Goal: Task Accomplishment & Management: Use online tool/utility

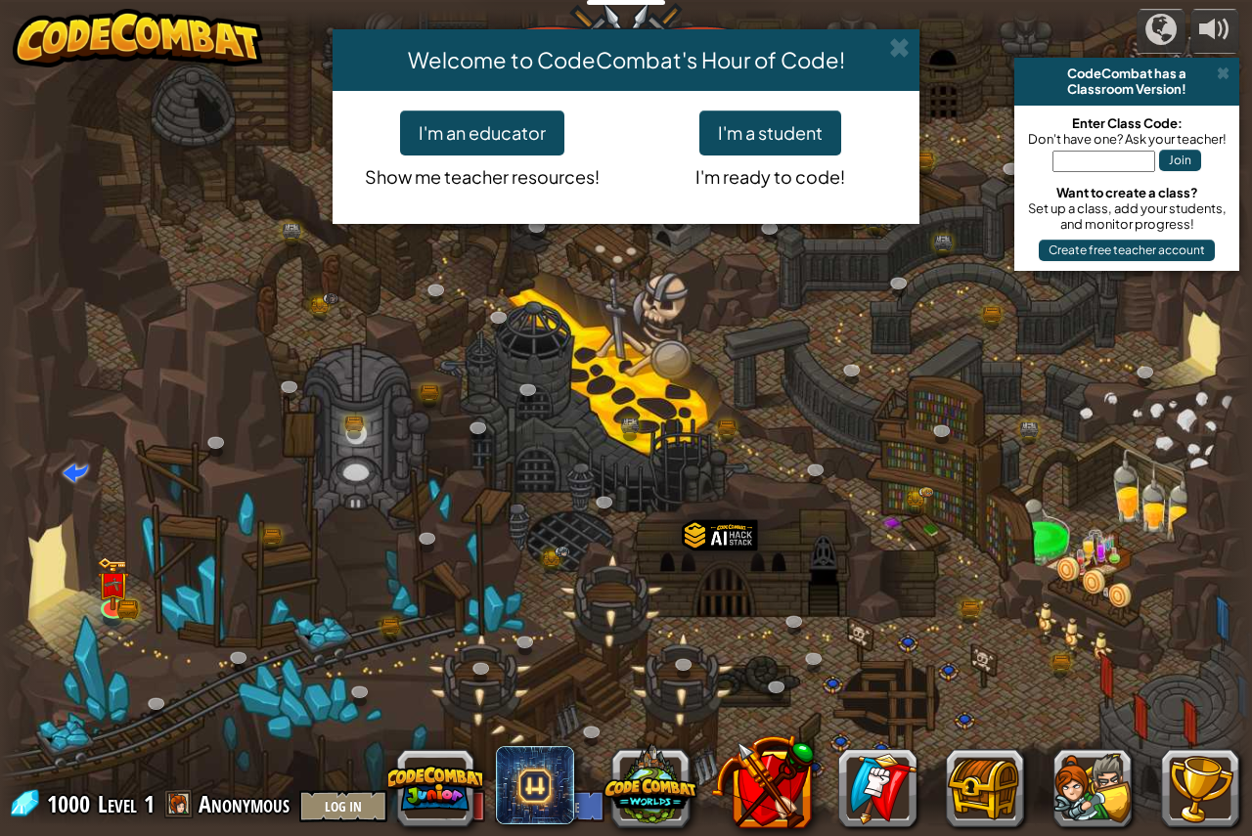
click at [112, 594] on div "Welcome to CodeCombat's Hour of Code! I'm an educator Show me teacher resources…" at bounding box center [626, 418] width 1252 height 836
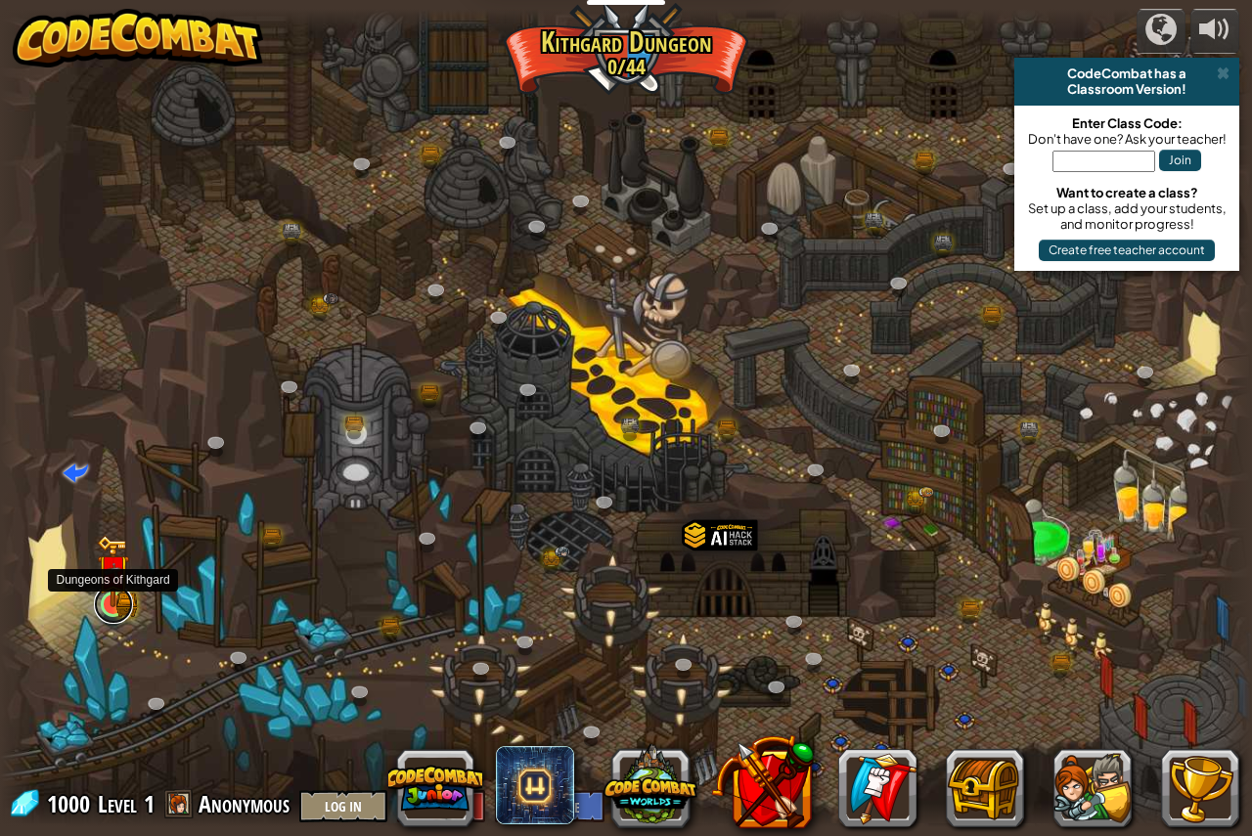
click at [107, 612] on link at bounding box center [113, 604] width 39 height 39
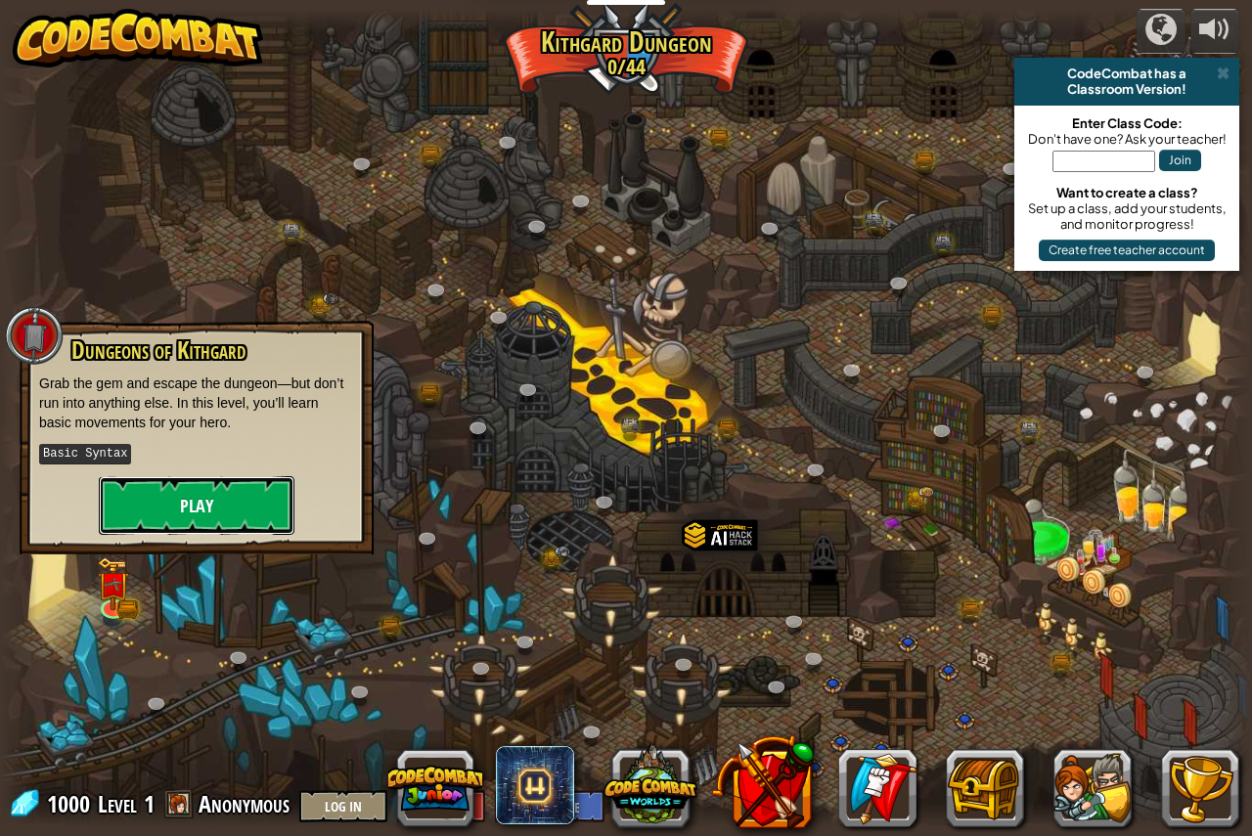
click at [201, 512] on button "Play" at bounding box center [197, 505] width 196 height 59
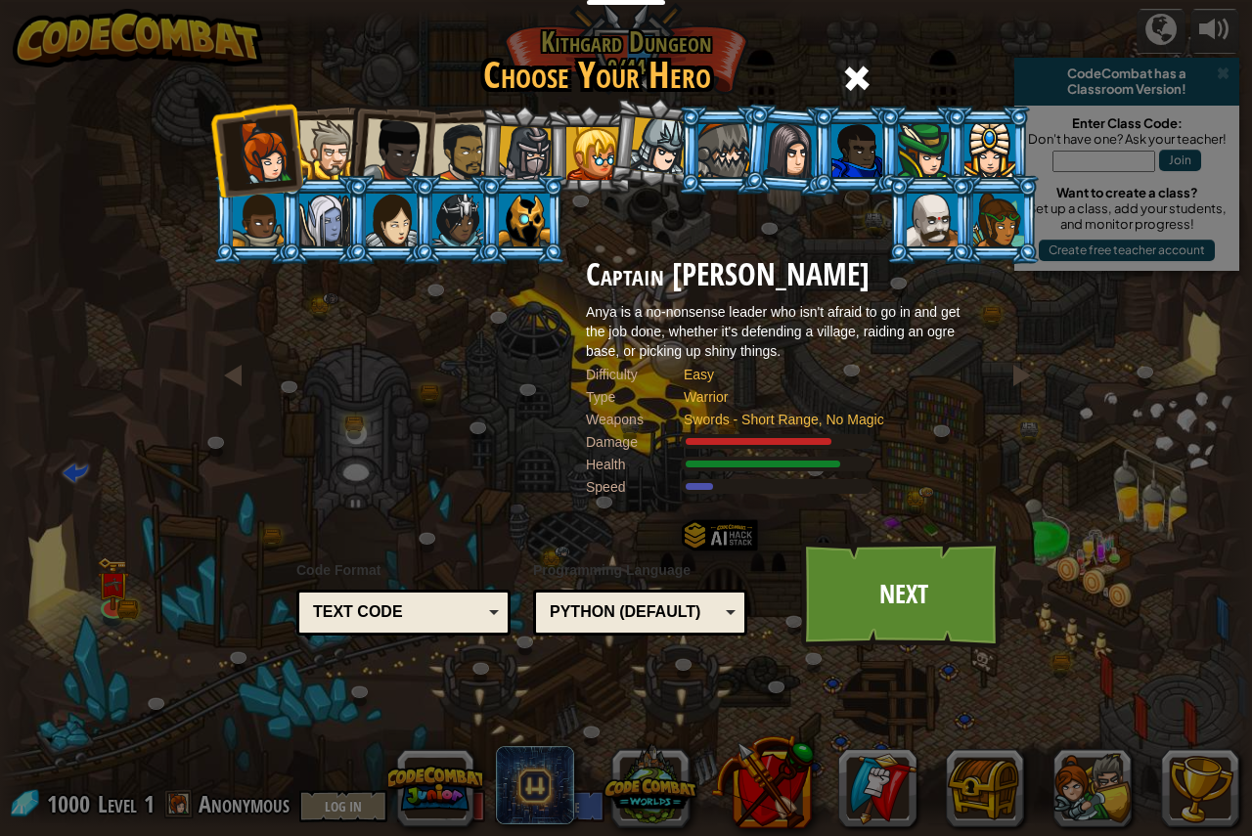
click at [310, 165] on div at bounding box center [329, 150] width 60 height 60
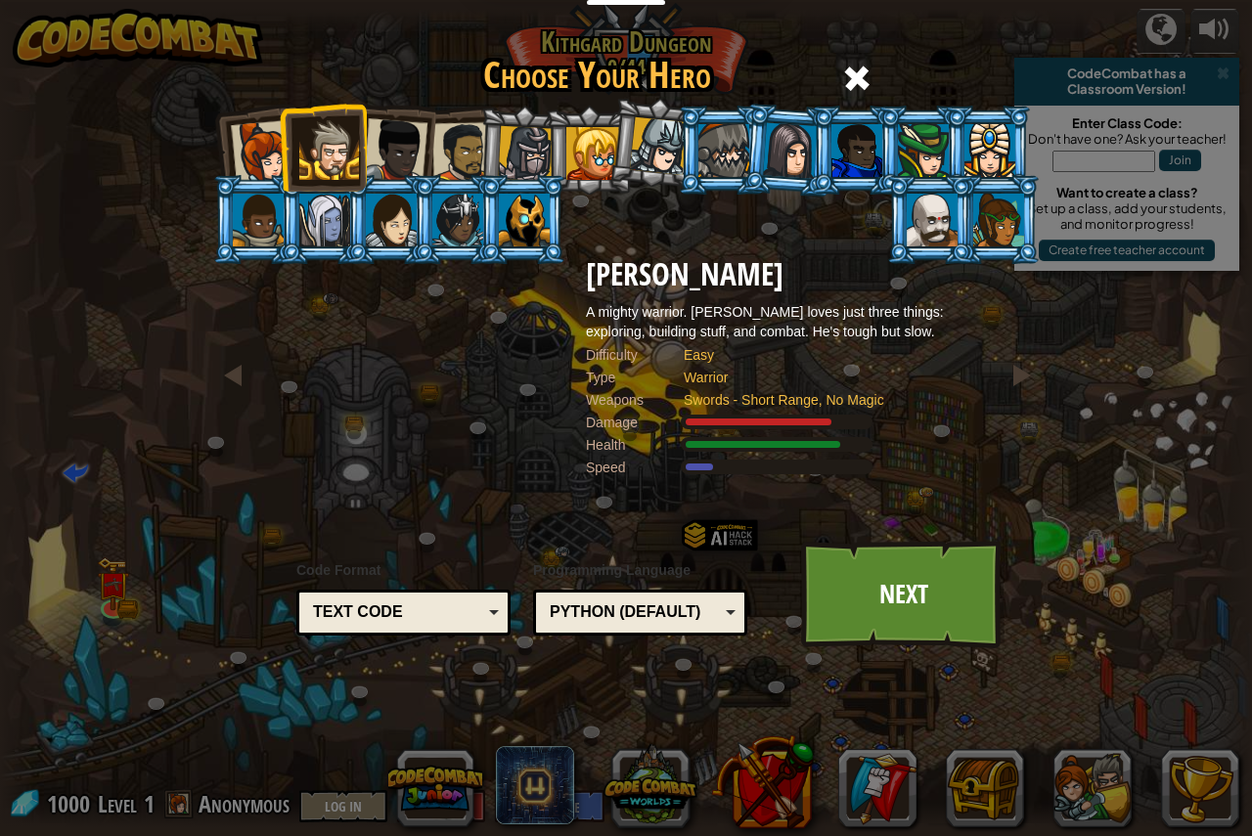
click at [581, 163] on div at bounding box center [592, 153] width 53 height 53
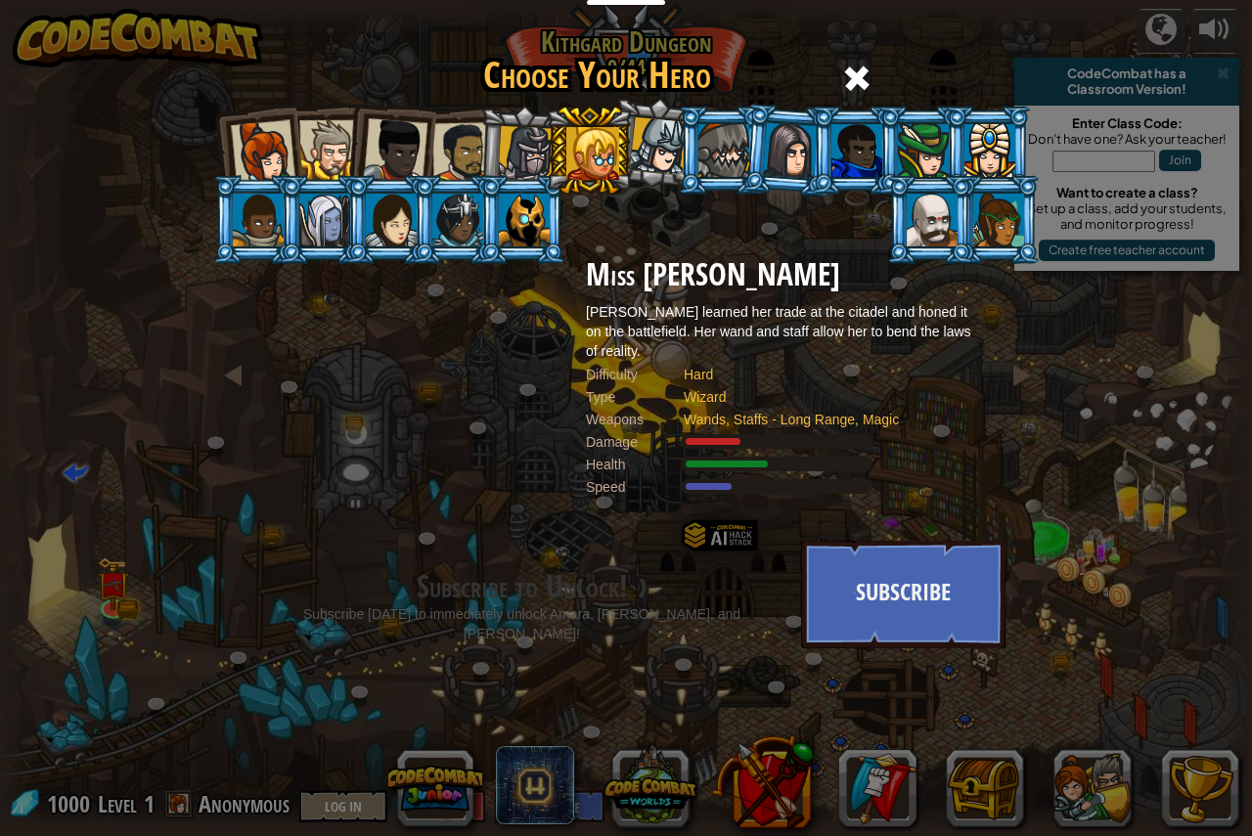
click at [449, 165] on div at bounding box center [462, 152] width 61 height 61
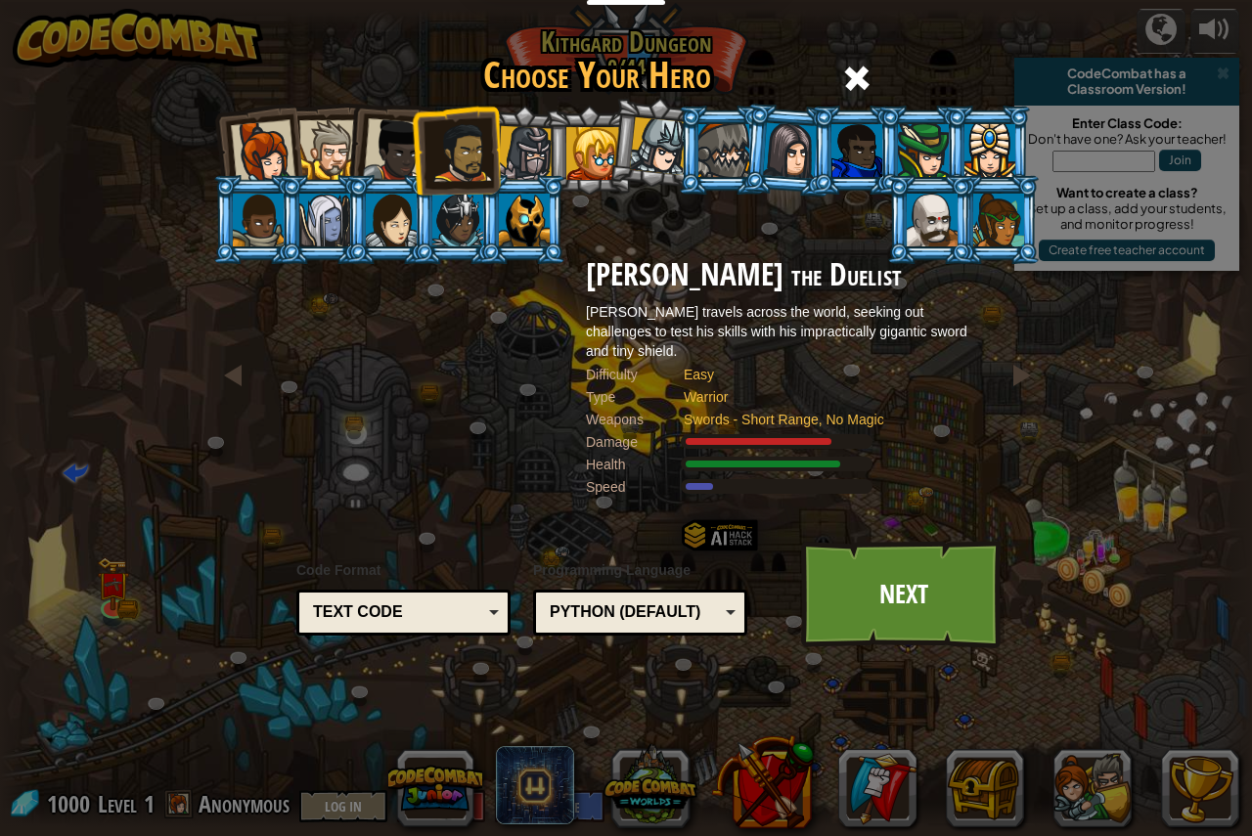
click at [638, 139] on div at bounding box center [659, 146] width 58 height 58
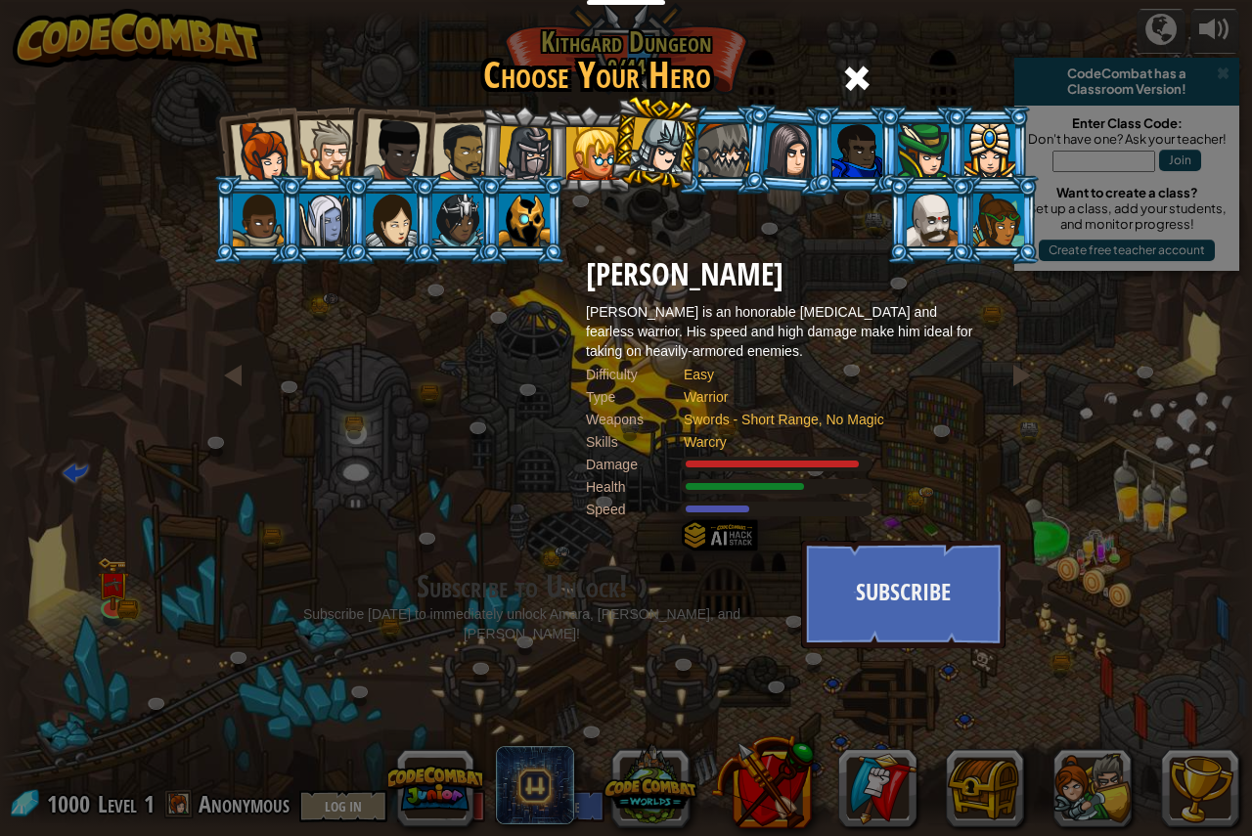
click at [499, 220] on div at bounding box center [524, 220] width 51 height 53
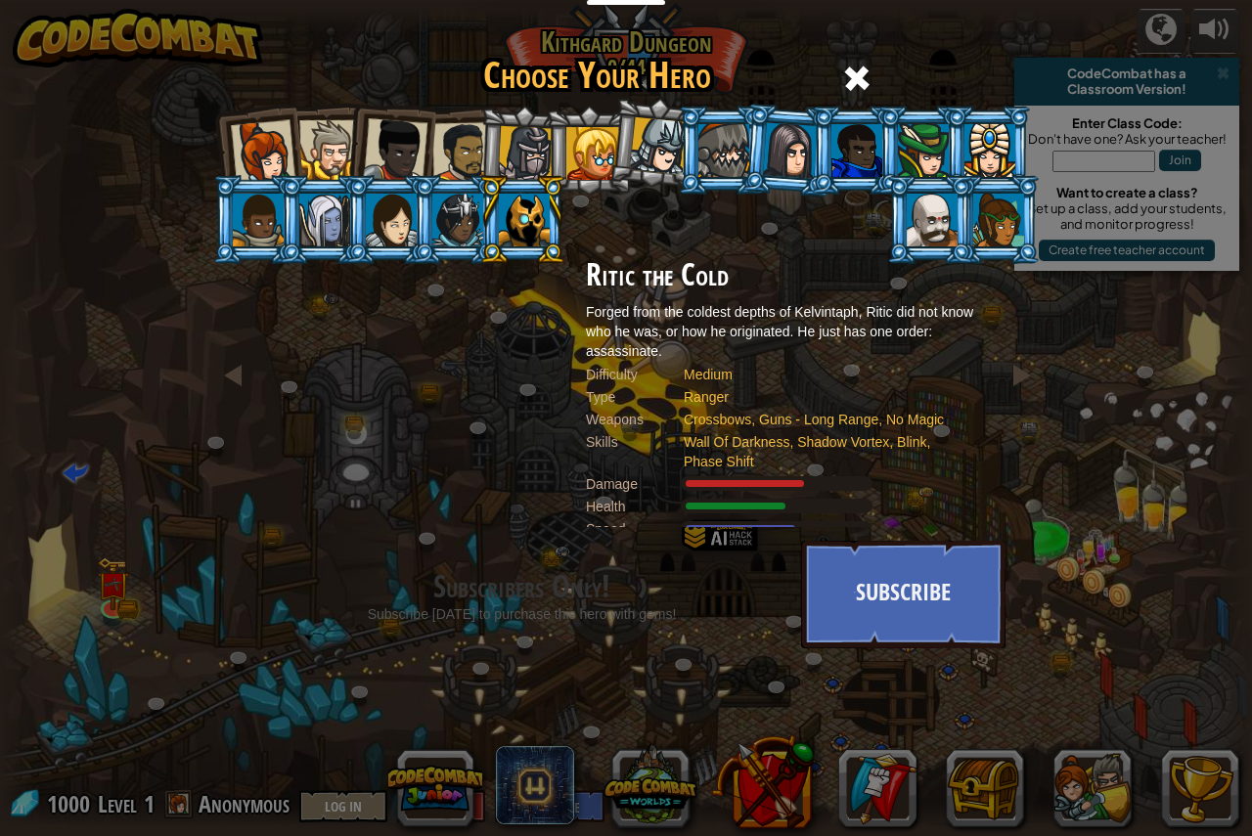
click at [949, 228] on div at bounding box center [931, 220] width 51 height 53
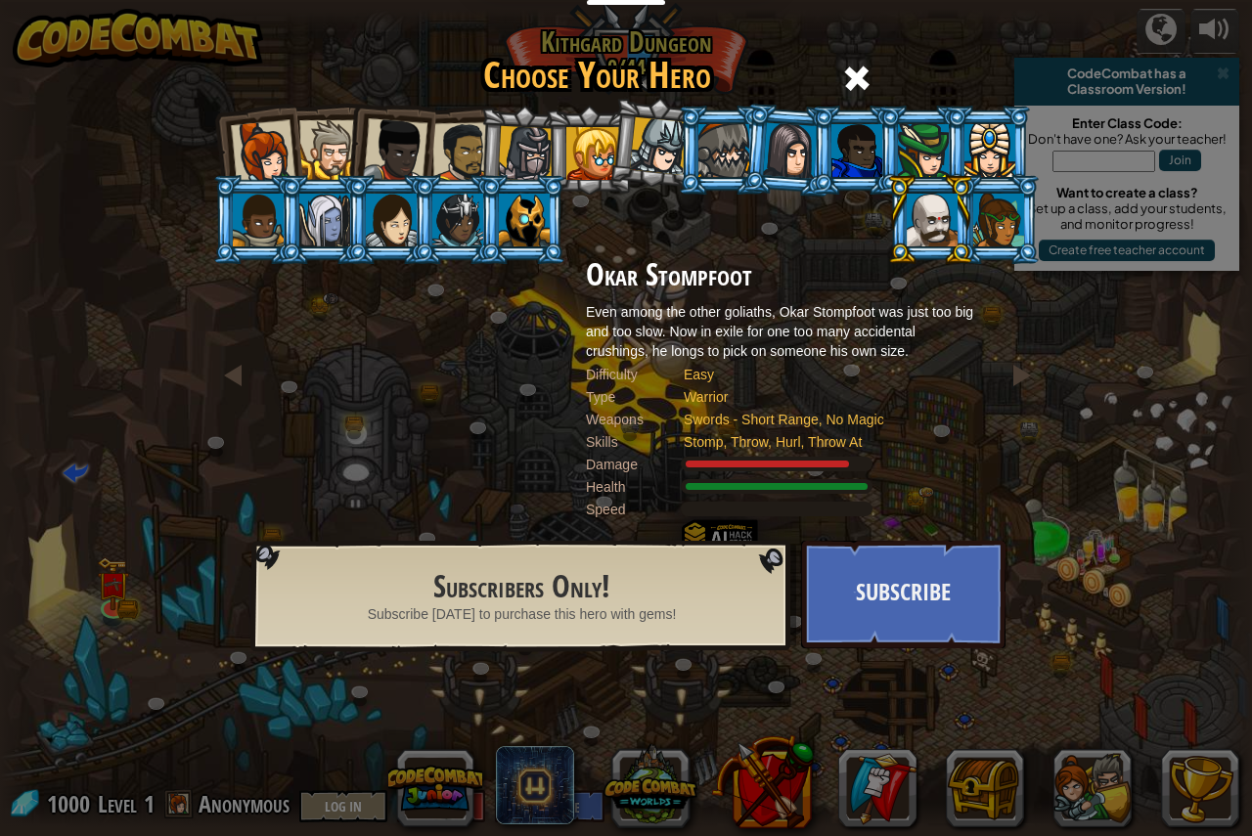
click at [261, 138] on div at bounding box center [263, 152] width 65 height 65
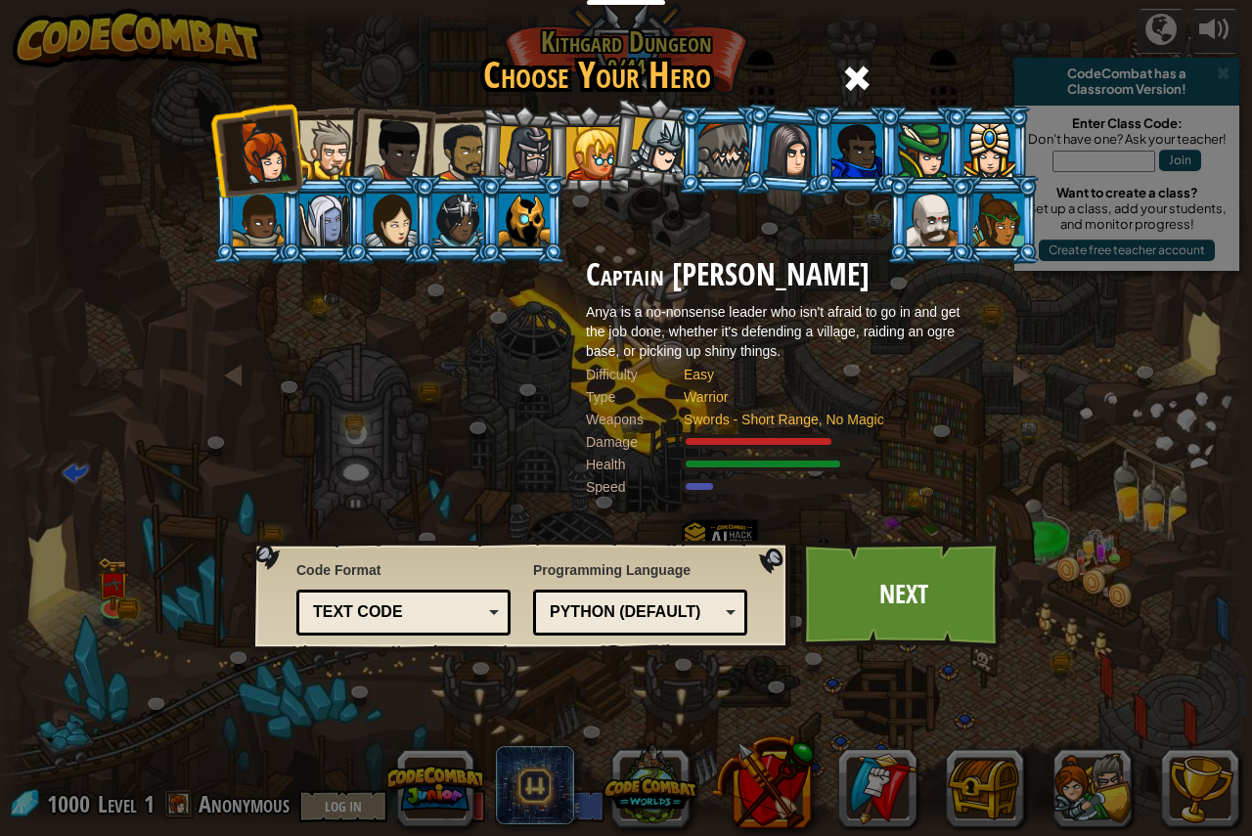
click at [318, 128] on div at bounding box center [329, 150] width 60 height 60
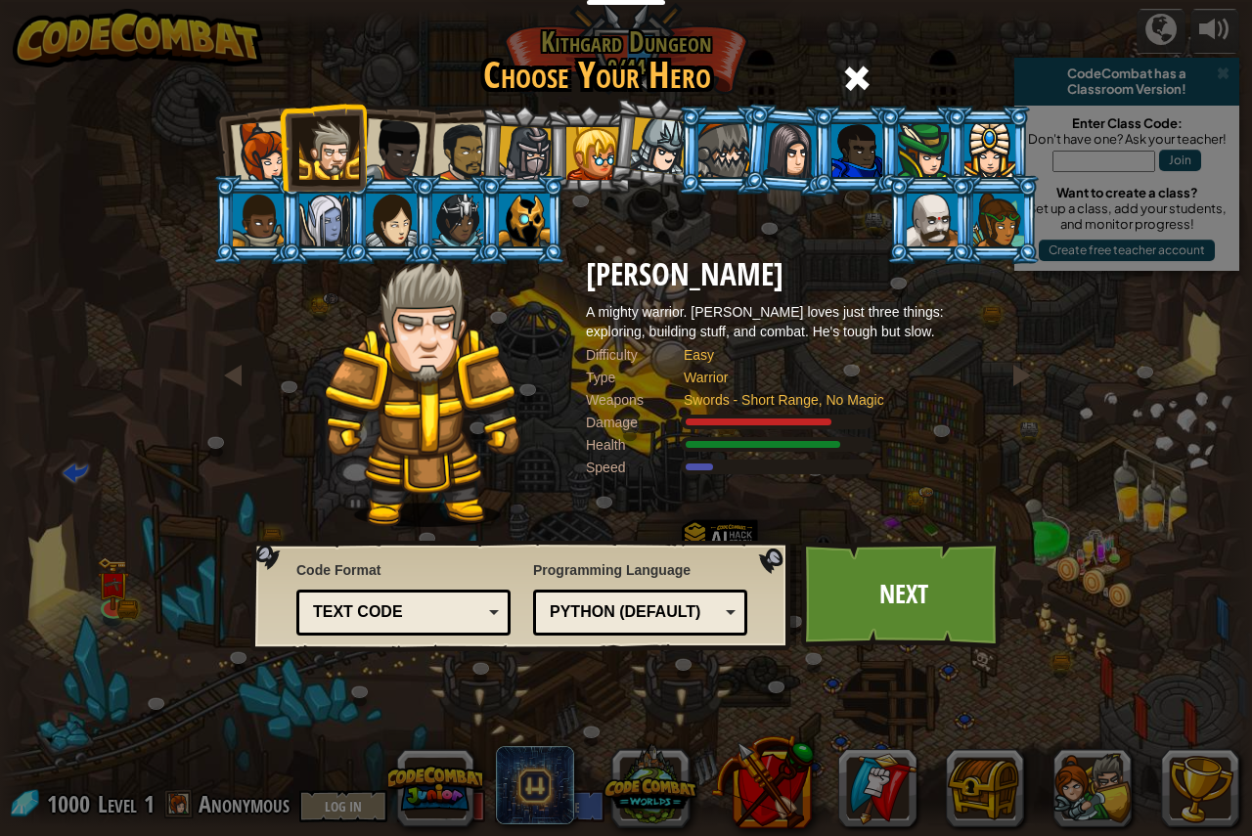
click at [257, 155] on div at bounding box center [263, 152] width 65 height 65
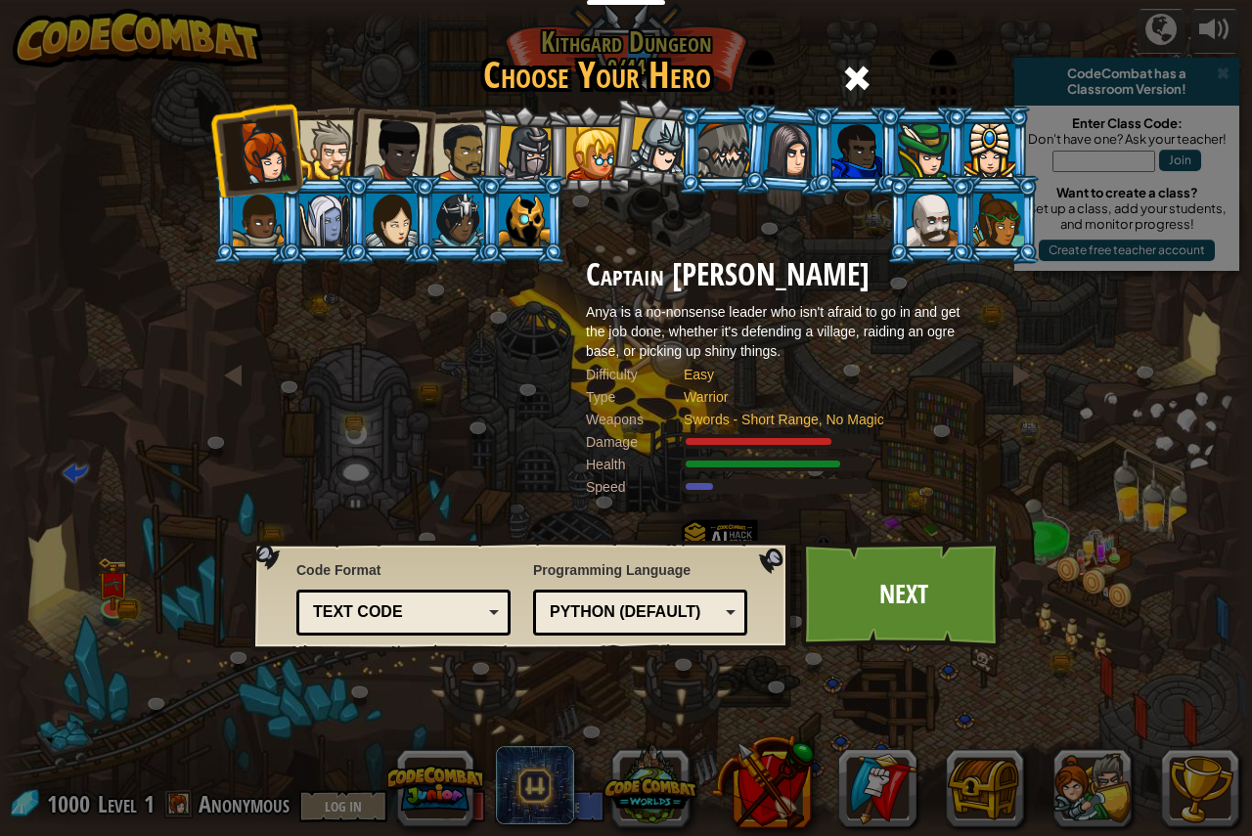
click at [338, 181] on li at bounding box center [323, 219] width 88 height 89
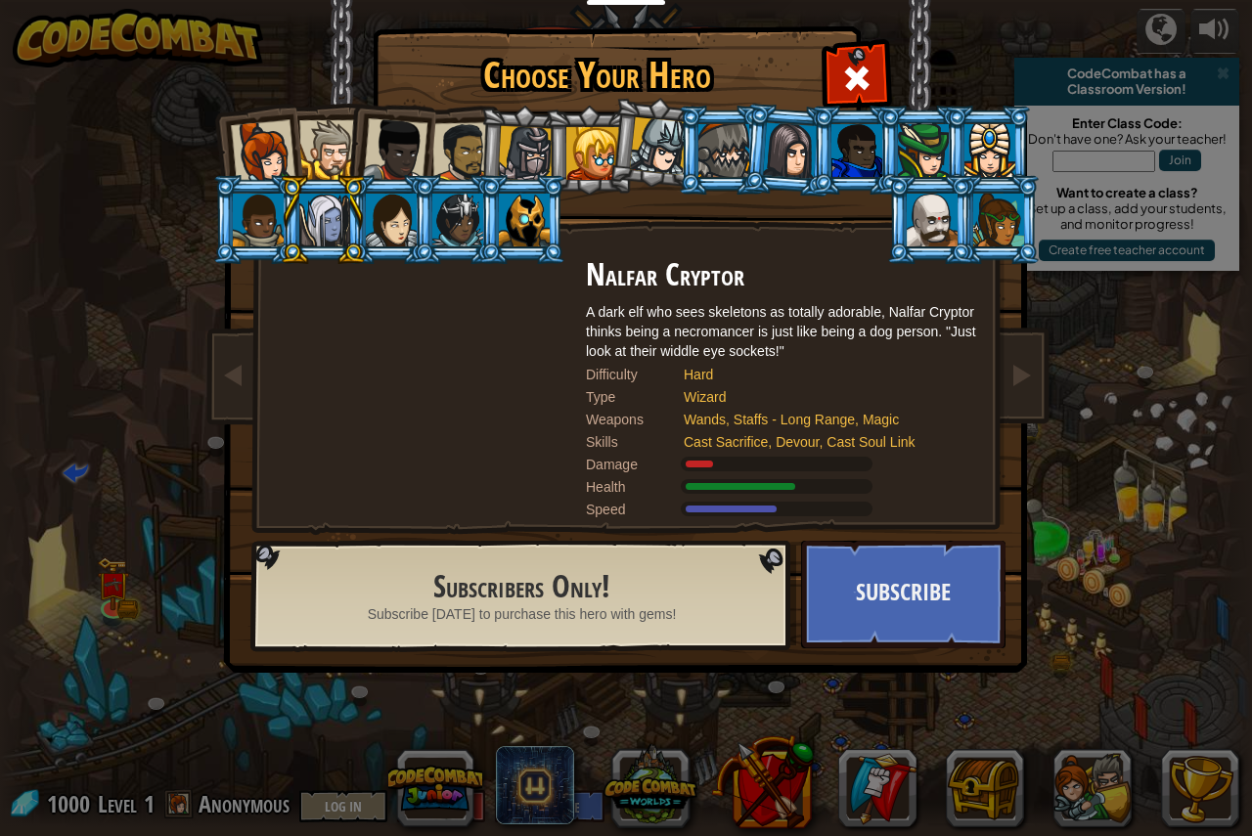
click at [648, 148] on div at bounding box center [659, 146] width 58 height 58
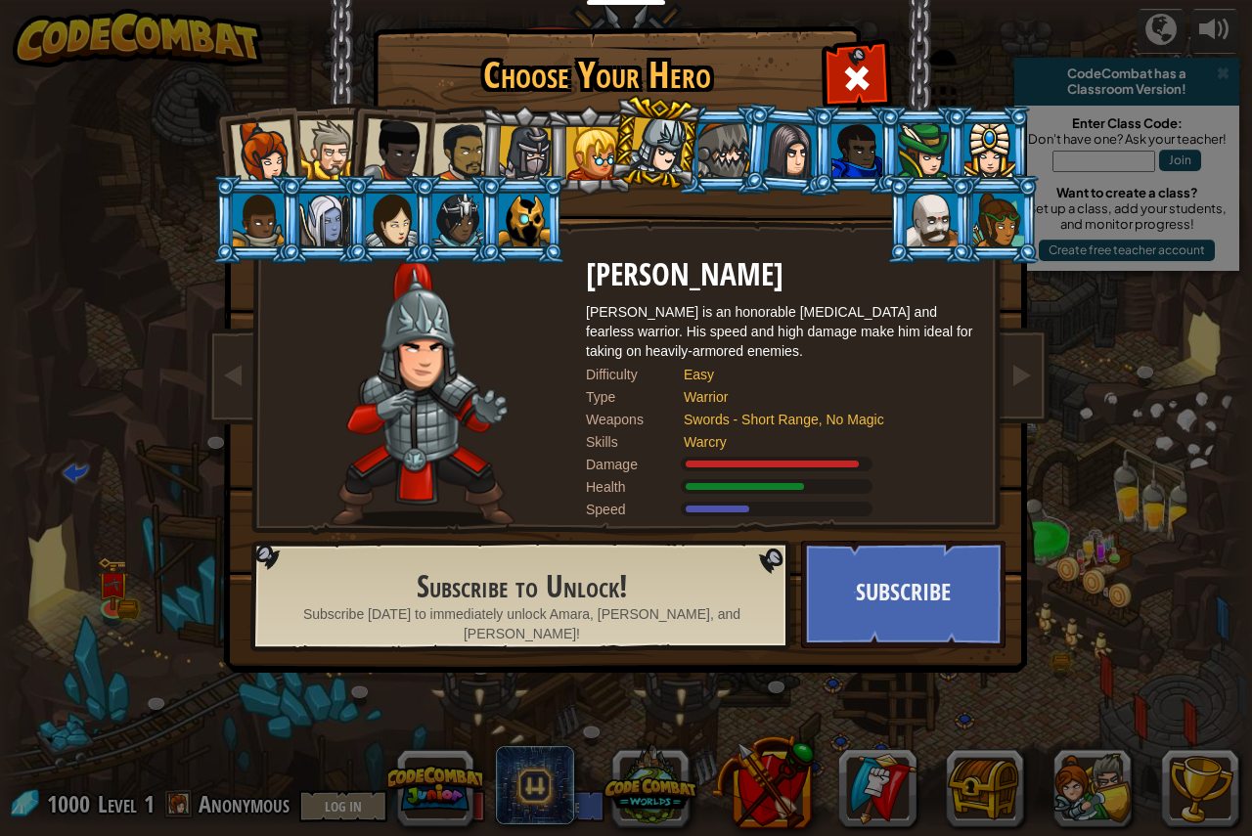
click at [727, 122] on li at bounding box center [722, 150] width 88 height 89
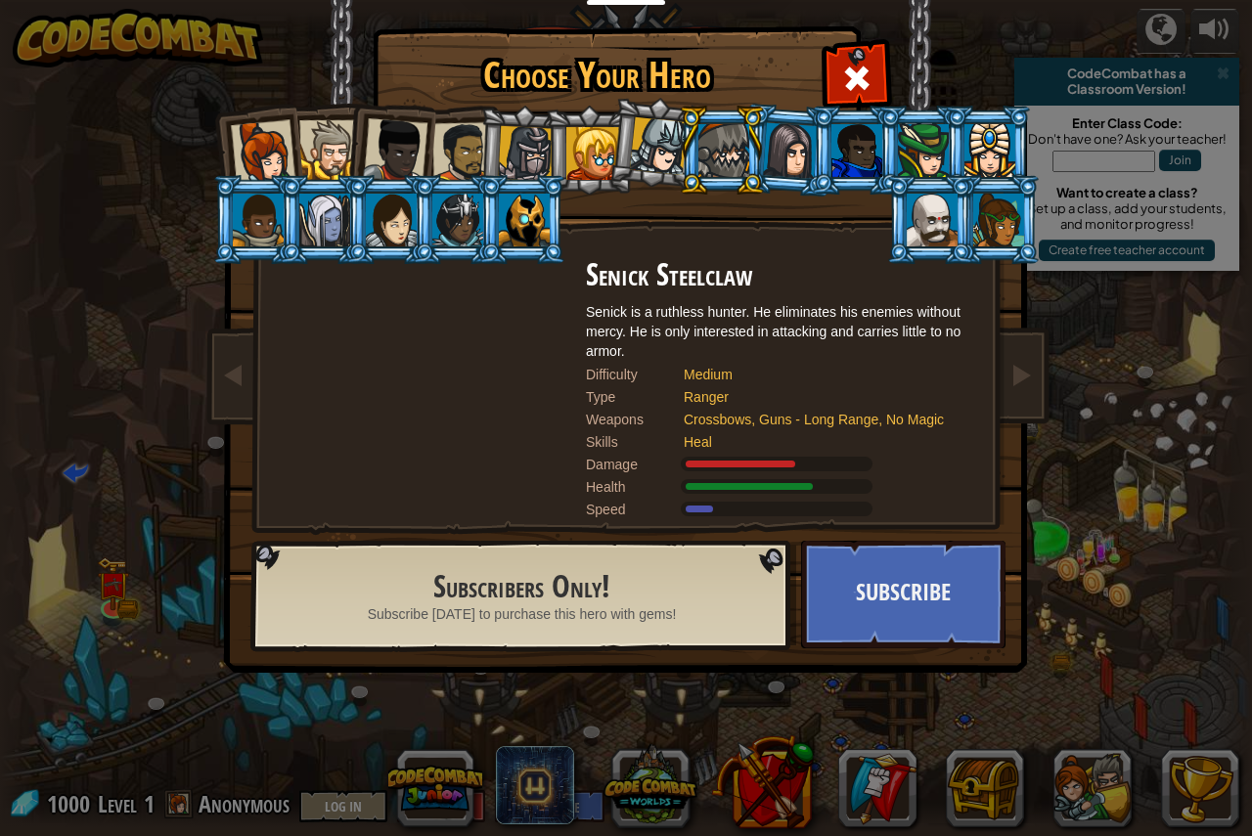
click at [508, 241] on div at bounding box center [524, 220] width 51 height 53
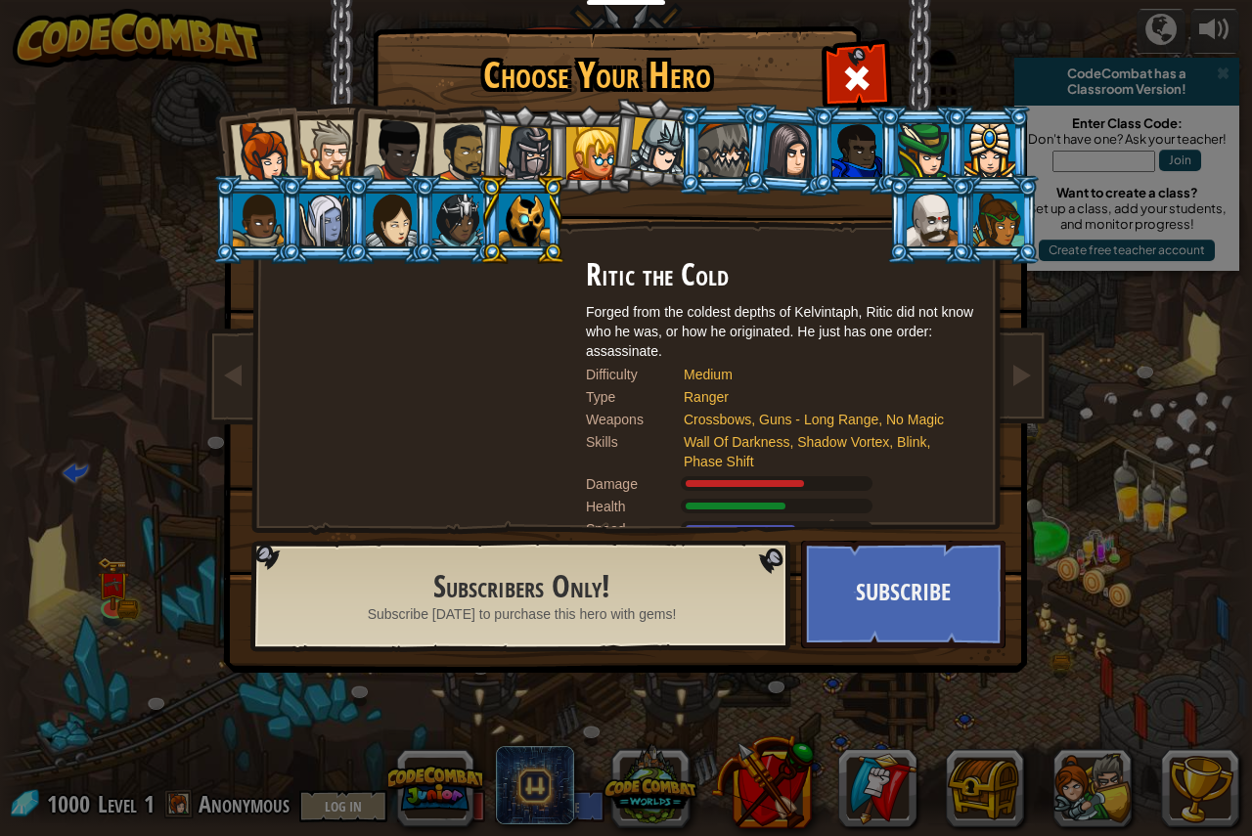
click at [647, 131] on div at bounding box center [659, 146] width 58 height 58
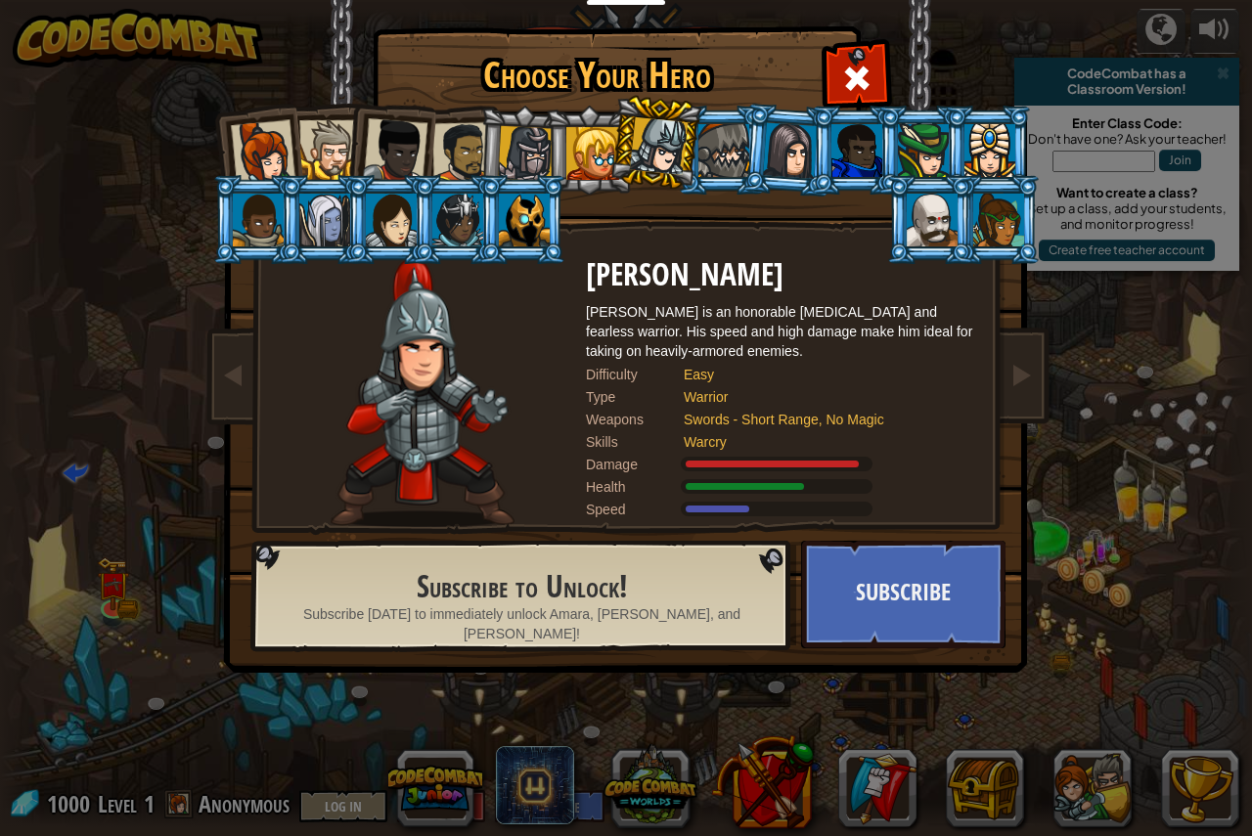
click at [441, 583] on h2 "Subscribe to Unlock!" at bounding box center [521, 587] width 451 height 34
click at [703, 607] on span "Subscribe [DATE] to immediately unlock Amara, [PERSON_NAME], and [PERSON_NAME]!" at bounding box center [521, 623] width 451 height 39
click at [709, 115] on li at bounding box center [722, 150] width 88 height 89
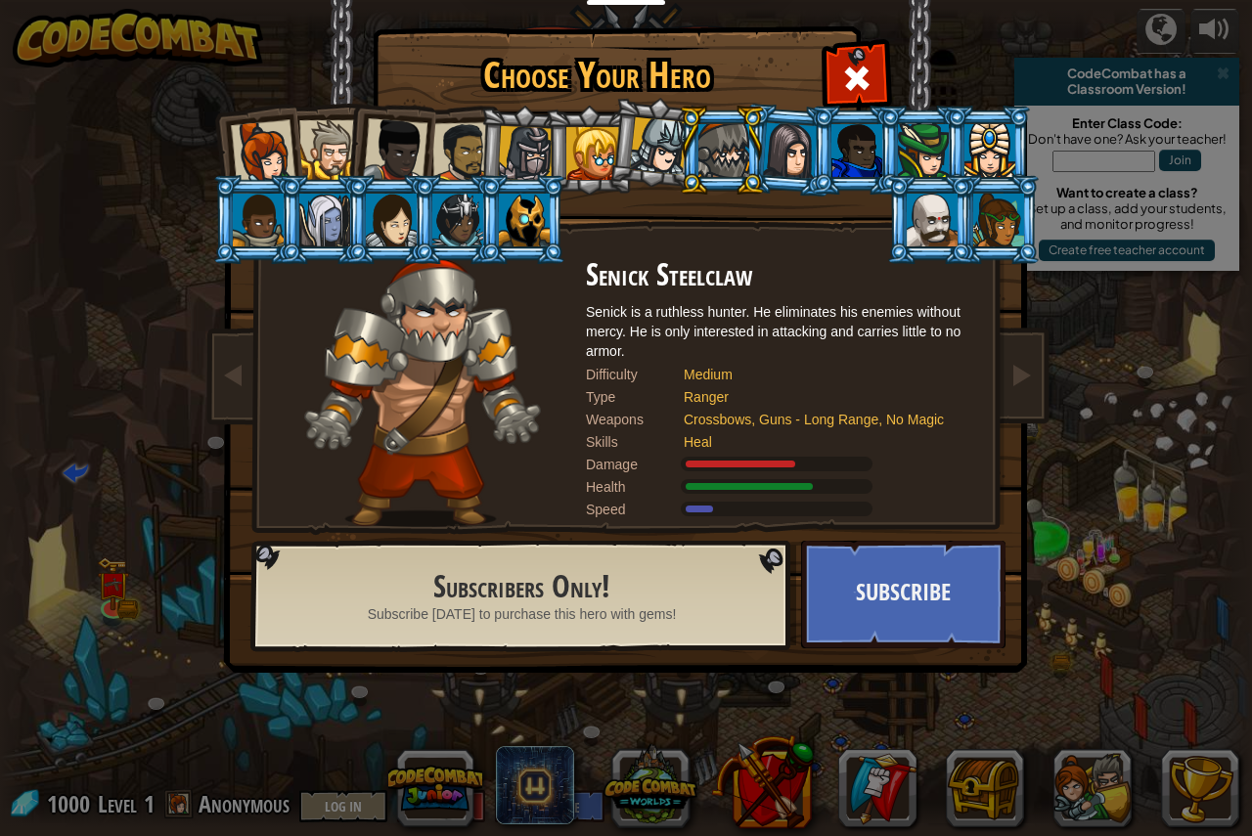
click at [637, 147] on div at bounding box center [659, 146] width 58 height 58
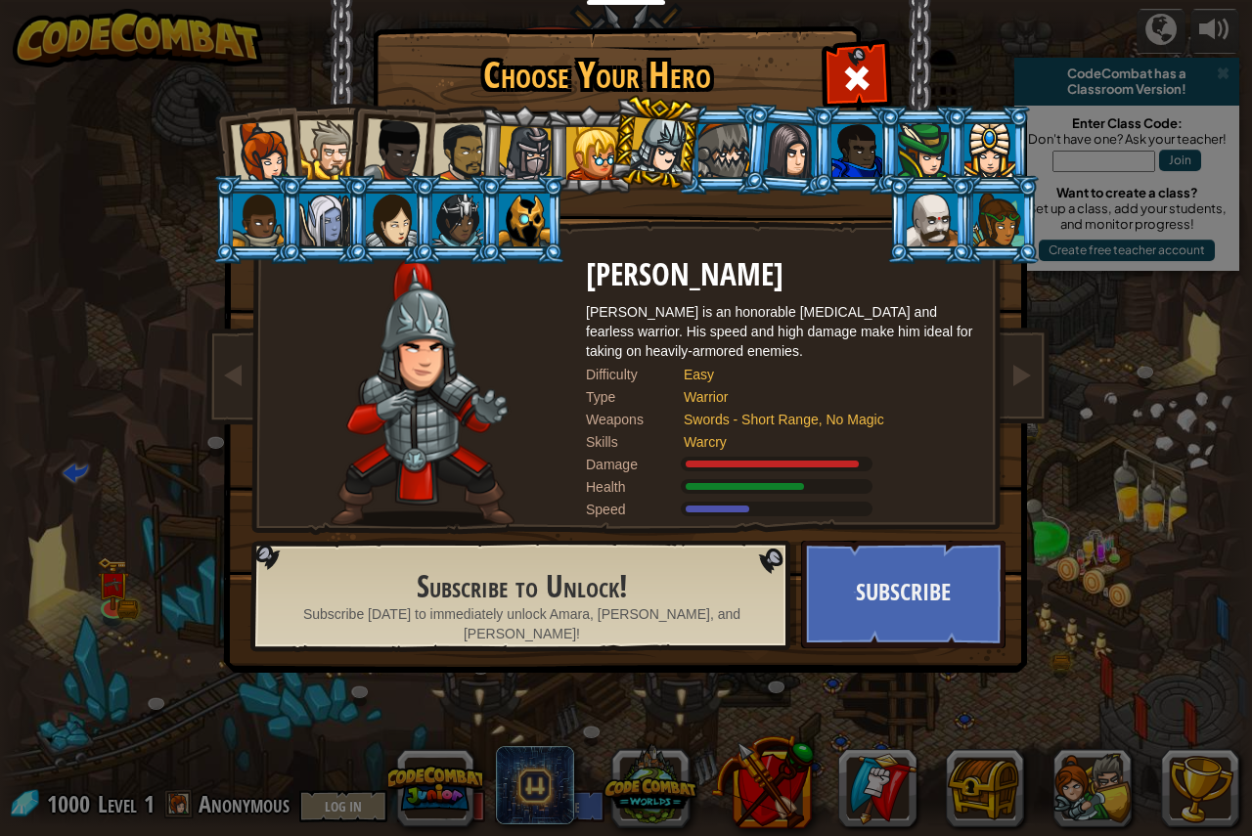
click at [455, 139] on div at bounding box center [462, 152] width 61 height 61
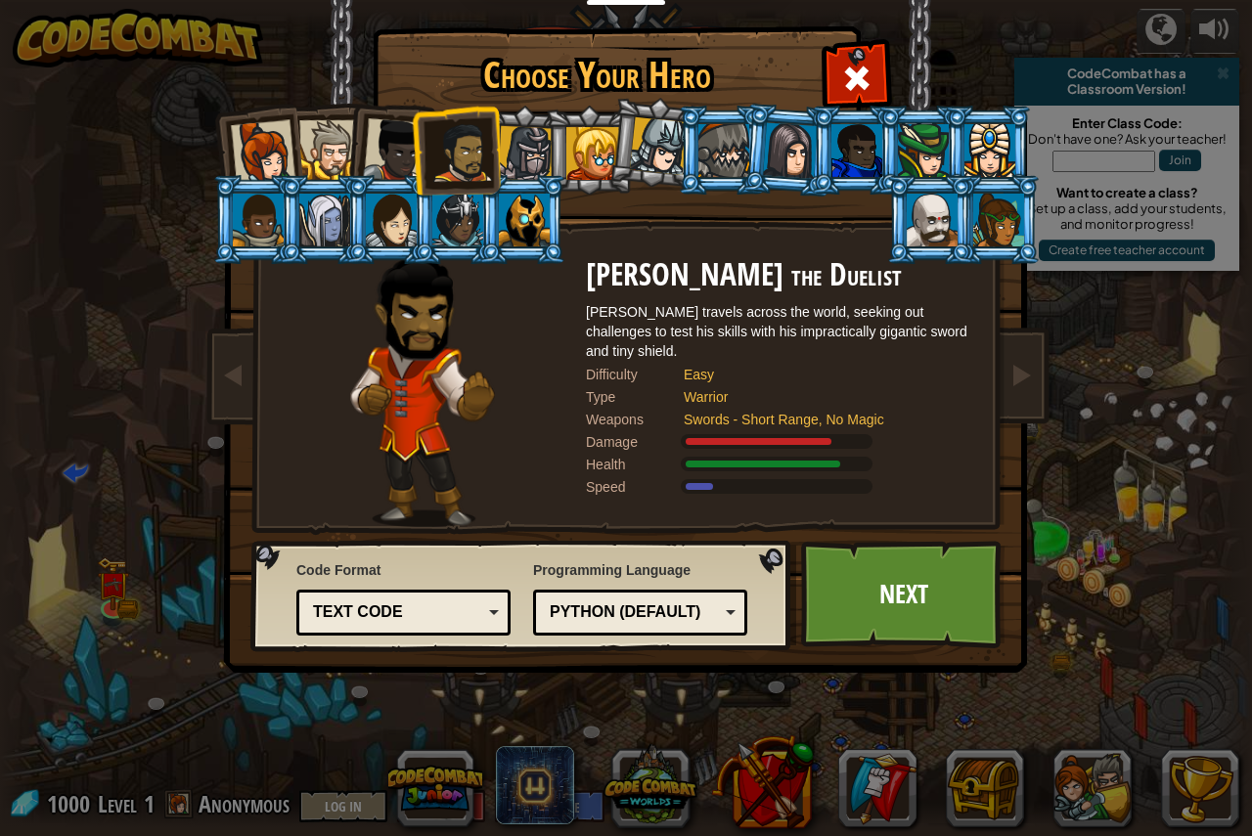
drag, startPoint x: 390, startPoint y: 122, endPoint x: 610, endPoint y: 392, distance: 348.2
click at [610, 392] on div "Captain [PERSON_NAME] Anya is a no-nonsense leader who isn't afraid to go in an…" at bounding box center [625, 309] width 733 height 426
click at [399, 139] on div at bounding box center [395, 150] width 65 height 65
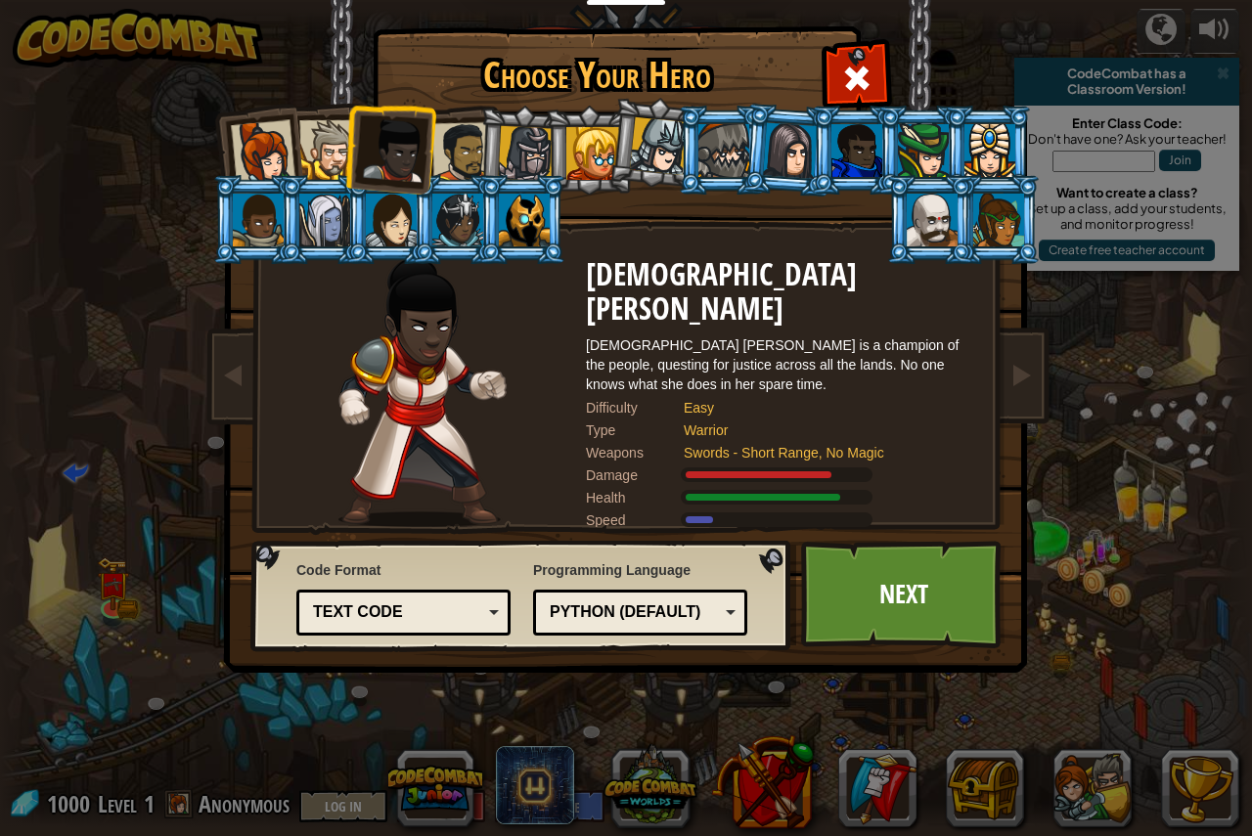
click at [331, 128] on div at bounding box center [329, 150] width 60 height 60
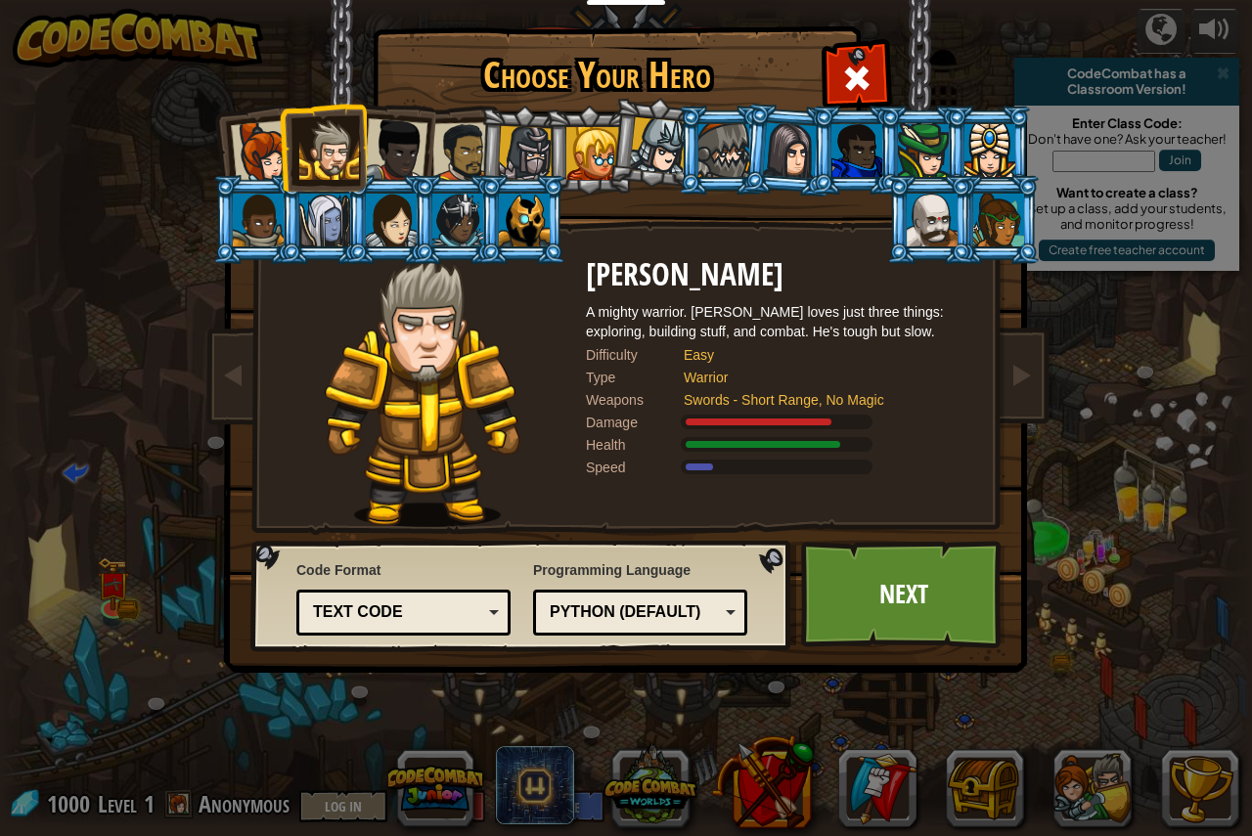
click at [254, 117] on li at bounding box center [256, 150] width 96 height 96
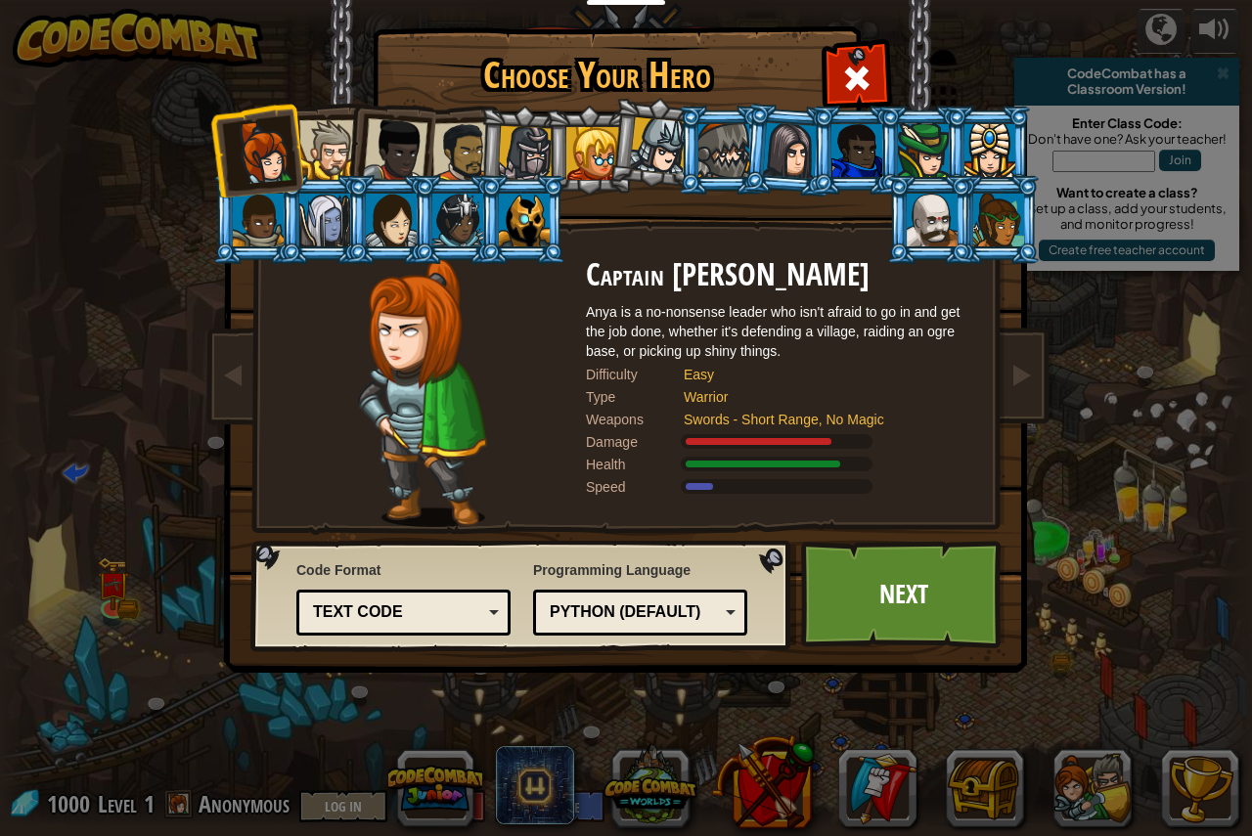
drag, startPoint x: 329, startPoint y: 150, endPoint x: 408, endPoint y: 178, distance: 84.1
click at [331, 150] on div at bounding box center [329, 150] width 60 height 60
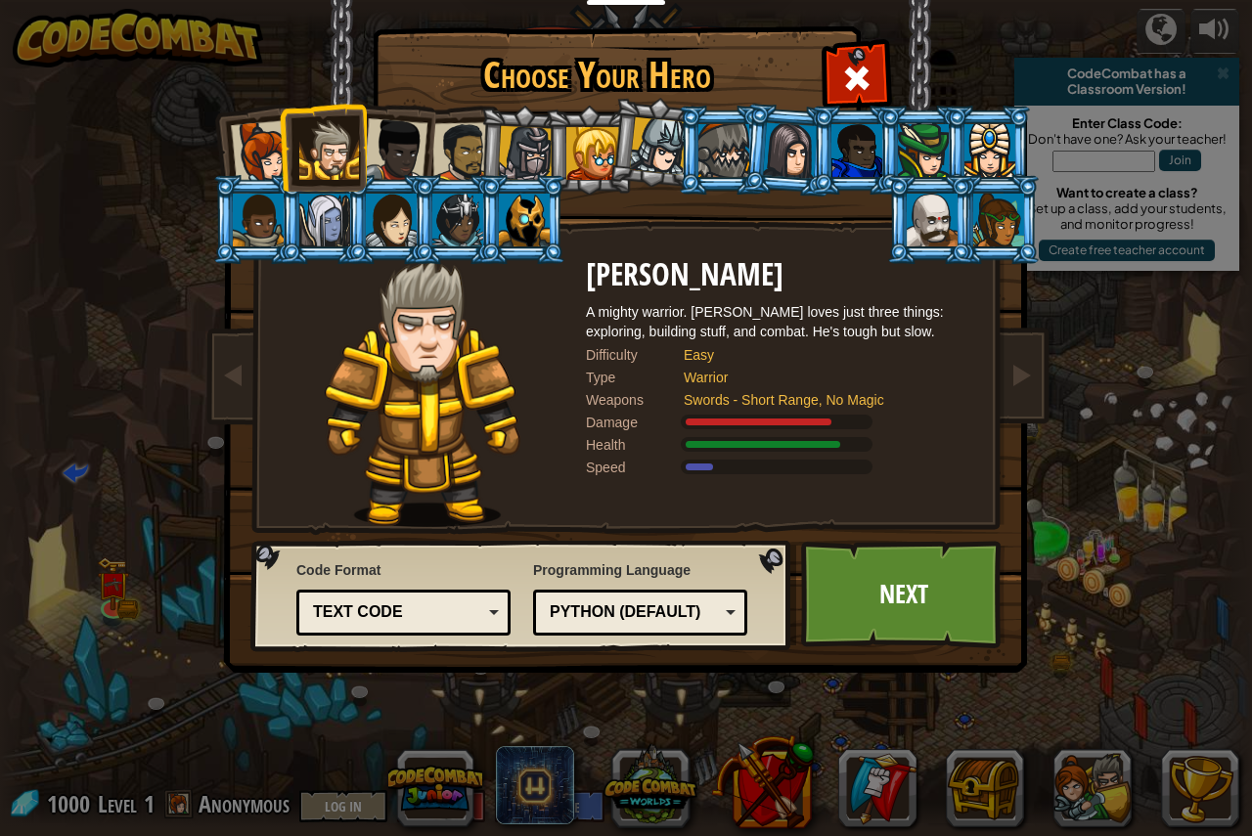
drag, startPoint x: 383, startPoint y: 110, endPoint x: 396, endPoint y: 111, distance: 12.9
click at [387, 108] on li at bounding box center [389, 147] width 96 height 96
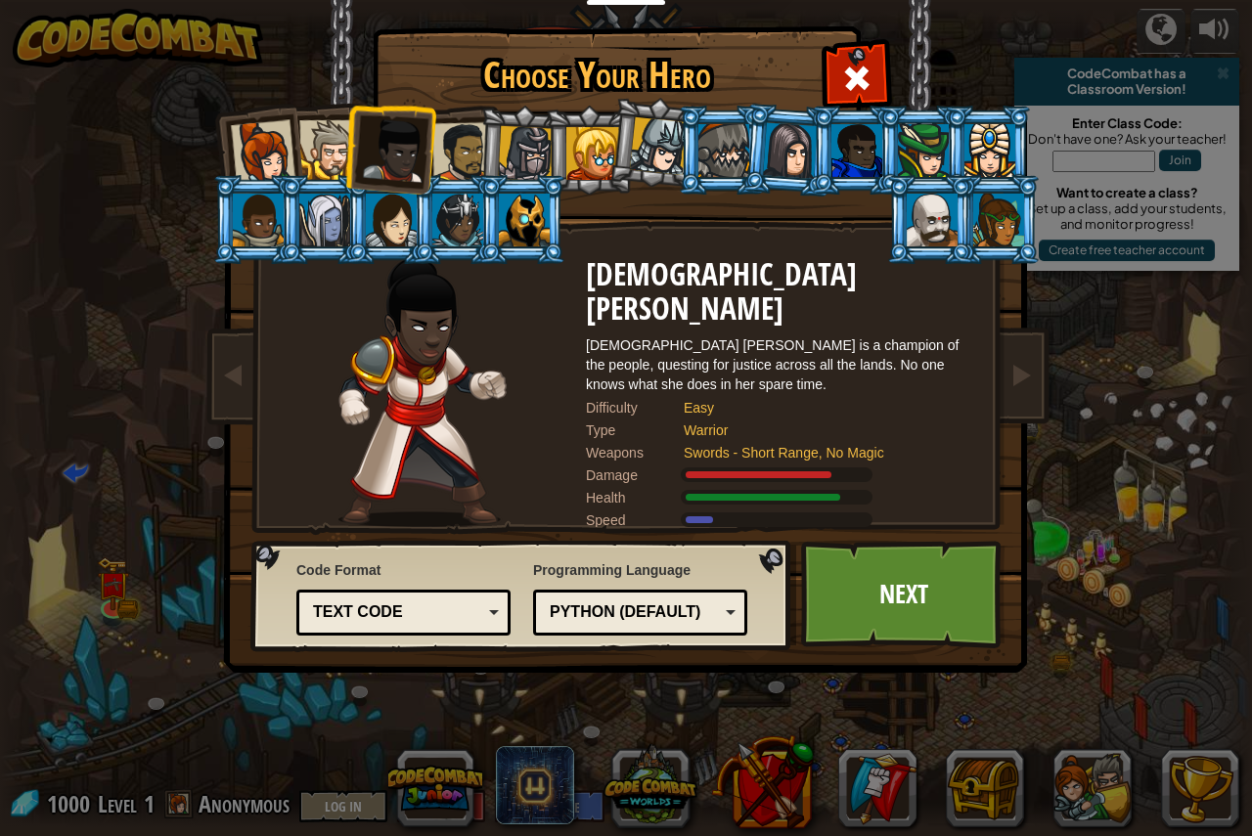
click at [477, 155] on li at bounding box center [522, 151] width 93 height 94
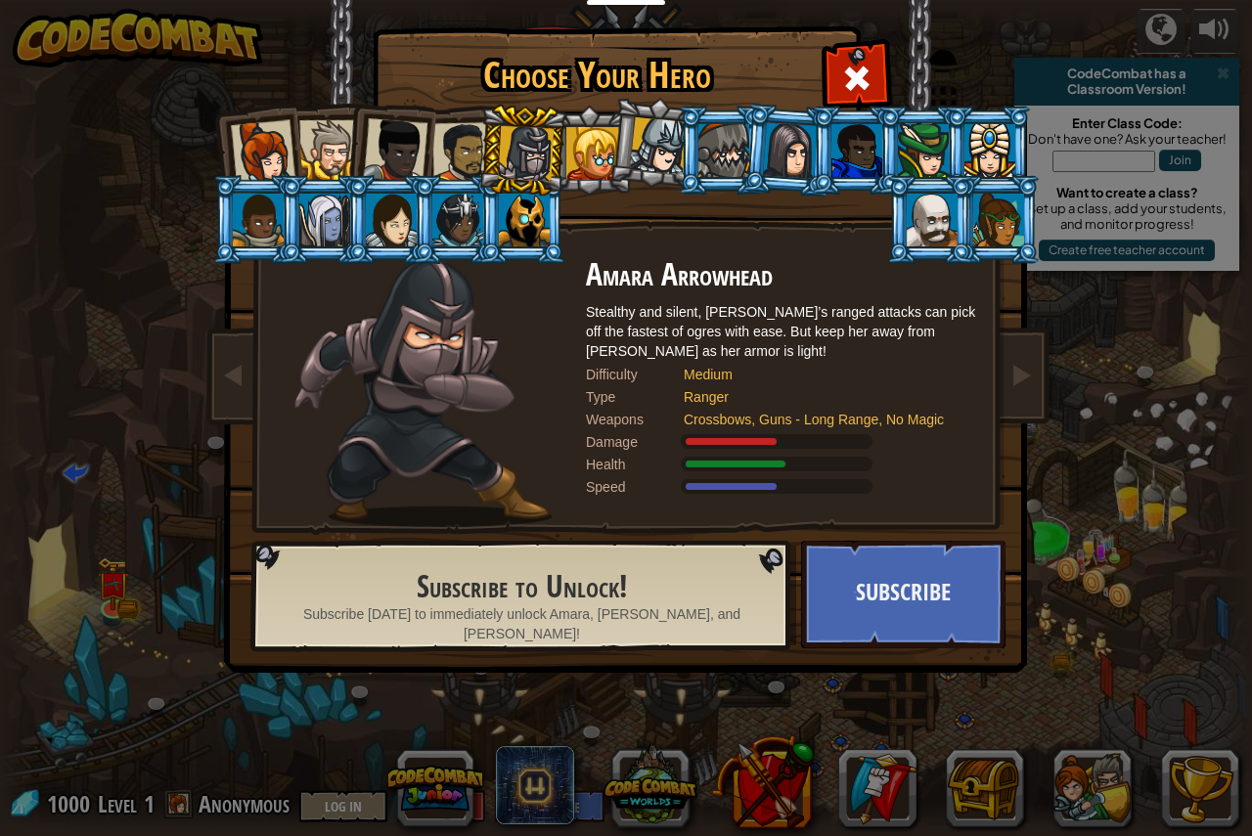
click at [440, 153] on div at bounding box center [462, 152] width 61 height 61
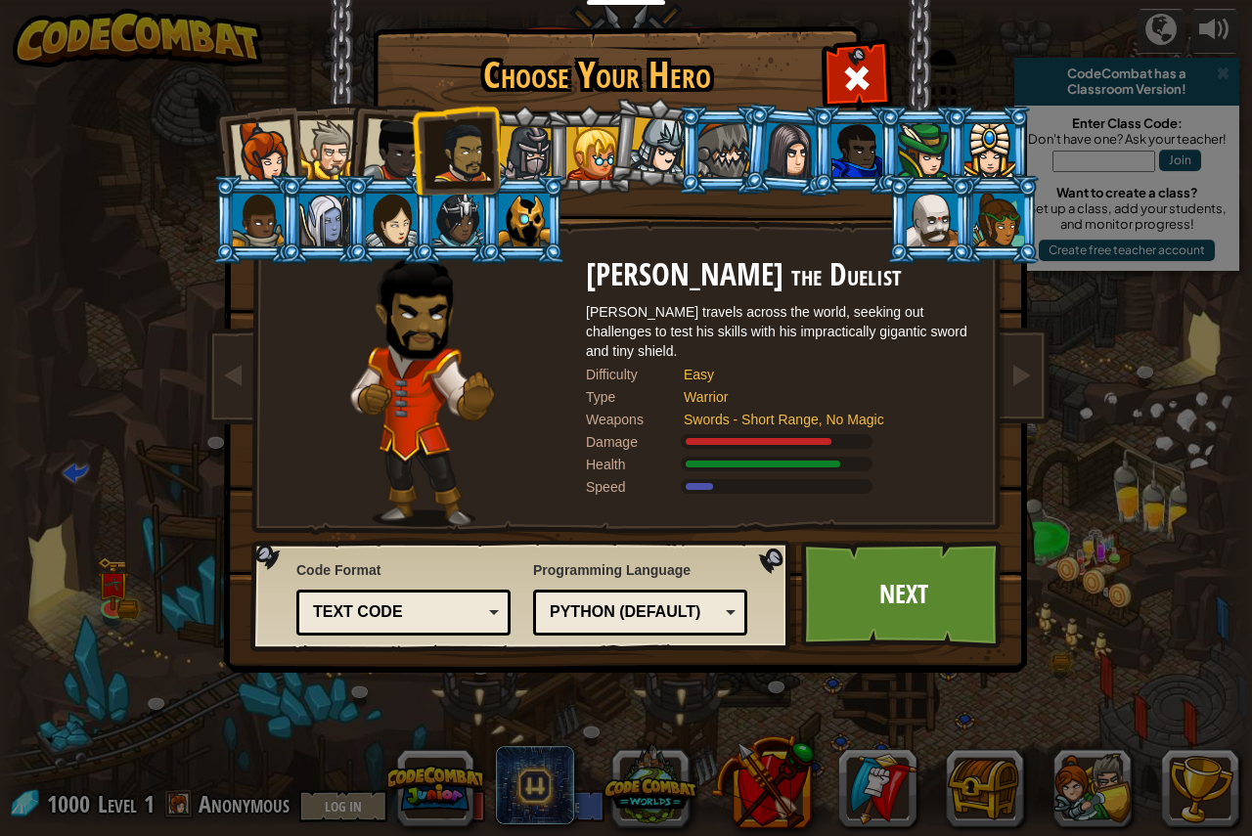
drag, startPoint x: 621, startPoint y: 147, endPoint x: 609, endPoint y: 146, distance: 11.8
click at [619, 148] on li at bounding box center [654, 143] width 97 height 98
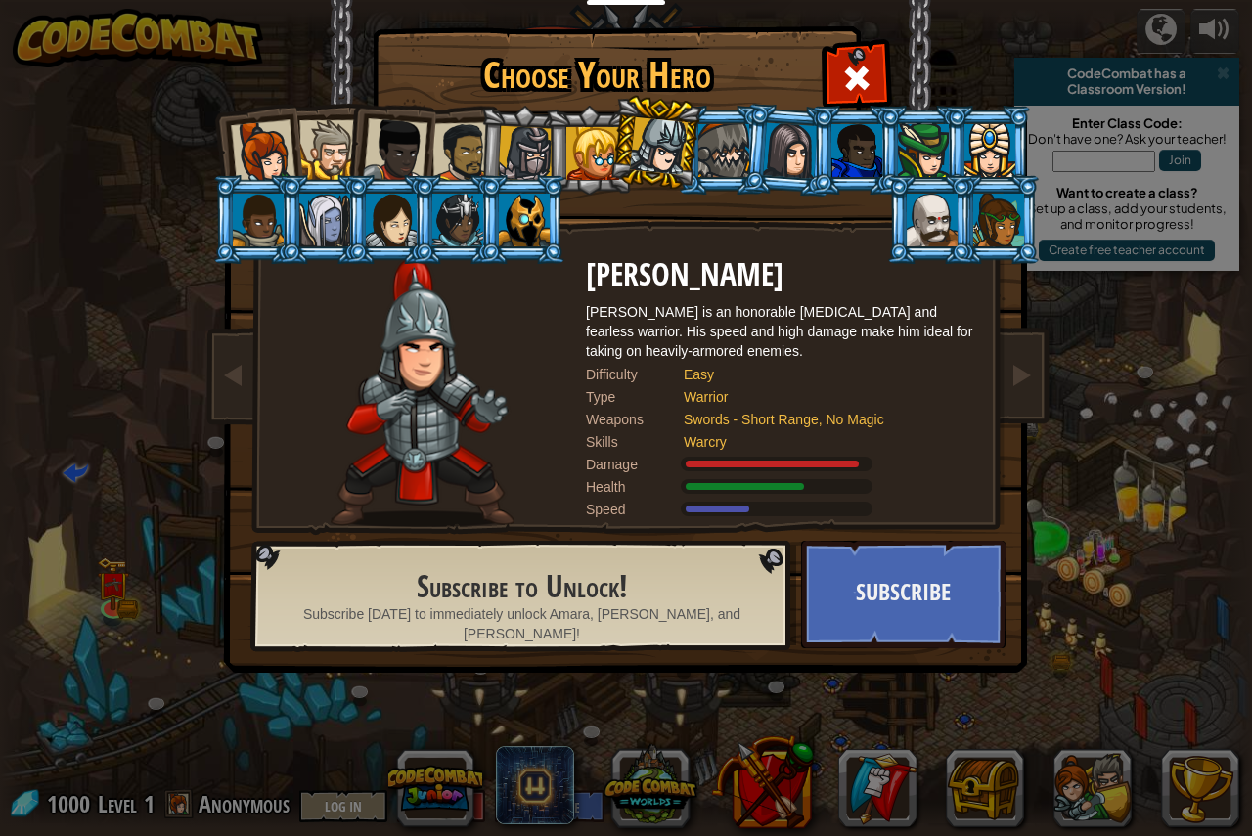
click at [585, 138] on div at bounding box center [592, 153] width 53 height 53
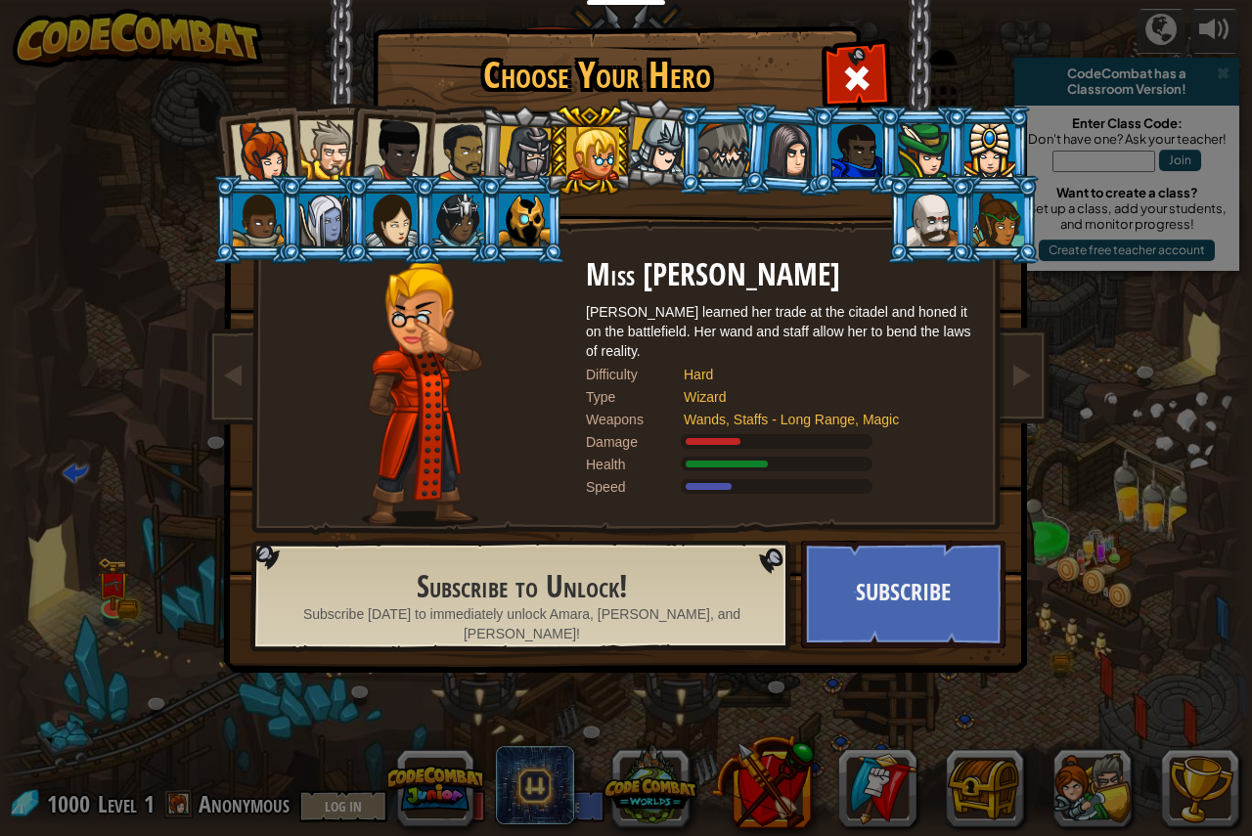
click at [468, 120] on li at bounding box center [456, 150] width 90 height 91
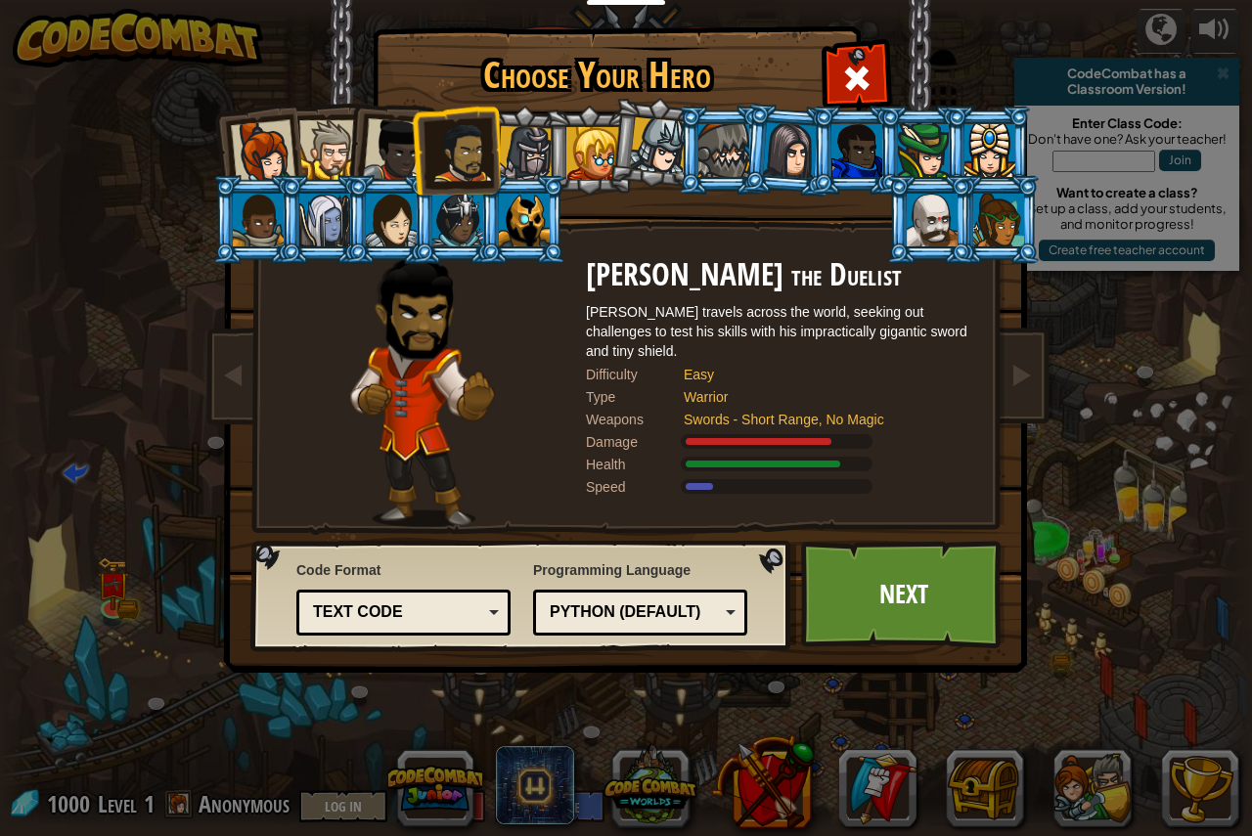
click at [384, 145] on div at bounding box center [395, 150] width 65 height 65
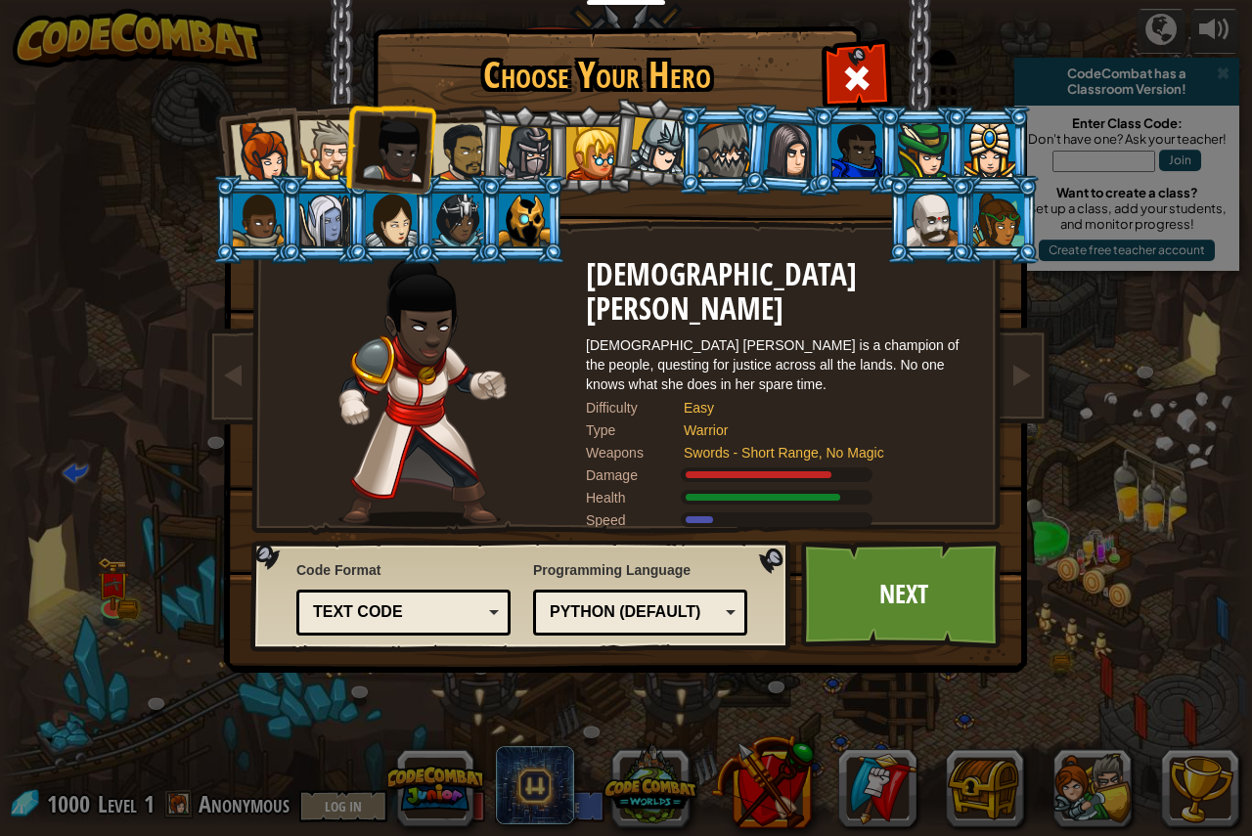
click at [287, 150] on div at bounding box center [263, 152] width 65 height 65
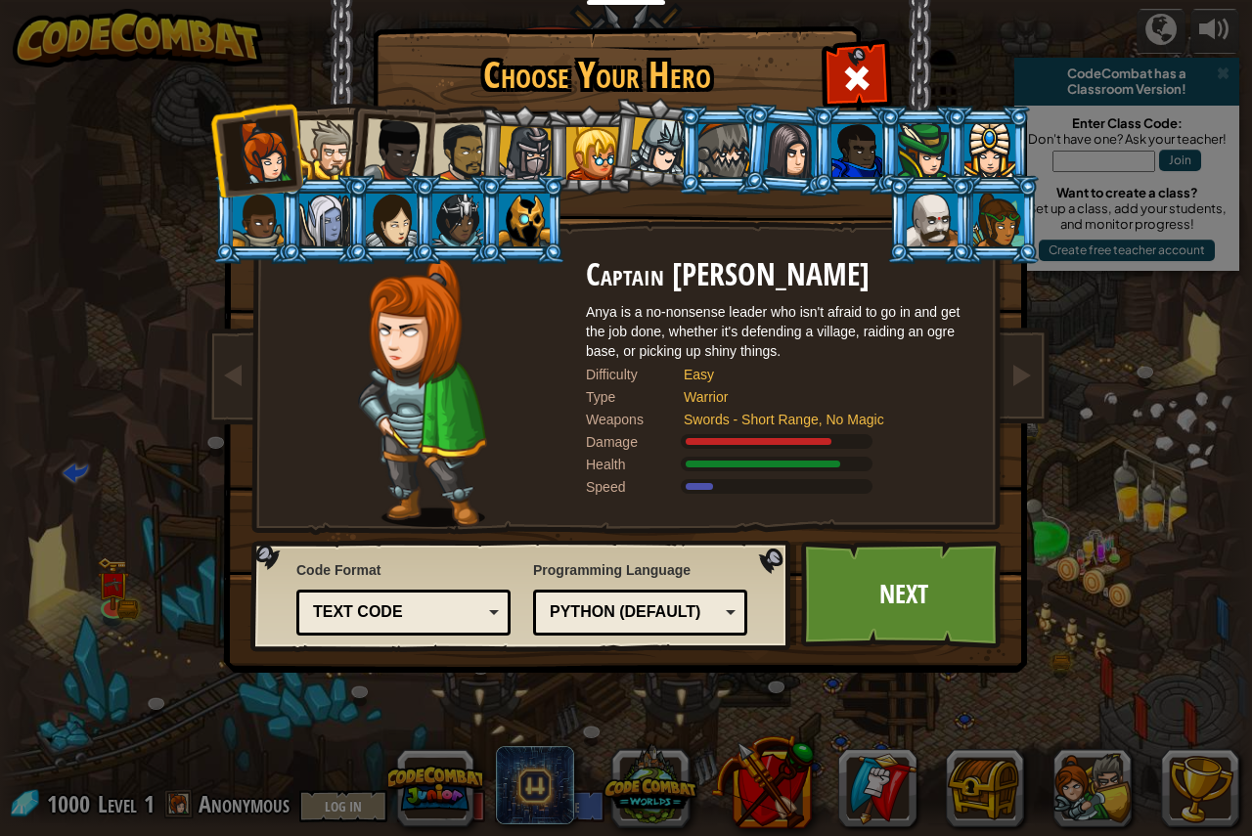
click at [335, 141] on div at bounding box center [329, 150] width 60 height 60
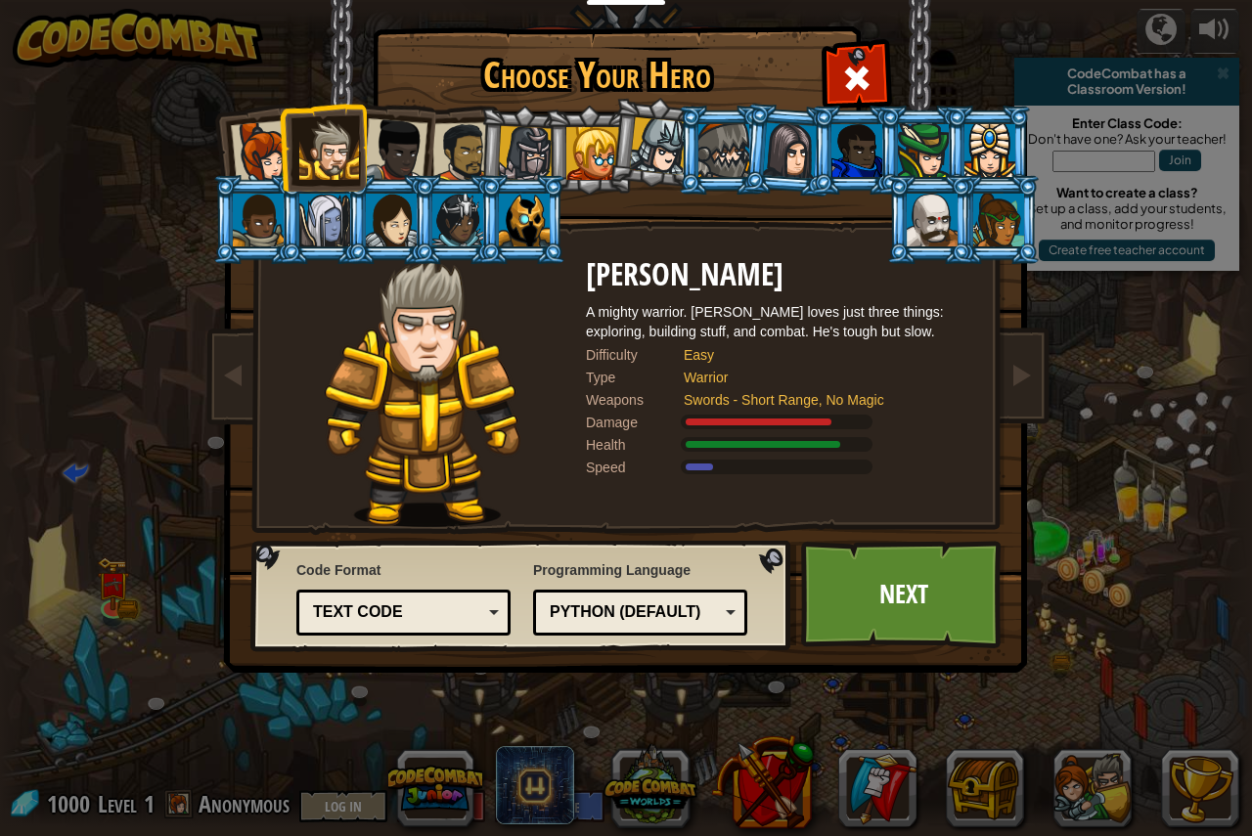
click at [478, 606] on div "Text code" at bounding box center [397, 612] width 169 height 22
click at [608, 503] on div "[PERSON_NAME] A mighty warrior. [PERSON_NAME] loves just three things: explorin…" at bounding box center [781, 392] width 391 height 269
click at [611, 601] on div "Python (Default)" at bounding box center [634, 612] width 169 height 22
click at [717, 526] on div "[PERSON_NAME] A mighty warrior. [PERSON_NAME] loves just three things: explorin…" at bounding box center [781, 392] width 391 height 269
click at [890, 596] on link "Next" at bounding box center [903, 595] width 204 height 108
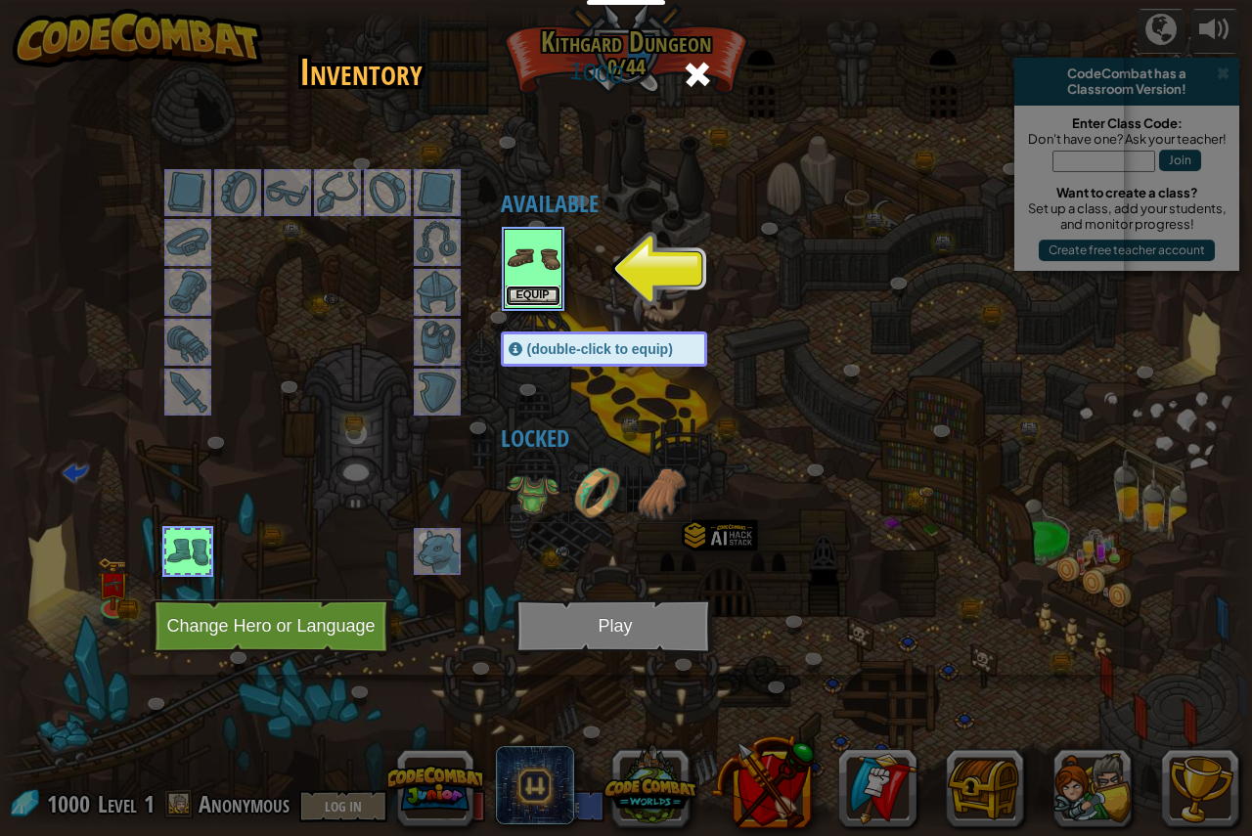
click at [538, 289] on button "Equip" at bounding box center [533, 296] width 55 height 21
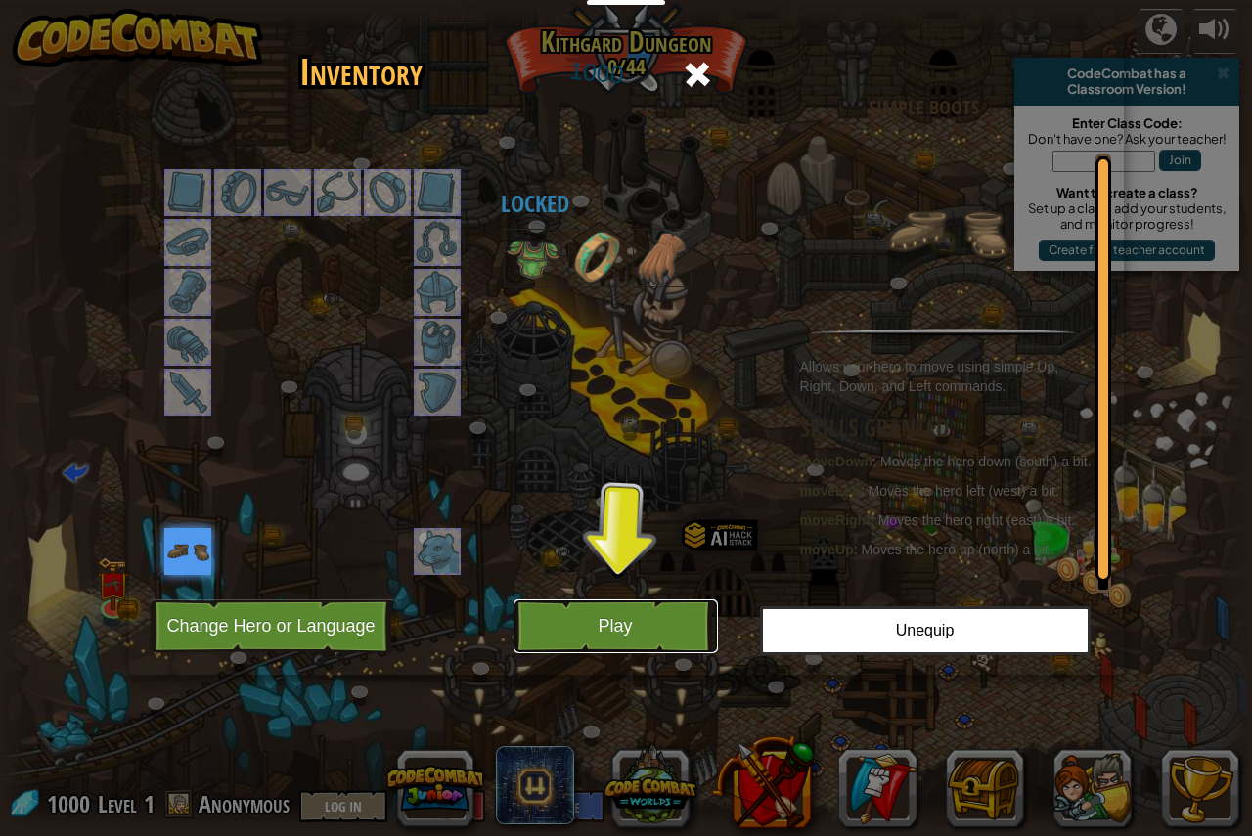
click at [627, 637] on button "Play" at bounding box center [615, 626] width 204 height 54
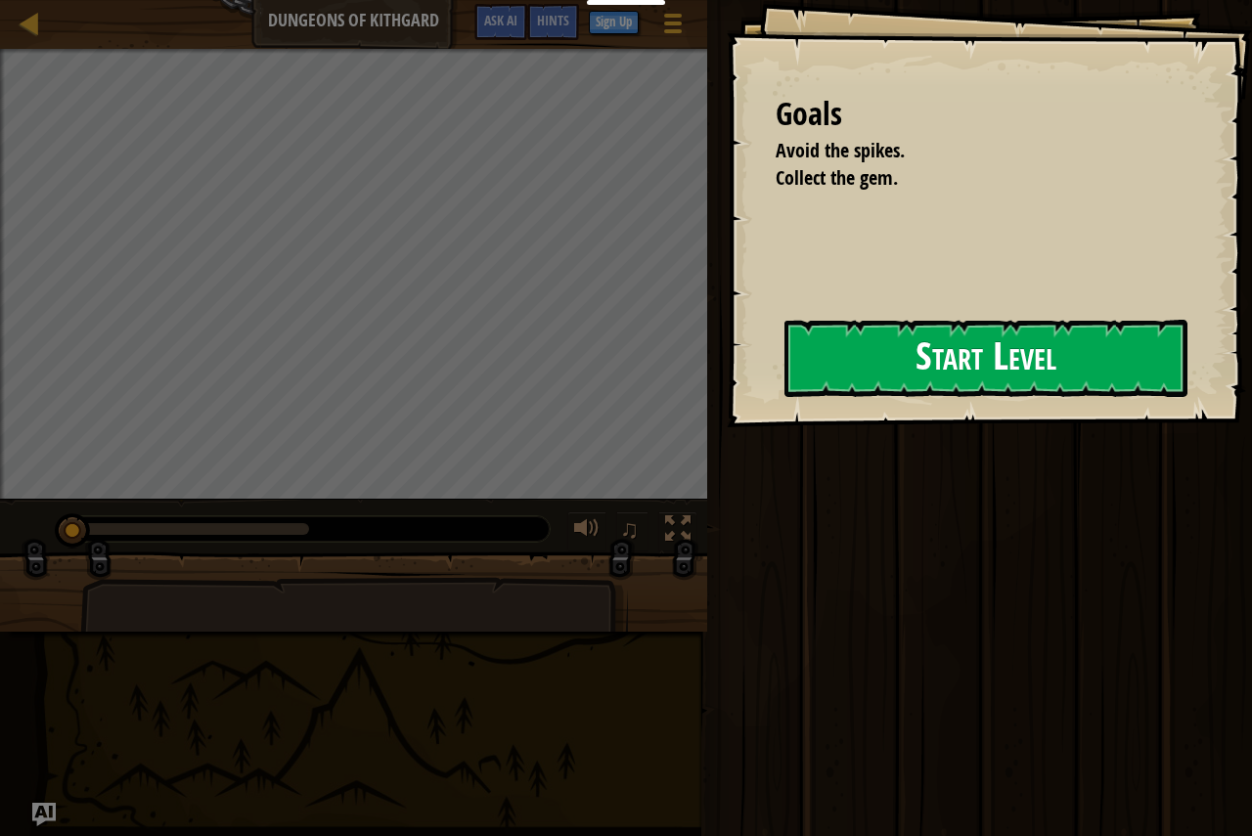
click at [953, 374] on button "Start Level" at bounding box center [985, 358] width 403 height 77
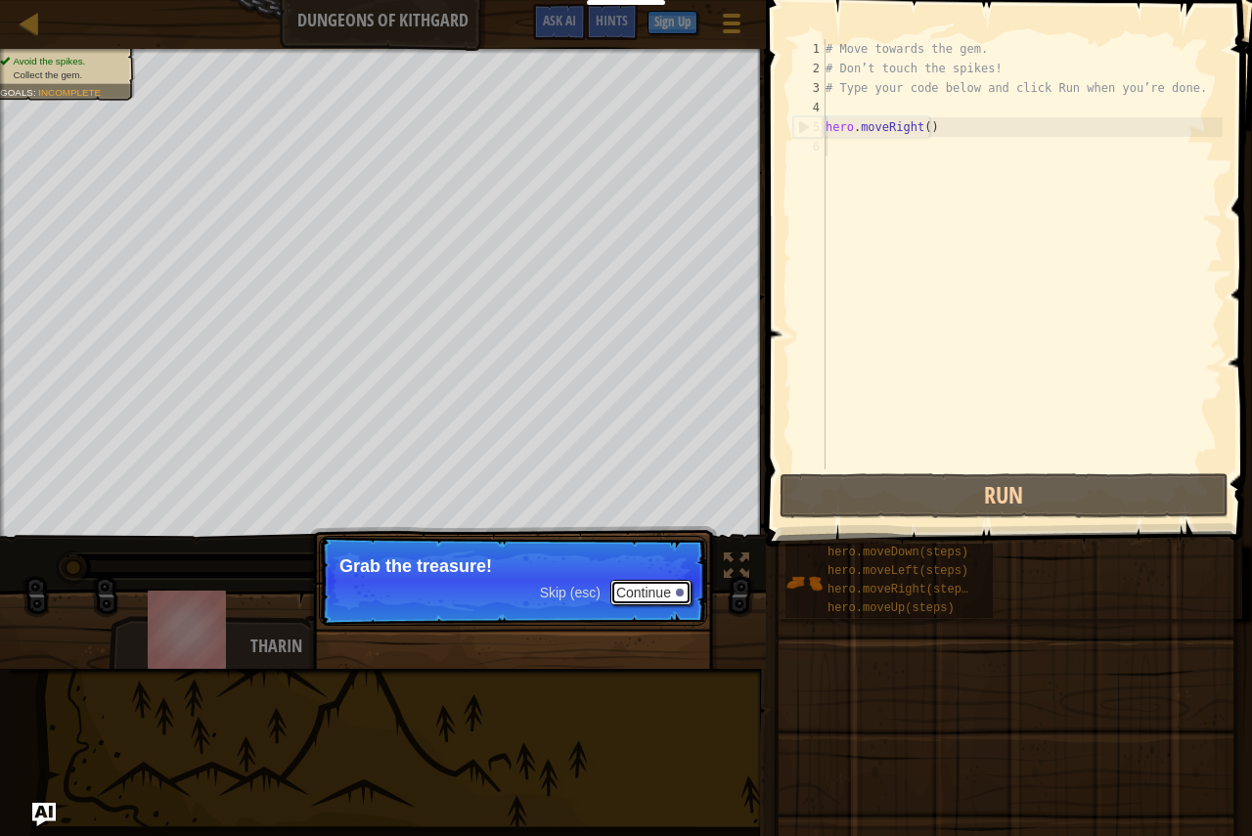
click at [650, 597] on button "Continue" at bounding box center [650, 592] width 81 height 25
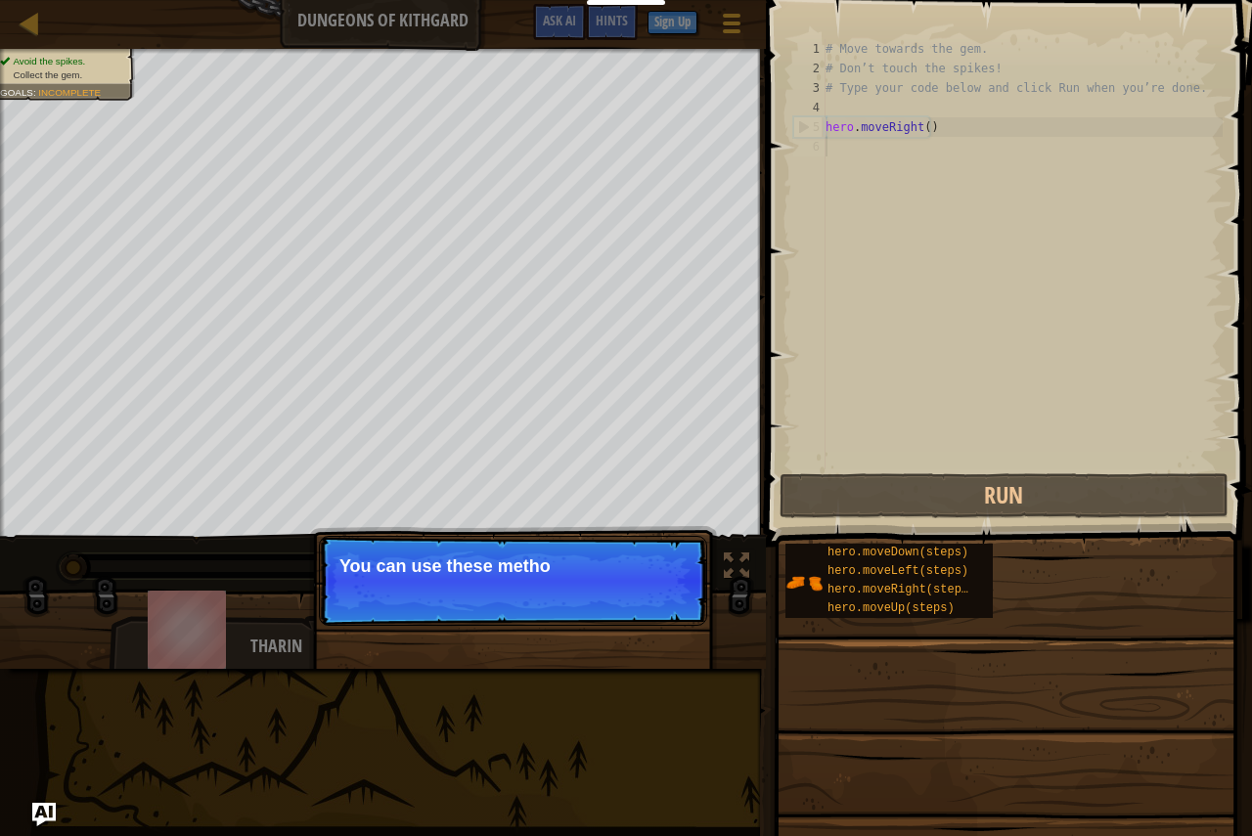
click at [650, 597] on p "Skip (esc) Continue You can use these metho" at bounding box center [513, 581] width 388 height 90
type textarea "hero.moveRight()"
click at [987, 133] on div "# Move towards the gem. # Don’t touch the spikes! # Type your code below and cl…" at bounding box center [1021, 273] width 401 height 469
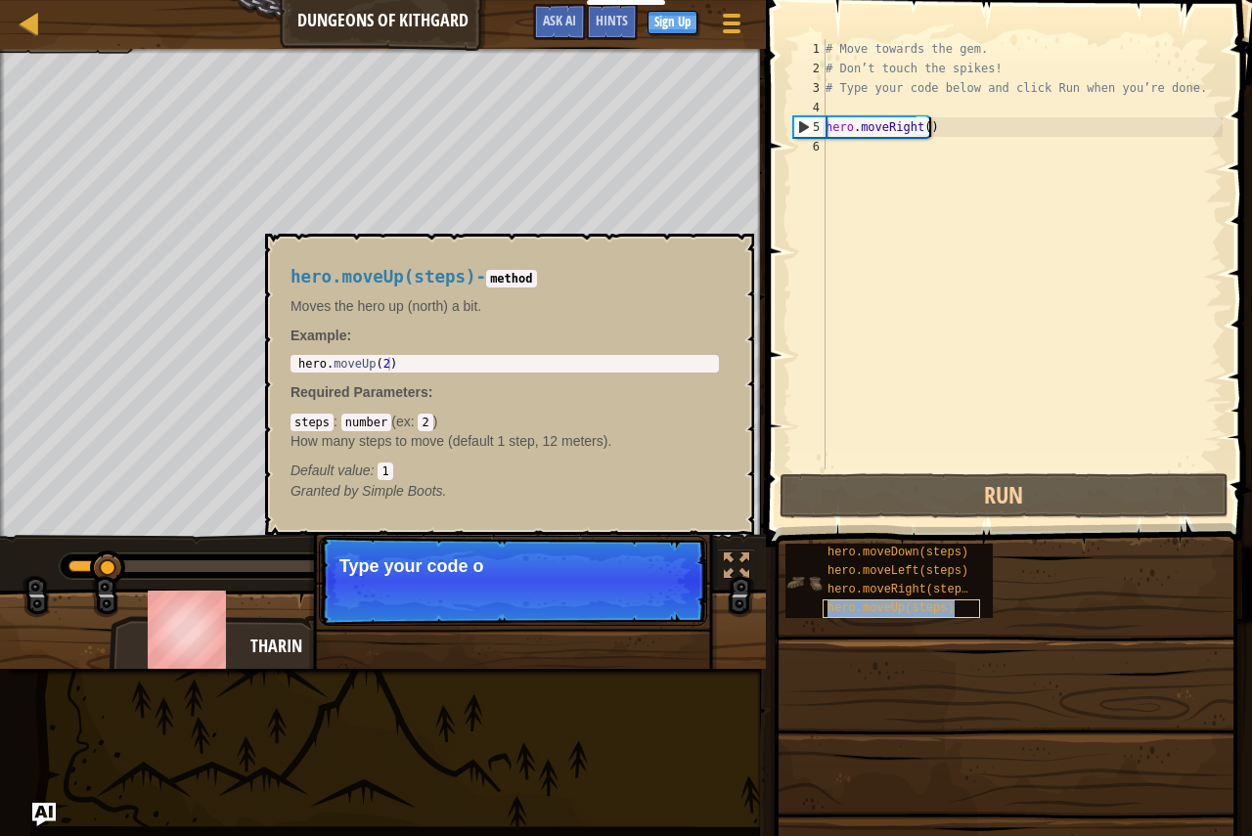
click at [915, 599] on div "hero.moveUp(steps)" at bounding box center [900, 608] width 157 height 19
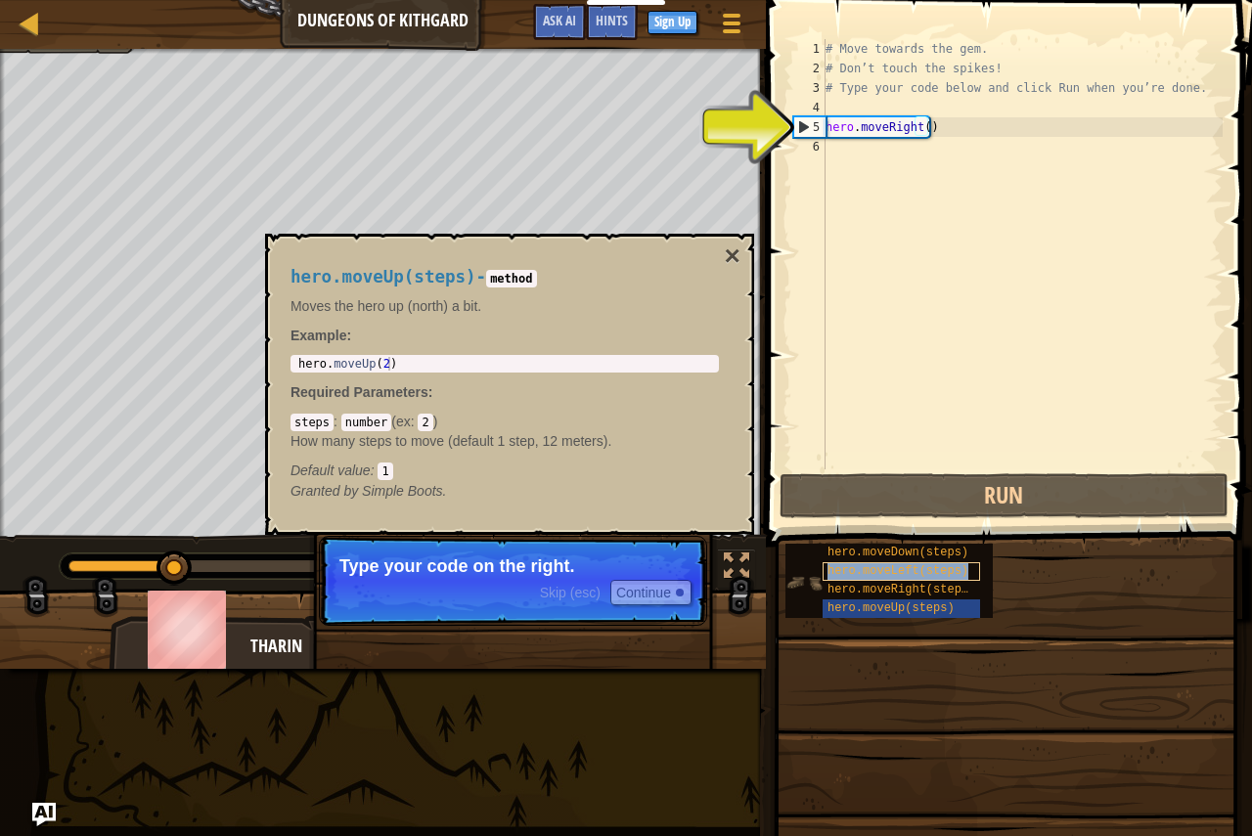
click at [920, 568] on span "hero.moveLeft(steps)" at bounding box center [897, 571] width 141 height 14
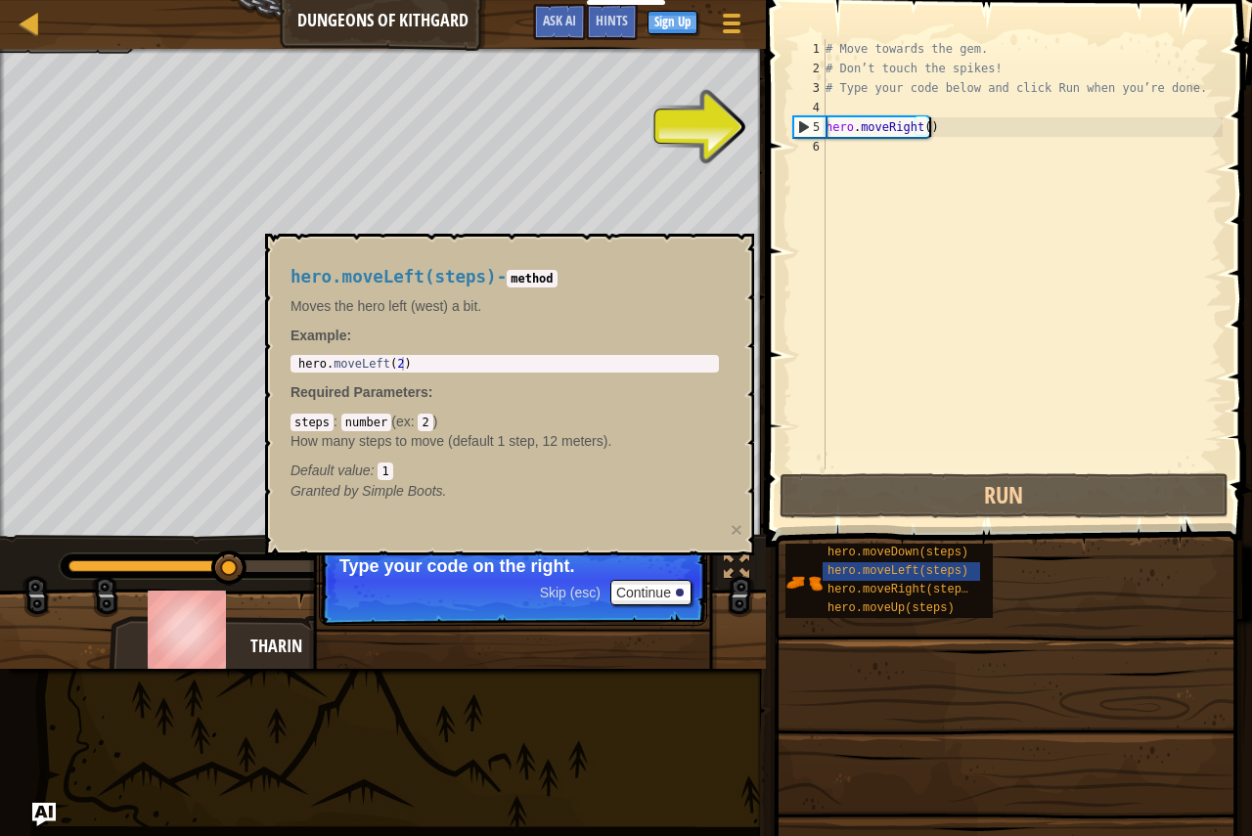
click at [989, 338] on div "# Move towards the gem. # Don’t touch the spikes! # Type your code below and cl…" at bounding box center [1021, 273] width 401 height 469
click at [656, 579] on p "Skip (esc) Continue Type your code on the right." at bounding box center [513, 581] width 388 height 90
click at [662, 581] on button "Continue" at bounding box center [650, 592] width 81 height 25
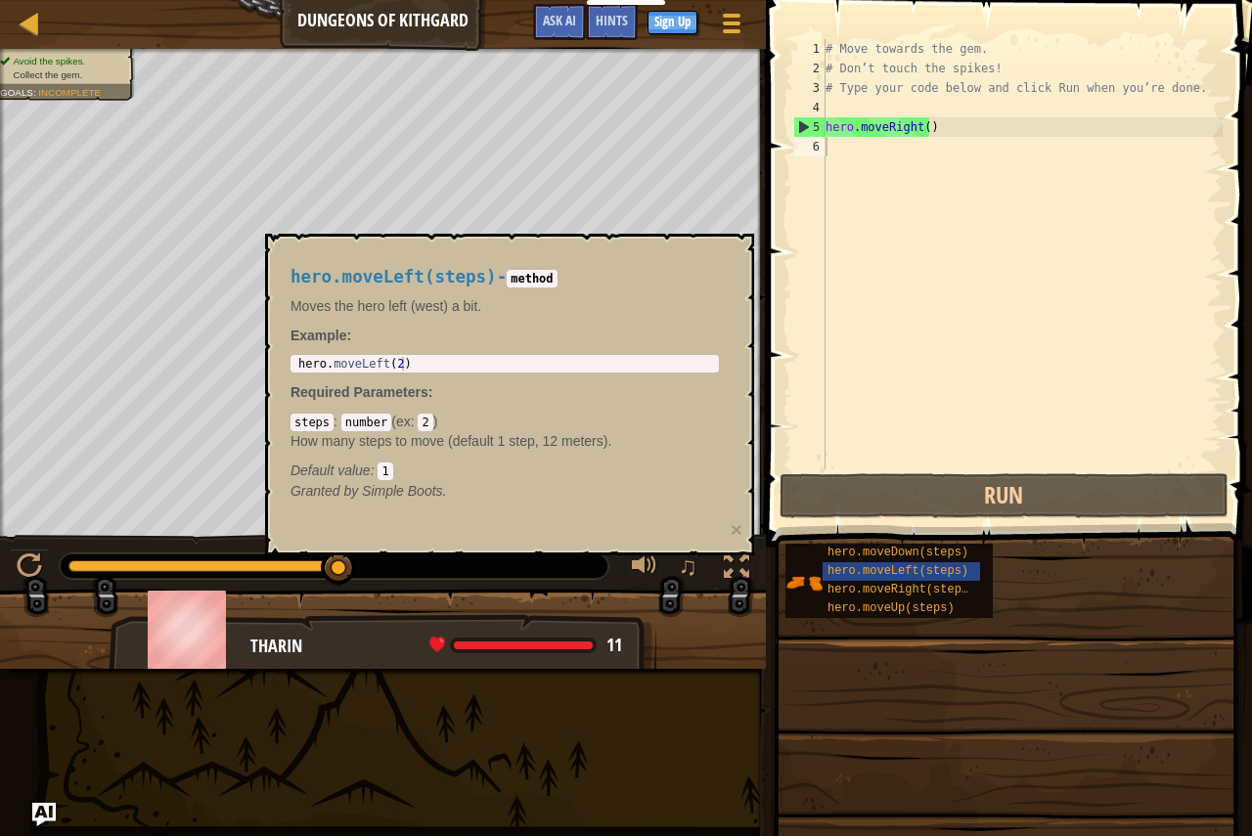
click at [660, 597] on div at bounding box center [383, 638] width 766 height 98
click at [544, 277] on code "method" at bounding box center [532, 279] width 50 height 18
click at [1013, 190] on div "# Move towards the gem. # Don’t touch the spikes! # Type your code below and cl…" at bounding box center [1021, 273] width 401 height 469
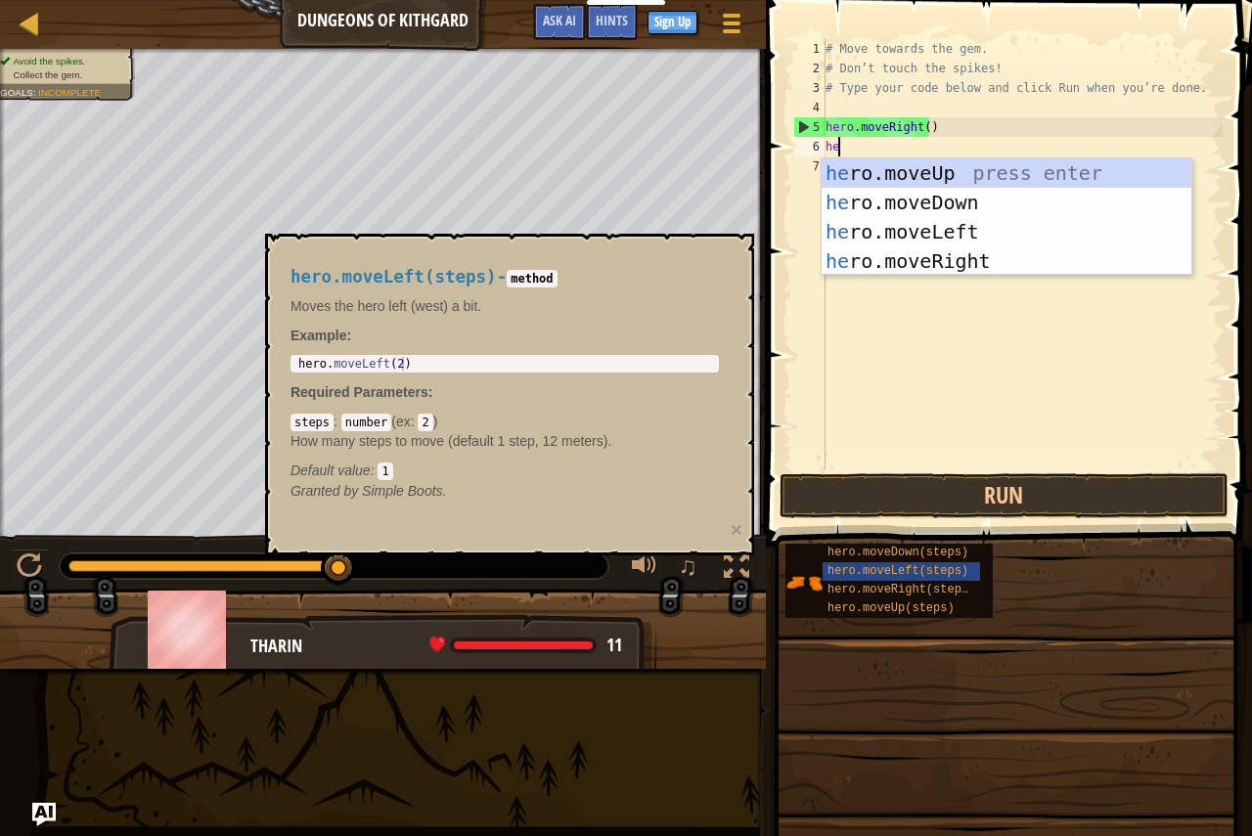
type textarea "her"
click at [993, 200] on div "her o.moveUp press enter her o.moveDown press enter her o.moveLeft press enter …" at bounding box center [1006, 246] width 370 height 176
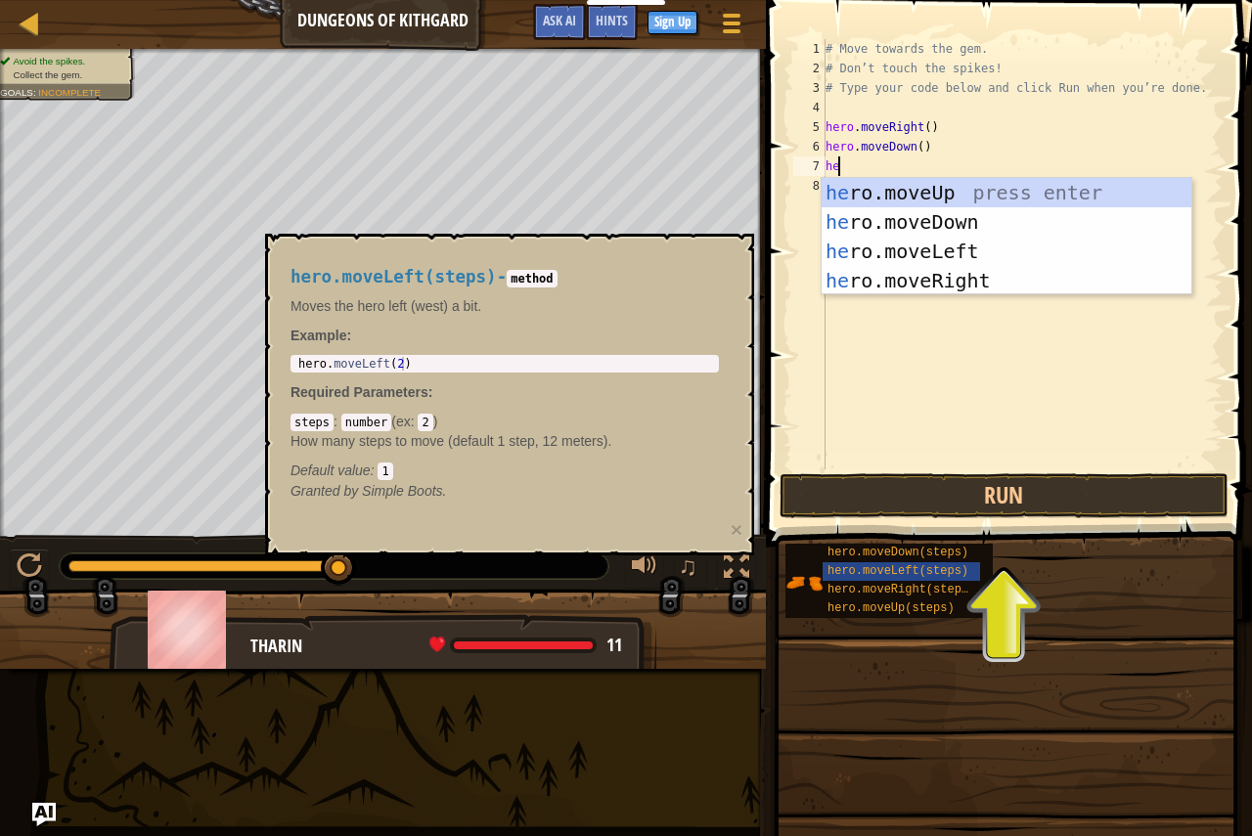
type textarea "her"
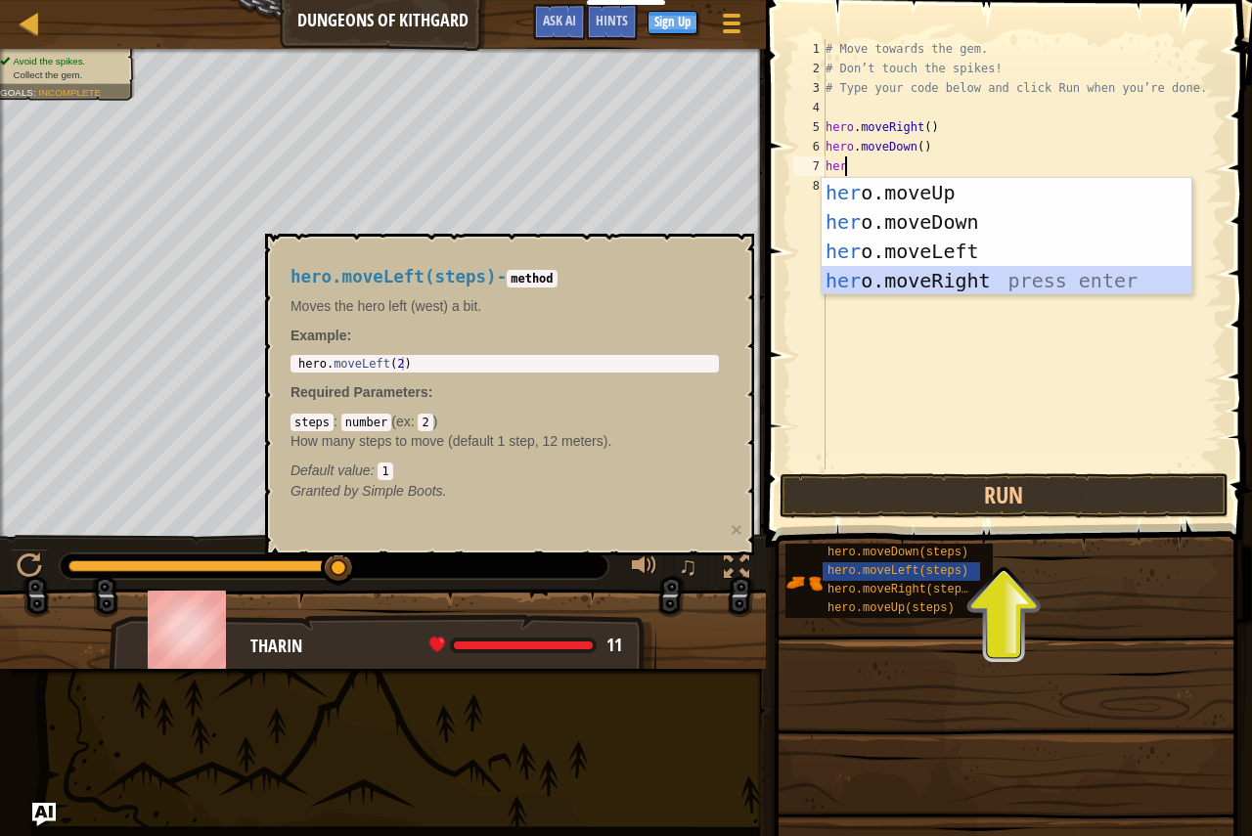
click at [965, 284] on div "her o.moveUp press enter her o.moveDown press enter her o.moveLeft press enter …" at bounding box center [1006, 266] width 370 height 176
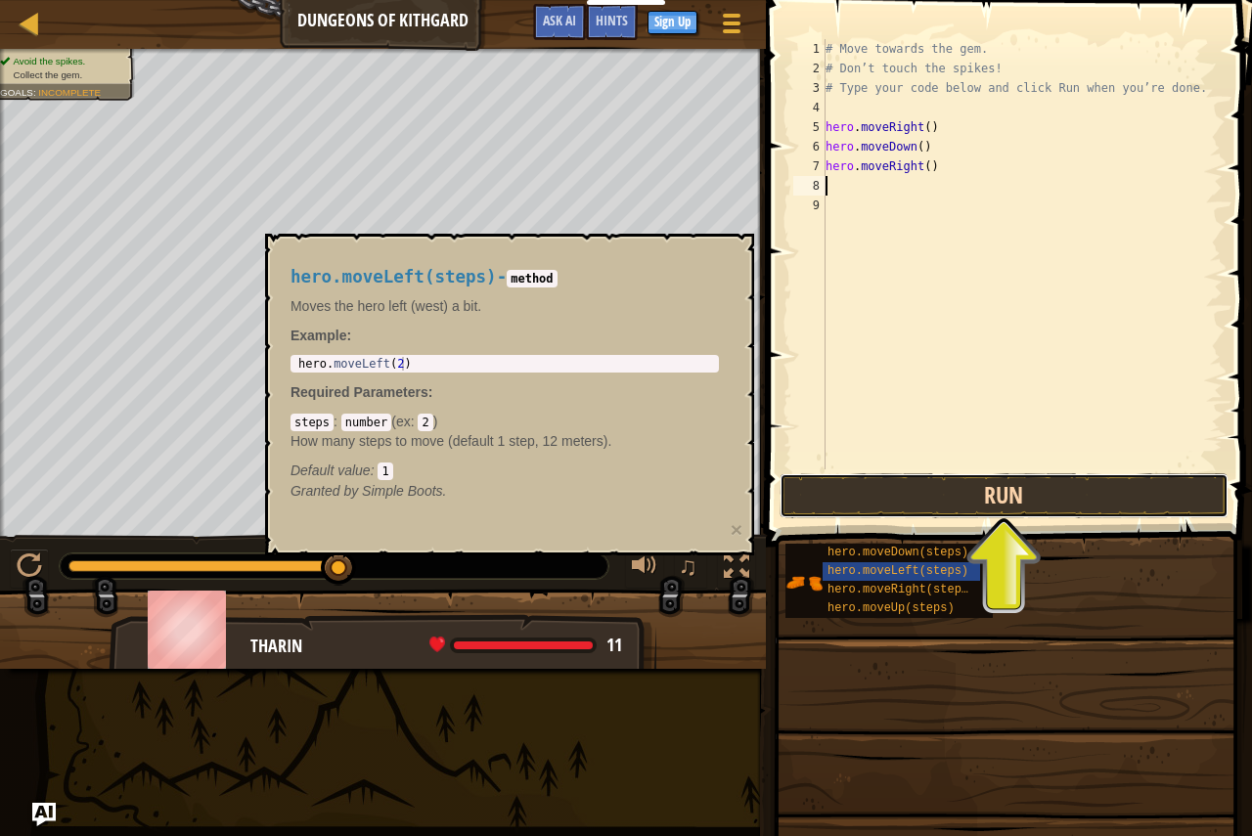
click at [999, 483] on button "Run" at bounding box center [1003, 495] width 449 height 45
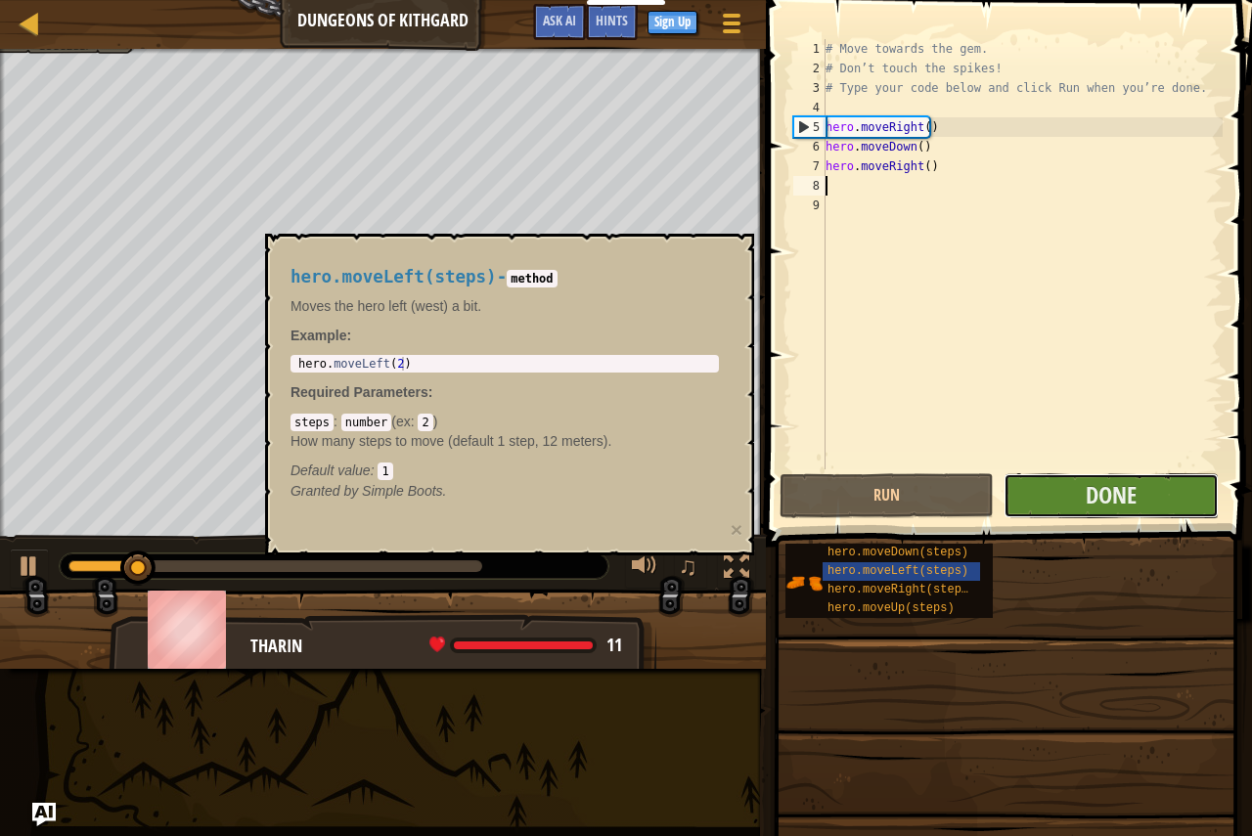
click at [1075, 473] on button "Done" at bounding box center [1110, 495] width 214 height 45
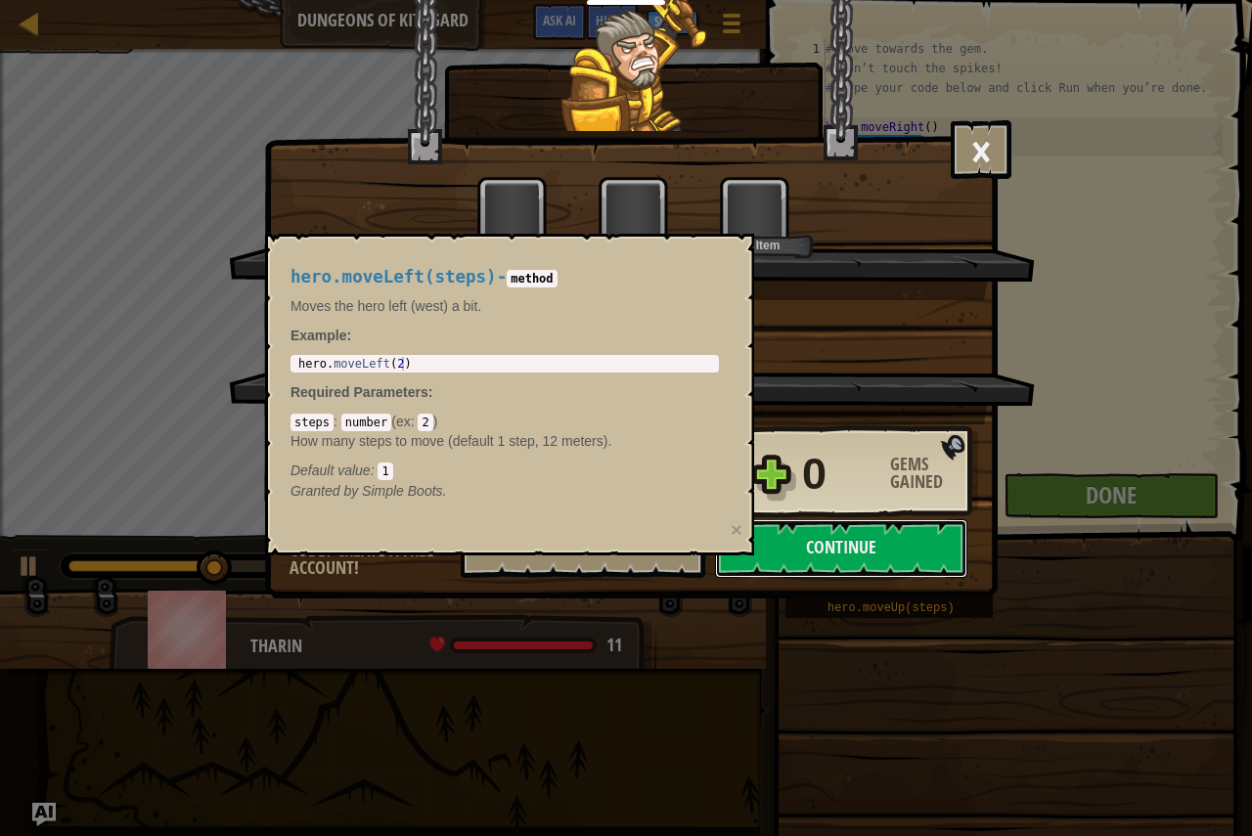
click at [627, 310] on p "Moves the hero left (west) a bit." at bounding box center [504, 306] width 428 height 20
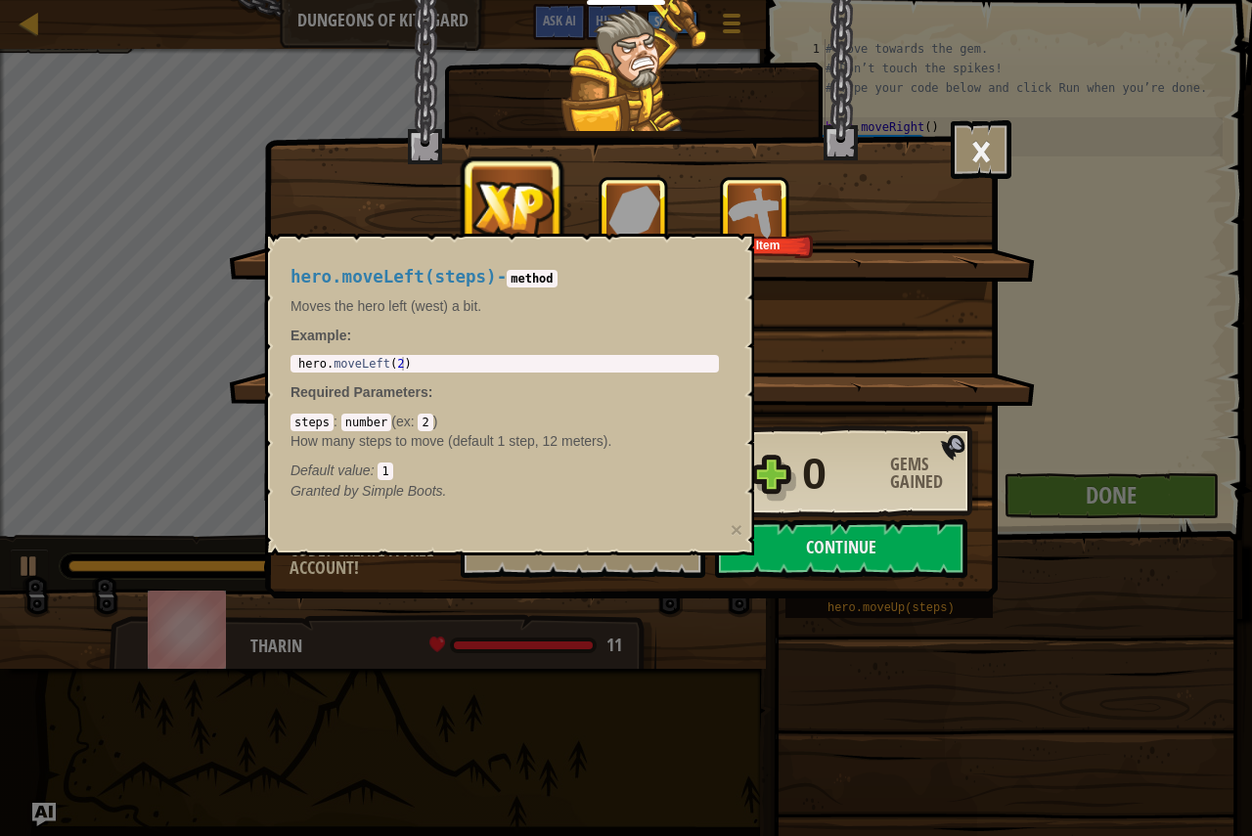
click at [421, 376] on div "hero.moveLeft(steps) - method Moves the hero left (west) a bit. Example : 1 her…" at bounding box center [505, 384] width 456 height 270
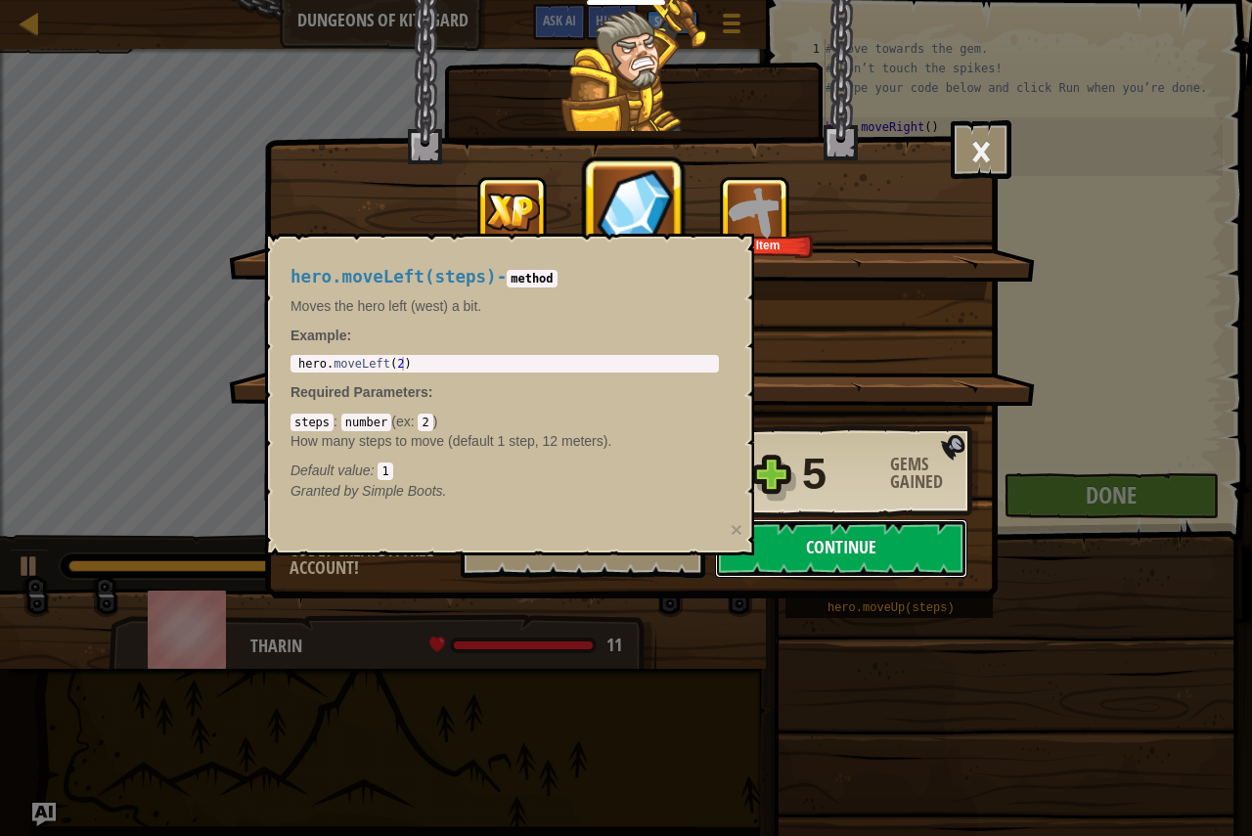
click at [827, 545] on button "Continue" at bounding box center [841, 548] width 252 height 59
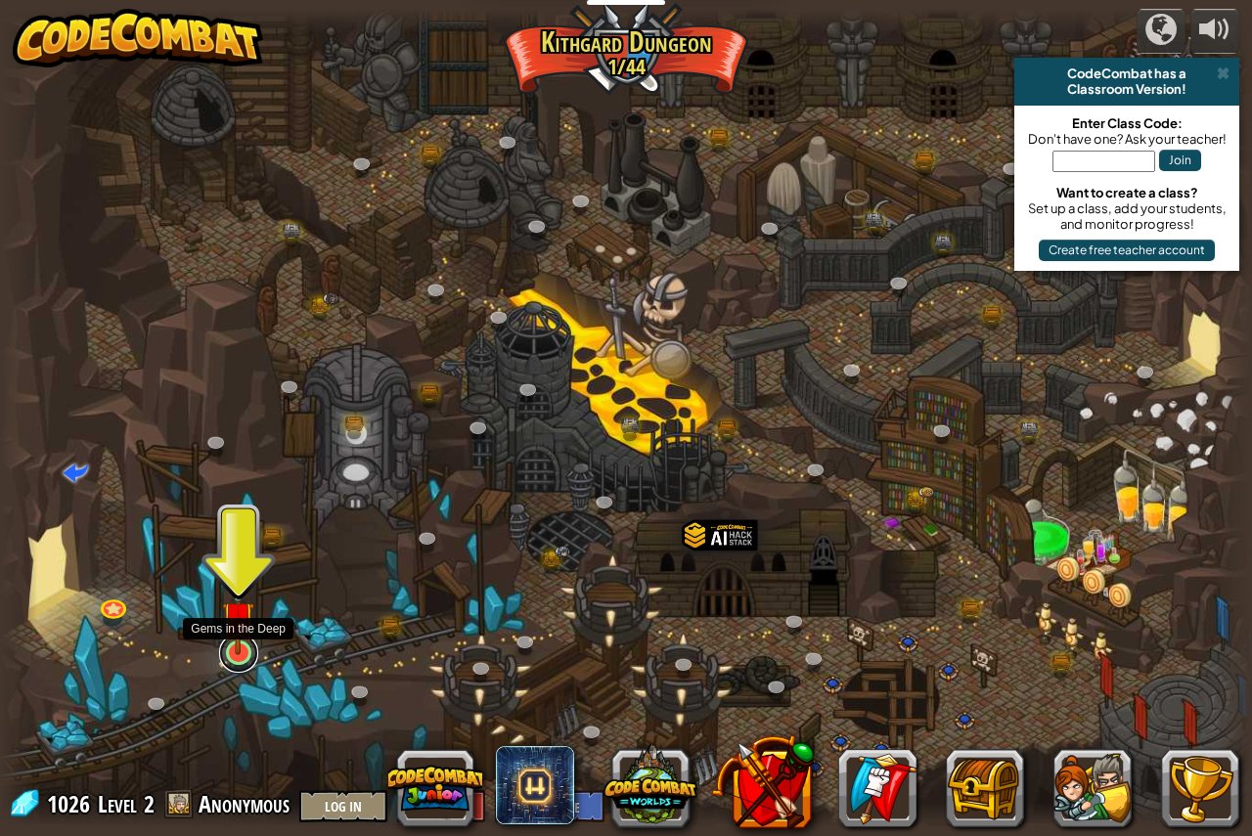
click at [232, 657] on link at bounding box center [238, 653] width 39 height 39
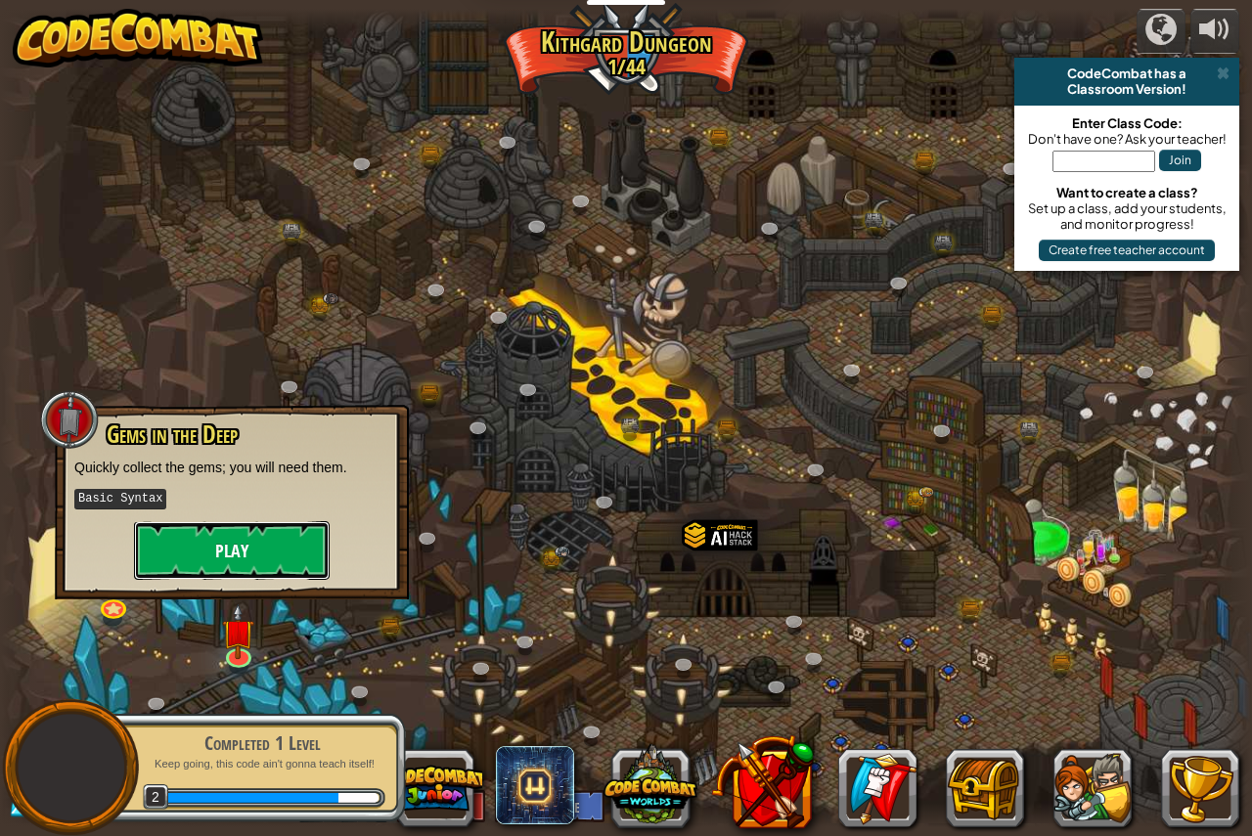
click at [242, 548] on button "Play" at bounding box center [232, 550] width 196 height 59
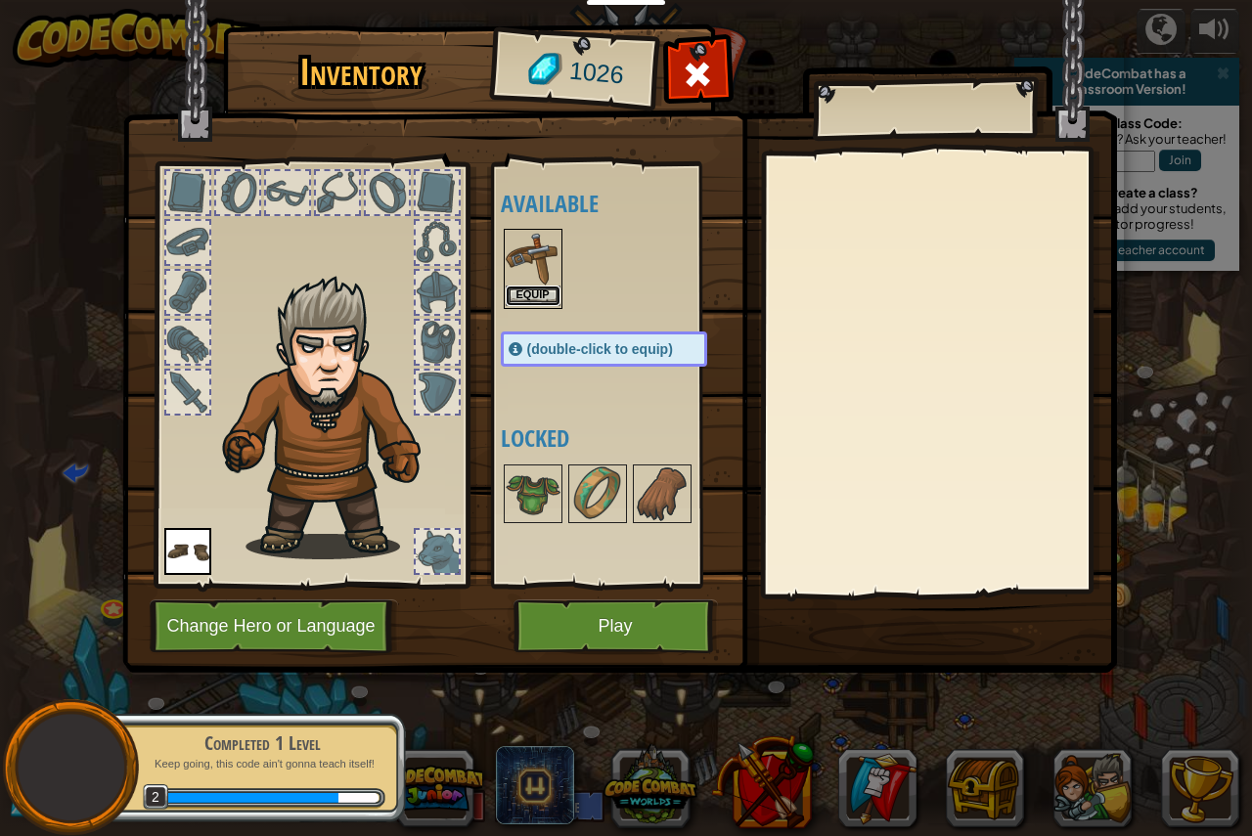
click at [527, 293] on button "Equip" at bounding box center [533, 296] width 55 height 21
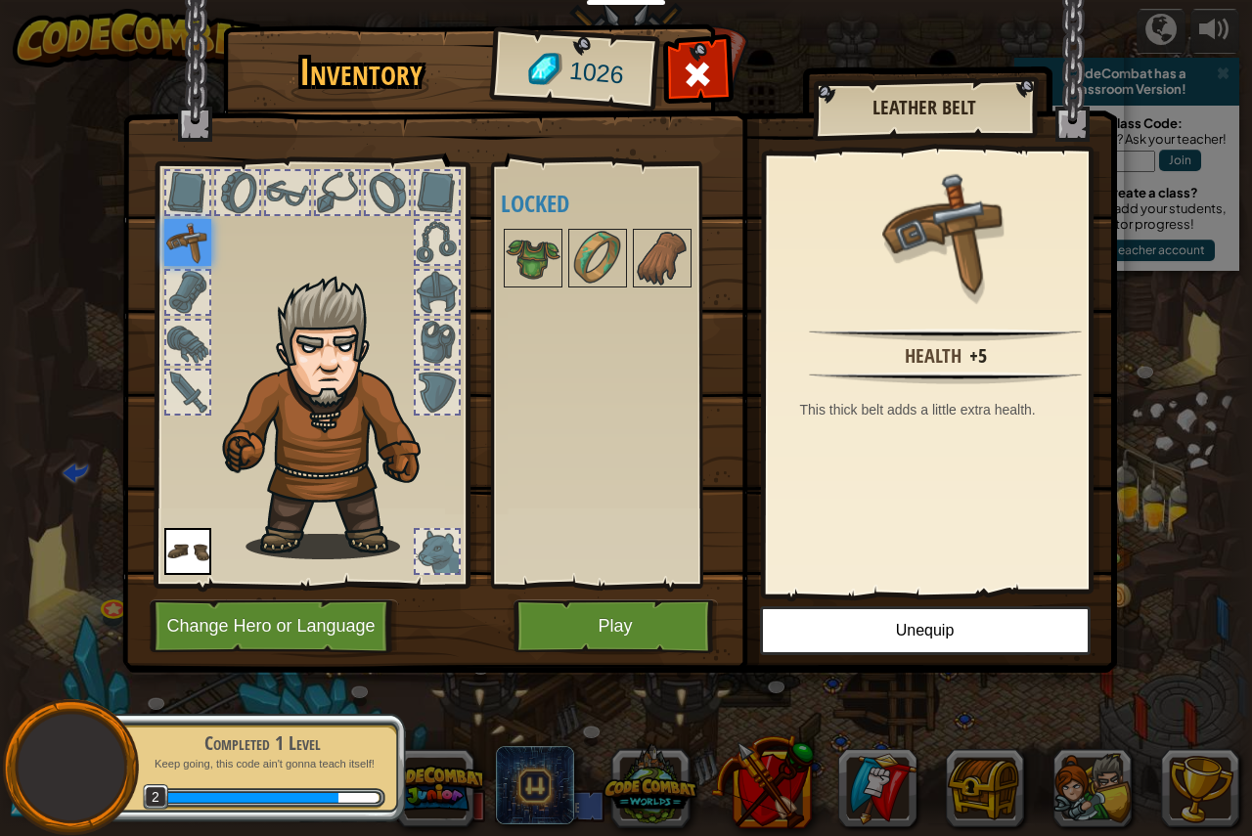
click at [499, 261] on div "Available Equip Equip (double-click to equip) Locked" at bounding box center [612, 374] width 240 height 425
click at [546, 261] on img at bounding box center [533, 258] width 55 height 55
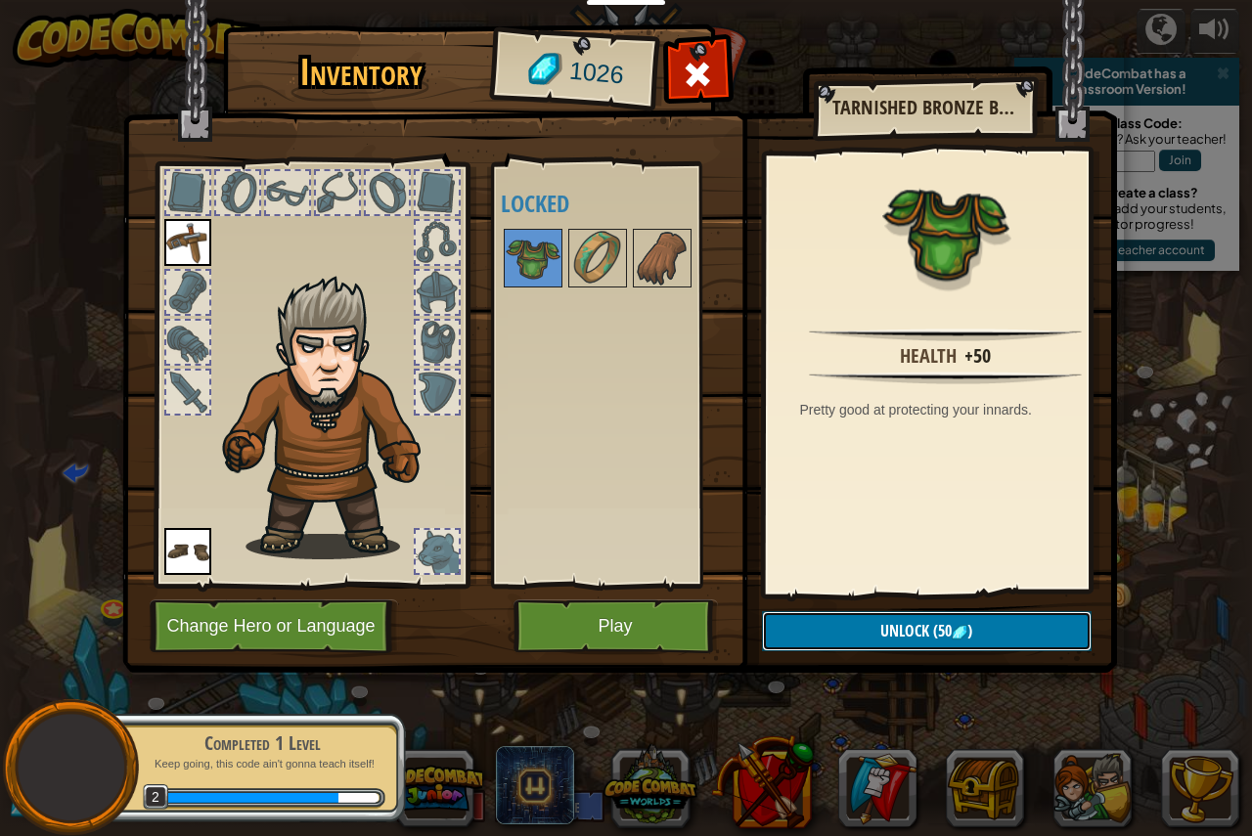
click at [930, 638] on span "(50" at bounding box center [940, 631] width 22 height 22
click at [918, 638] on button "Confirm" at bounding box center [927, 631] width 330 height 40
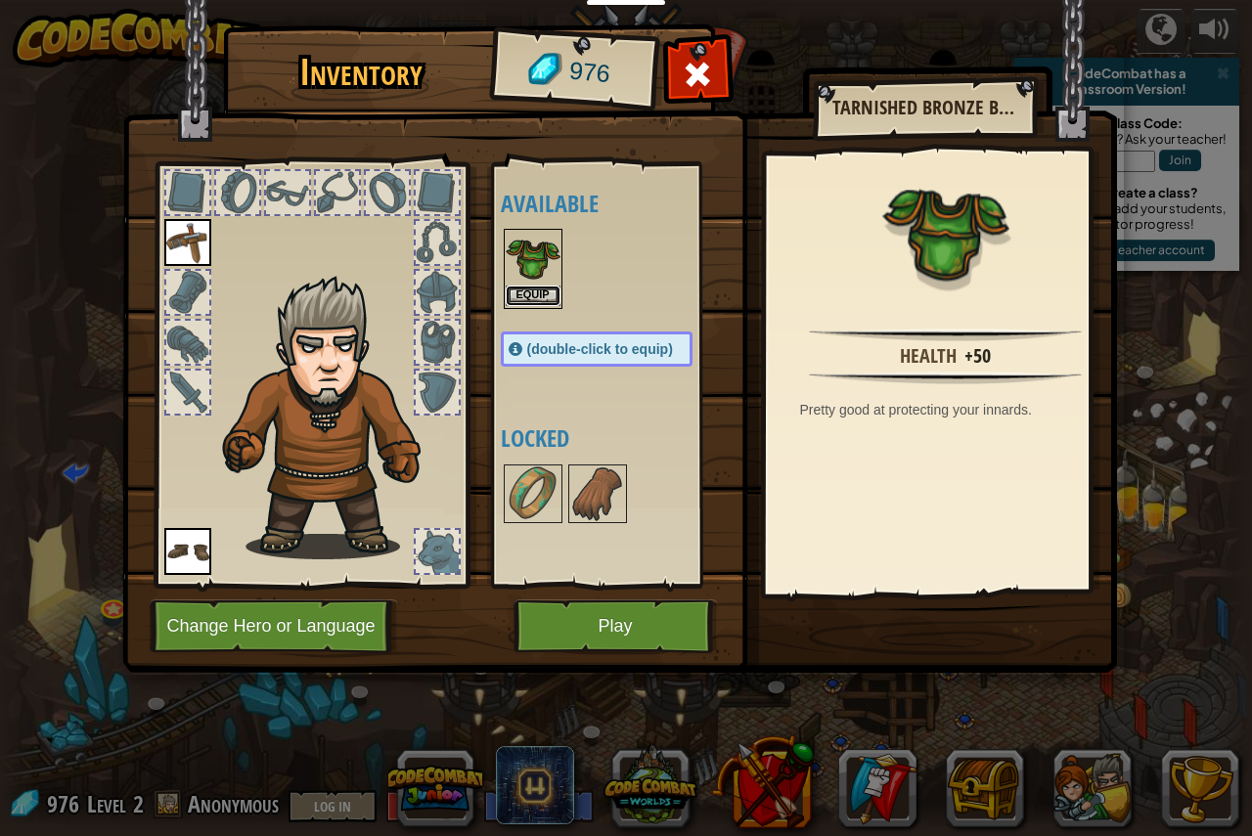
click at [540, 298] on button "Equip" at bounding box center [533, 296] width 55 height 21
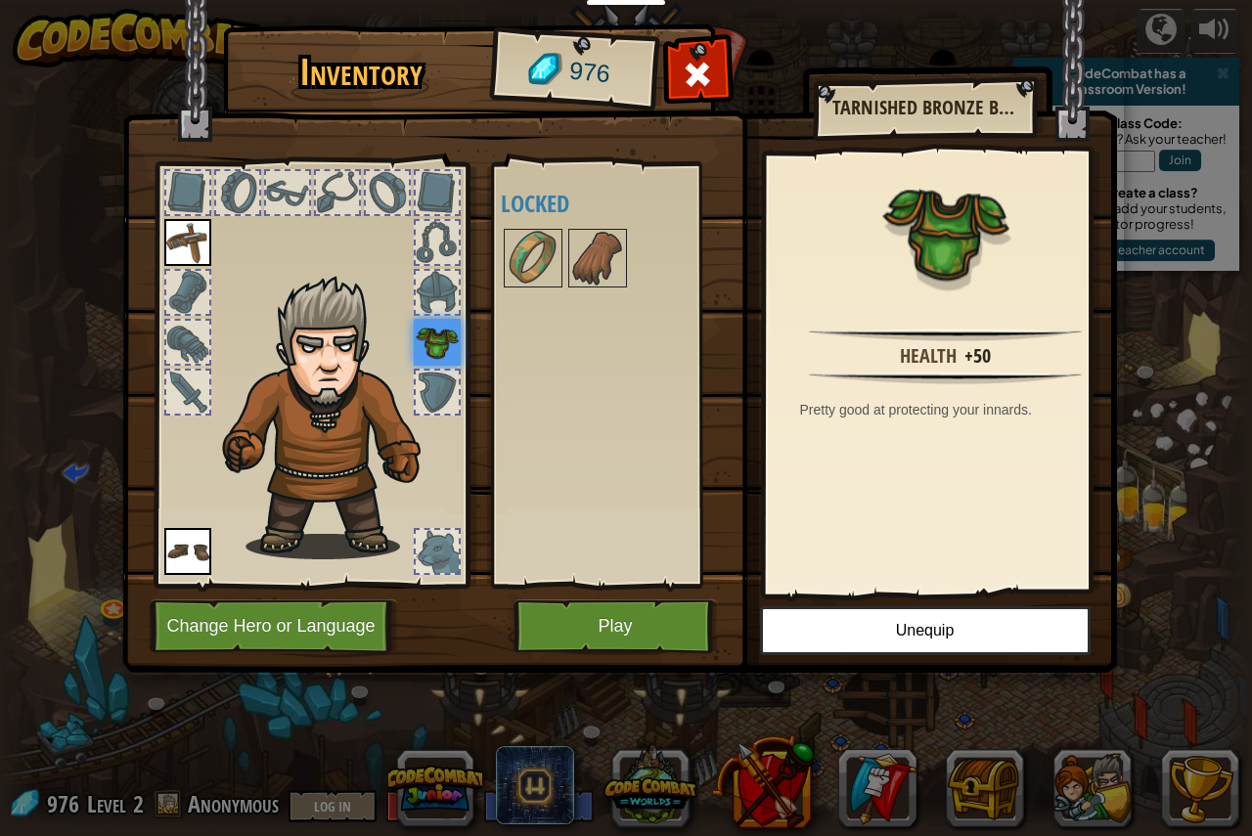
click at [449, 345] on img at bounding box center [437, 342] width 47 height 47
click at [531, 274] on img at bounding box center [533, 258] width 55 height 55
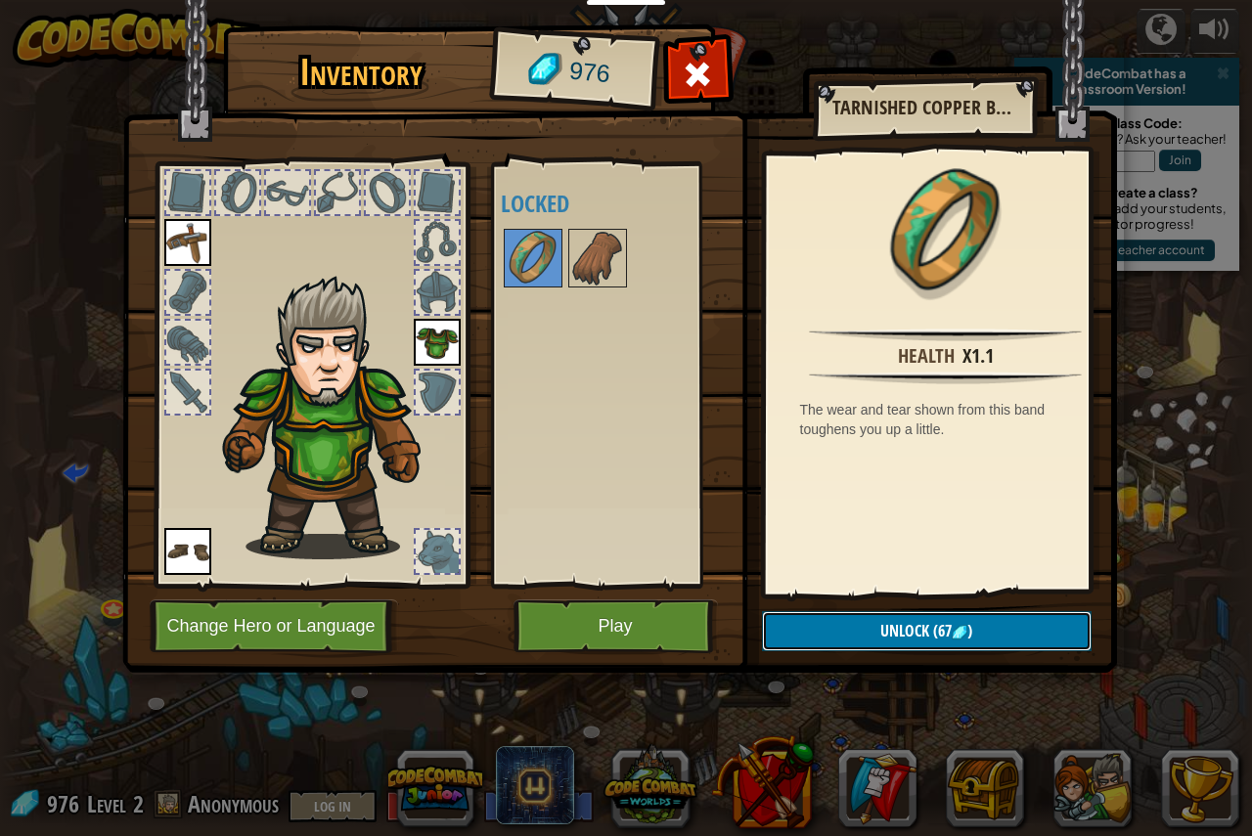
click at [884, 637] on span "Unlock" at bounding box center [904, 631] width 49 height 22
click at [917, 642] on button "Confirm" at bounding box center [927, 631] width 330 height 40
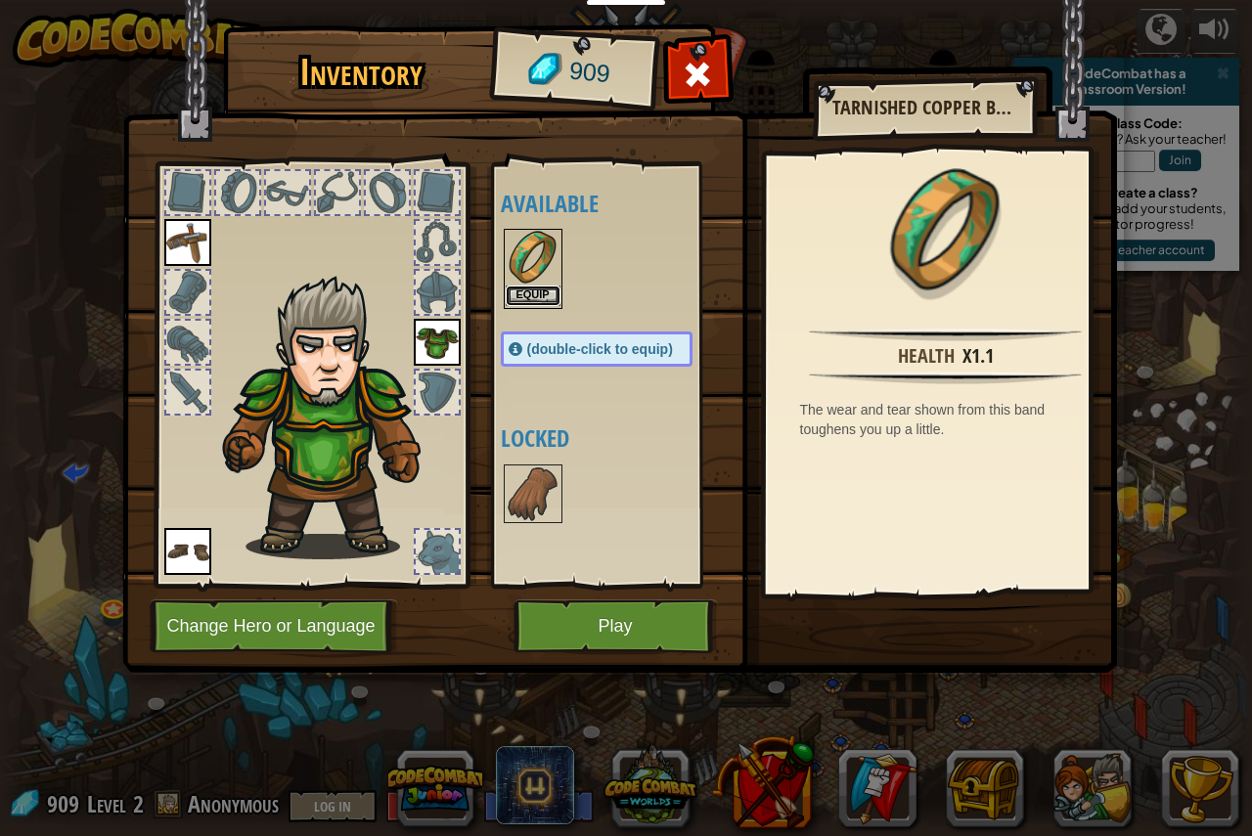
click at [511, 302] on button "Equip" at bounding box center [533, 296] width 55 height 21
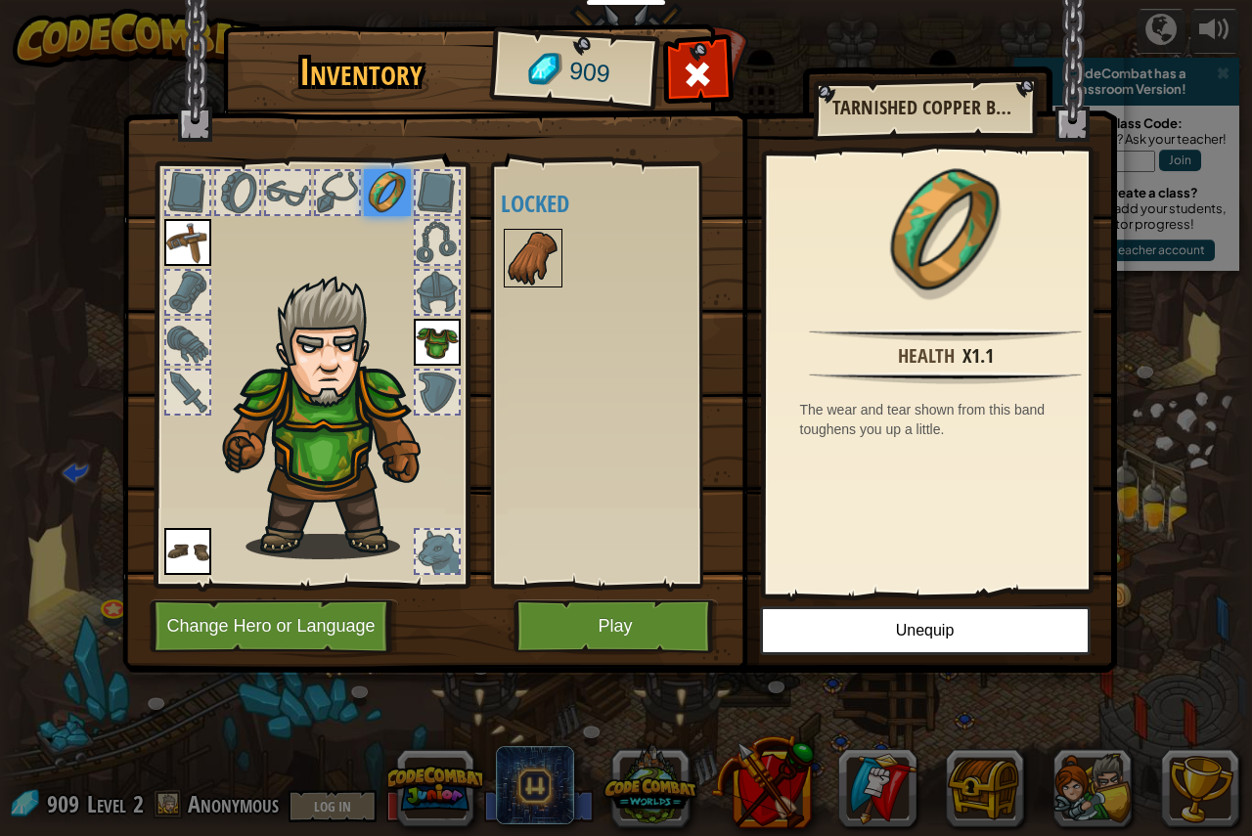
click at [531, 250] on img at bounding box center [533, 258] width 55 height 55
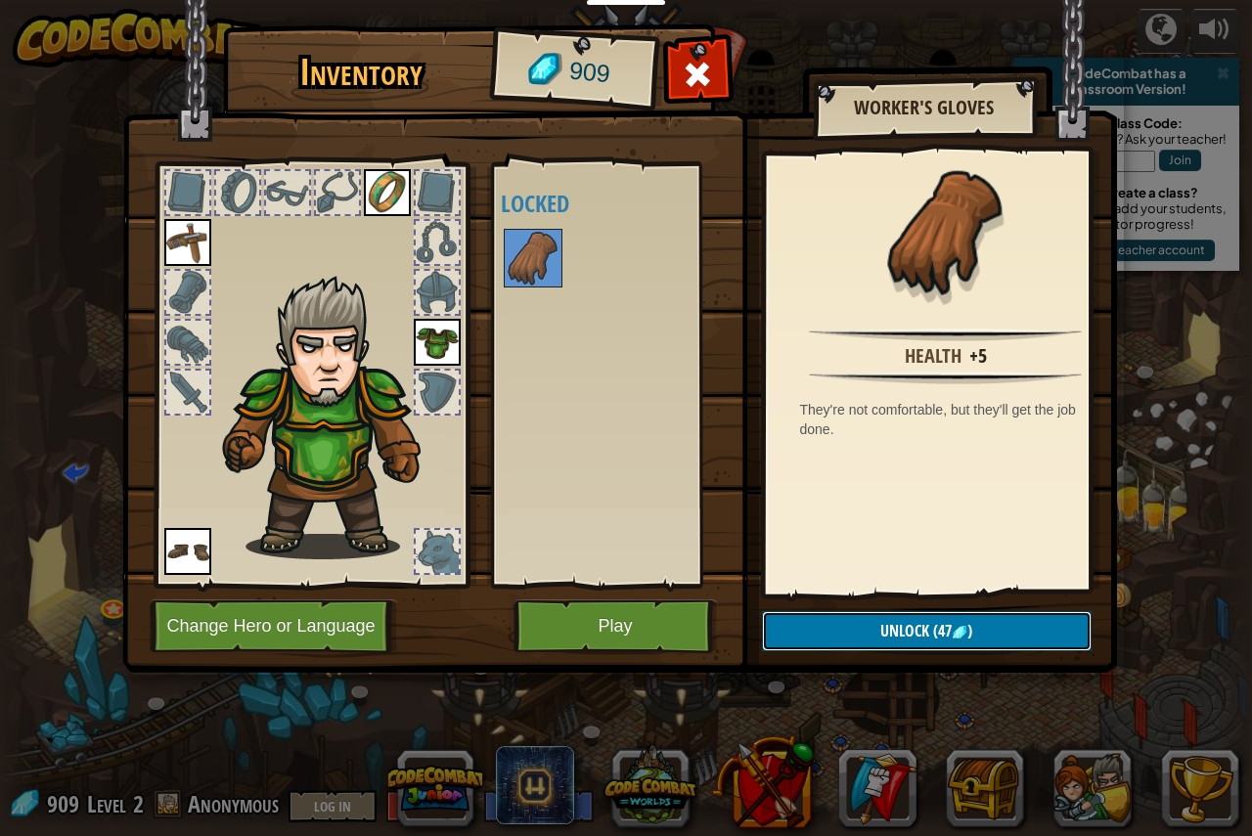
click at [877, 623] on button "Unlock (47 )" at bounding box center [927, 631] width 330 height 40
click at [926, 643] on button "Confirm" at bounding box center [927, 631] width 330 height 40
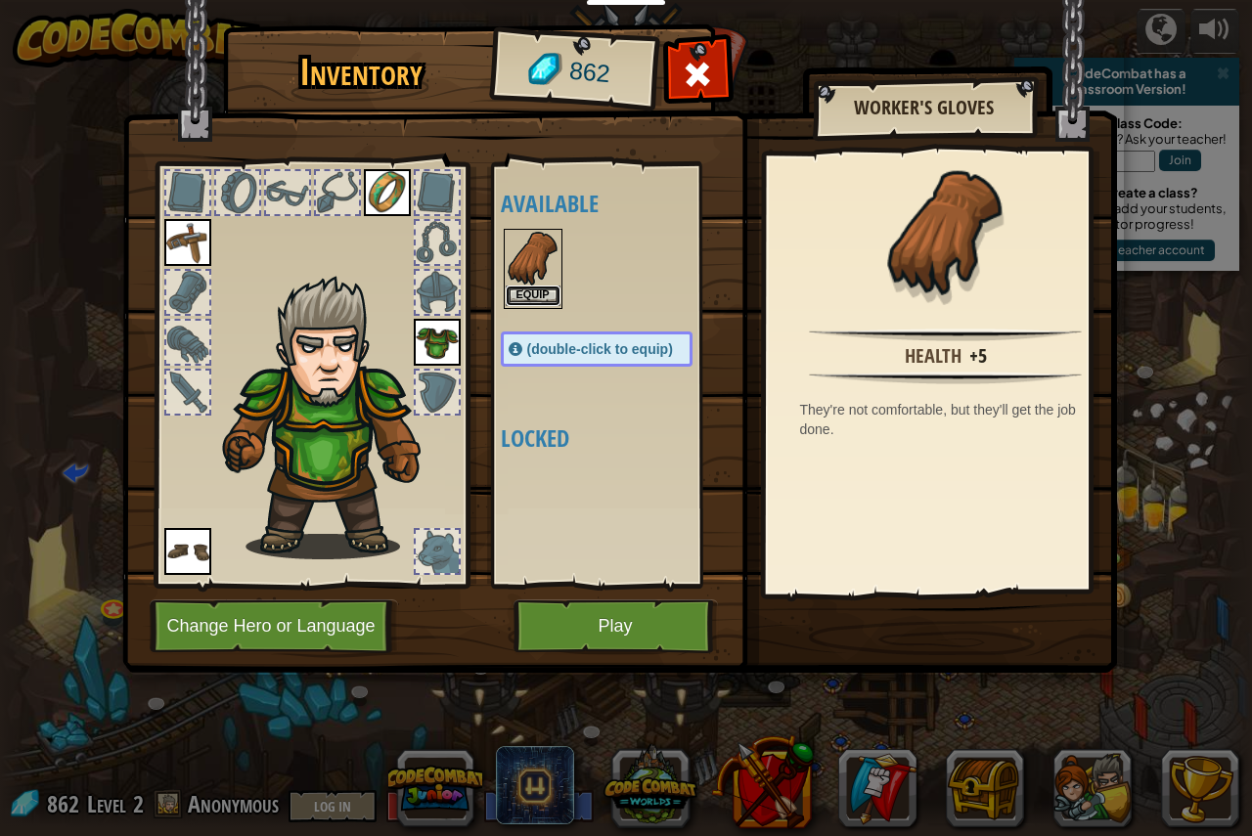
click at [521, 287] on button "Equip" at bounding box center [533, 296] width 55 height 21
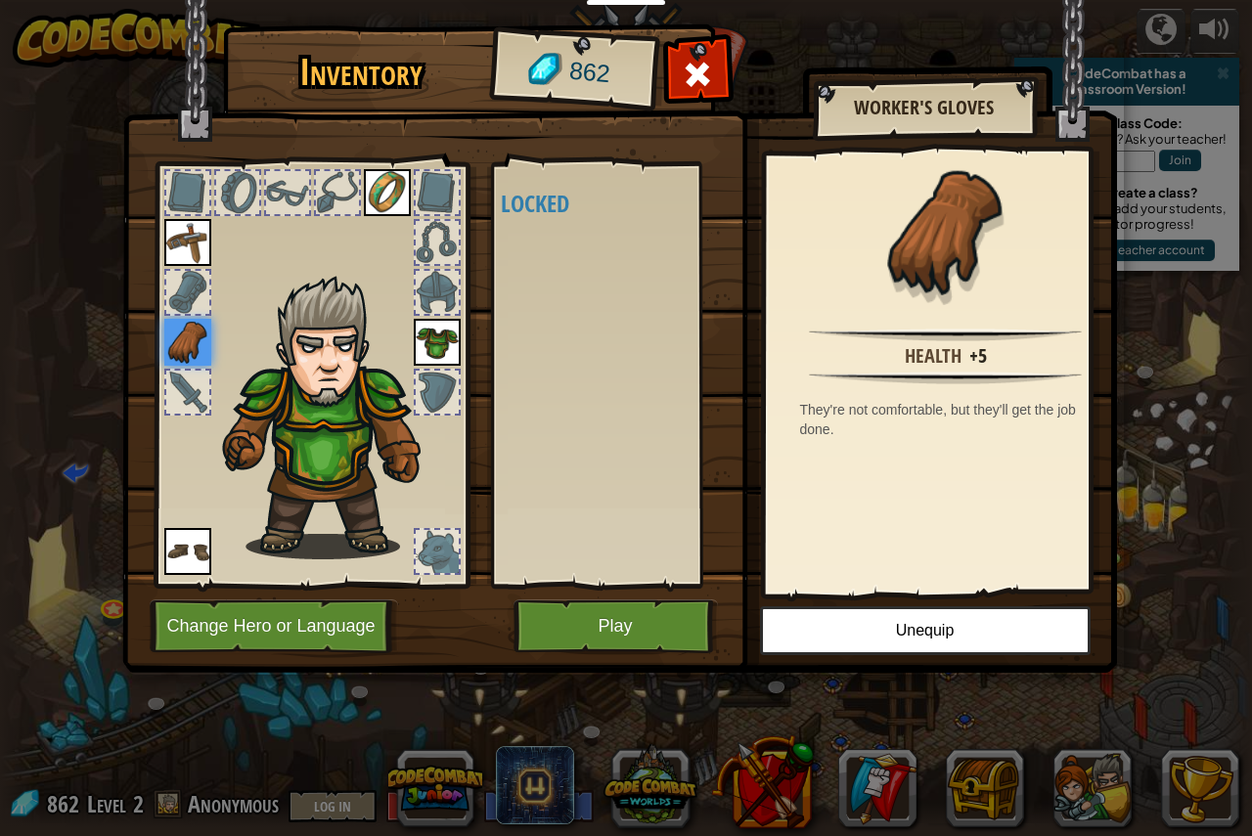
click at [442, 569] on div at bounding box center [437, 551] width 43 height 43
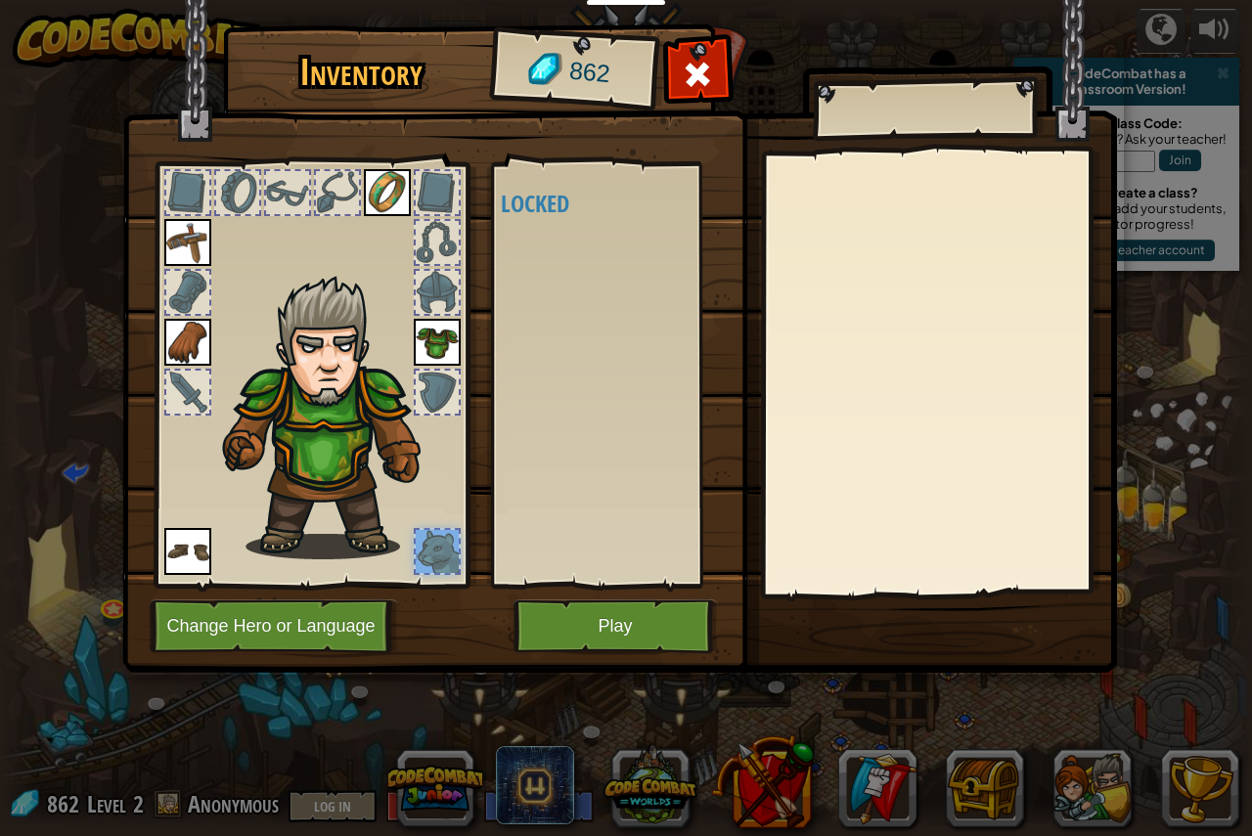
click at [443, 569] on div at bounding box center [437, 551] width 43 height 43
click at [604, 639] on button "Play" at bounding box center [615, 626] width 204 height 54
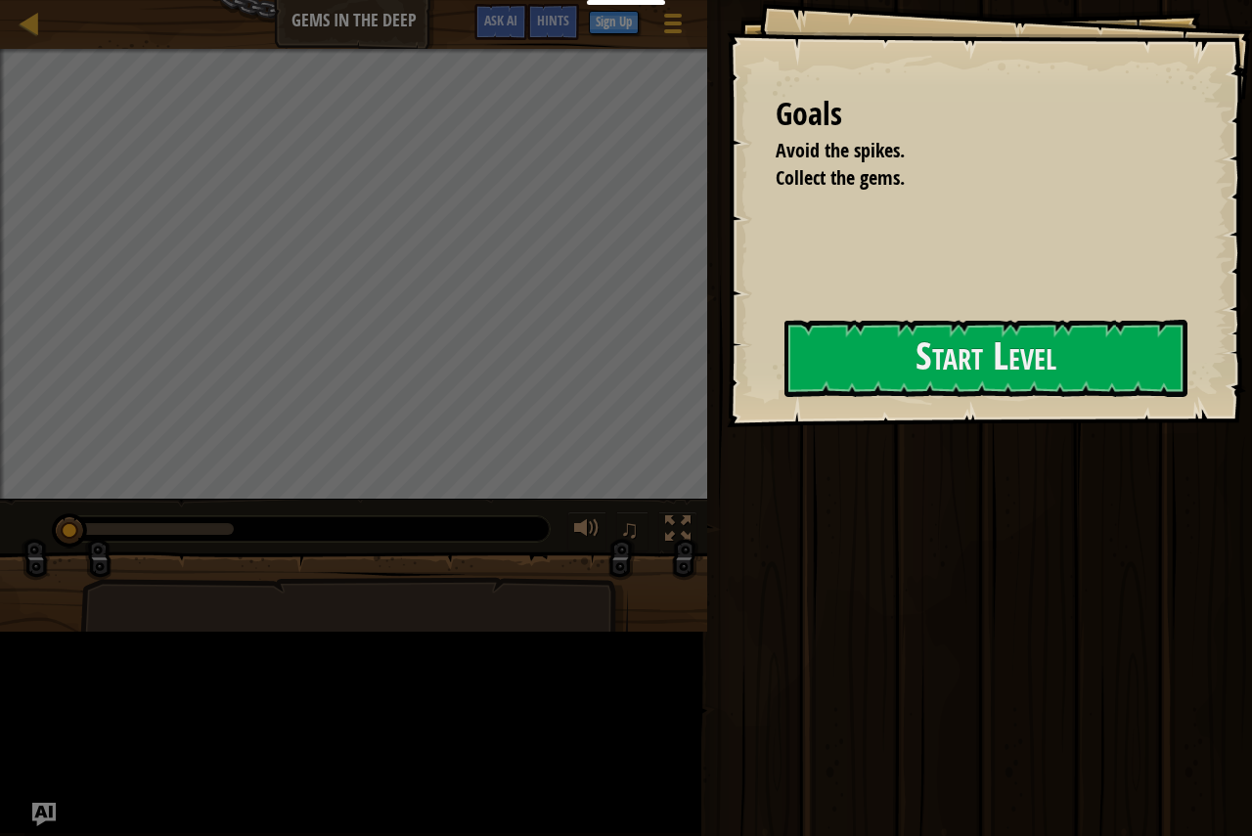
click at [947, 632] on div "Run Submit Done" at bounding box center [976, 413] width 551 height 826
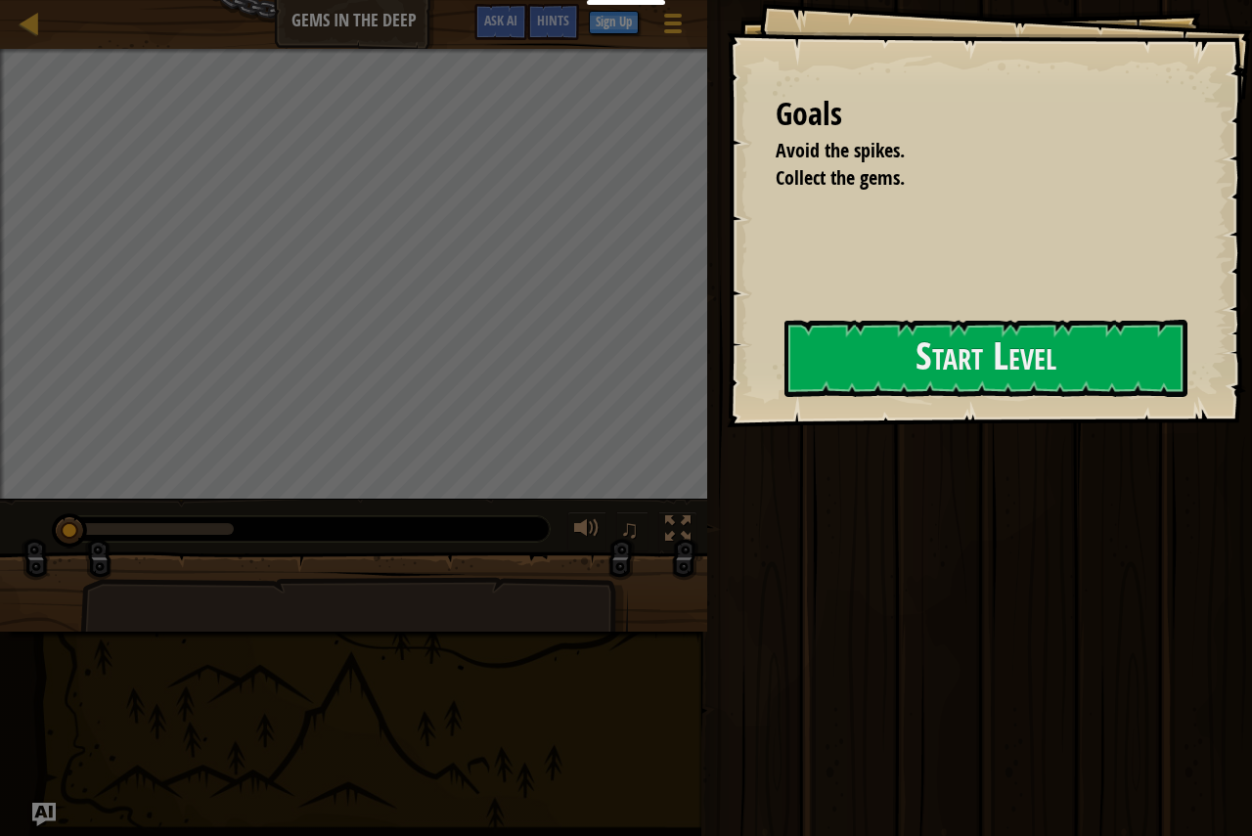
click at [369, 578] on div at bounding box center [354, 658] width 548 height 162
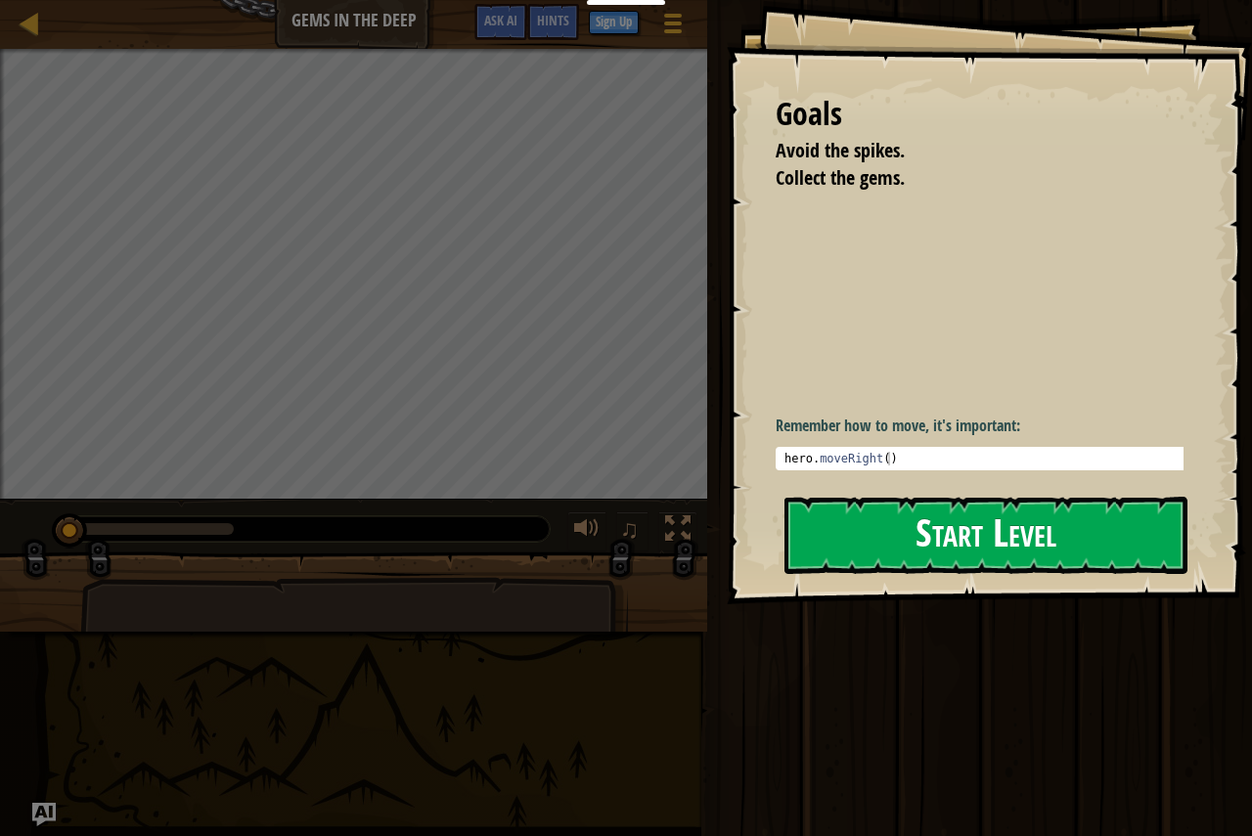
click at [937, 540] on button "Start Level" at bounding box center [985, 535] width 403 height 77
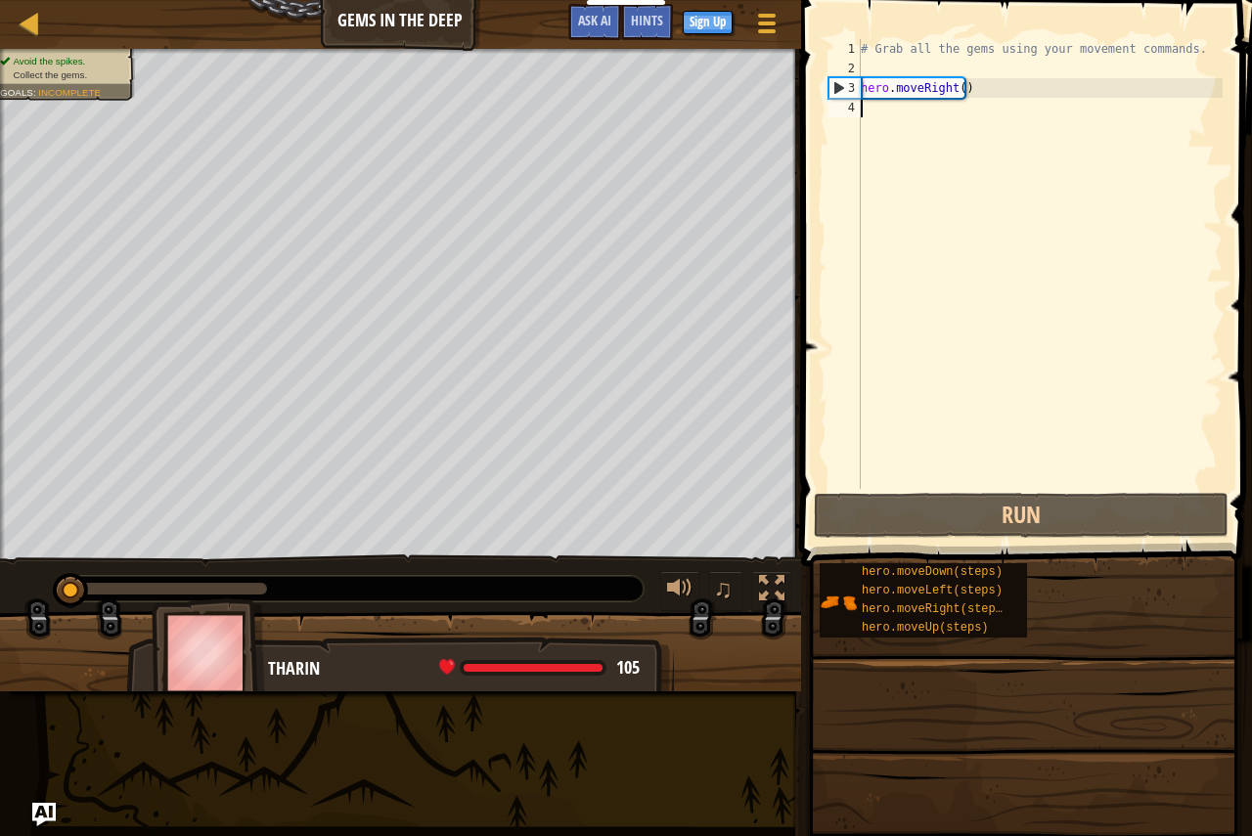
scroll to position [9, 0]
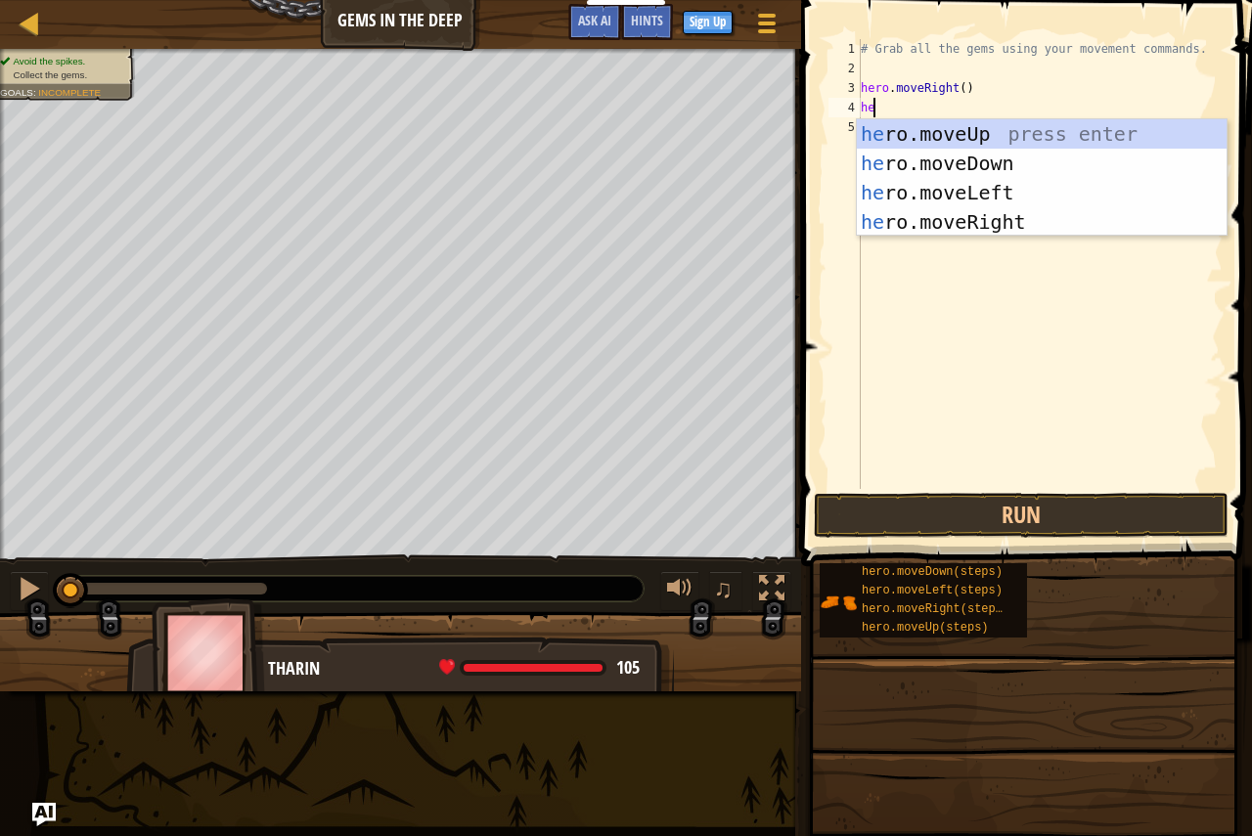
type textarea "her"
click at [947, 161] on div "her o.moveUp press enter her o.moveDown press enter her o.moveLeft press enter …" at bounding box center [1042, 207] width 370 height 176
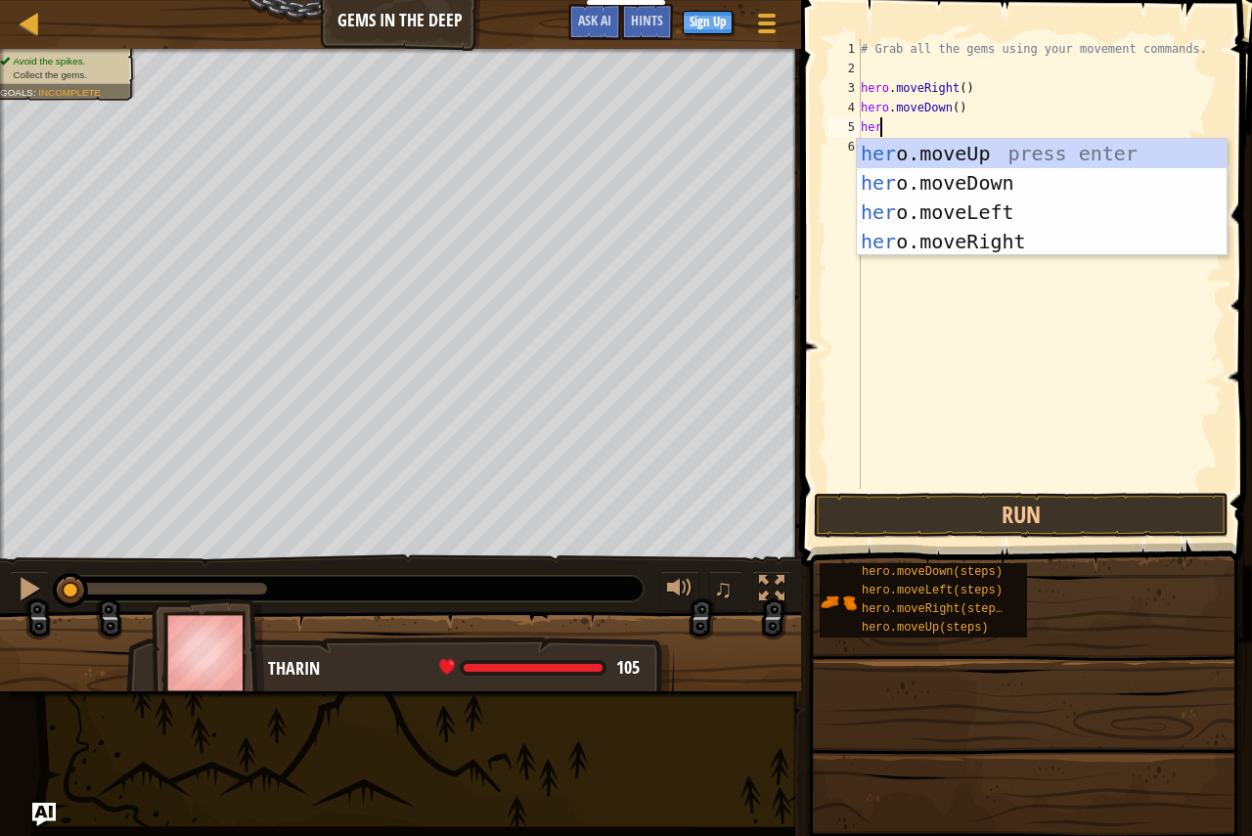
type textarea "hero"
click at [983, 155] on div "hero .moveUp press enter hero .moveDown press enter hero .moveLeft press enter …" at bounding box center [1042, 227] width 370 height 176
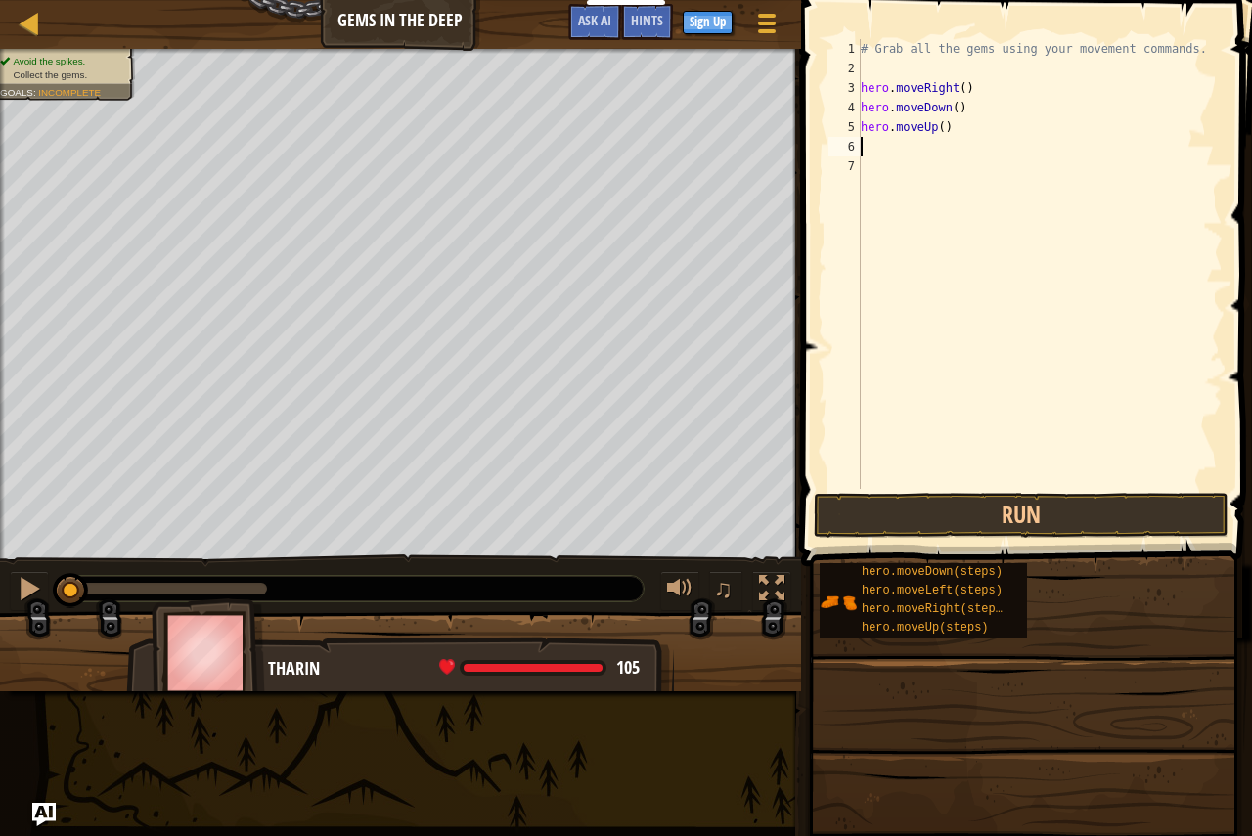
scroll to position [9, 0]
click at [933, 131] on div "# Grab all the gems using your movement commands. hero . moveRight ( ) hero . m…" at bounding box center [1040, 283] width 366 height 489
drag, startPoint x: 938, startPoint y: 129, endPoint x: 926, endPoint y: 150, distance: 23.7
click at [936, 129] on div "# Grab all the gems using your movement commands. hero . moveRight ( ) hero . m…" at bounding box center [1040, 283] width 366 height 489
type textarea "hero.moveUp(2)"
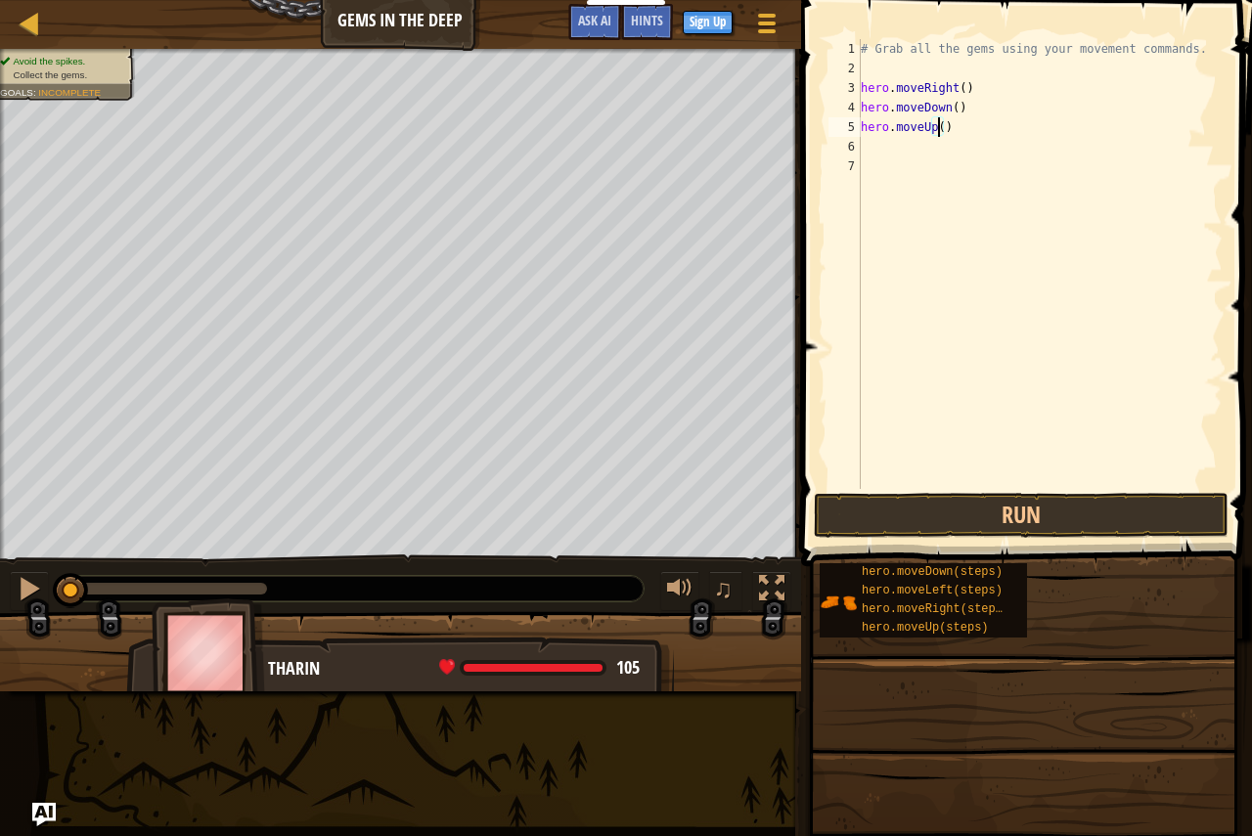
scroll to position [9, 6]
click at [860, 167] on div "7" at bounding box center [844, 166] width 32 height 20
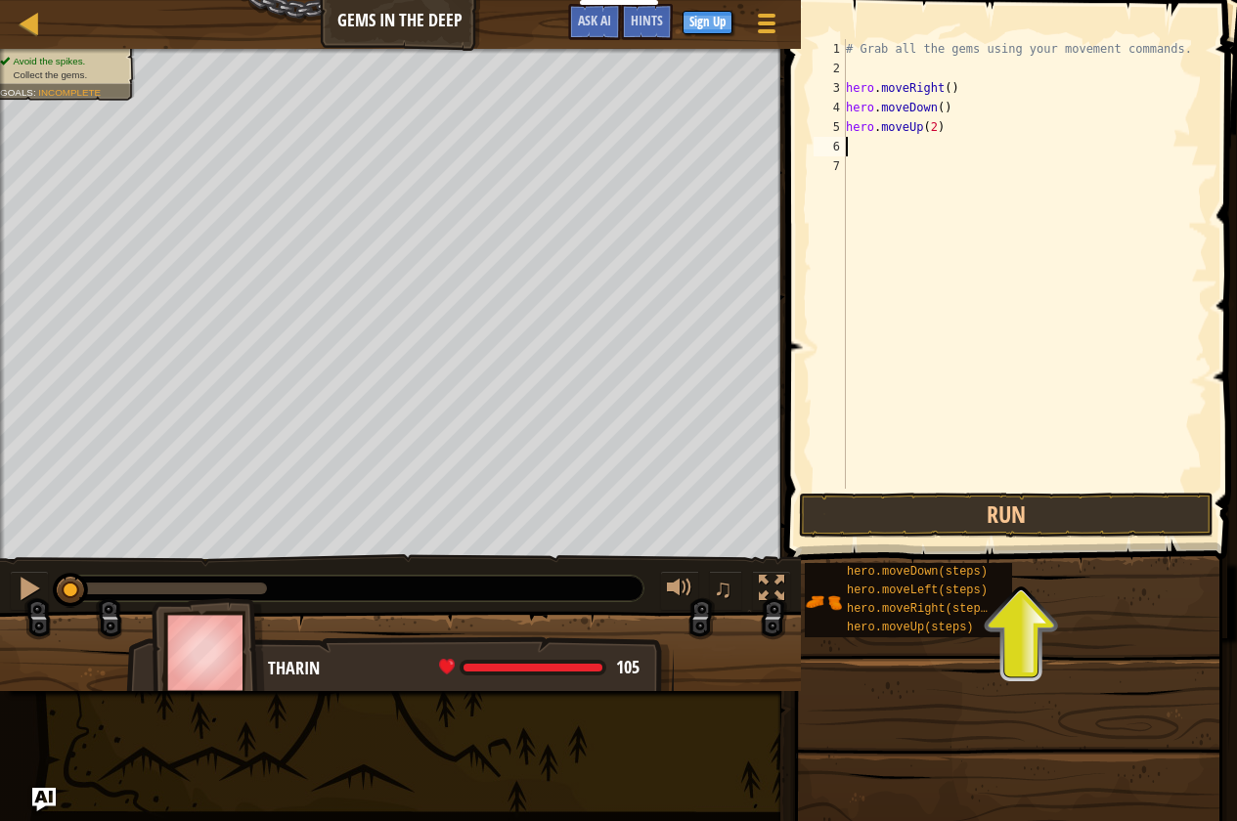
click at [882, 153] on div "# Grab all the gems using your movement commands. hero . moveRight ( ) hero . m…" at bounding box center [1025, 283] width 366 height 489
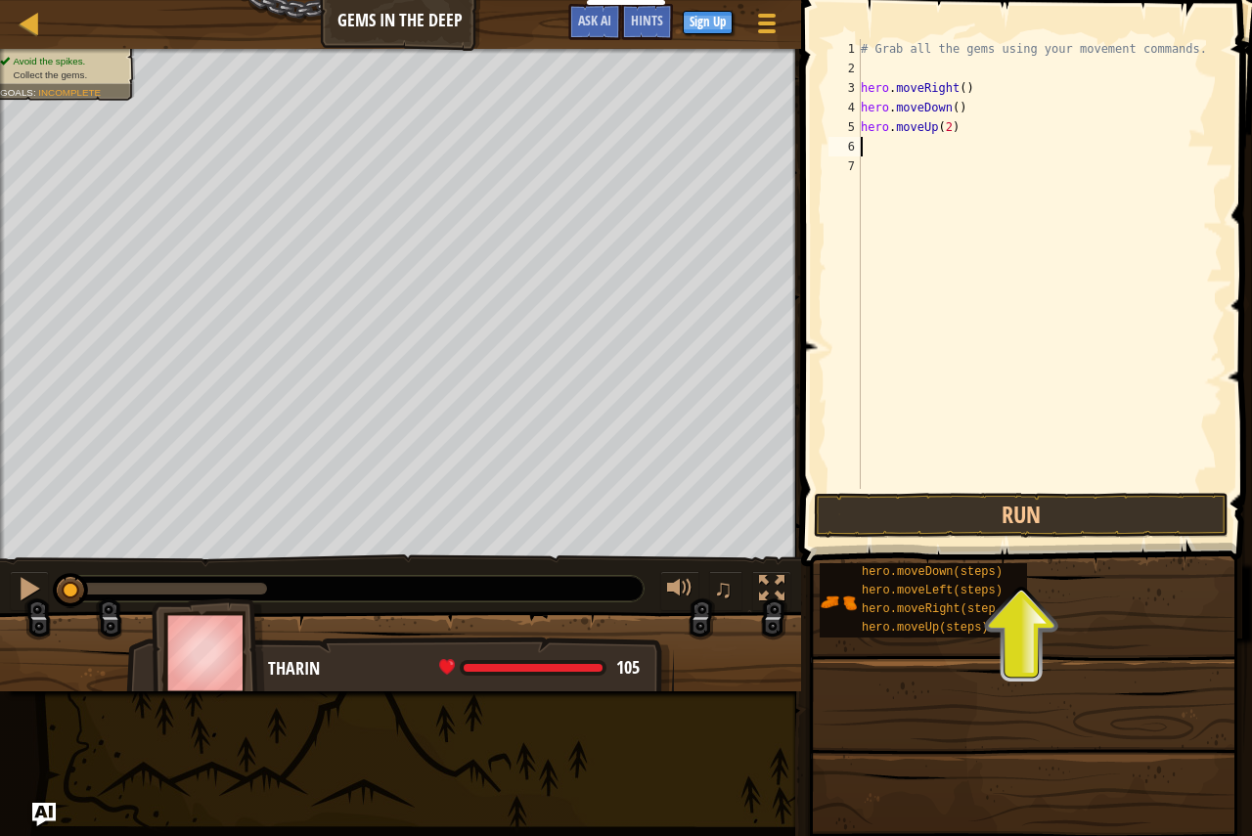
click at [903, 164] on div "# Grab all the gems using your movement commands. hero . moveRight ( ) hero . m…" at bounding box center [1040, 283] width 366 height 489
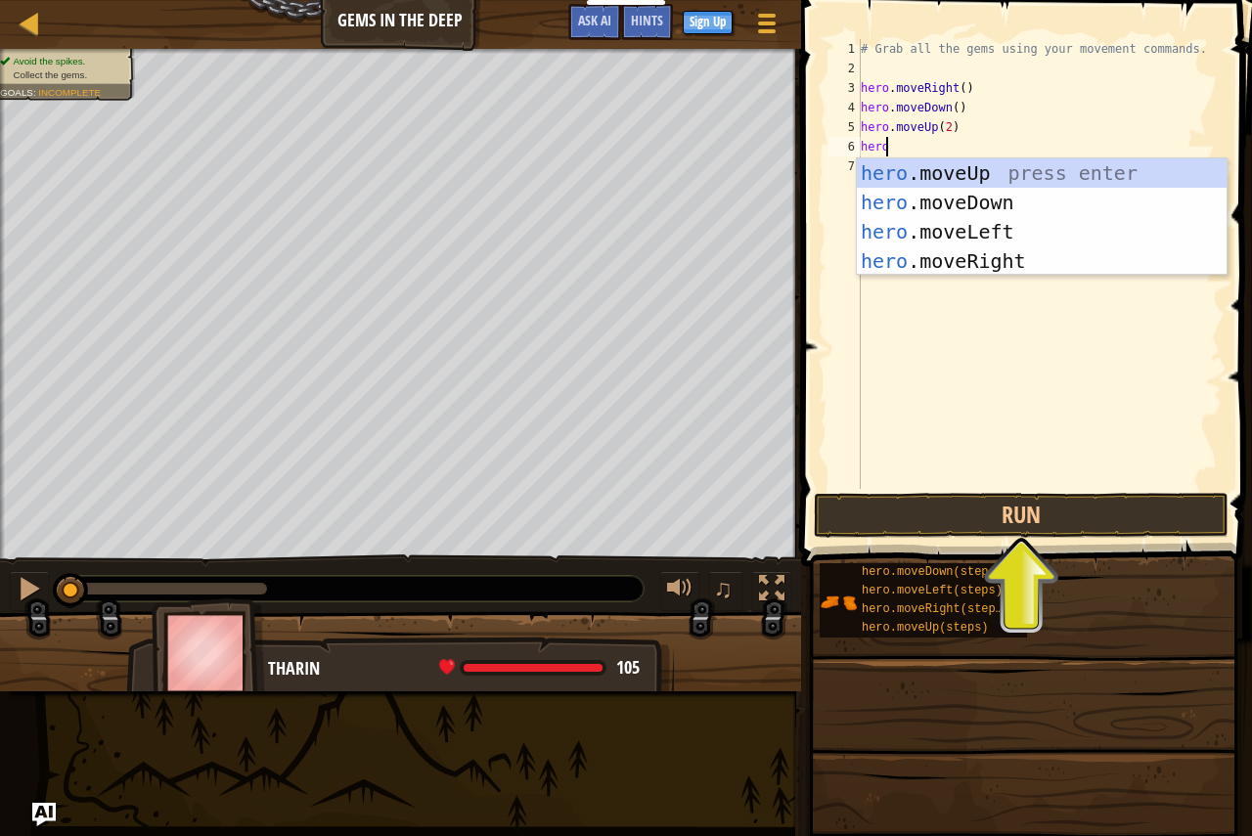
scroll to position [9, 1]
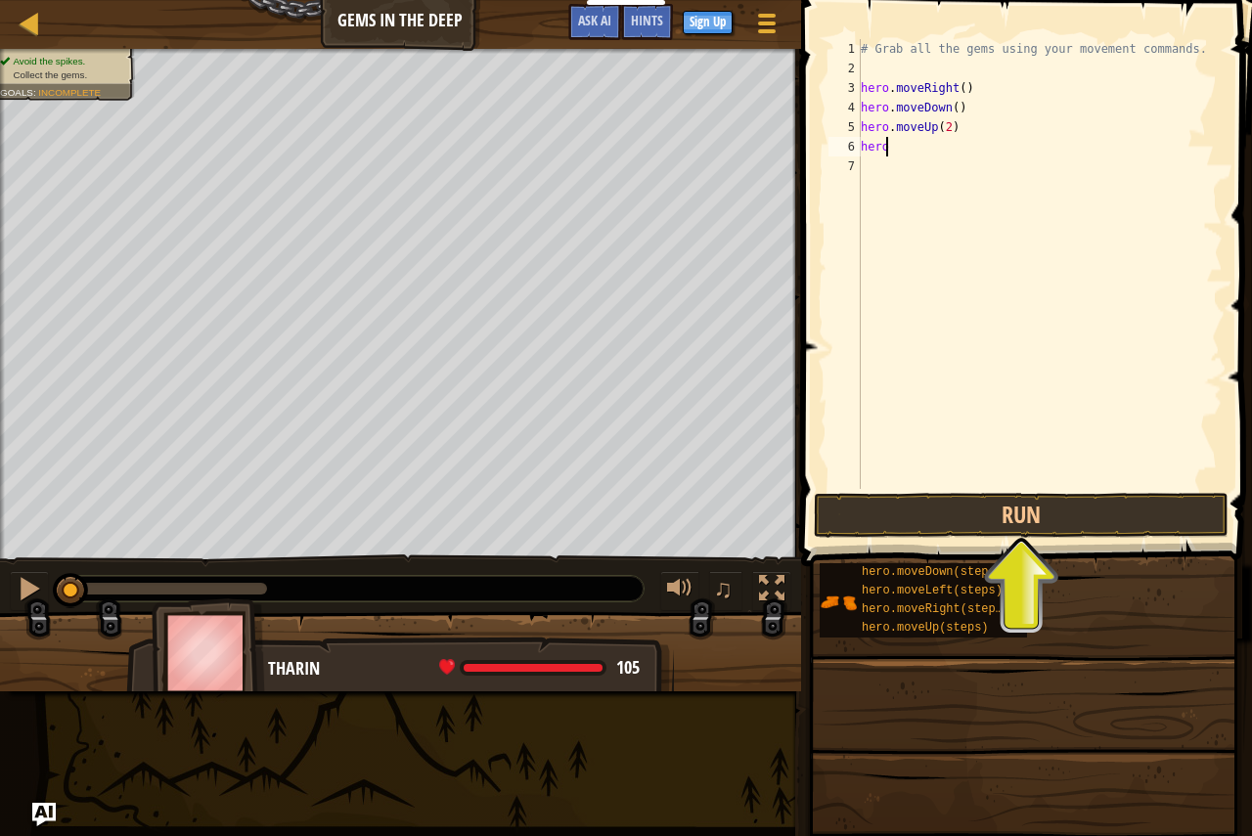
type textarea "hero."
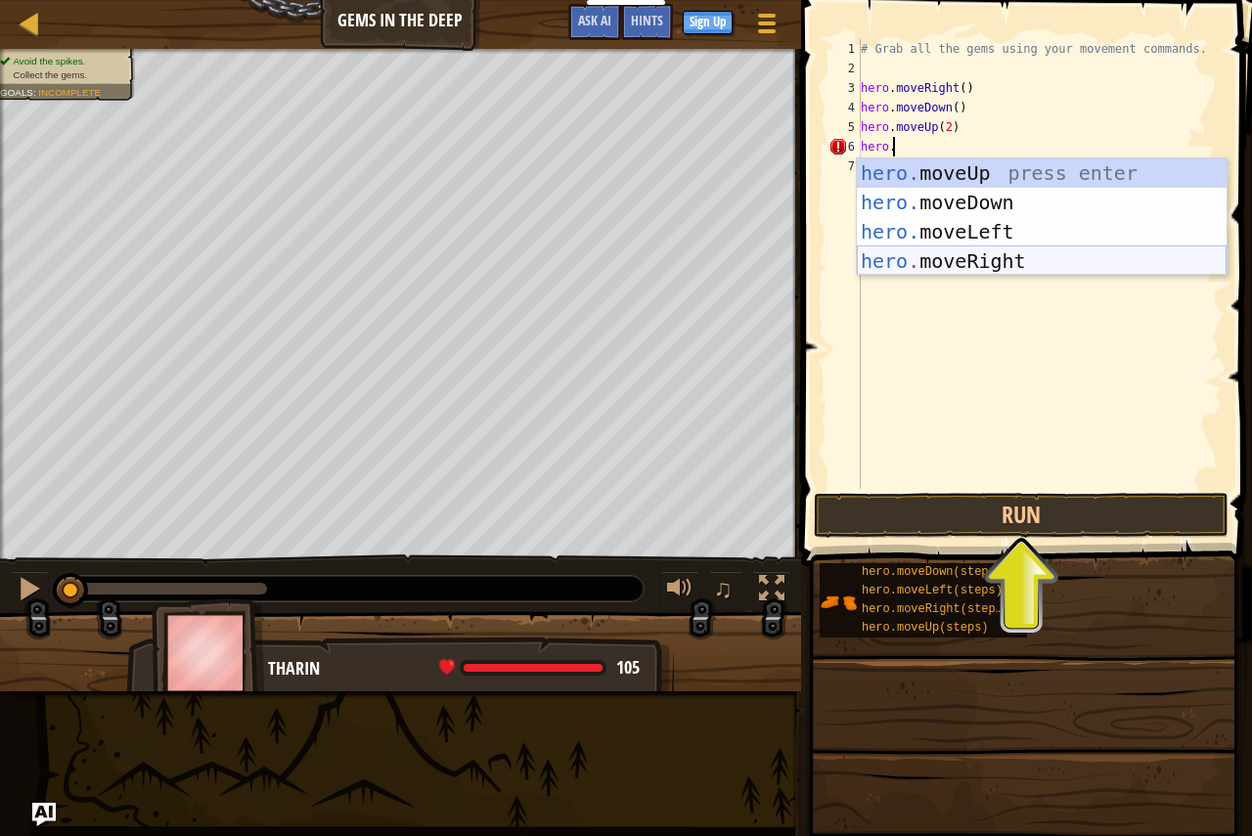
click at [977, 259] on div "hero. moveUp press enter hero. moveDown press enter hero. moveLeft press enter …" at bounding box center [1042, 246] width 370 height 176
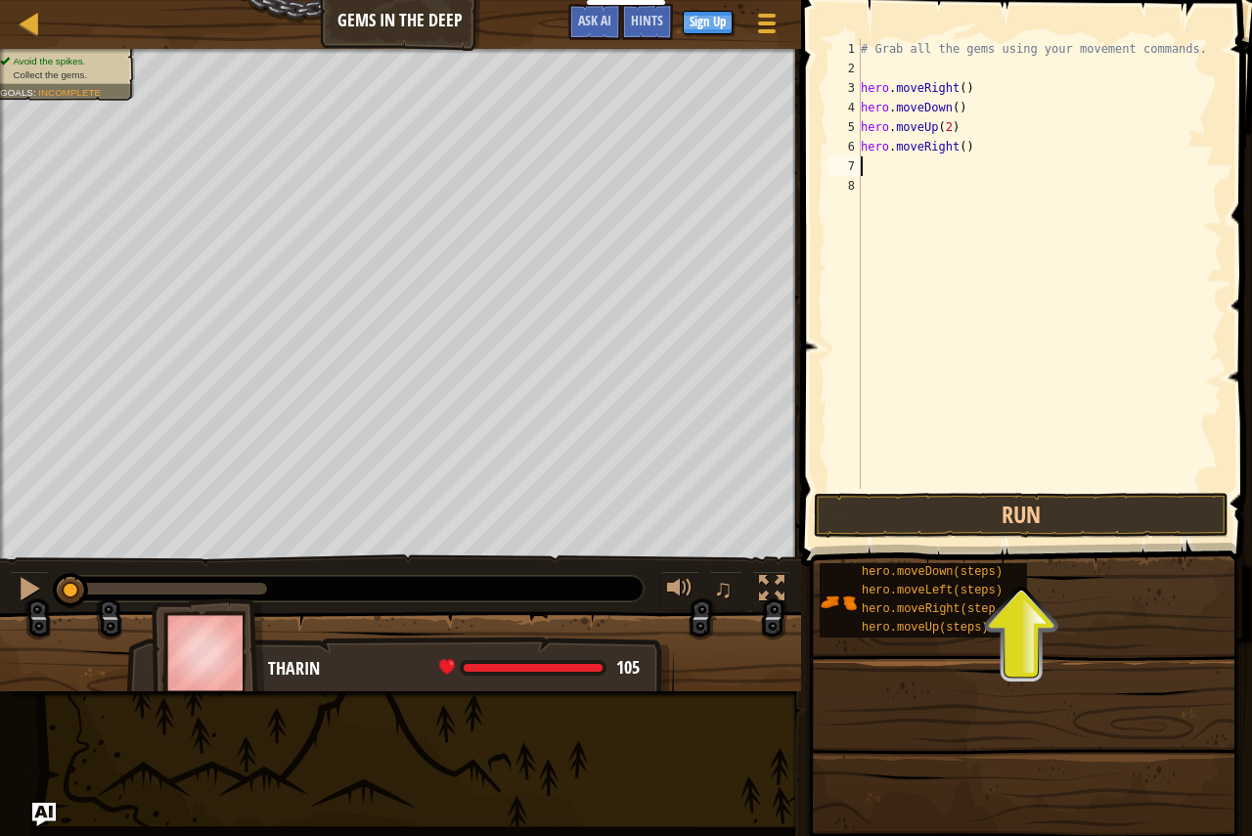
scroll to position [9, 0]
click at [974, 521] on button "Run" at bounding box center [1021, 515] width 415 height 45
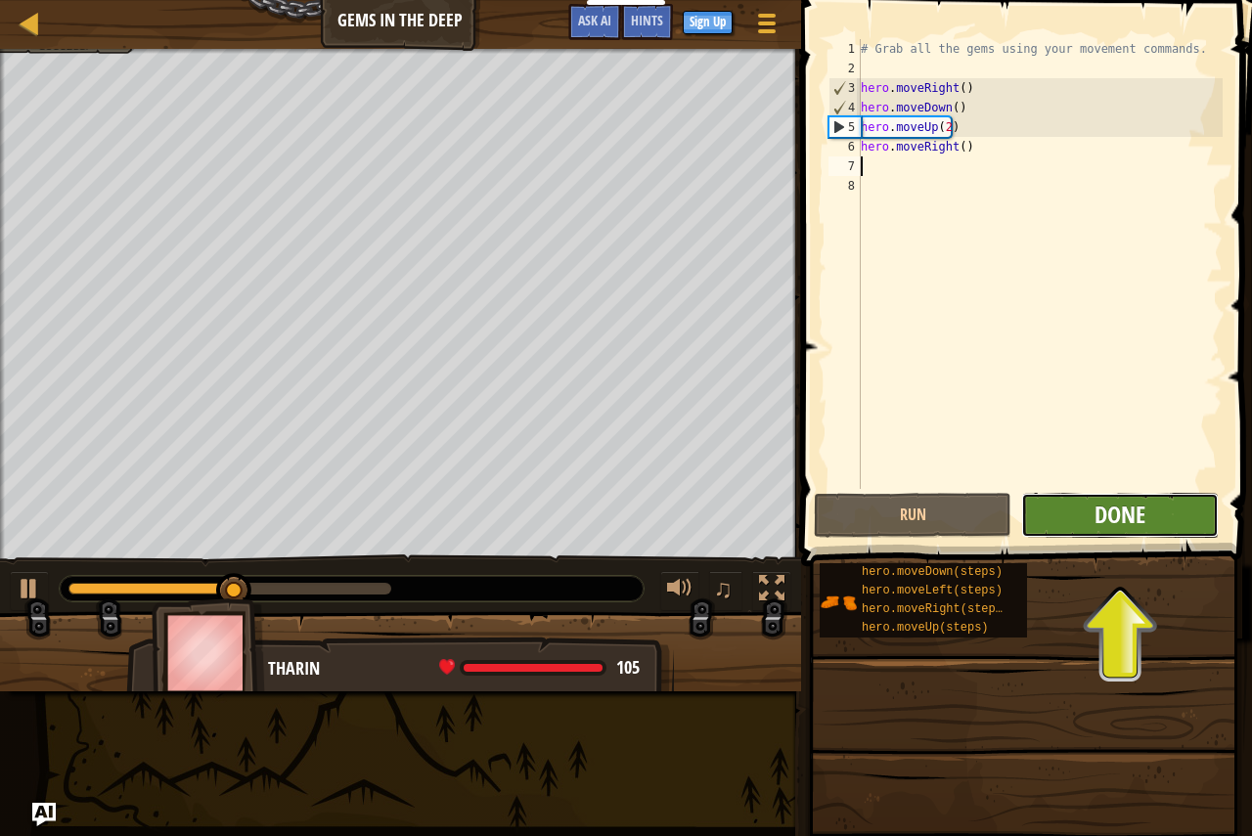
click at [1105, 502] on span "Done" at bounding box center [1119, 514] width 51 height 31
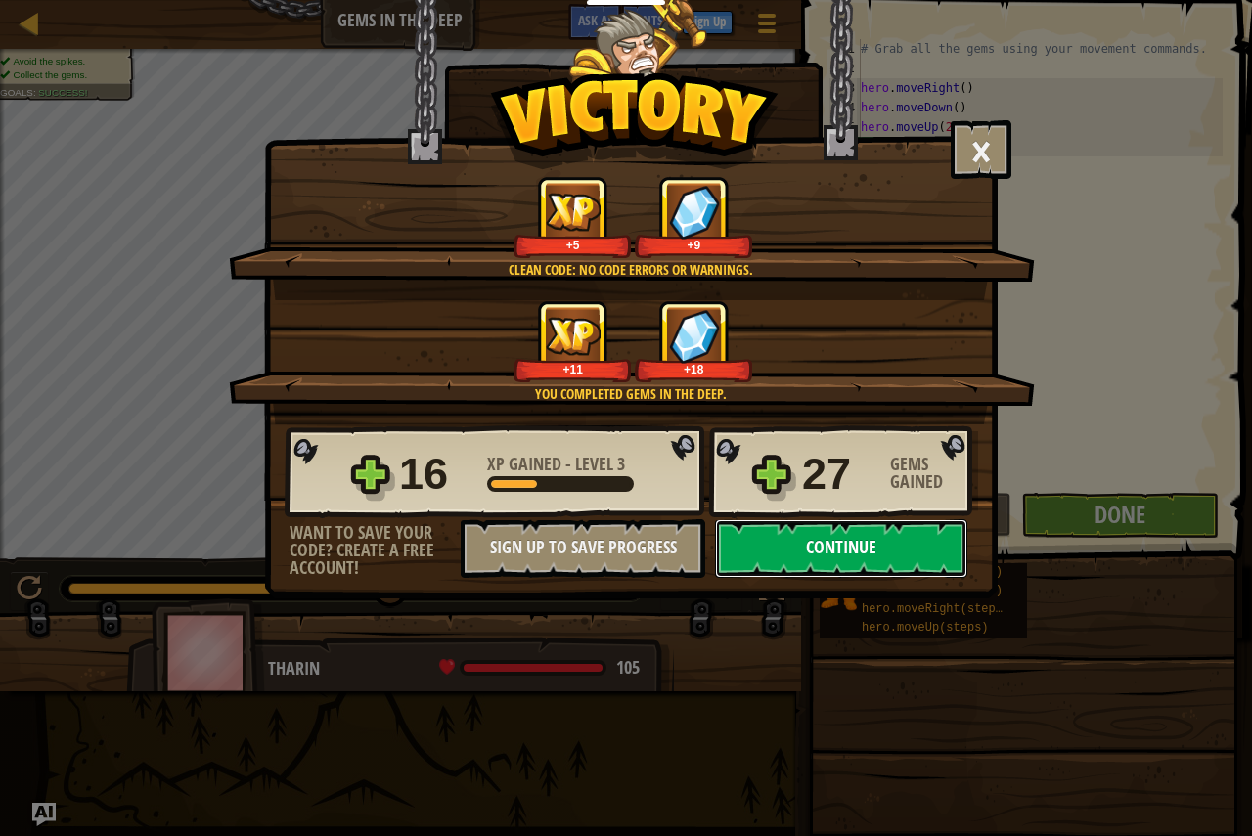
click at [884, 541] on button "Continue" at bounding box center [841, 548] width 252 height 59
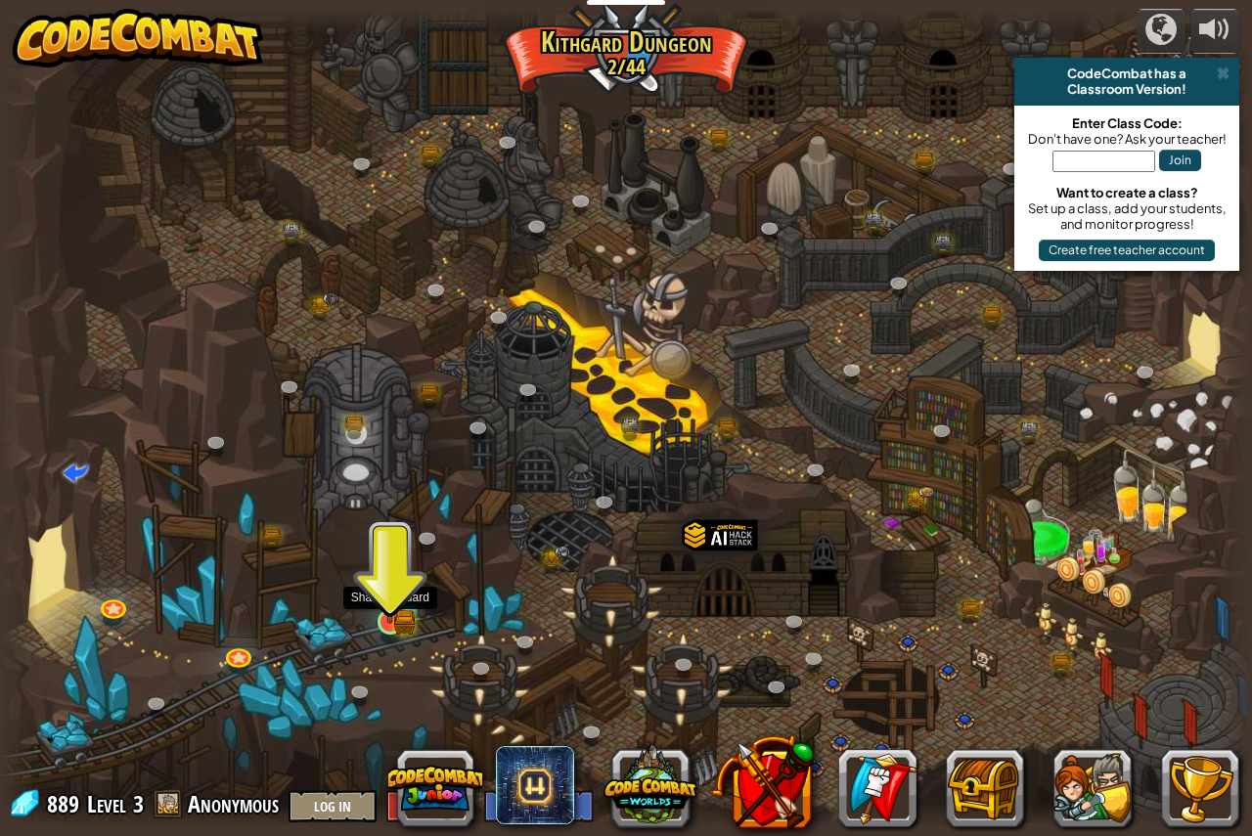
click at [389, 586] on img at bounding box center [390, 587] width 32 height 71
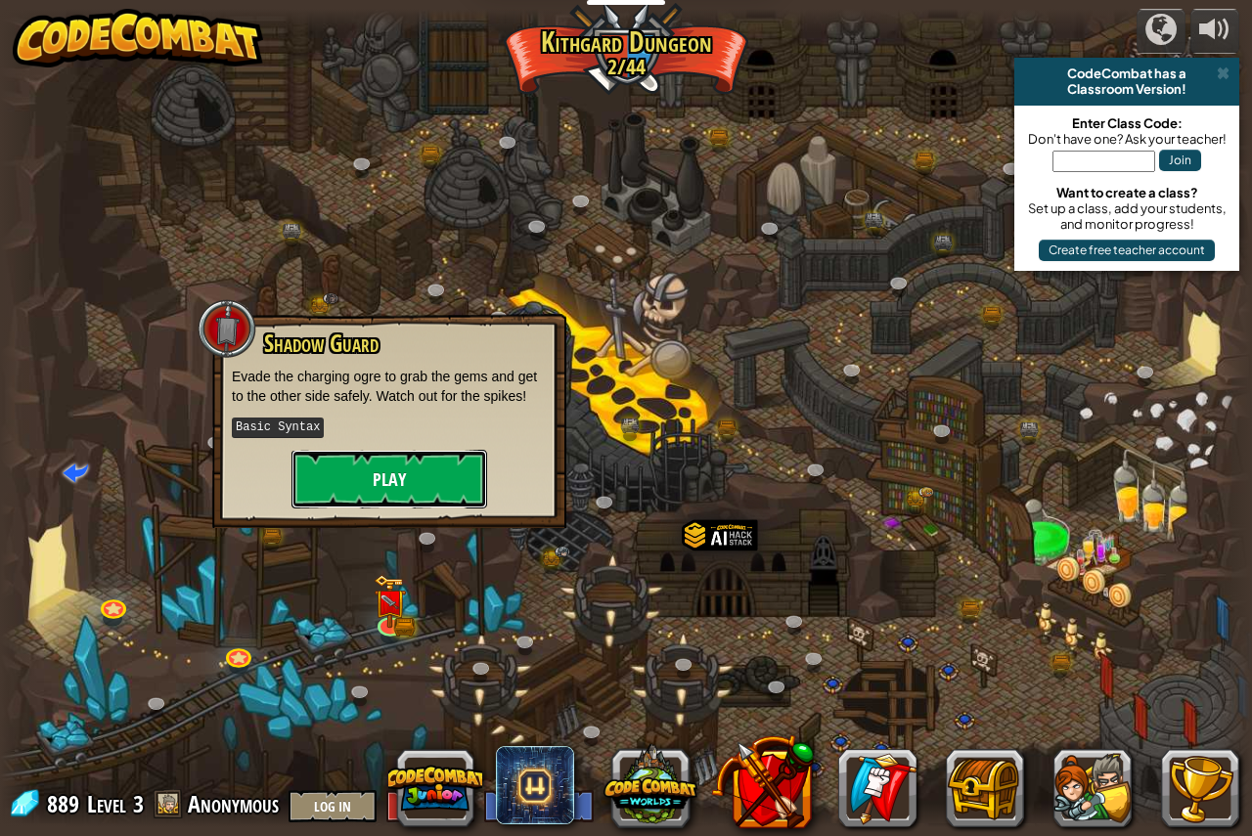
click at [420, 473] on button "Play" at bounding box center [389, 479] width 196 height 59
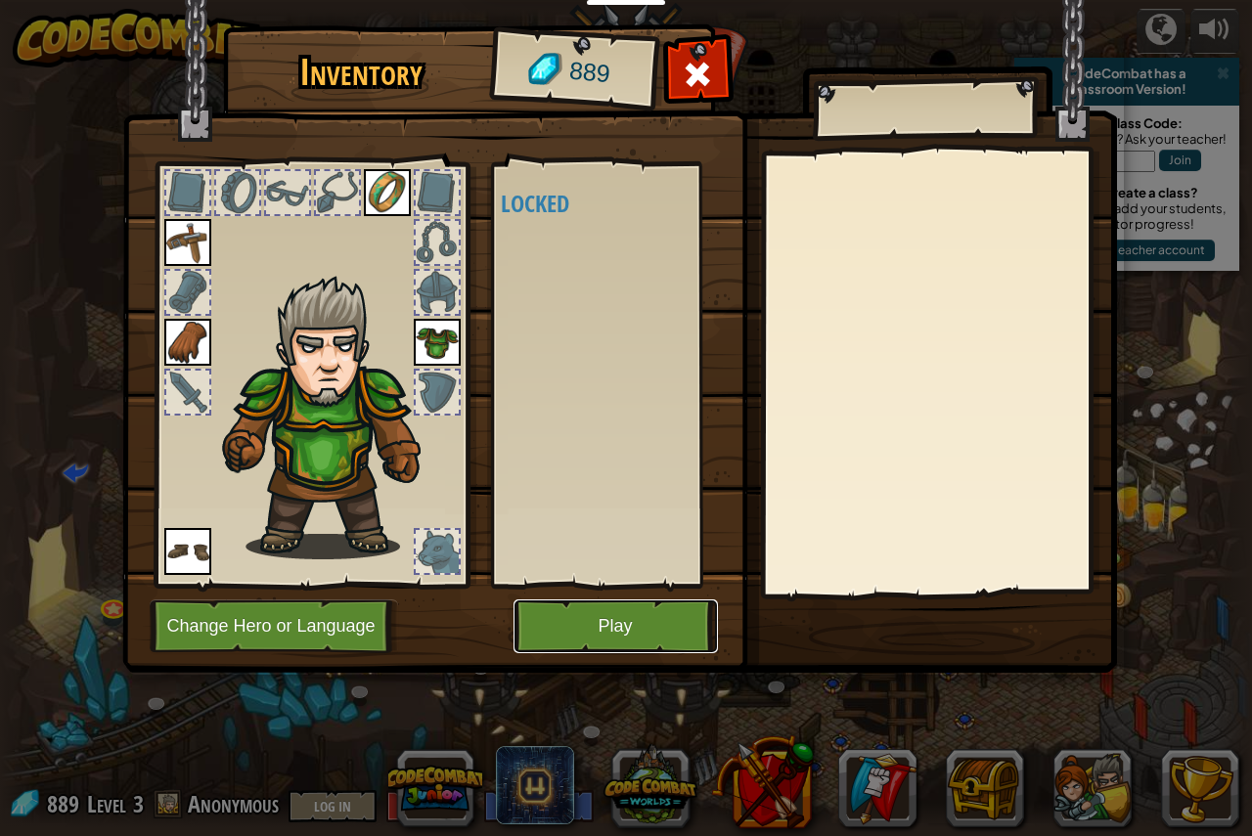
click at [671, 610] on button "Play" at bounding box center [615, 626] width 204 height 54
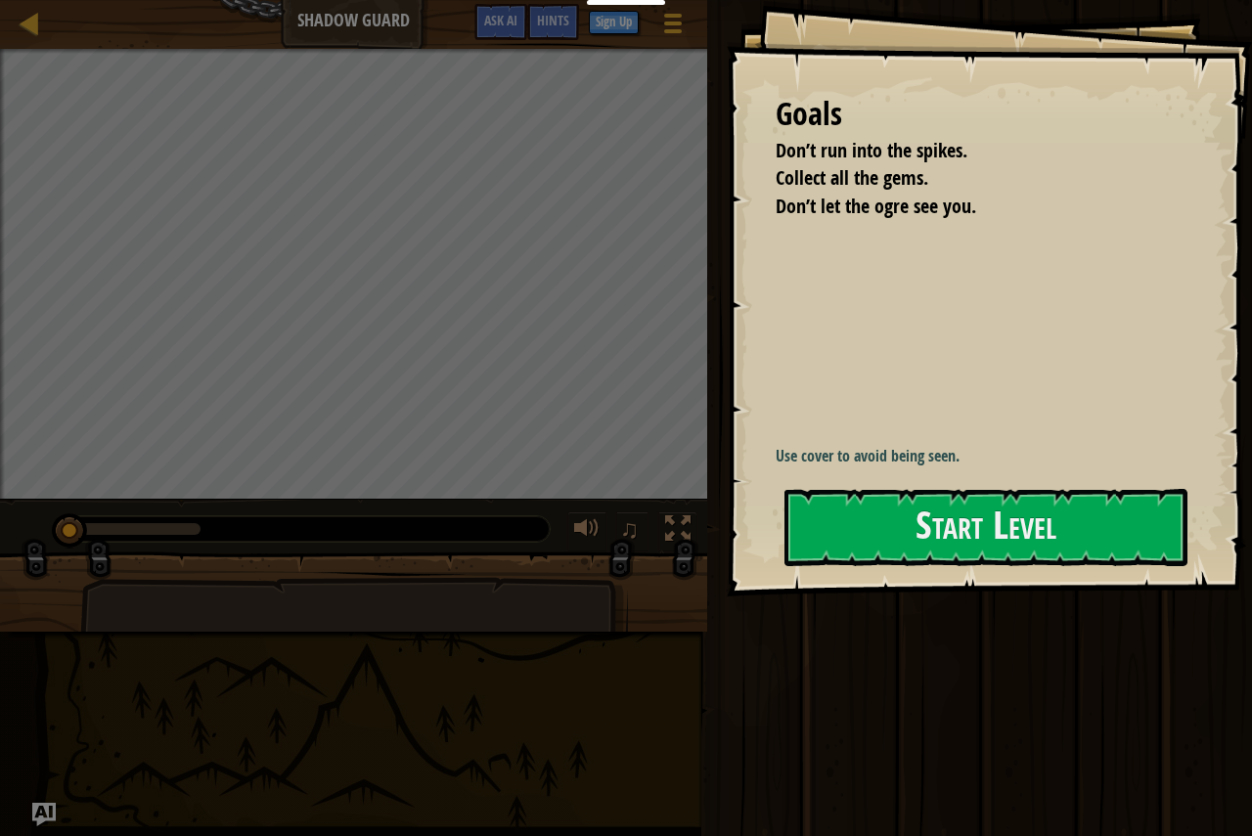
click at [895, 374] on div "Goals Don’t run into the spikes. Collect all the gems. Don’t let the ogre see y…" at bounding box center [989, 298] width 525 height 597
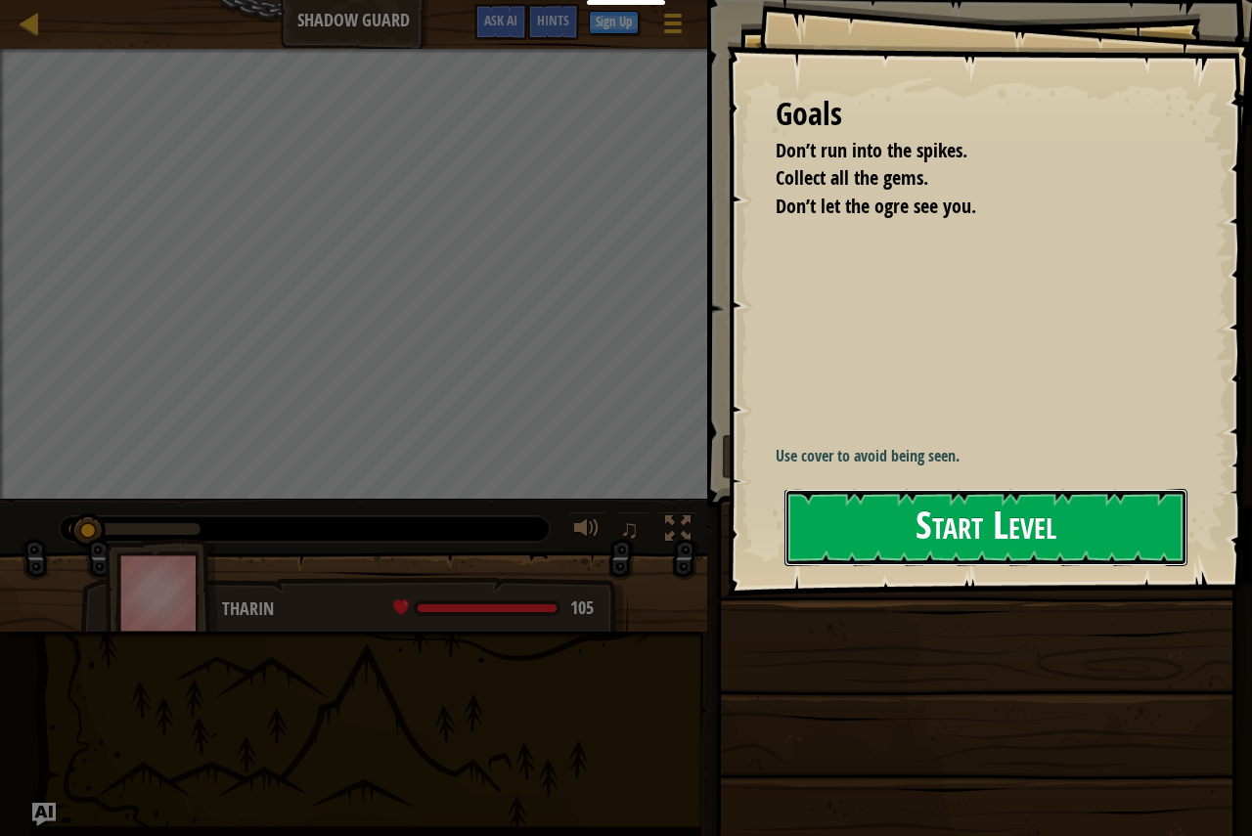
click at [965, 522] on button "Start Level" at bounding box center [985, 527] width 403 height 77
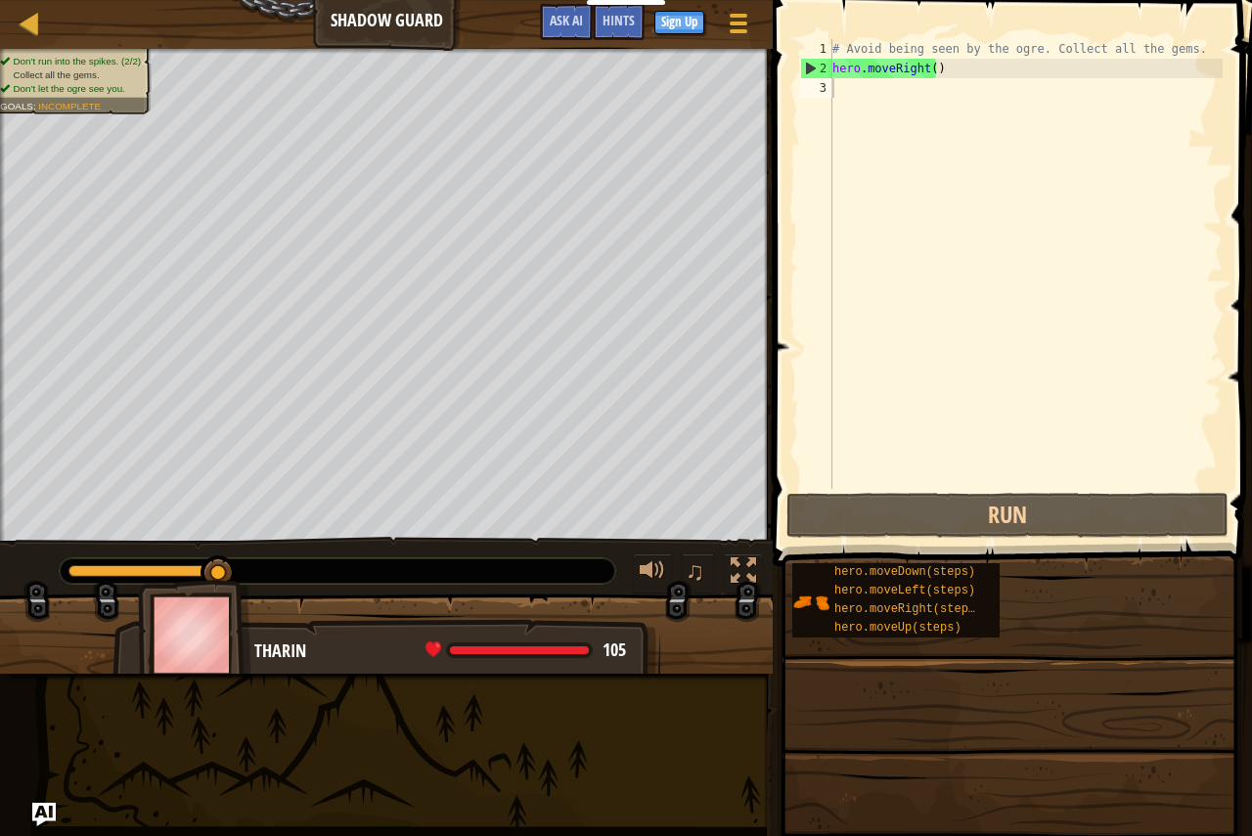
click at [937, 122] on div "# Avoid being seen by the ogre. Collect all the gems. hero . moveRight ( )" at bounding box center [1025, 283] width 394 height 489
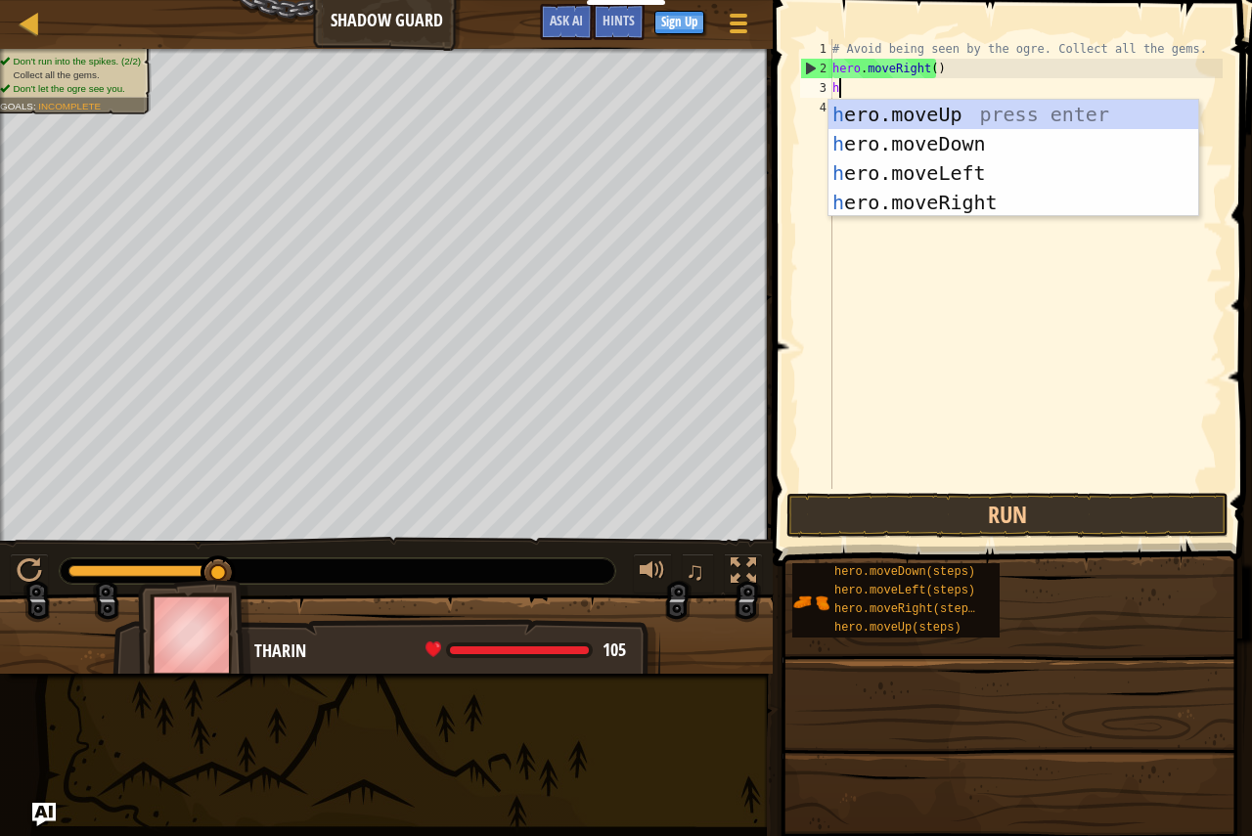
type textarea "he"
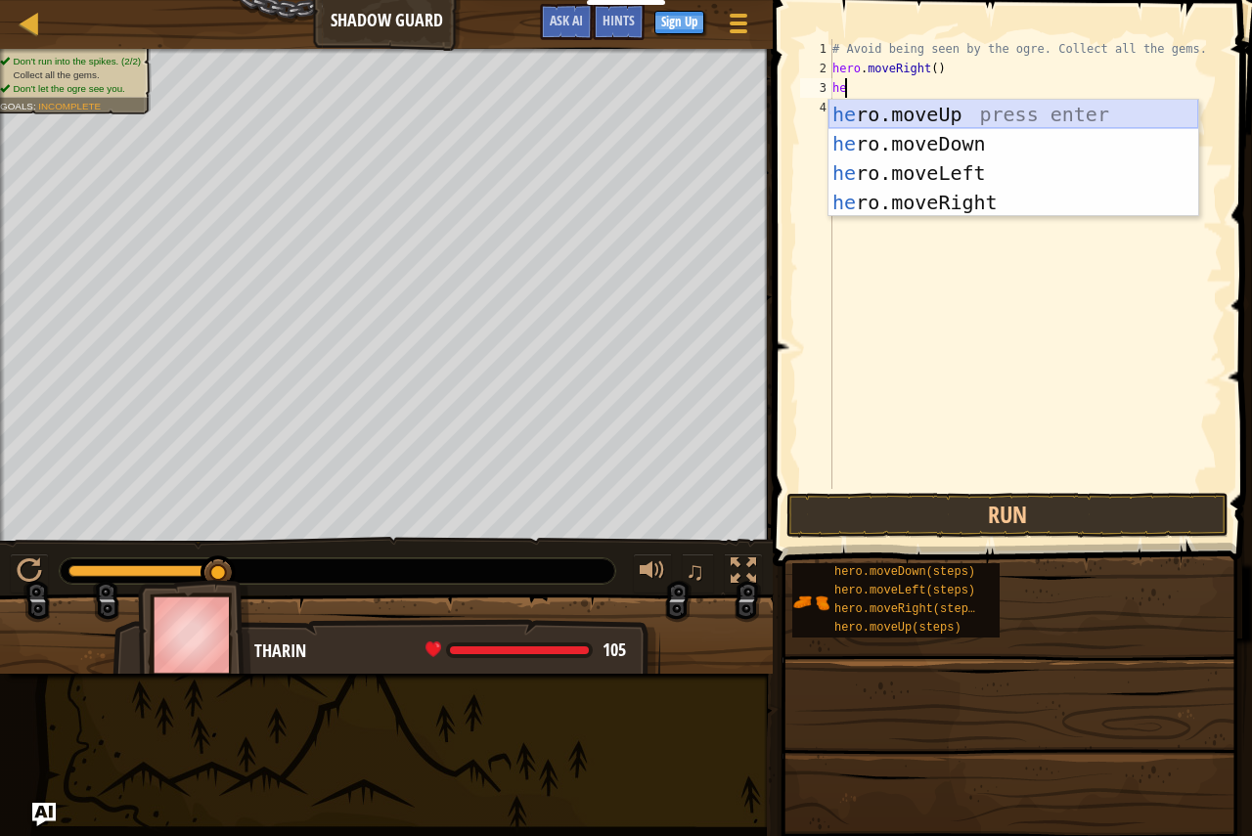
click at [930, 124] on div "he ro.moveUp press enter he ro.moveDown press enter he ro.moveLeft press enter …" at bounding box center [1013, 188] width 370 height 176
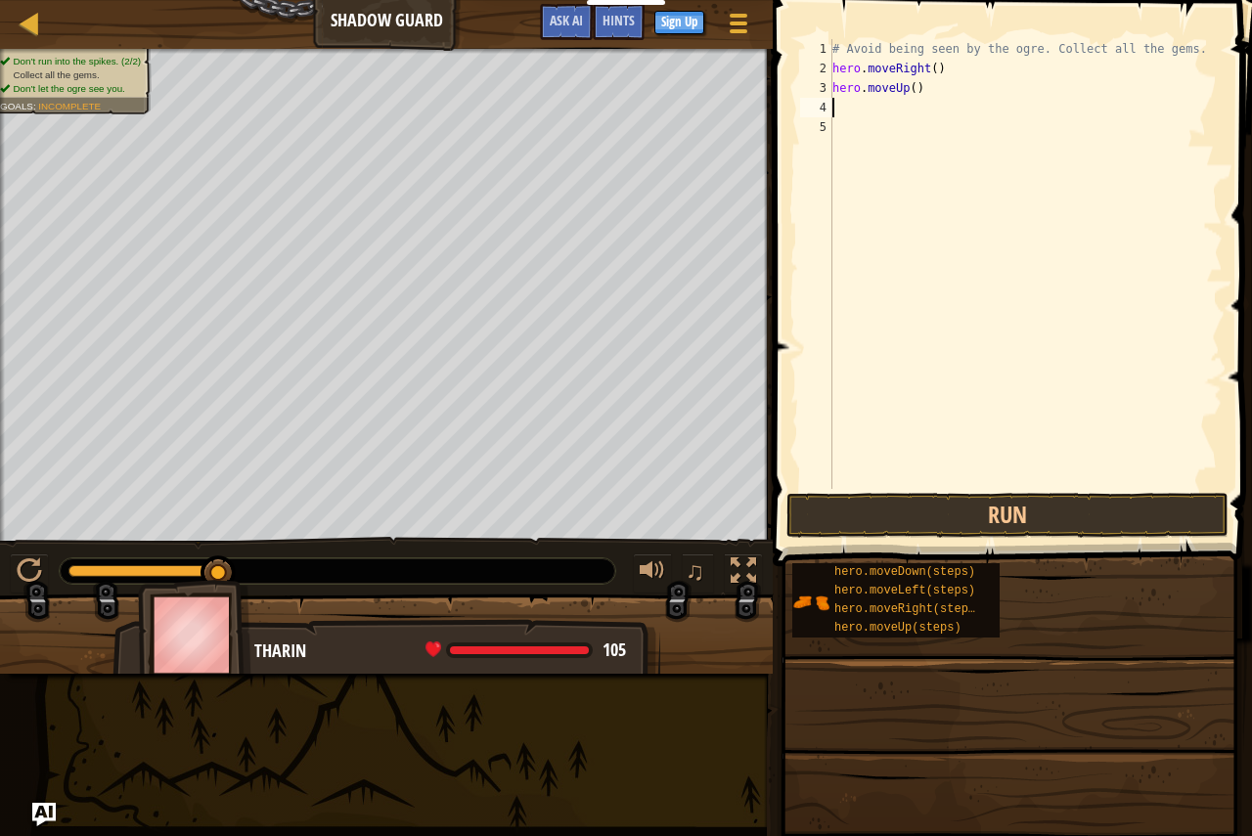
type textarea "g"
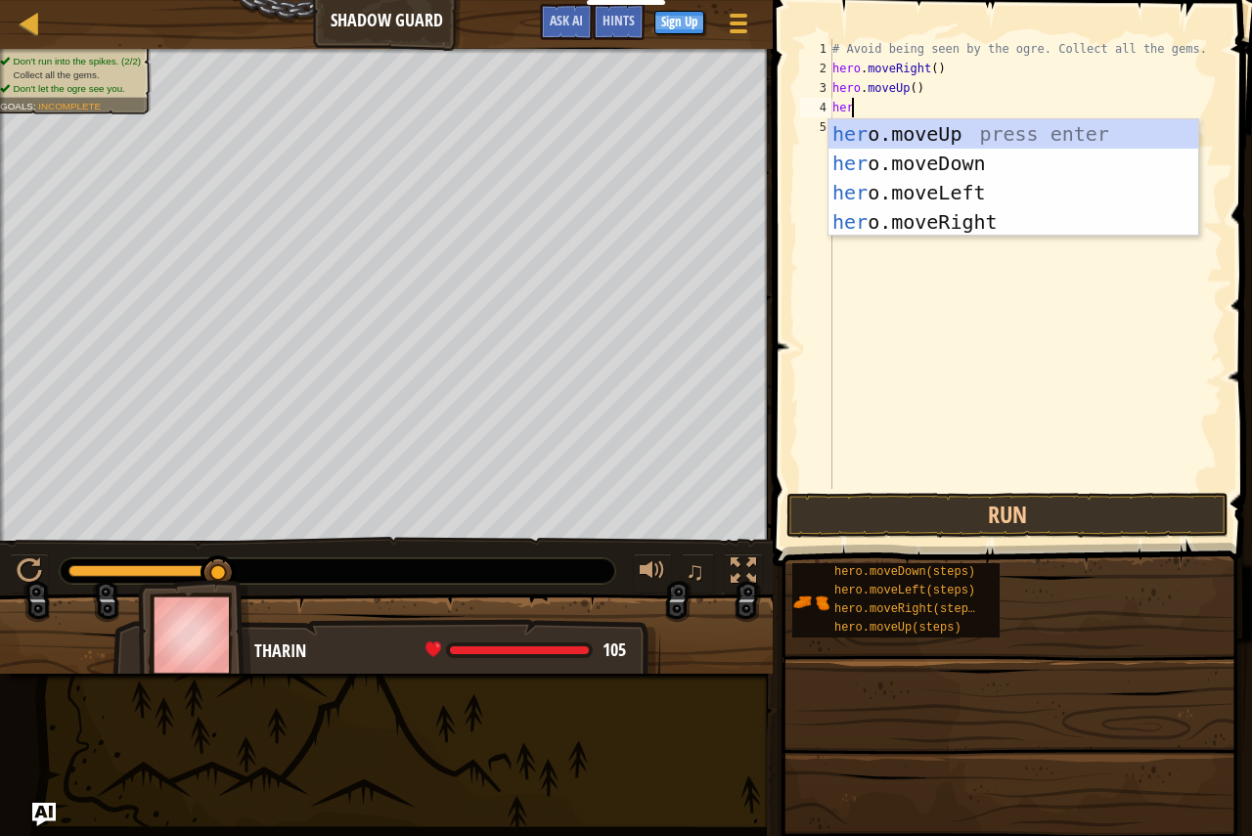
scroll to position [9, 1]
type textarea "hero"
click at [951, 220] on div "hero .moveUp press enter hero .moveDown press enter hero .moveLeft press enter …" at bounding box center [1013, 207] width 370 height 176
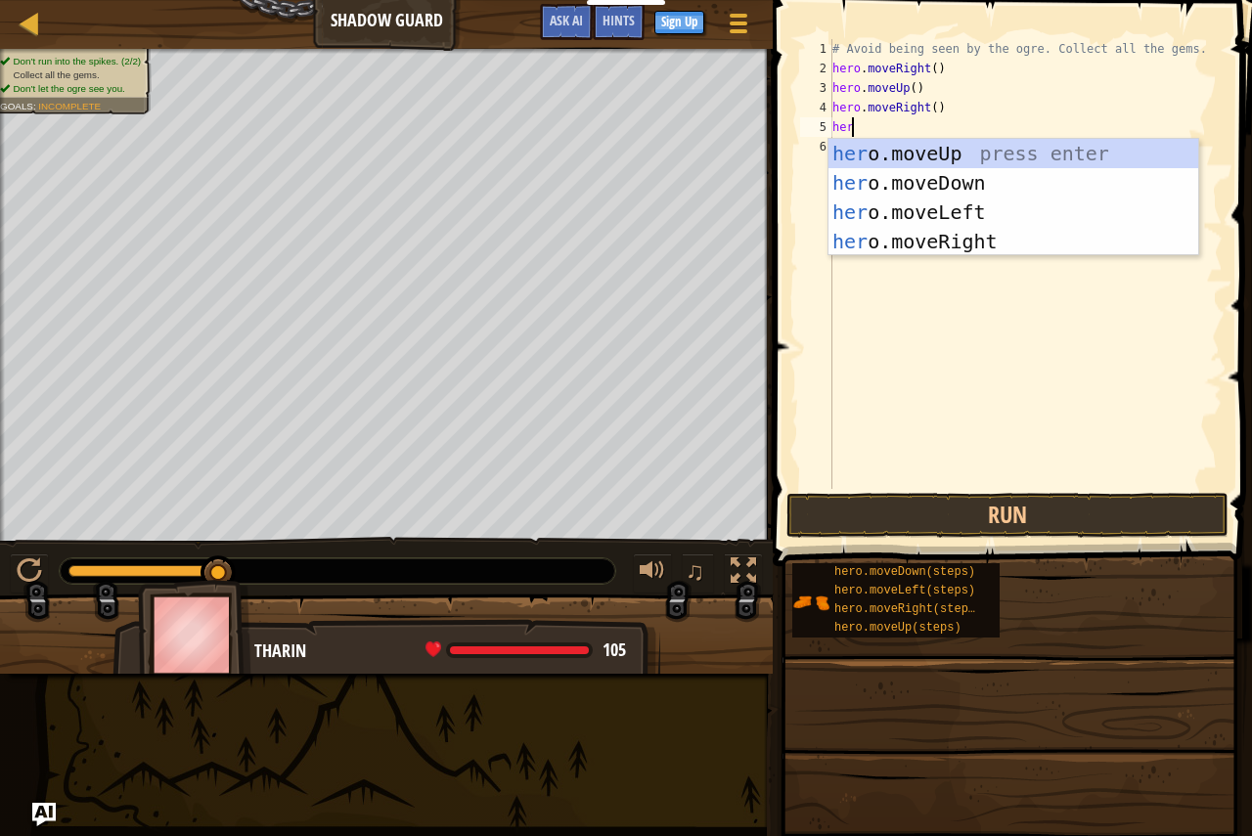
type textarea "hero"
click at [920, 172] on div "hero .moveUp press enter hero .moveDown press enter hero .moveLeft press enter …" at bounding box center [1013, 227] width 370 height 176
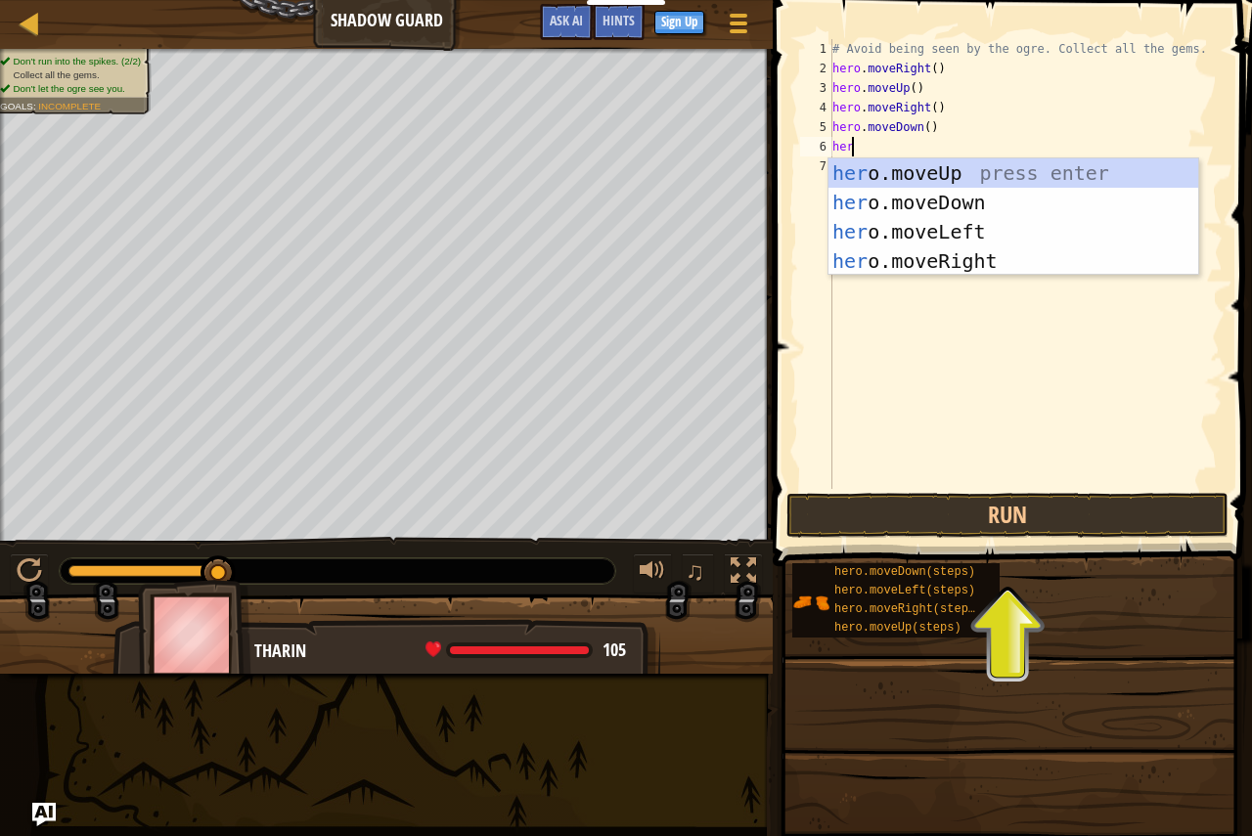
type textarea "hero"
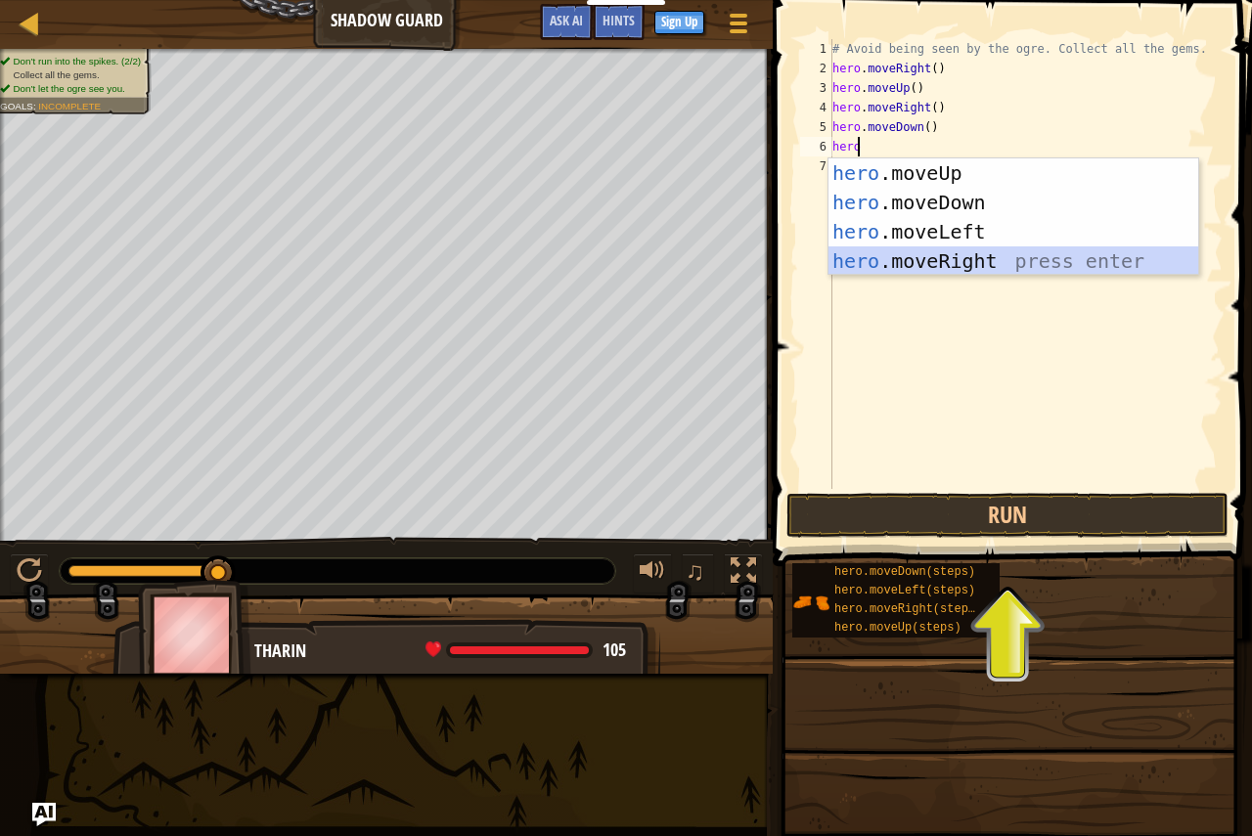
click at [943, 255] on div "hero .moveUp press enter hero .moveDown press enter hero .moveLeft press enter …" at bounding box center [1013, 246] width 370 height 176
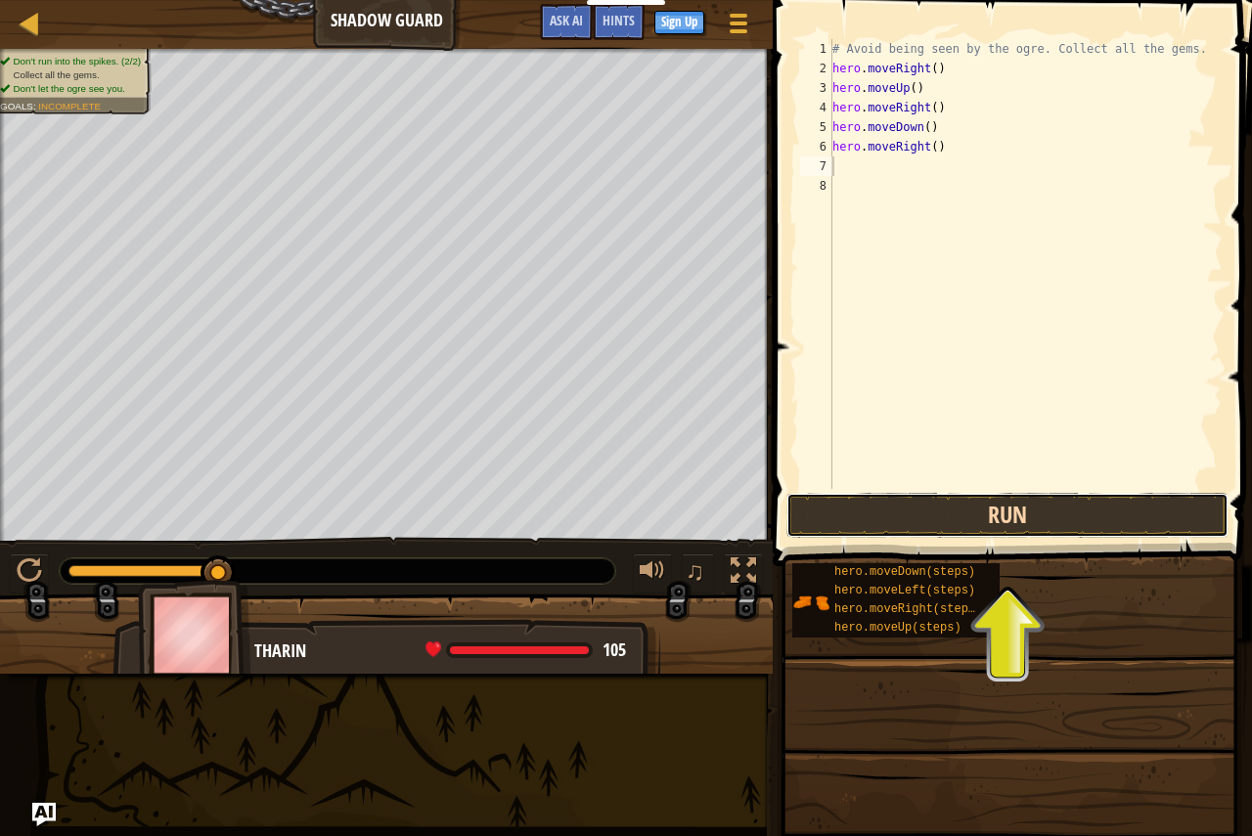
click at [956, 519] on button "Run" at bounding box center [1007, 515] width 442 height 45
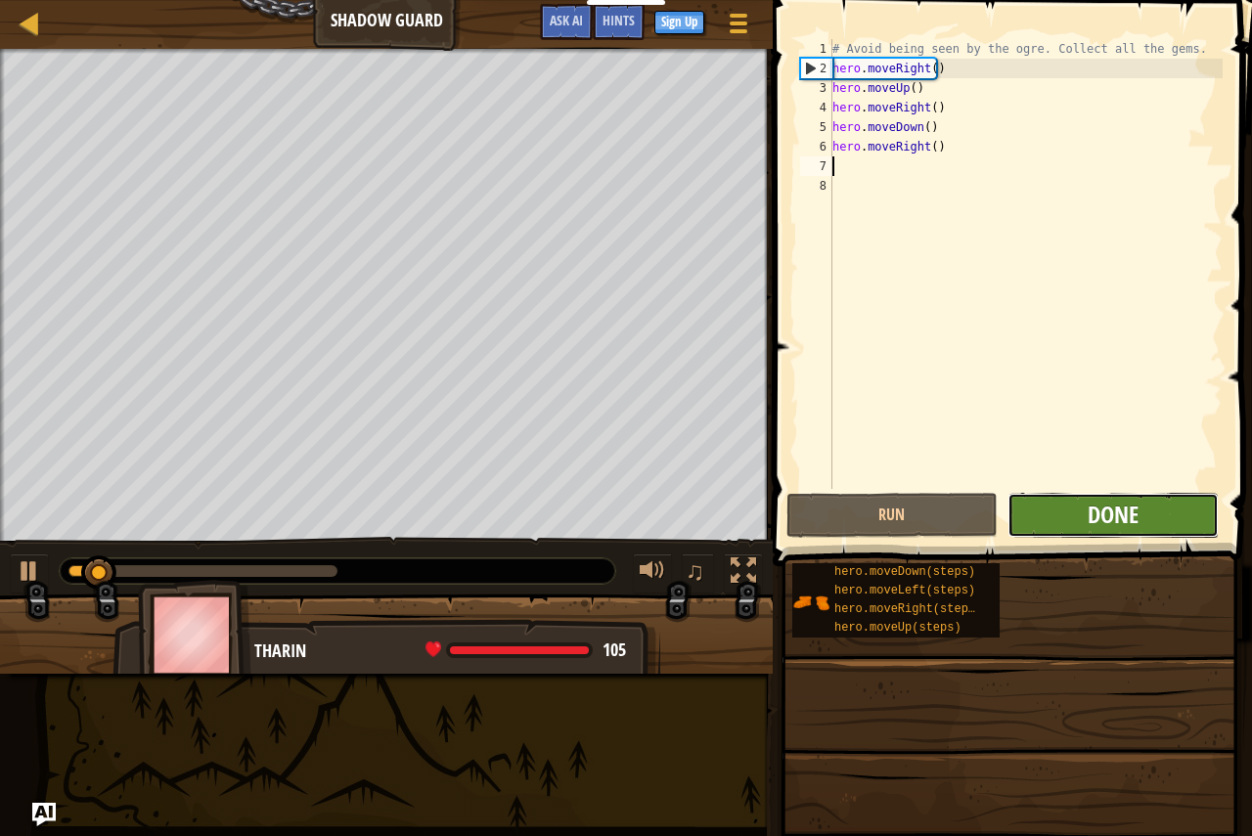
click at [1132, 516] on span "Done" at bounding box center [1112, 514] width 51 height 31
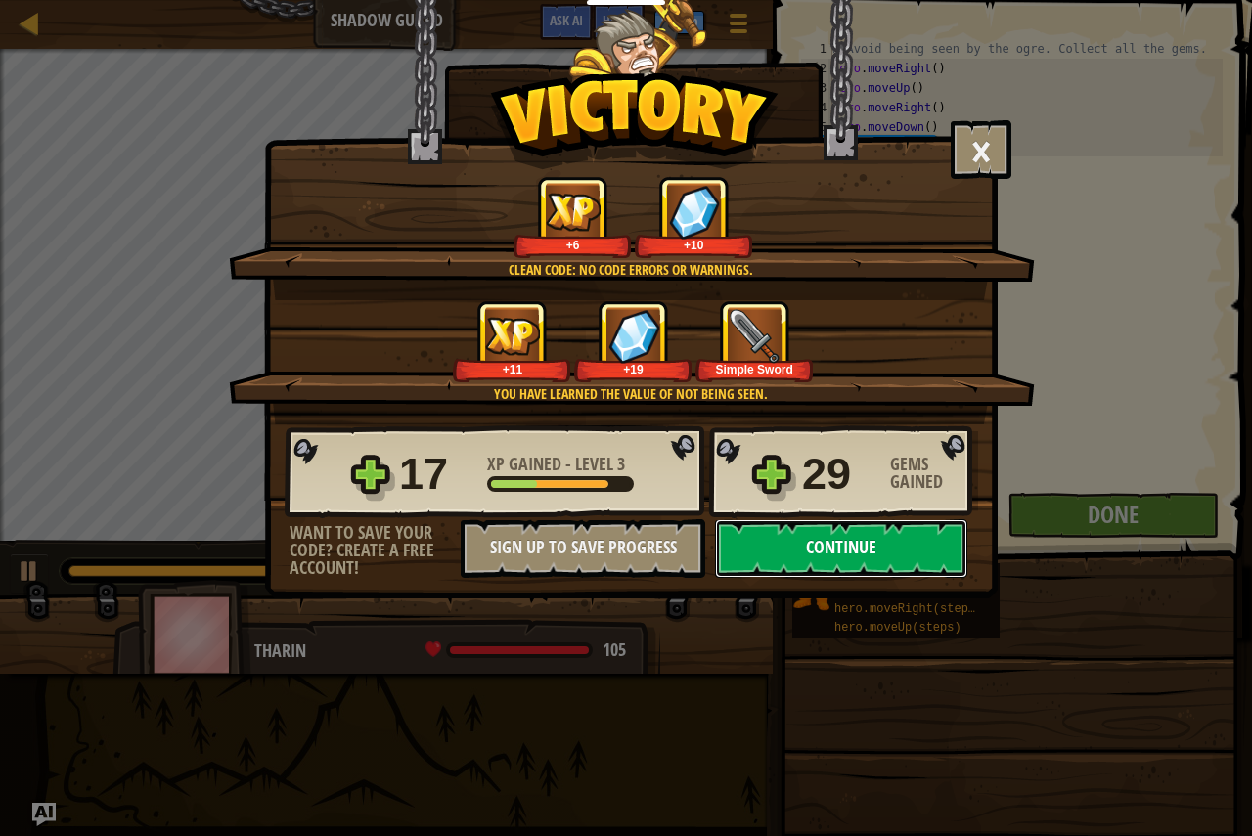
click at [858, 522] on button "Continue" at bounding box center [841, 548] width 252 height 59
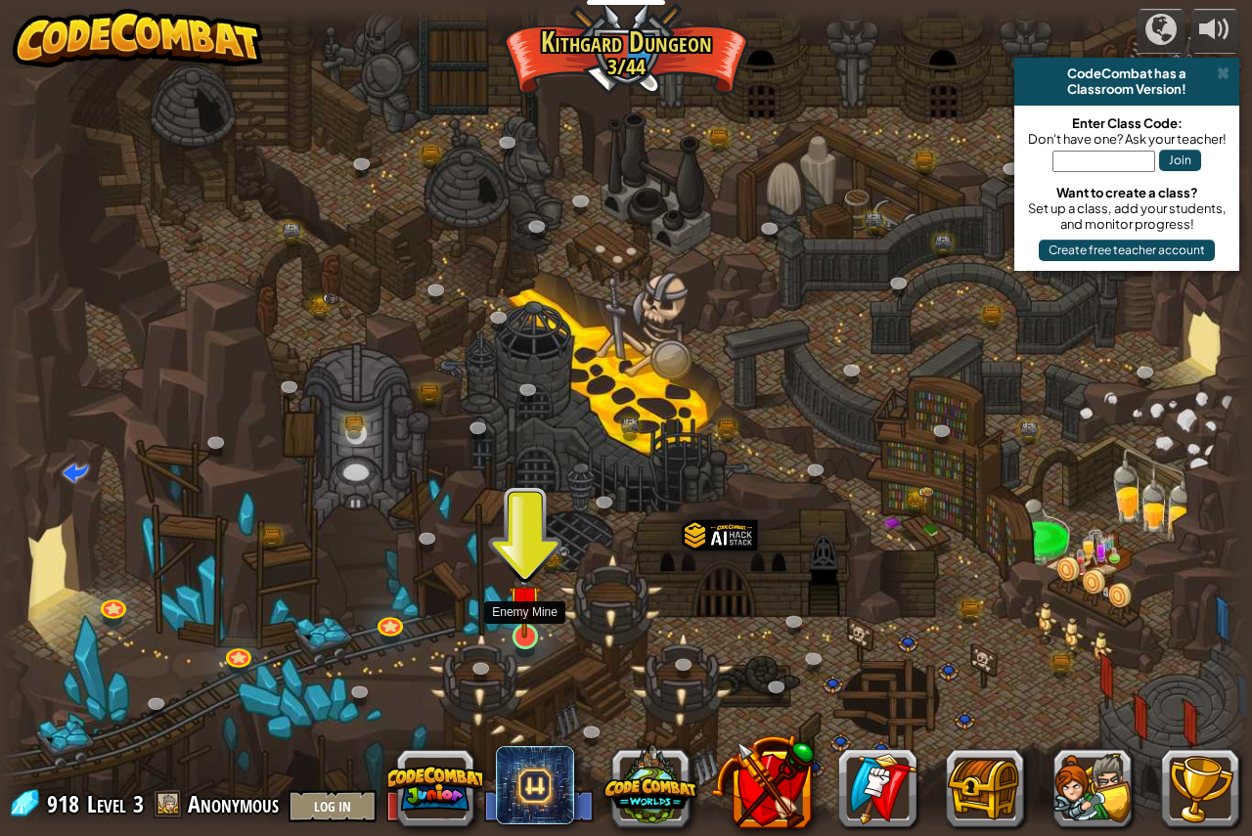
click at [518, 633] on img at bounding box center [524, 601] width 32 height 74
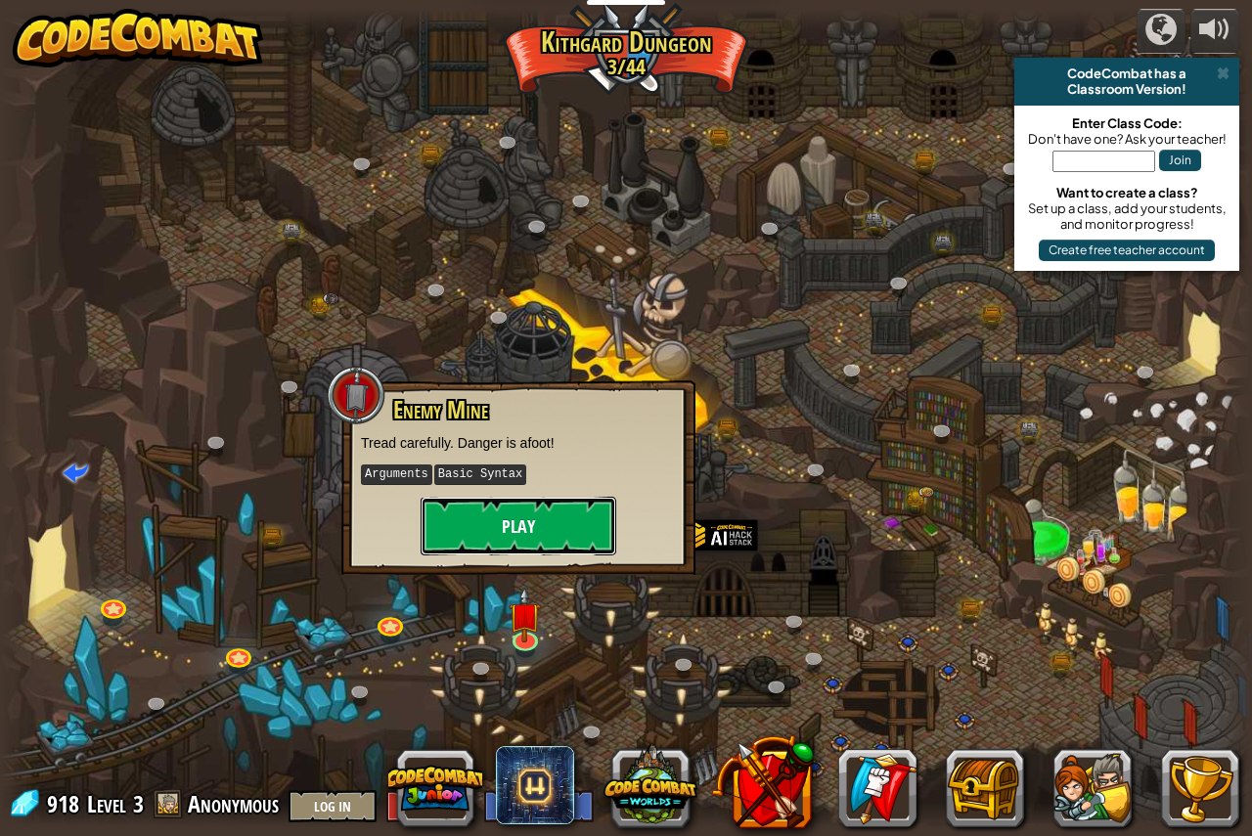
click at [494, 526] on button "Play" at bounding box center [518, 526] width 196 height 59
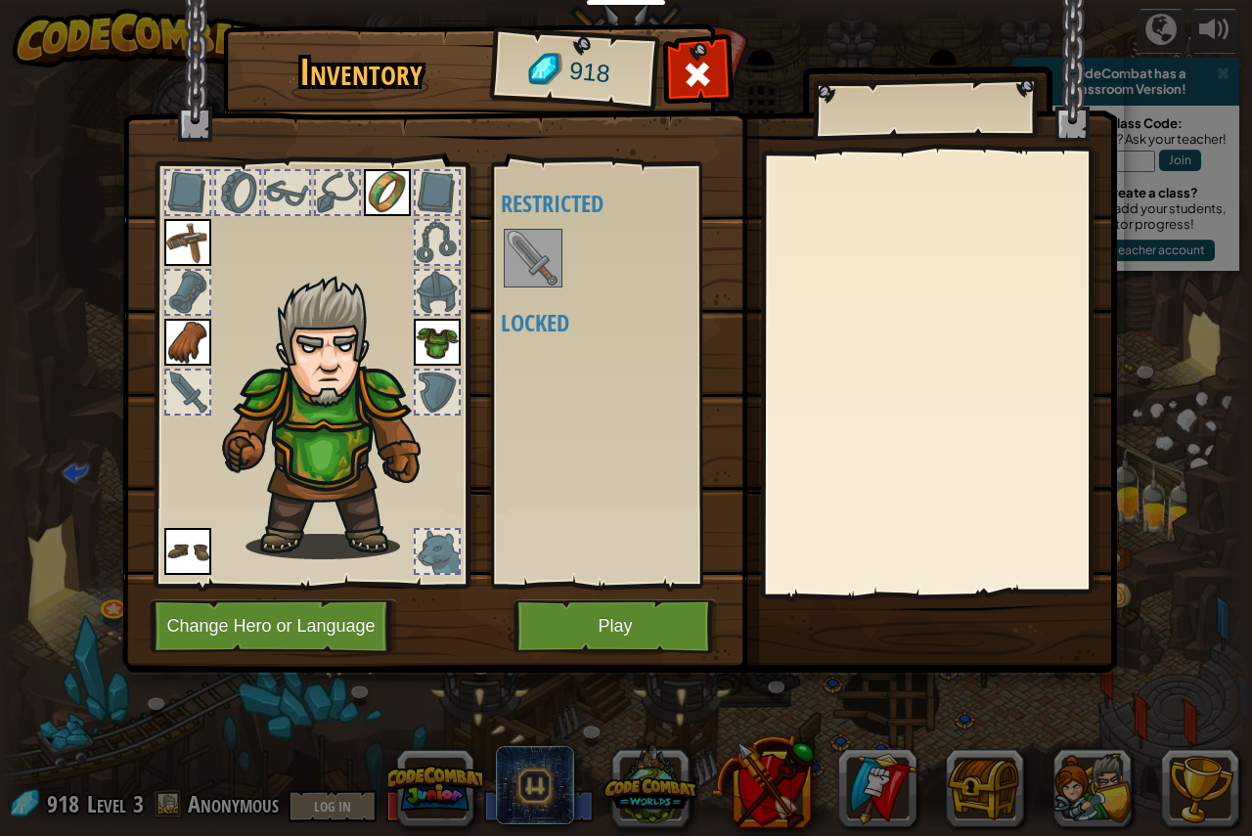
click at [557, 259] on img at bounding box center [533, 258] width 55 height 55
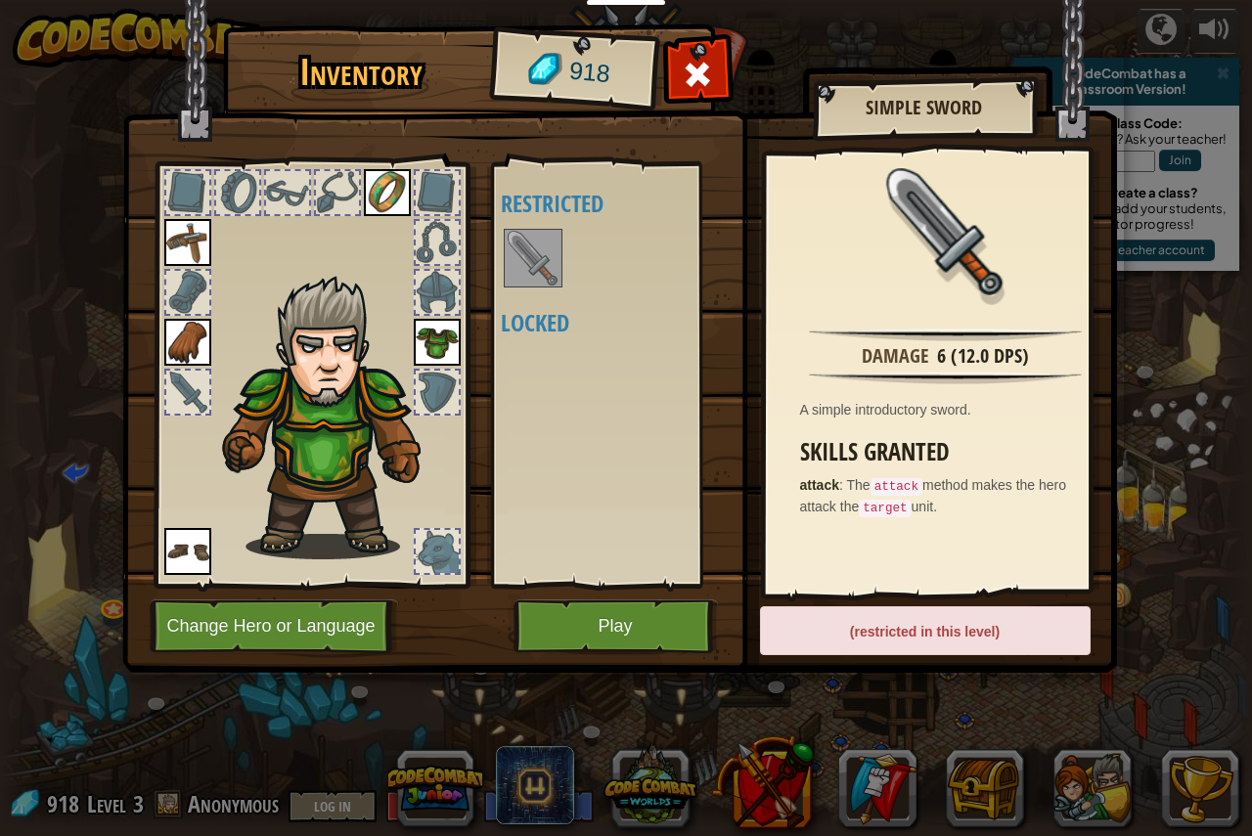
click at [538, 253] on img at bounding box center [533, 258] width 55 height 55
click at [516, 283] on img at bounding box center [533, 258] width 55 height 55
click at [584, 642] on button "Play" at bounding box center [615, 626] width 204 height 54
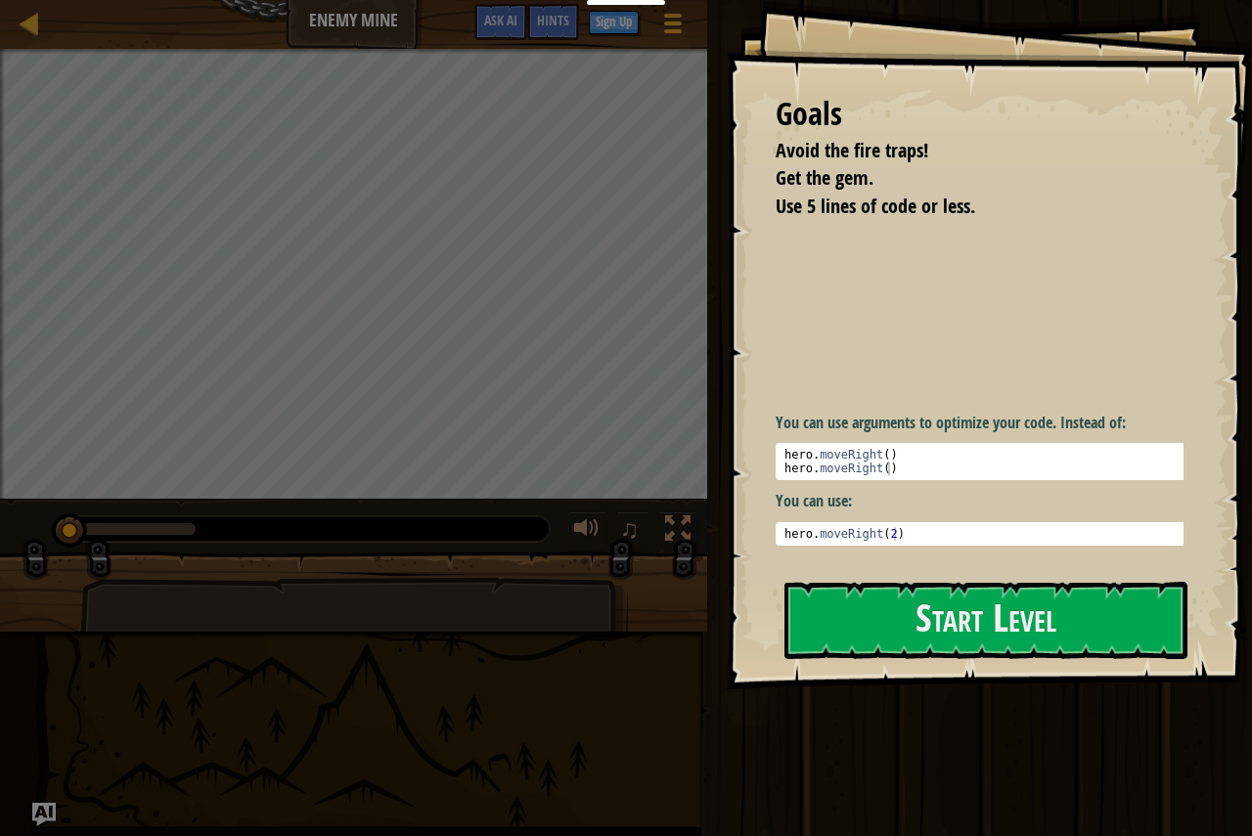
click at [964, 343] on p at bounding box center [986, 310] width 422 height 181
click at [906, 634] on button "Start Level" at bounding box center [985, 620] width 403 height 77
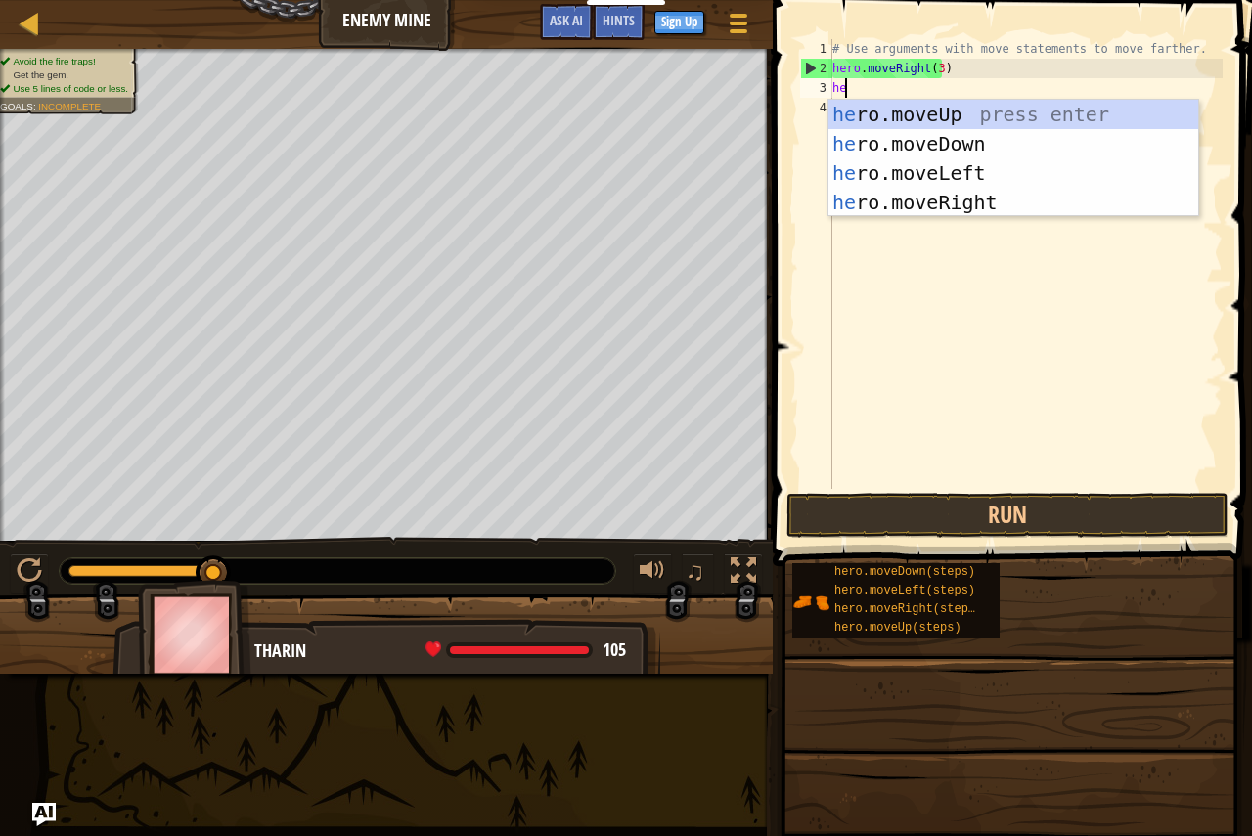
scroll to position [9, 1]
type textarea "hero"
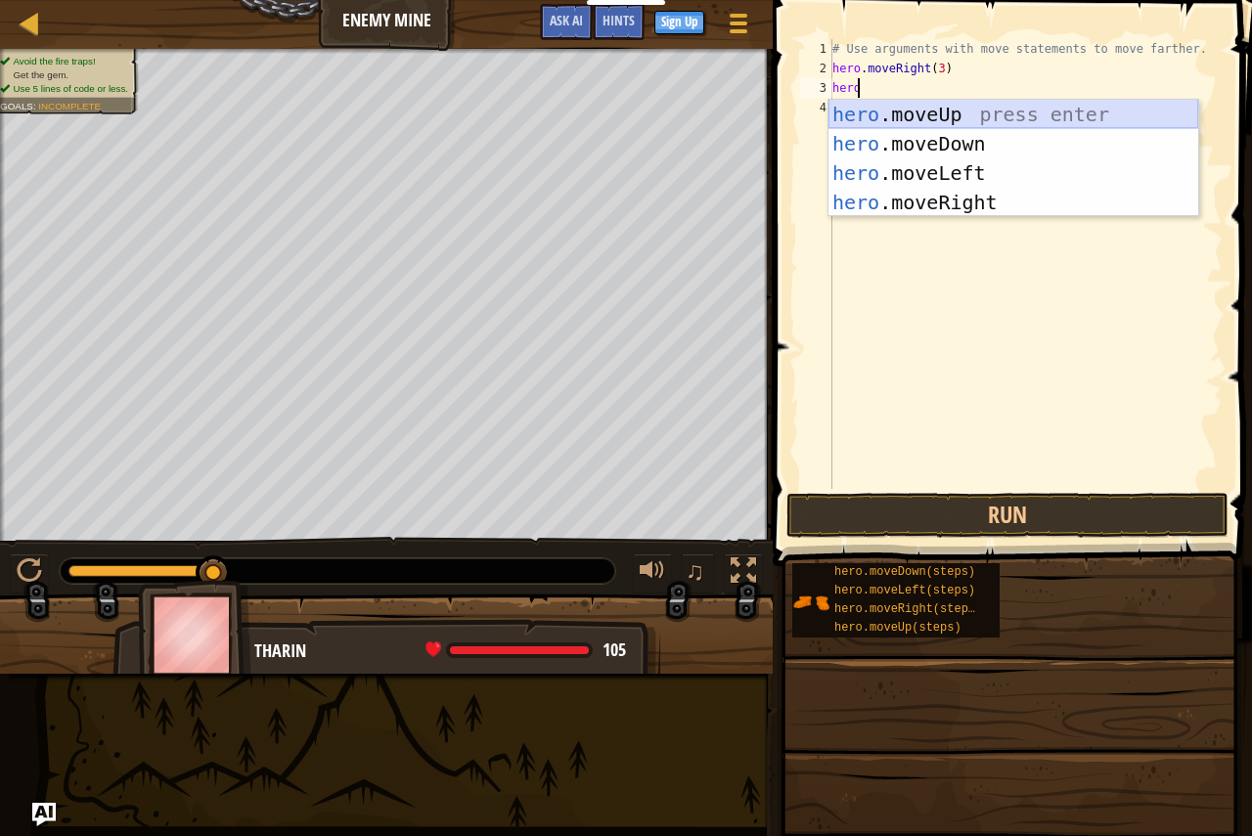
click at [942, 118] on div "hero .moveUp press enter hero .moveDown press enter hero .moveLeft press enter …" at bounding box center [1013, 188] width 370 height 176
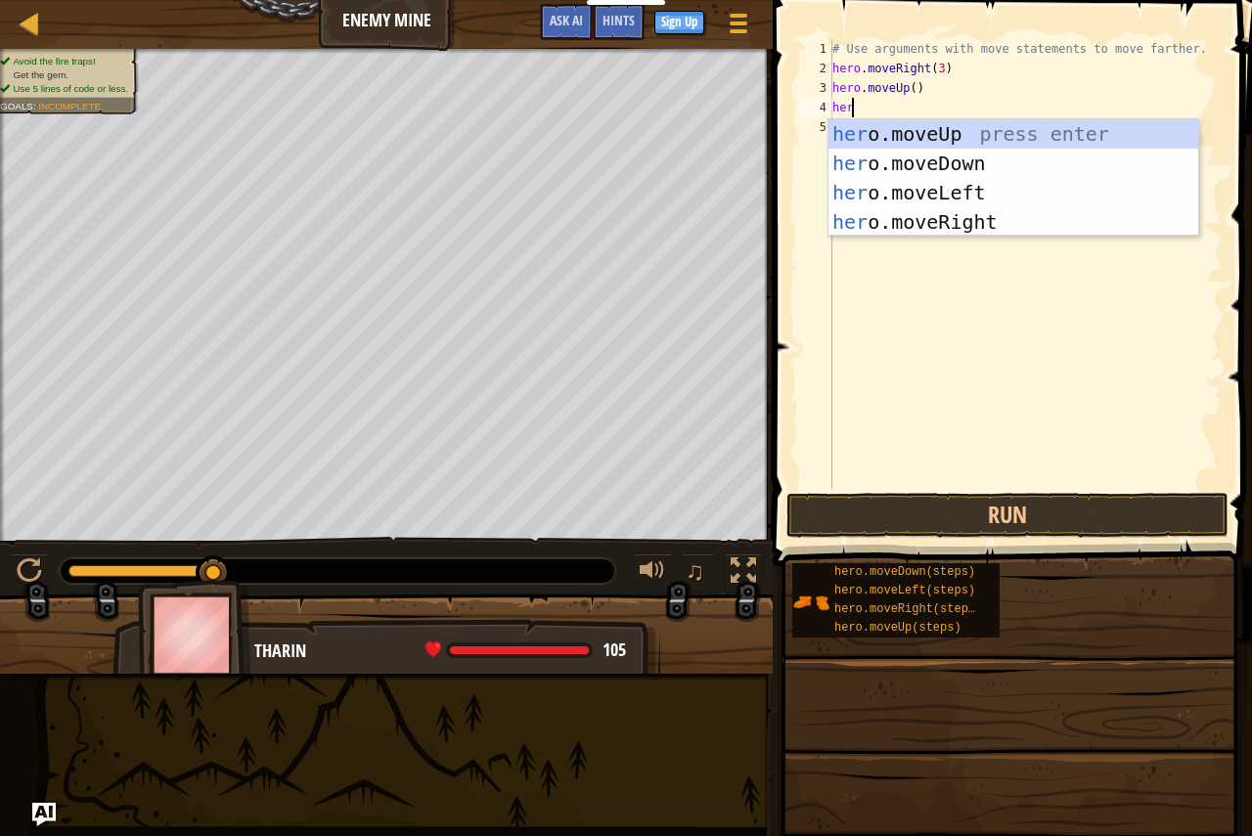
type textarea "hero"
click at [939, 213] on div "hero .moveUp press enter hero .moveDown press enter hero .moveLeft press enter …" at bounding box center [1013, 207] width 370 height 176
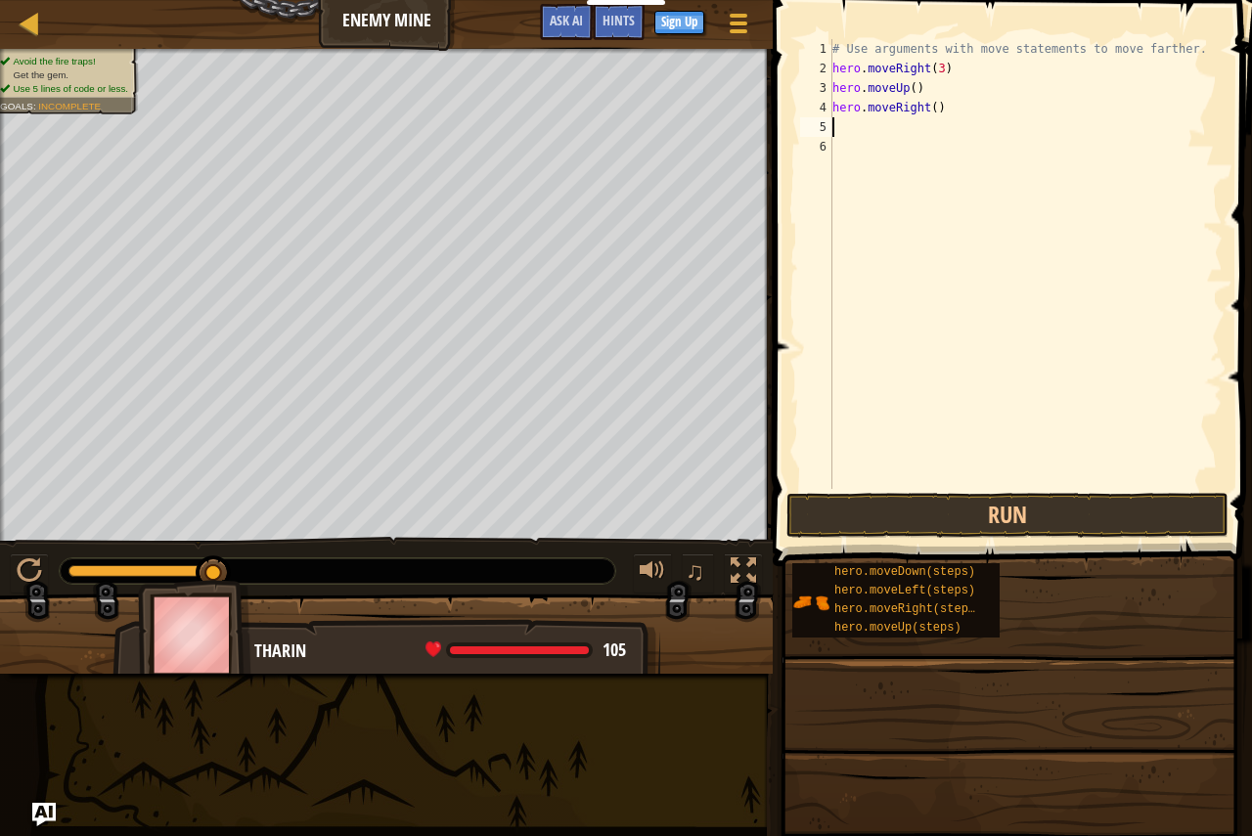
scroll to position [9, 0]
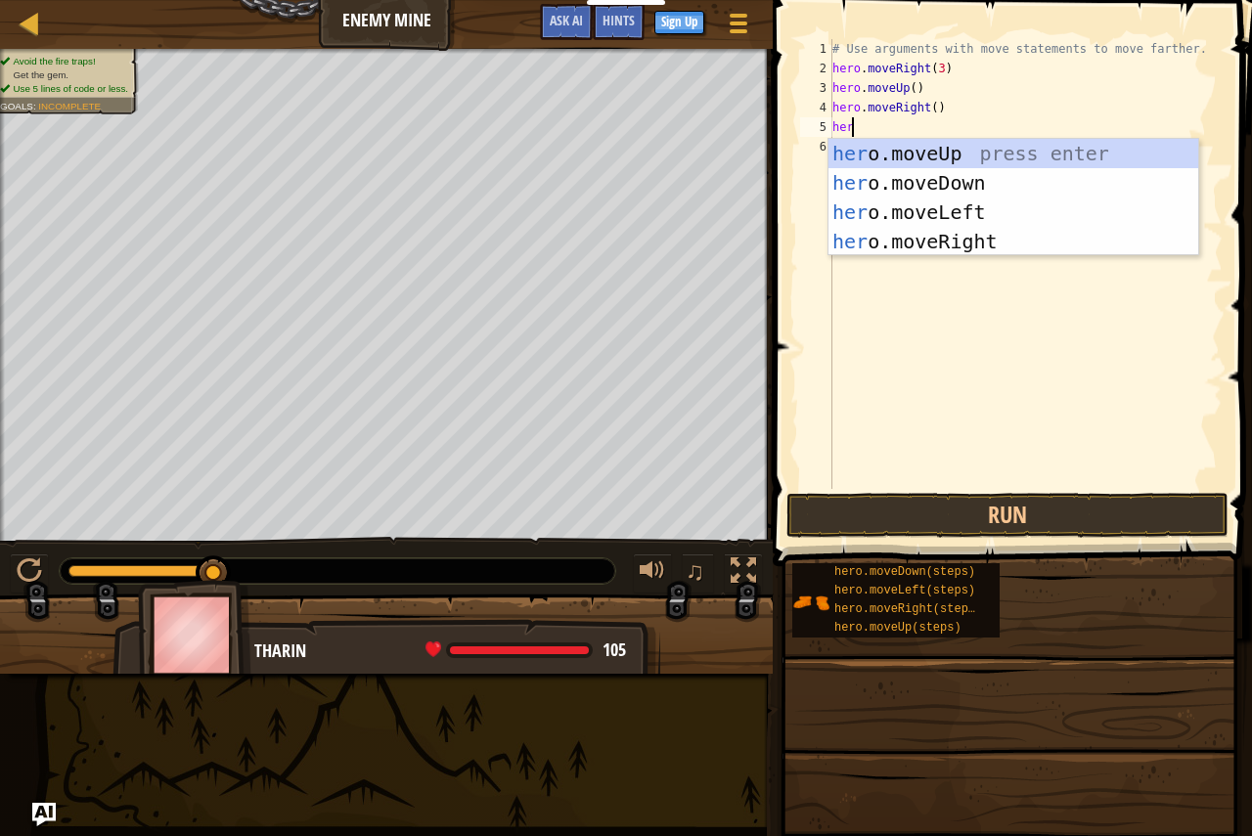
type textarea "hero"
drag, startPoint x: 917, startPoint y: 163, endPoint x: 917, endPoint y: 177, distance: 13.7
click at [917, 167] on div "hero .moveUp press enter hero .moveDown press enter hero .moveLeft press enter …" at bounding box center [1013, 227] width 370 height 176
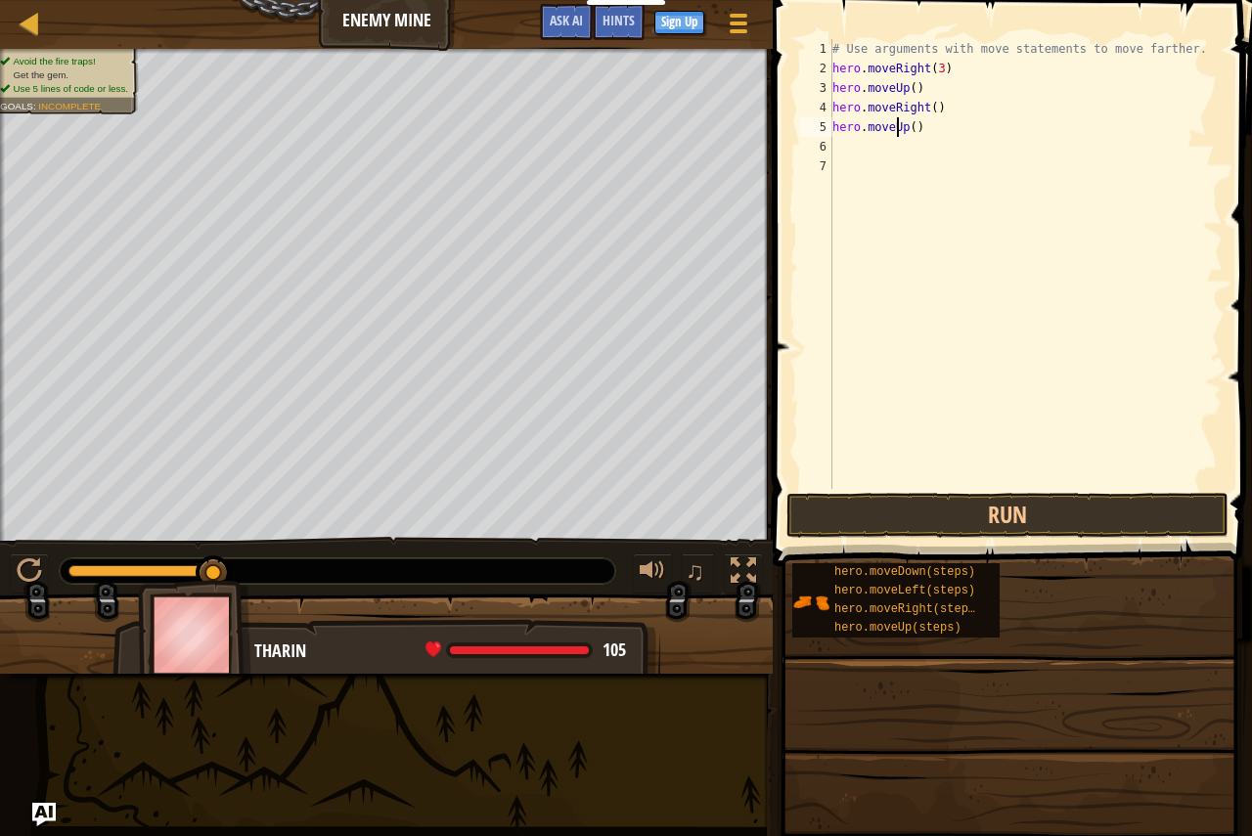
click at [898, 131] on div "# Use arguments with move statements to move farther. hero . moveRight ( 3 ) he…" at bounding box center [1025, 283] width 394 height 489
drag, startPoint x: 917, startPoint y: 127, endPoint x: 839, endPoint y: 132, distance: 78.4
click at [839, 132] on div "# Use arguments with move statements to move farther. hero . moveRight ( 3 ) he…" at bounding box center [1025, 283] width 394 height 489
type textarea "he"
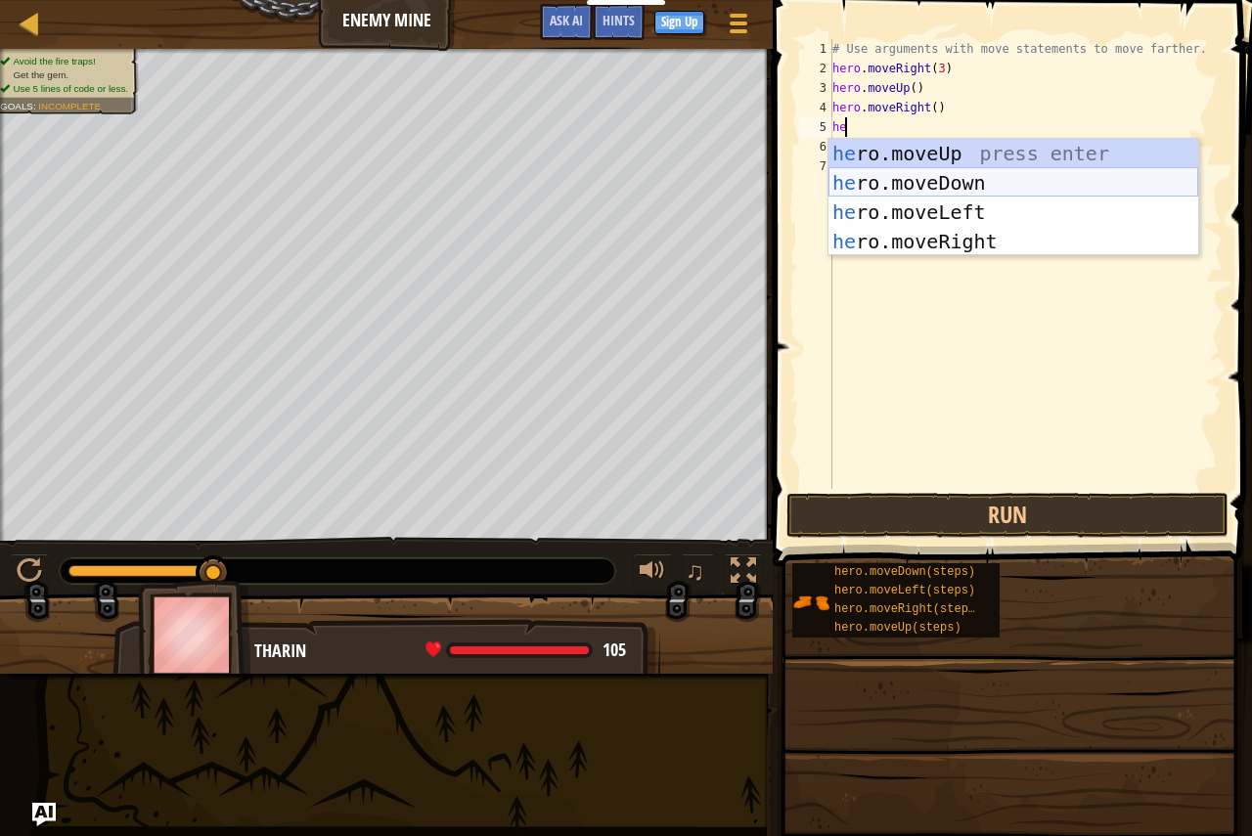
click at [923, 181] on div "he ro.moveUp press enter he ro.moveDown press enter he ro.moveLeft press enter …" at bounding box center [1013, 227] width 370 height 176
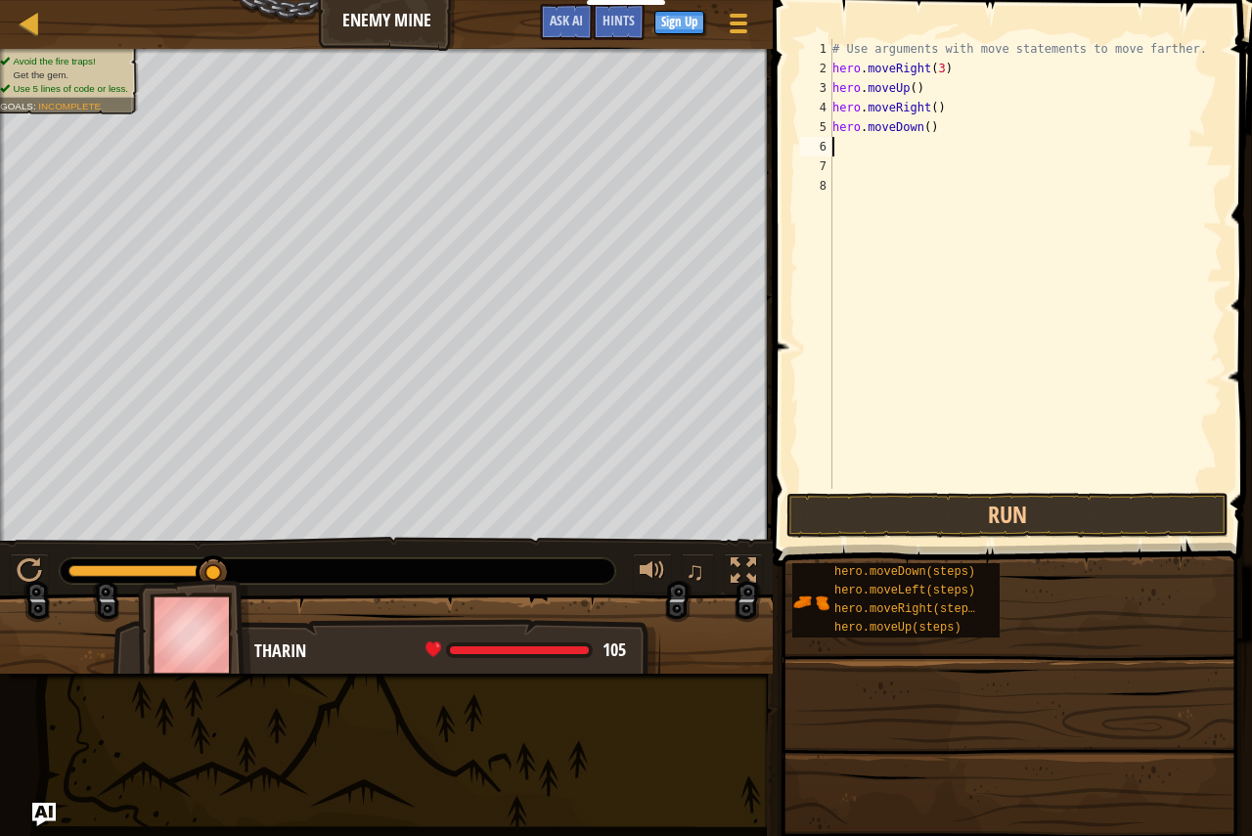
click at [918, 126] on div "# Use arguments with move statements to move farther. hero . moveRight ( 3 ) he…" at bounding box center [1025, 283] width 394 height 489
click at [920, 126] on div "# Use arguments with move statements to move farther. hero . moveRight ( 3 ) he…" at bounding box center [1025, 283] width 394 height 489
type textarea "hero.moveDown(3)"
click at [982, 143] on div "# Use arguments with move statements to move farther. hero . moveRight ( 3 ) he…" at bounding box center [1025, 283] width 394 height 489
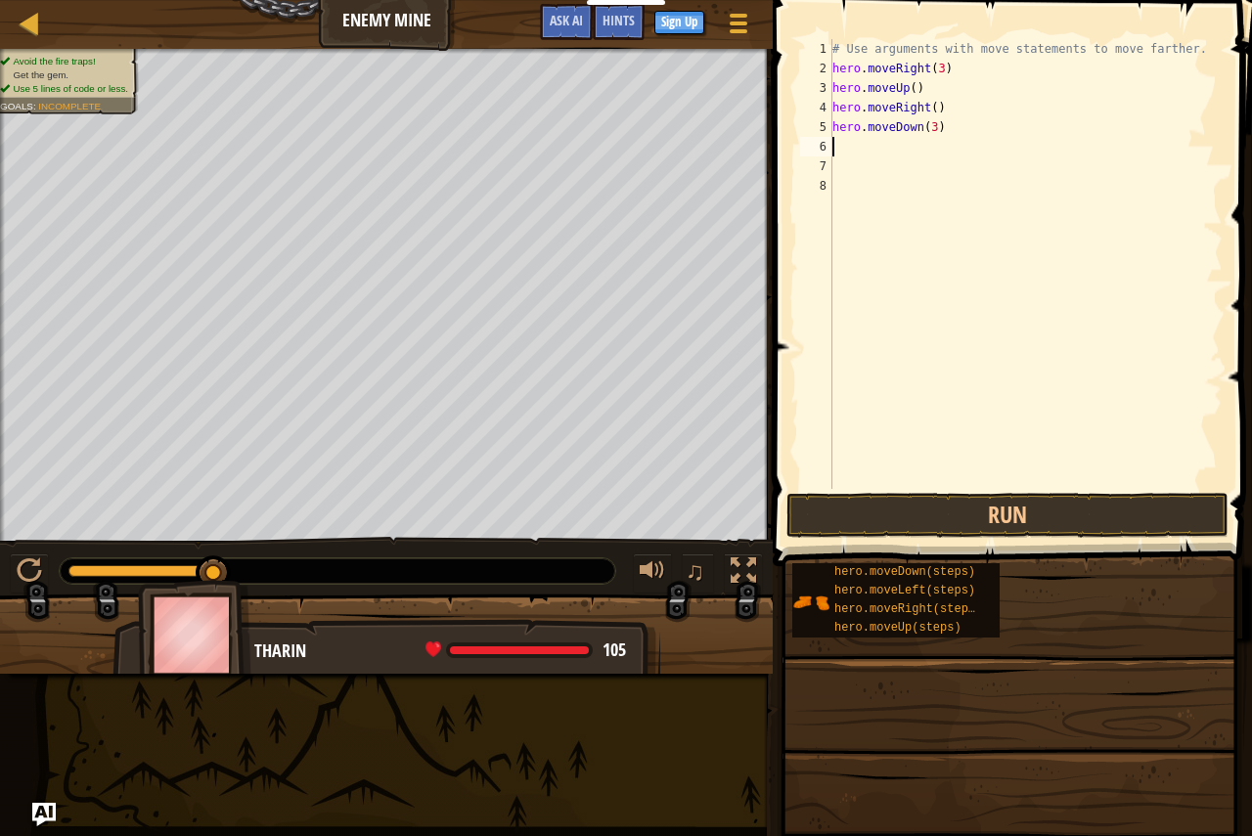
scroll to position [9, 0]
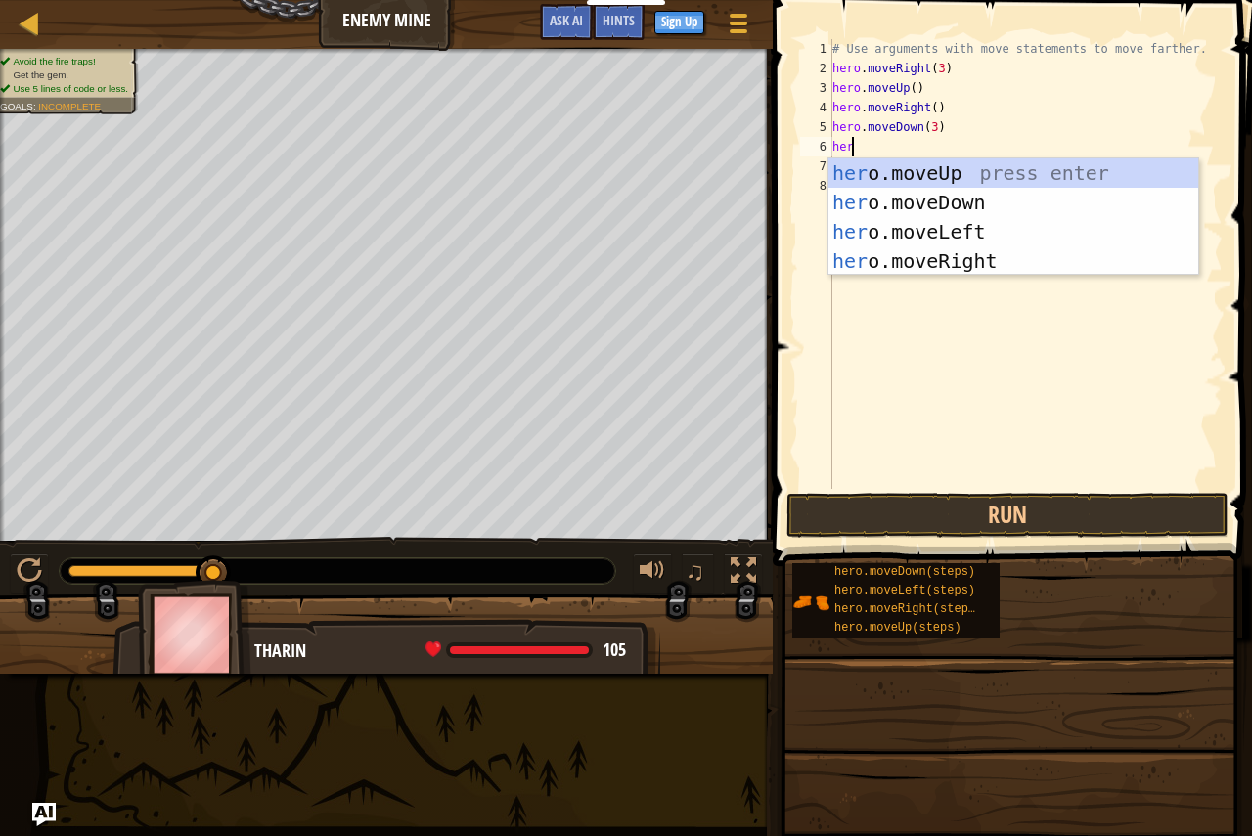
type textarea "hero"
click at [921, 251] on div "hero .moveUp press enter hero .moveDown press enter hero .moveLeft press enter …" at bounding box center [1013, 246] width 370 height 176
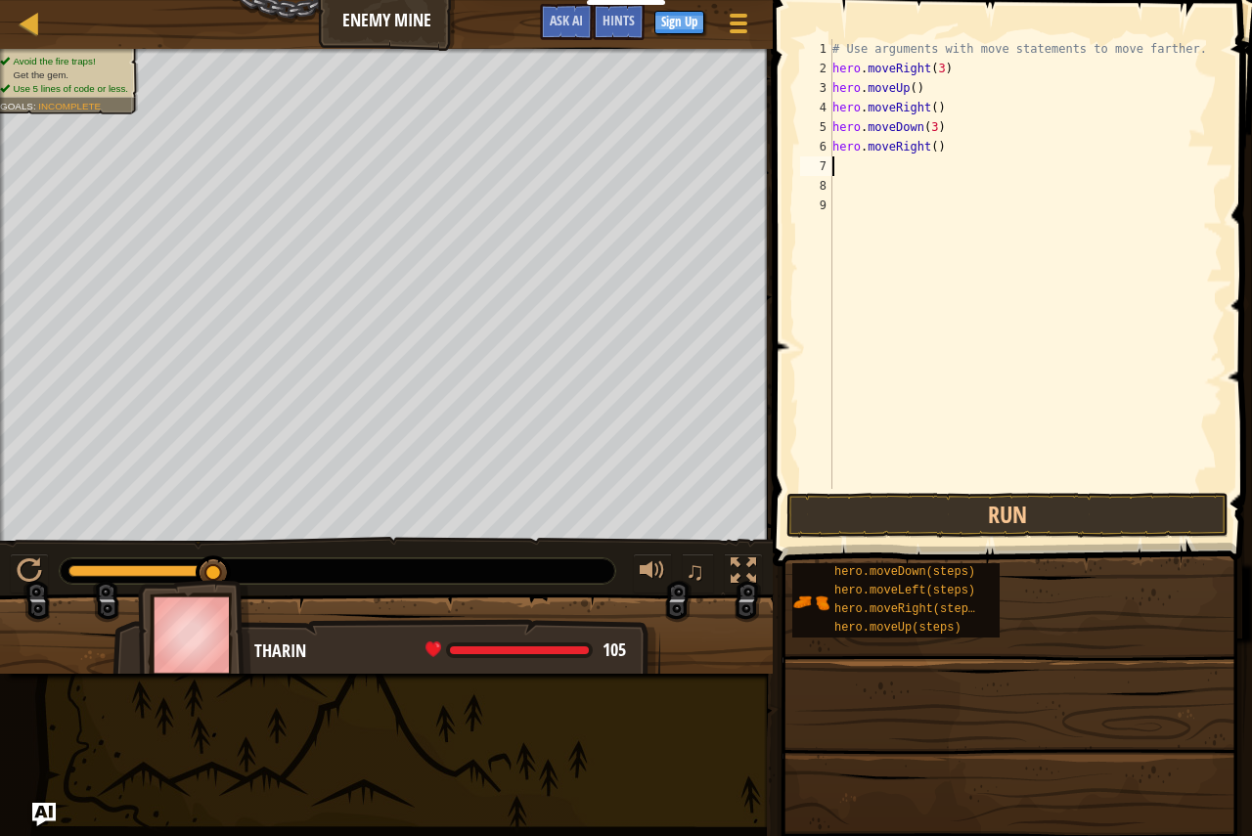
scroll to position [9, 0]
click at [925, 143] on div "# Use arguments with move statements to move farther. hero . moveRight ( 3 ) he…" at bounding box center [1025, 283] width 394 height 489
click at [928, 146] on div "# Use arguments with move statements to move farther. hero . moveRight ( 3 ) he…" at bounding box center [1025, 283] width 394 height 489
type textarea "hero.moveRight(2)"
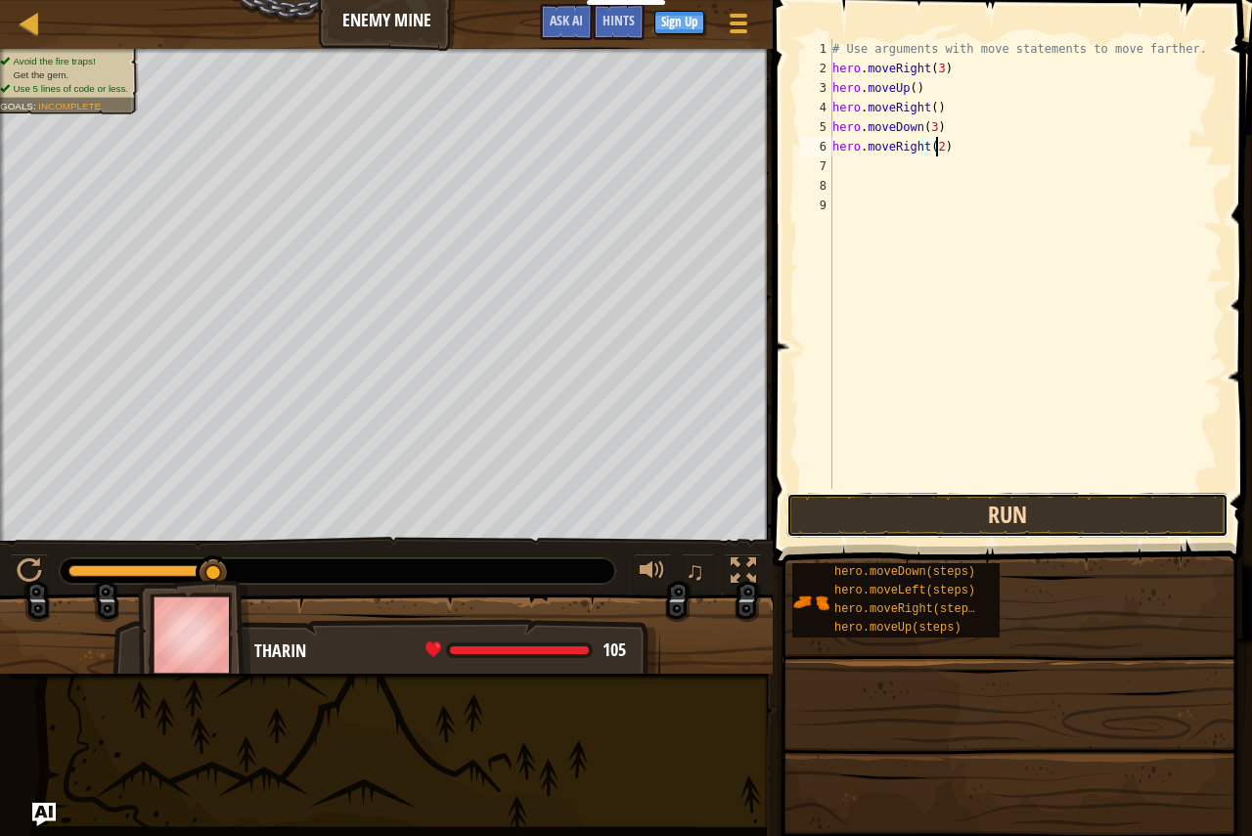
click at [986, 511] on button "Run" at bounding box center [1007, 515] width 442 height 45
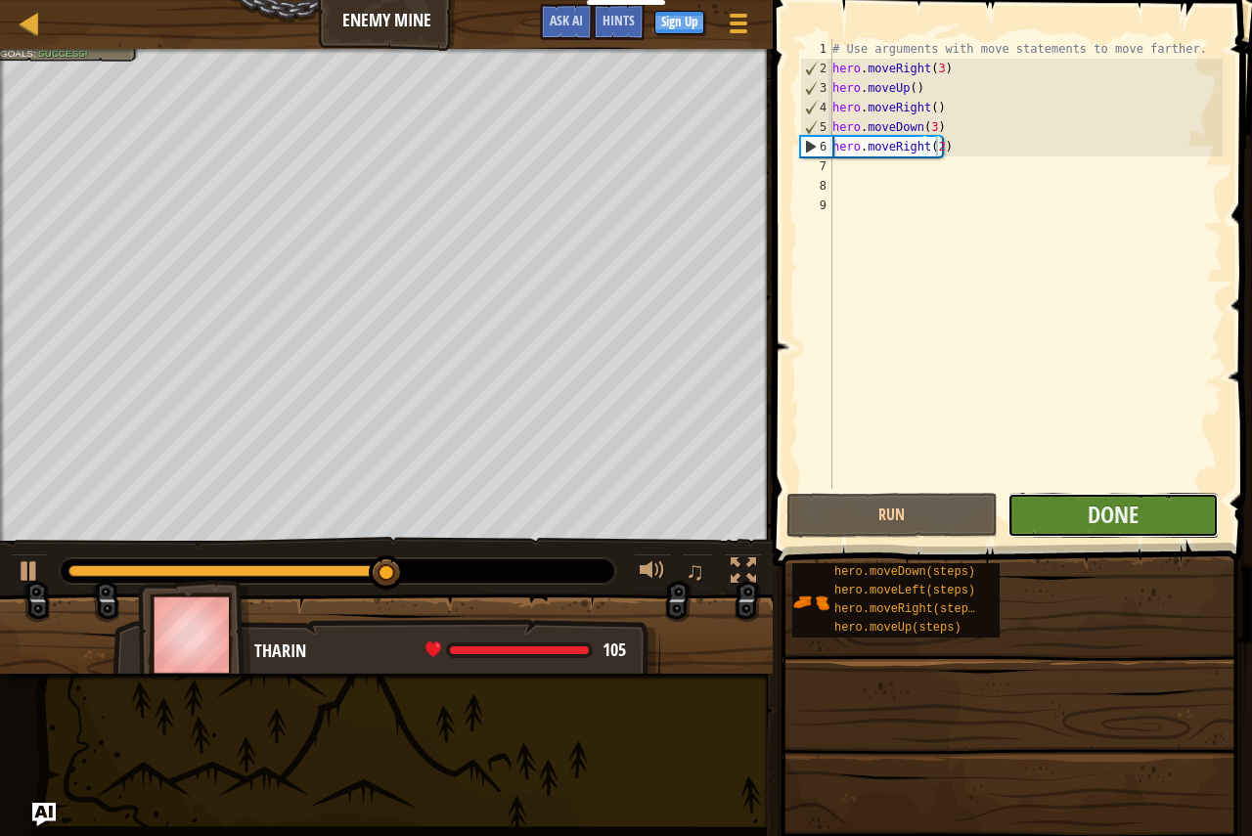
click at [1138, 521] on button "Done" at bounding box center [1112, 515] width 211 height 45
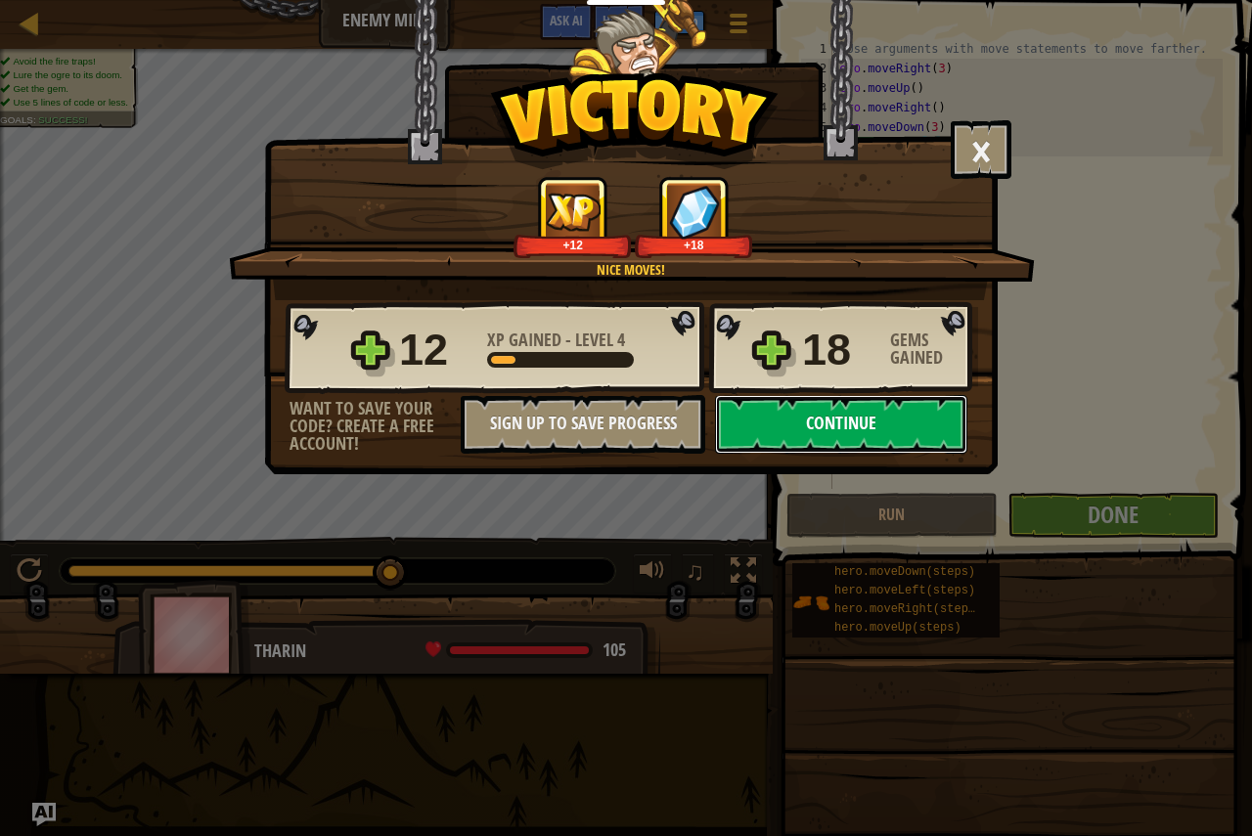
click at [815, 411] on button "Continue" at bounding box center [841, 424] width 252 height 59
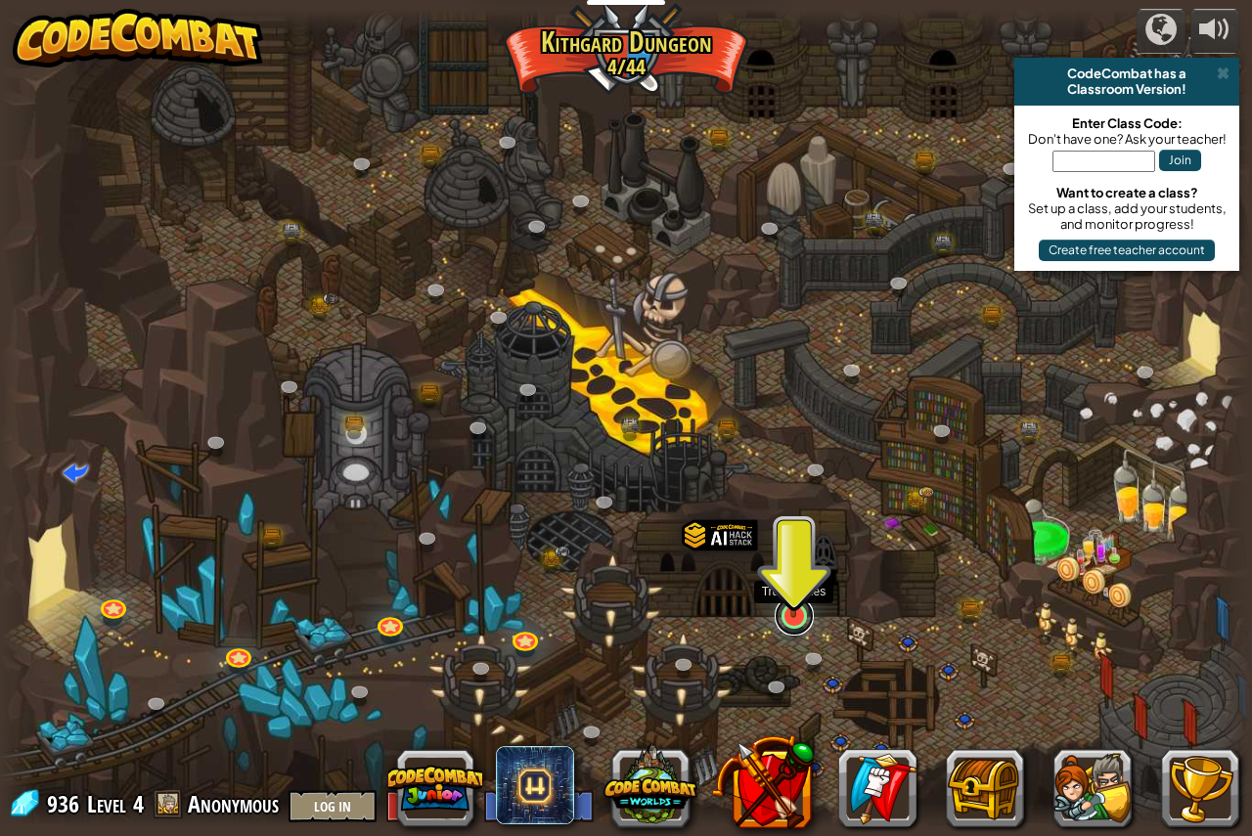
click at [795, 626] on link at bounding box center [793, 616] width 39 height 39
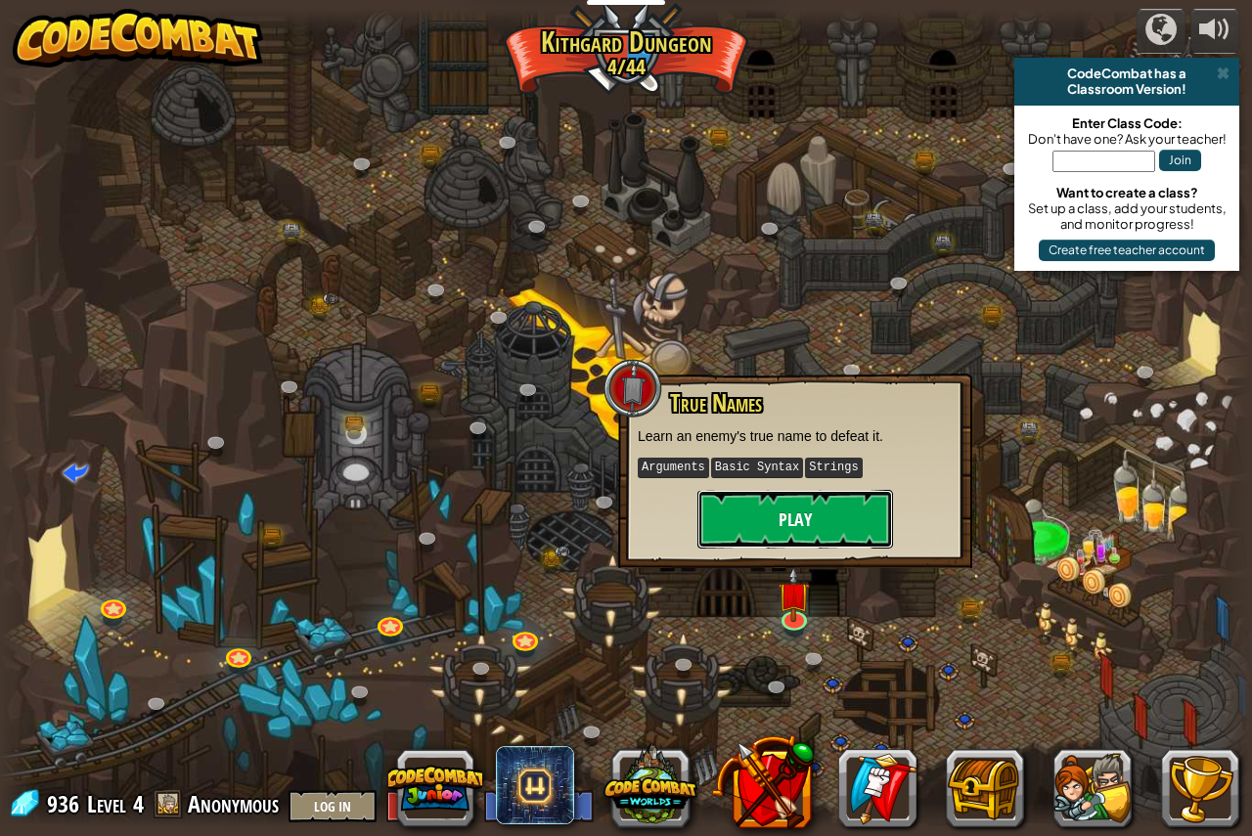
click at [773, 520] on button "Play" at bounding box center [795, 519] width 196 height 59
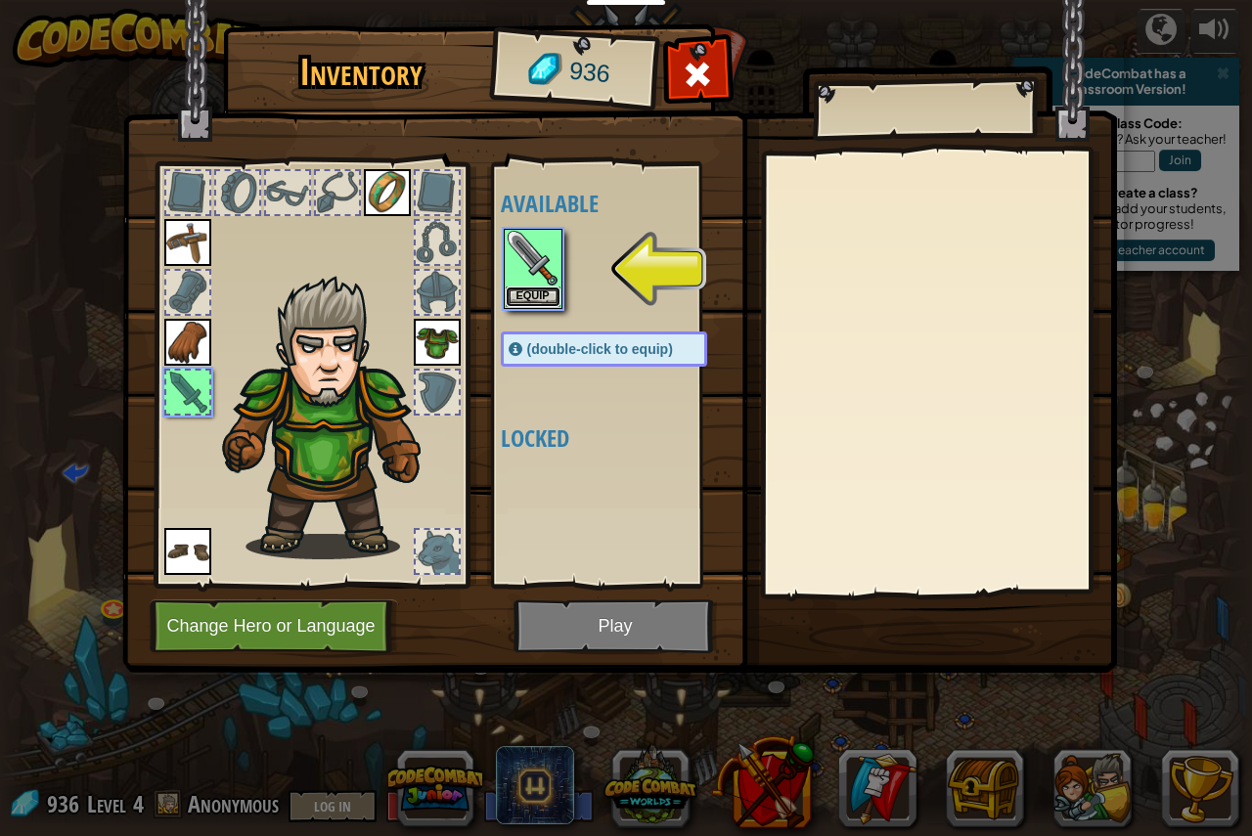
click at [538, 296] on button "Equip" at bounding box center [533, 297] width 55 height 21
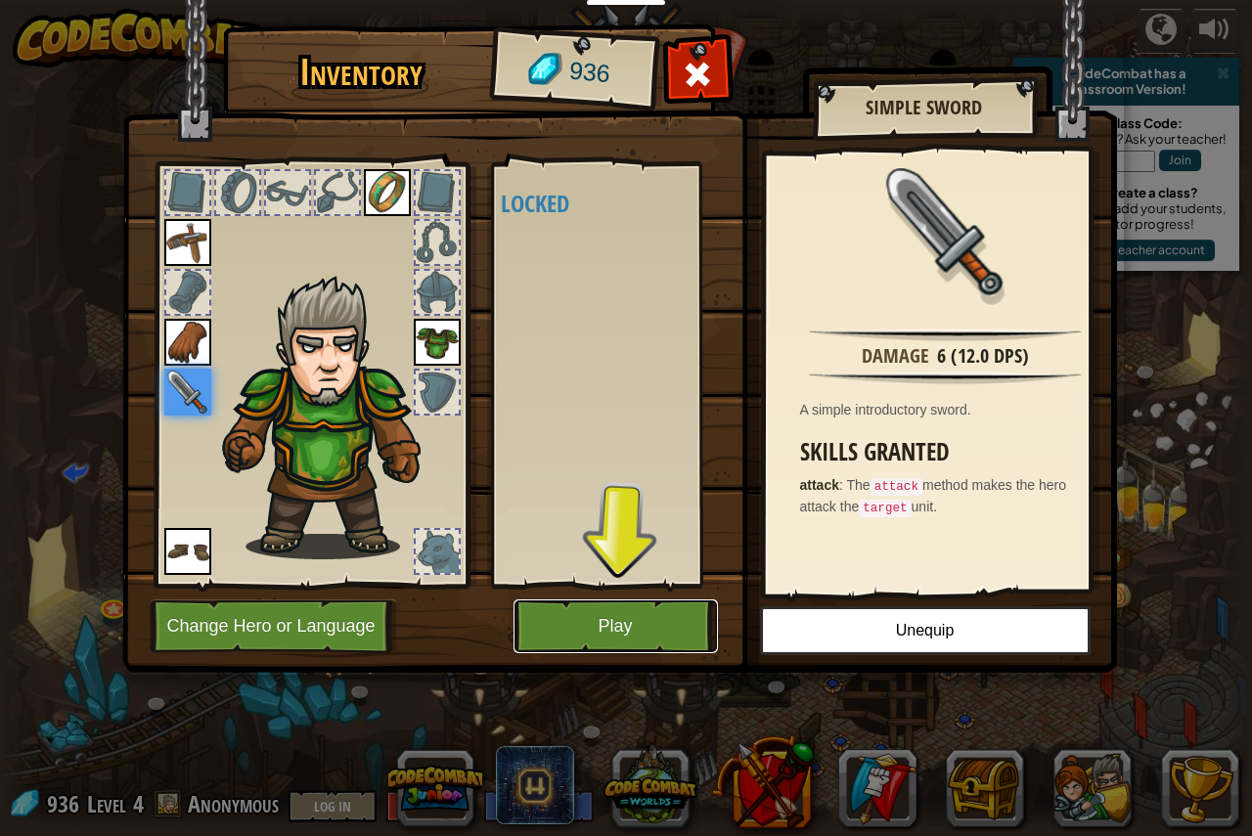
click at [662, 614] on button "Play" at bounding box center [615, 626] width 204 height 54
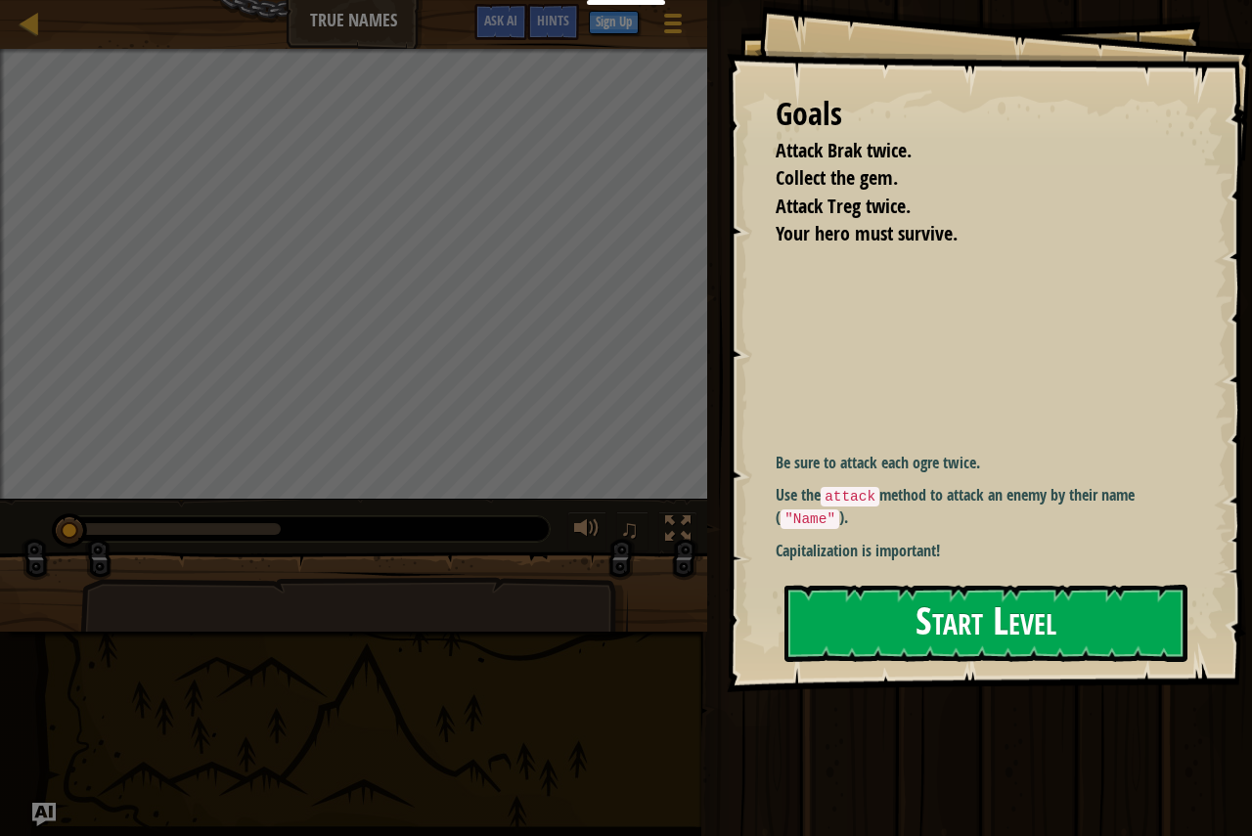
click at [880, 629] on button "Start Level" at bounding box center [985, 623] width 403 height 77
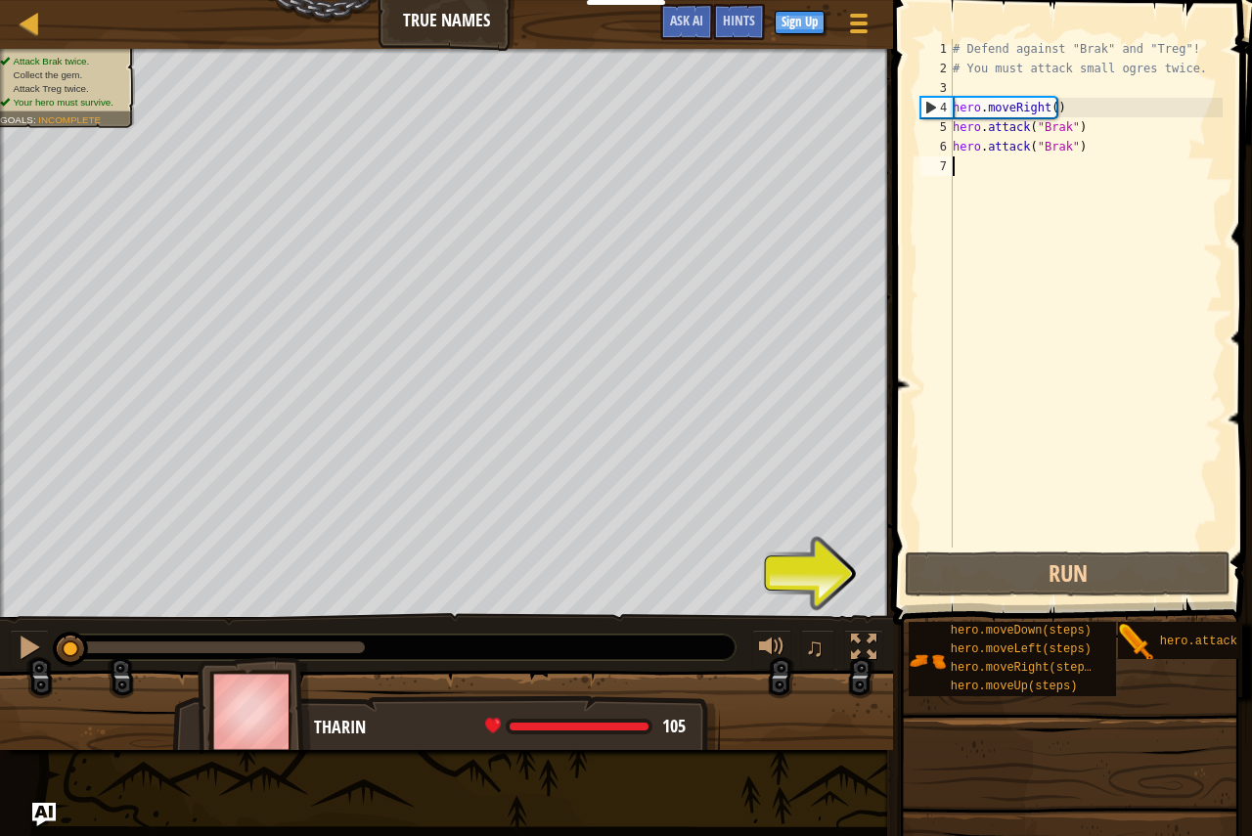
click at [1019, 158] on div "# Defend against "Brak" and "Treg"! # You must attack small ogres twice. hero .…" at bounding box center [1086, 313] width 274 height 548
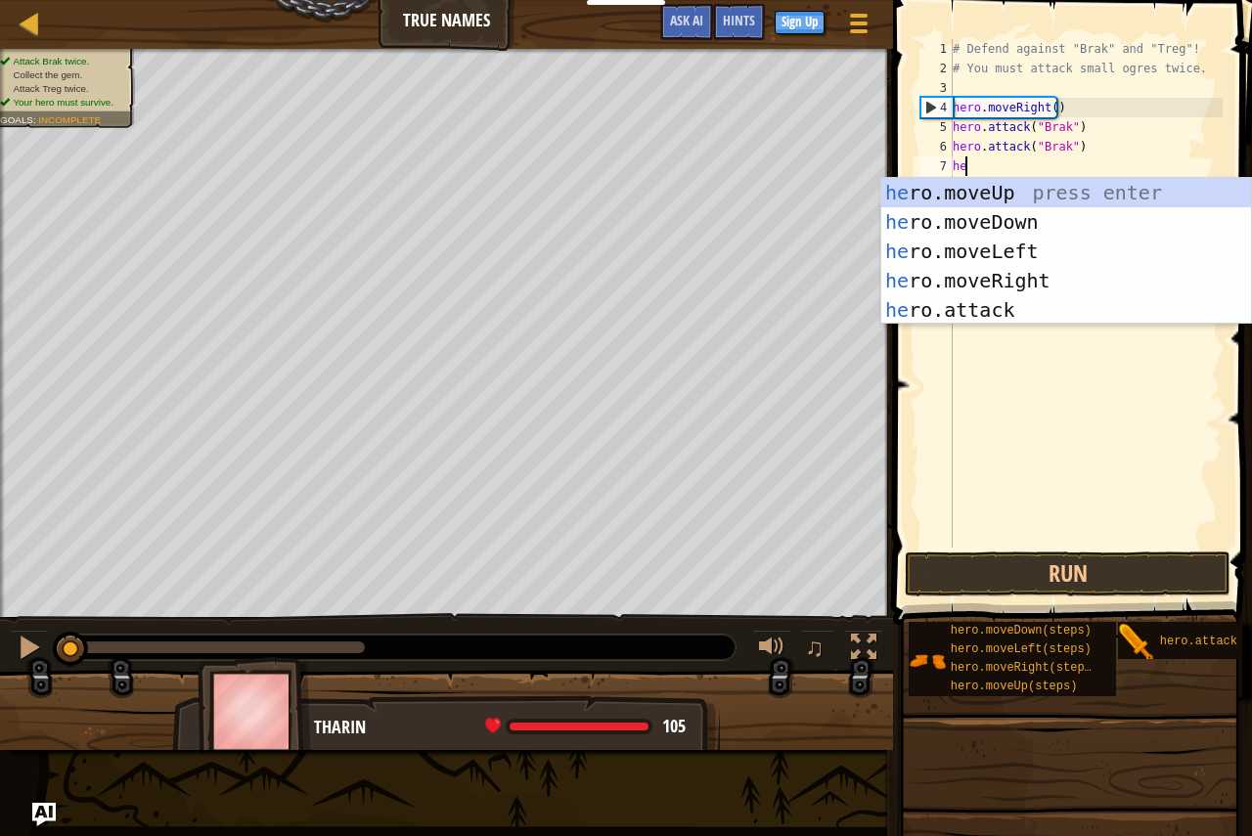
type textarea "hero"
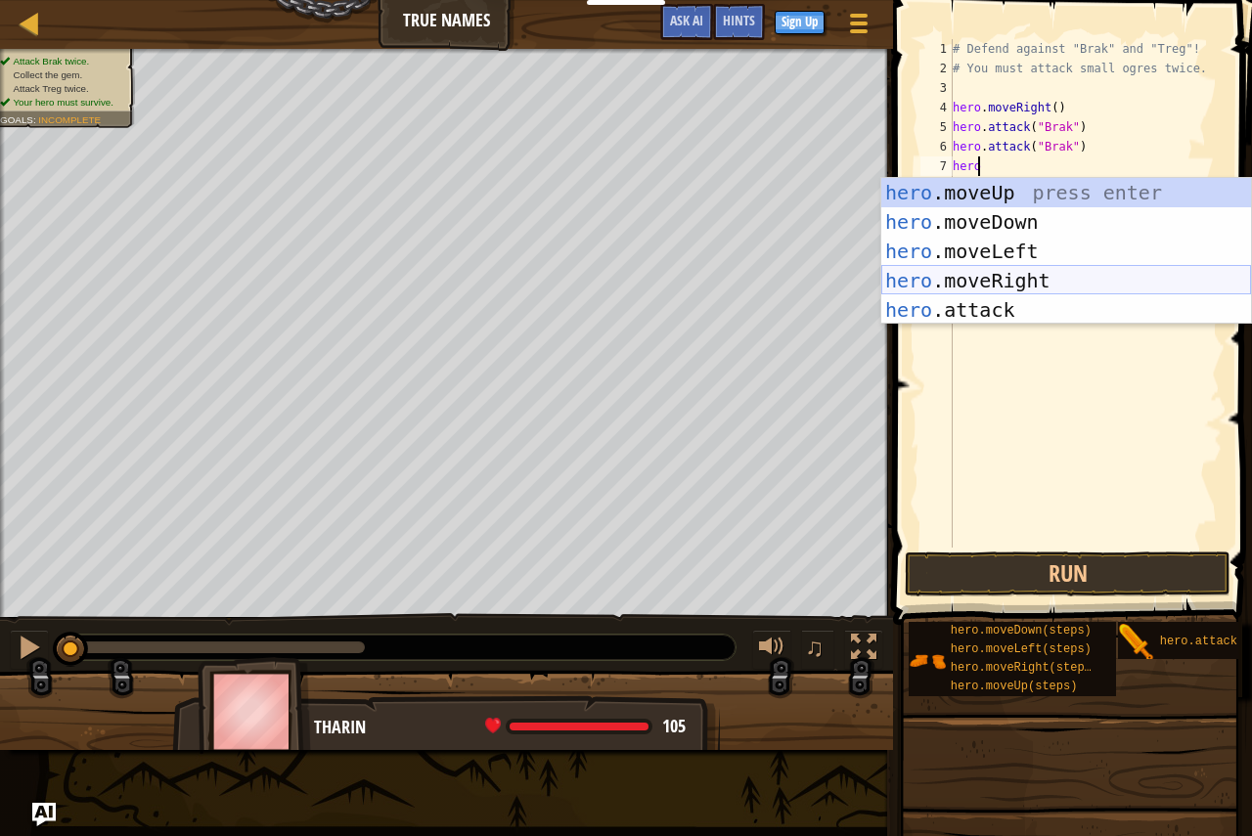
click at [1022, 276] on div "hero .moveUp press enter hero .moveDown press enter hero .moveLeft press enter …" at bounding box center [1066, 280] width 370 height 205
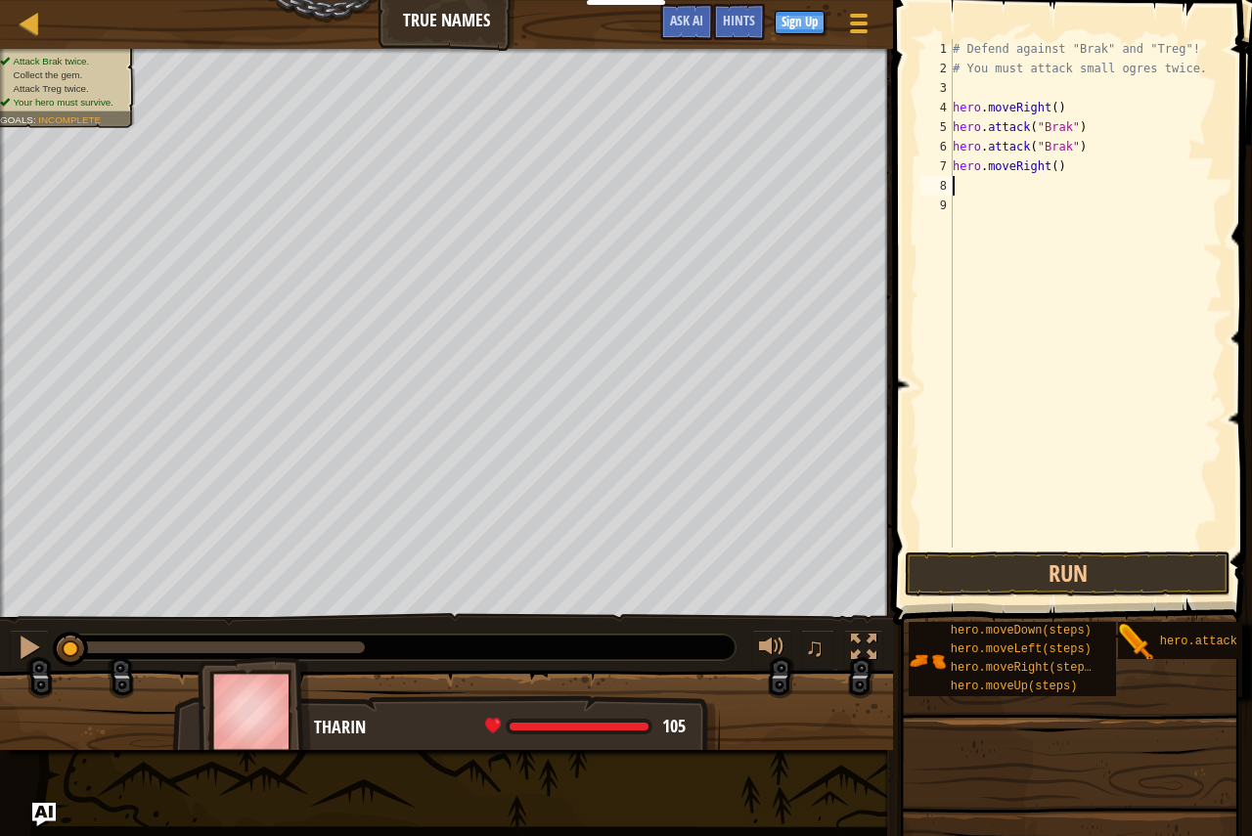
click at [1047, 168] on div "# Defend against "Brak" and "Treg"! # You must attack small ogres twice. hero .…" at bounding box center [1086, 313] width 274 height 548
type textarea "hero.moveRight(2)"
click at [1089, 182] on div "# Defend against "Brak" and "Treg"! # You must attack small ogres twice. hero .…" at bounding box center [1086, 313] width 274 height 548
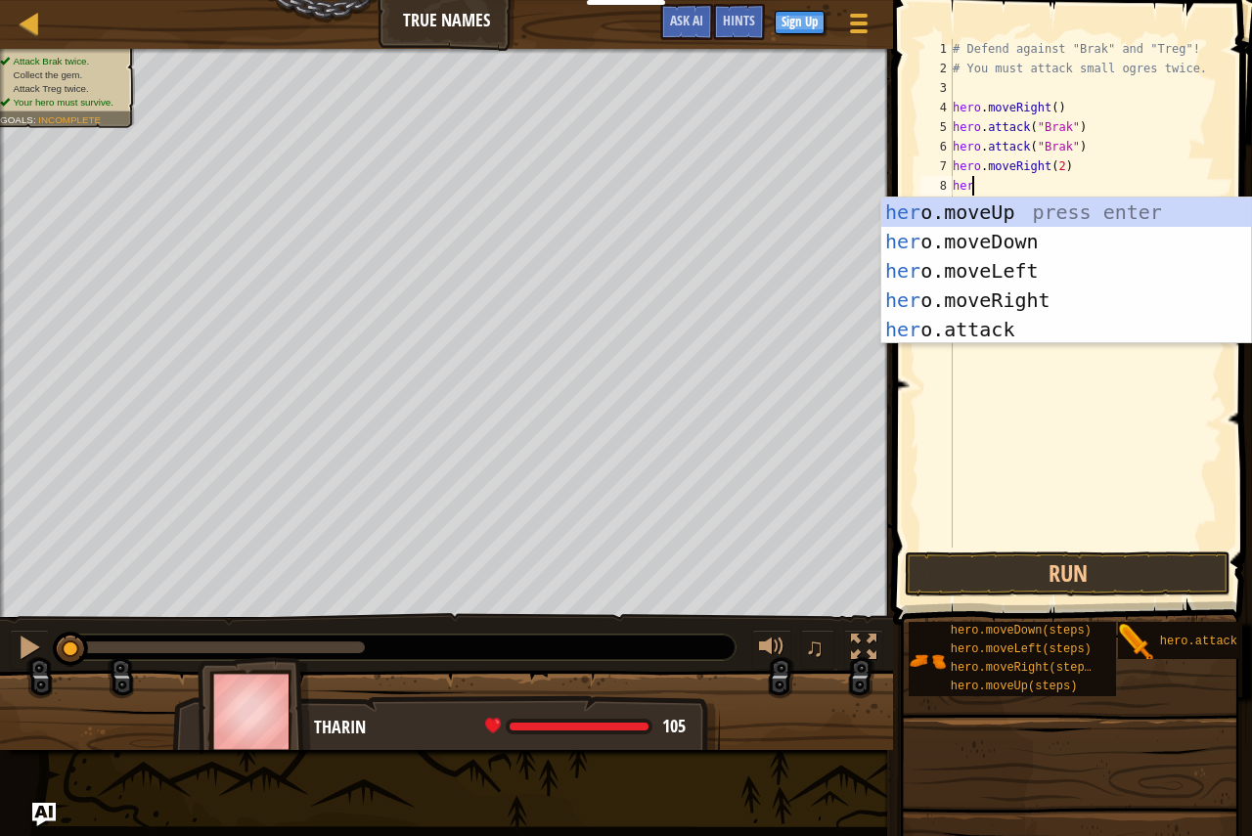
scroll to position [9, 1]
click at [1062, 316] on div "hero. moveUp press enter hero. moveDown press enter hero. moveLeft press enter …" at bounding box center [1066, 300] width 370 height 205
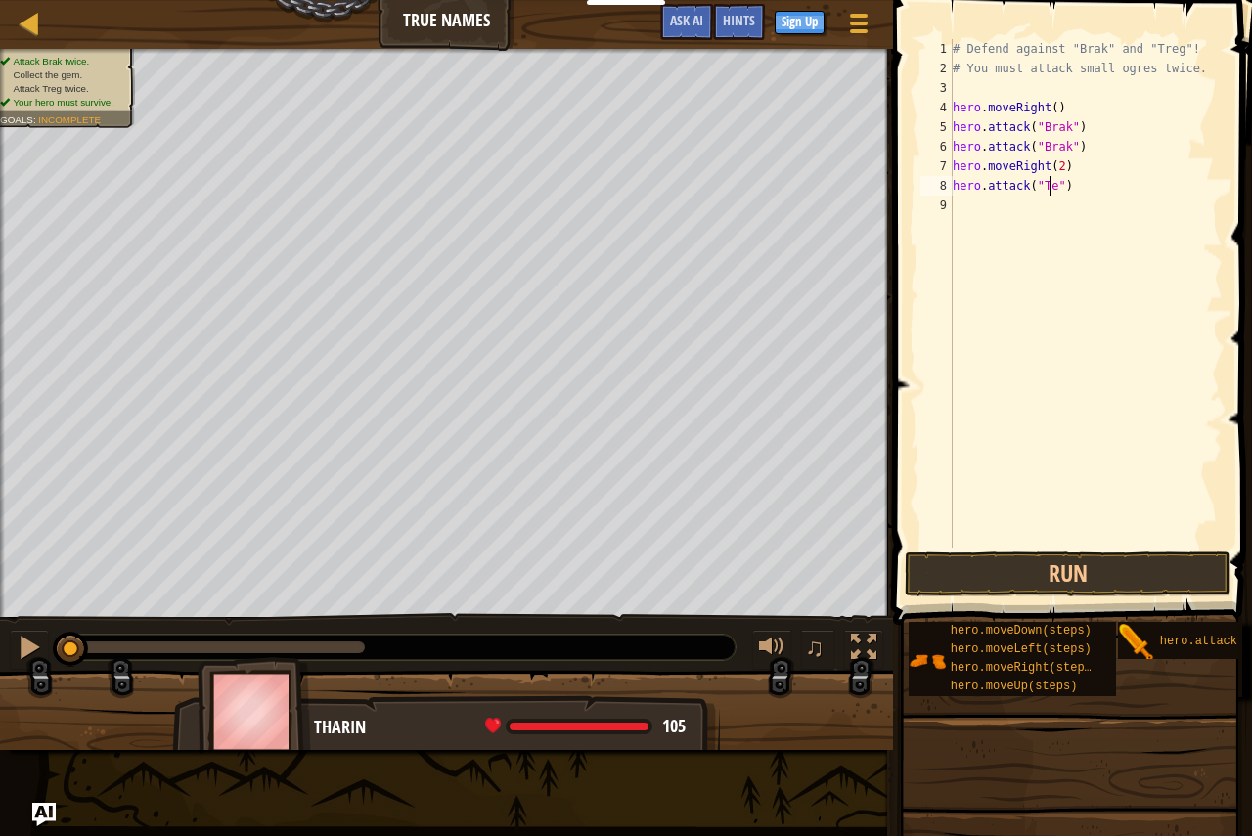
scroll to position [9, 8]
type textarea "hero.attack("Treg")"
click at [1133, 195] on div "# Defend against "Brak" and "Treg"! # You must attack small ogres twice. hero .…" at bounding box center [1086, 313] width 274 height 548
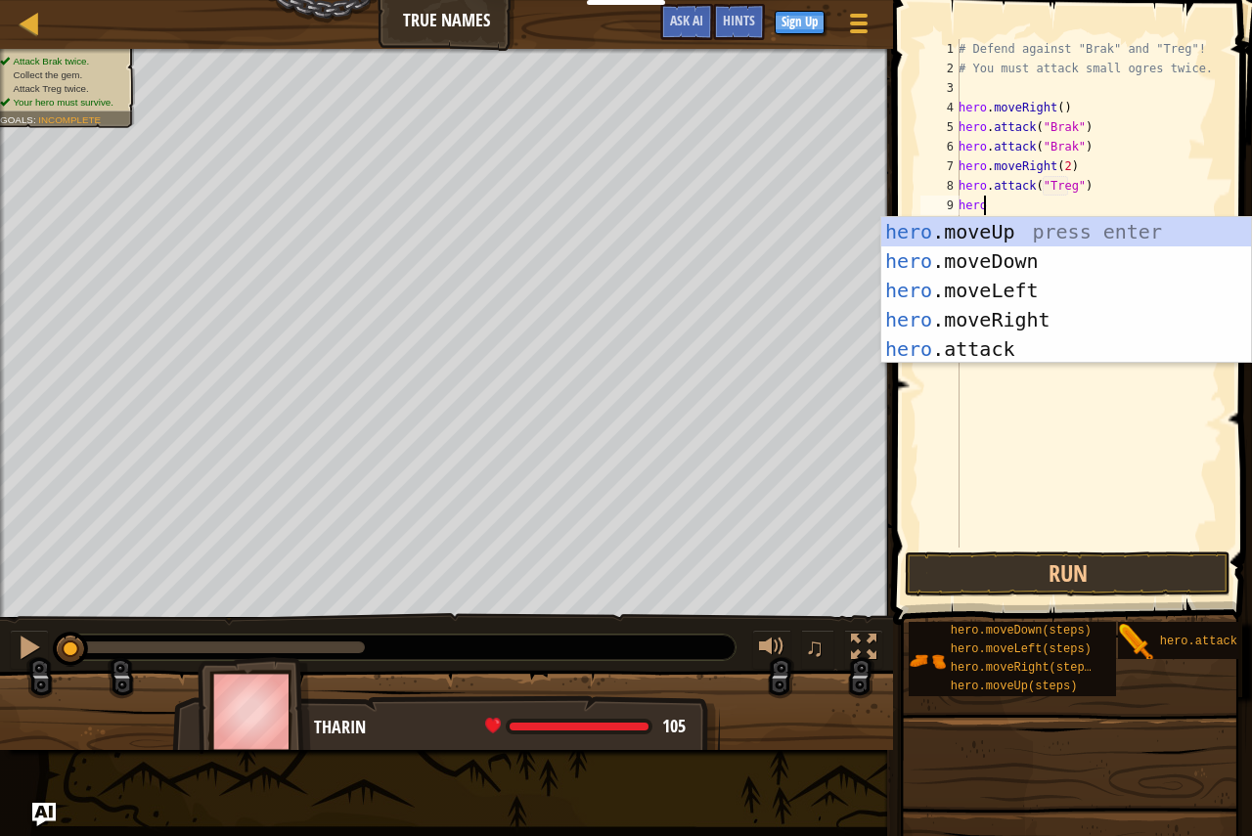
scroll to position [9, 1]
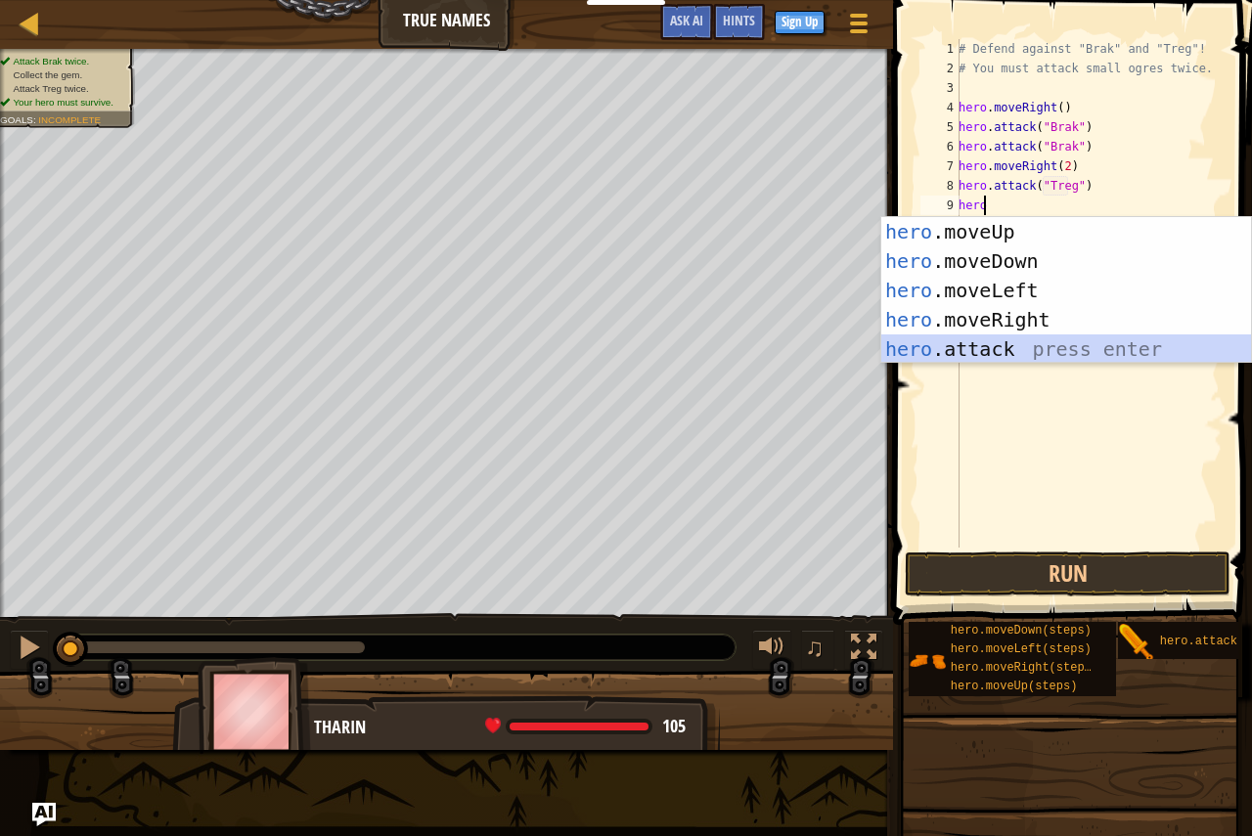
click at [981, 340] on div "hero .moveUp press enter hero .moveDown press enter hero .moveLeft press enter …" at bounding box center [1066, 319] width 370 height 205
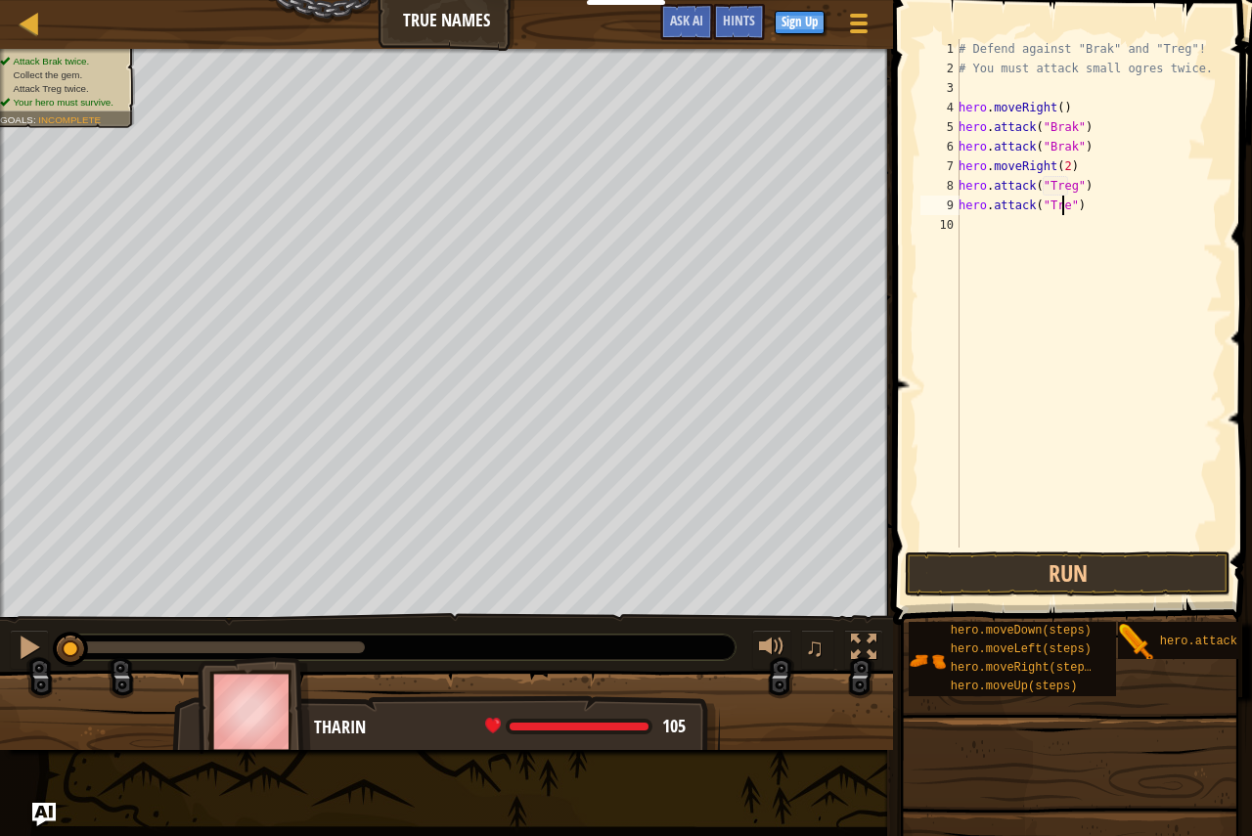
scroll to position [9, 9]
type textarea "hero.attack("Treg")"
click at [1040, 585] on button "Run" at bounding box center [1068, 574] width 326 height 45
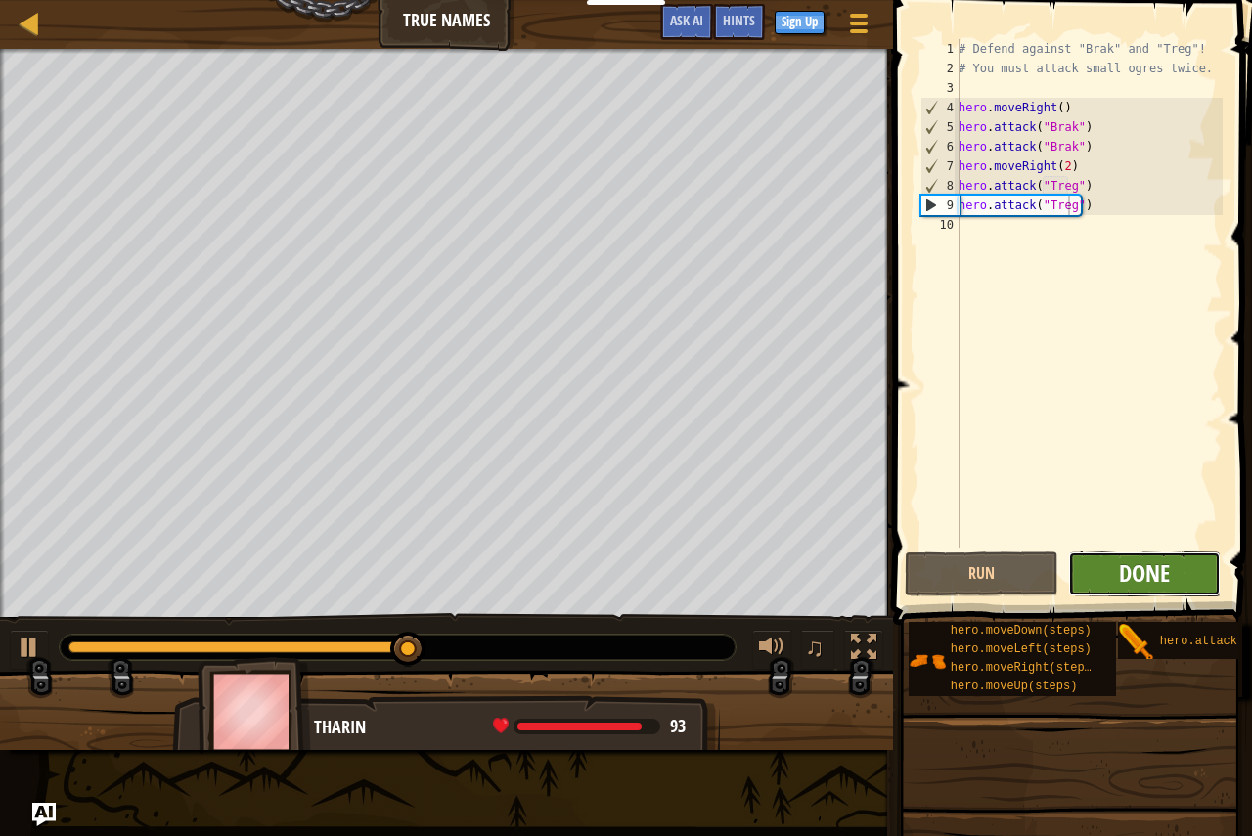
click at [1162, 576] on span "Done" at bounding box center [1144, 572] width 51 height 31
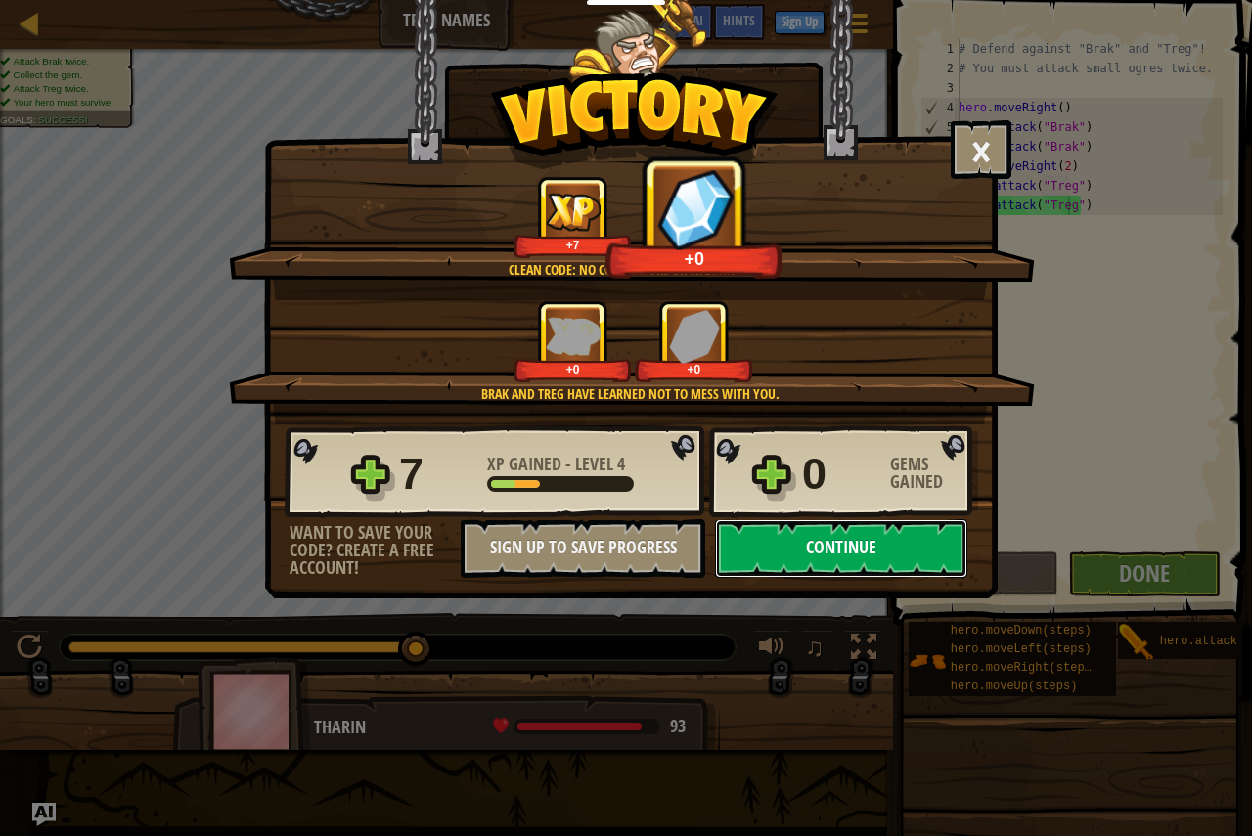
click at [840, 556] on button "Continue" at bounding box center [841, 548] width 252 height 59
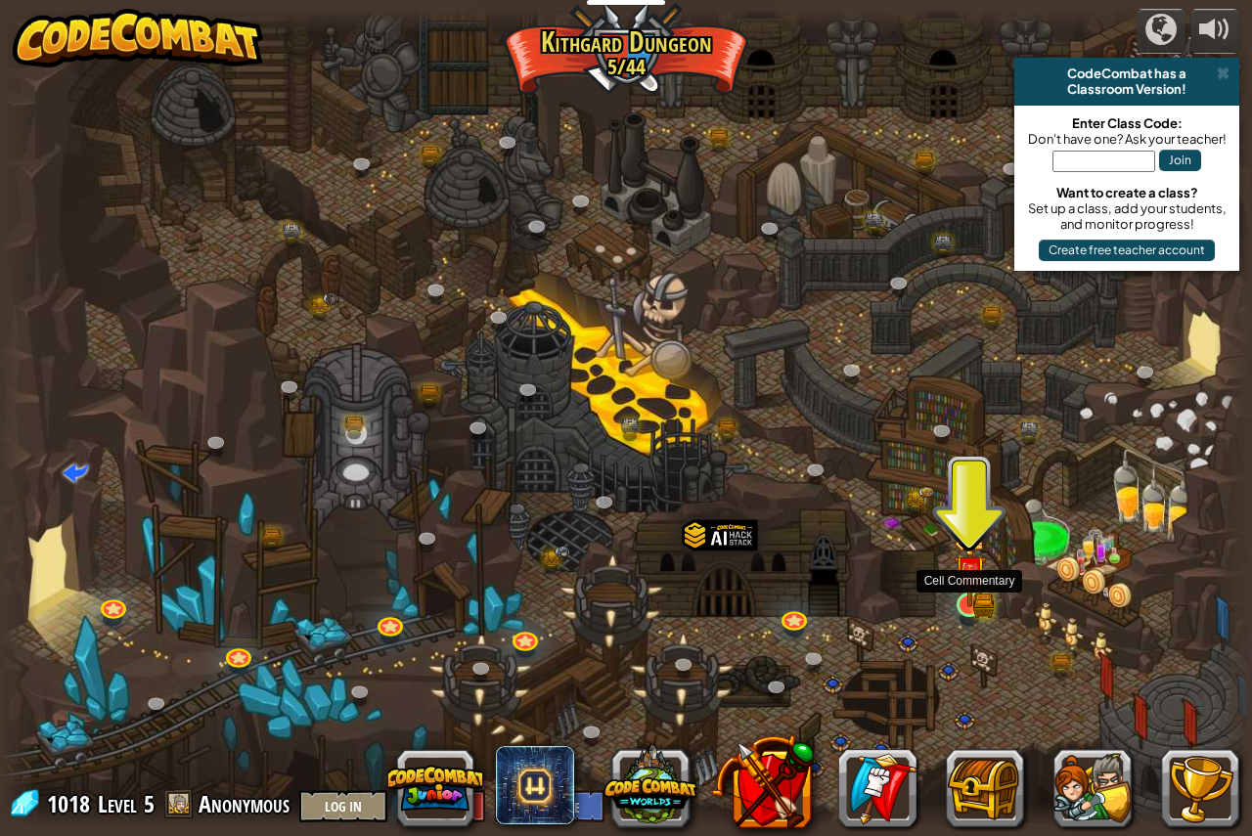
click at [974, 602] on img at bounding box center [969, 571] width 32 height 71
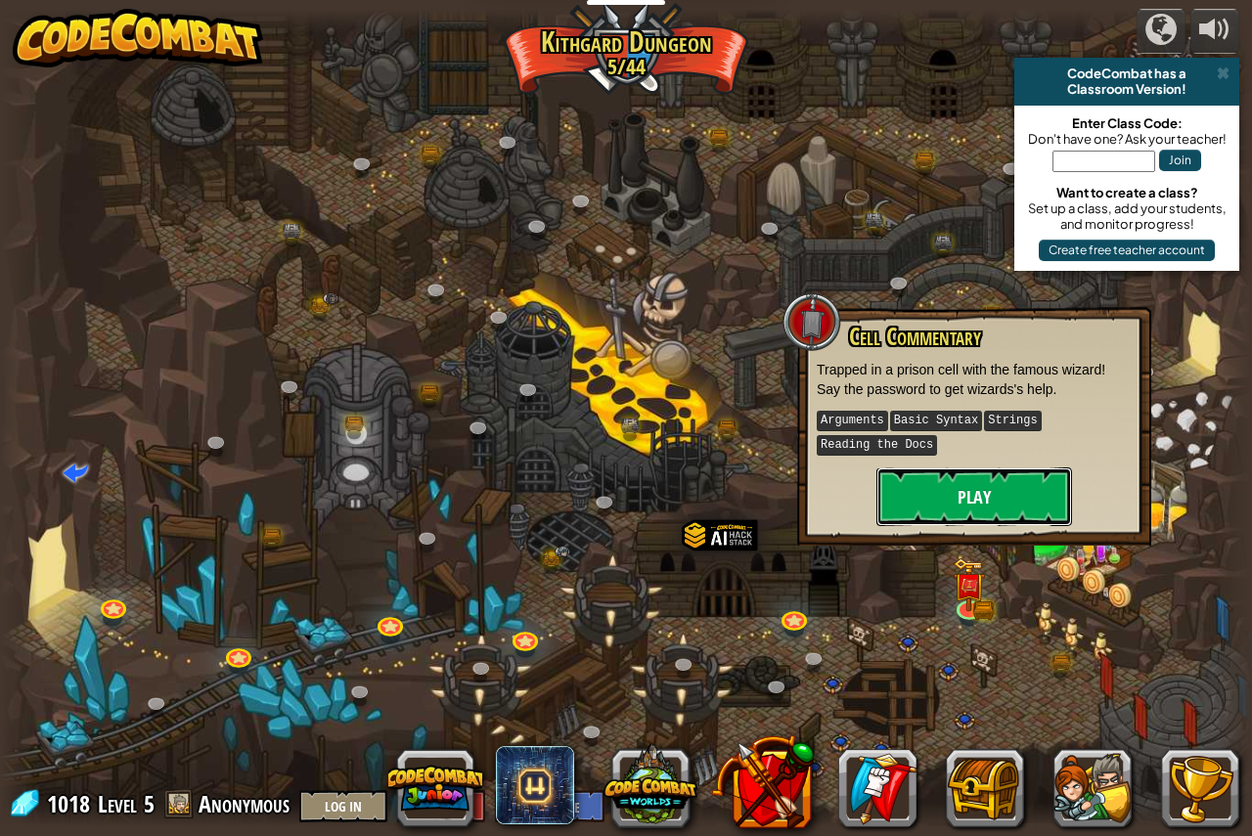
click at [949, 518] on button "Play" at bounding box center [974, 496] width 196 height 59
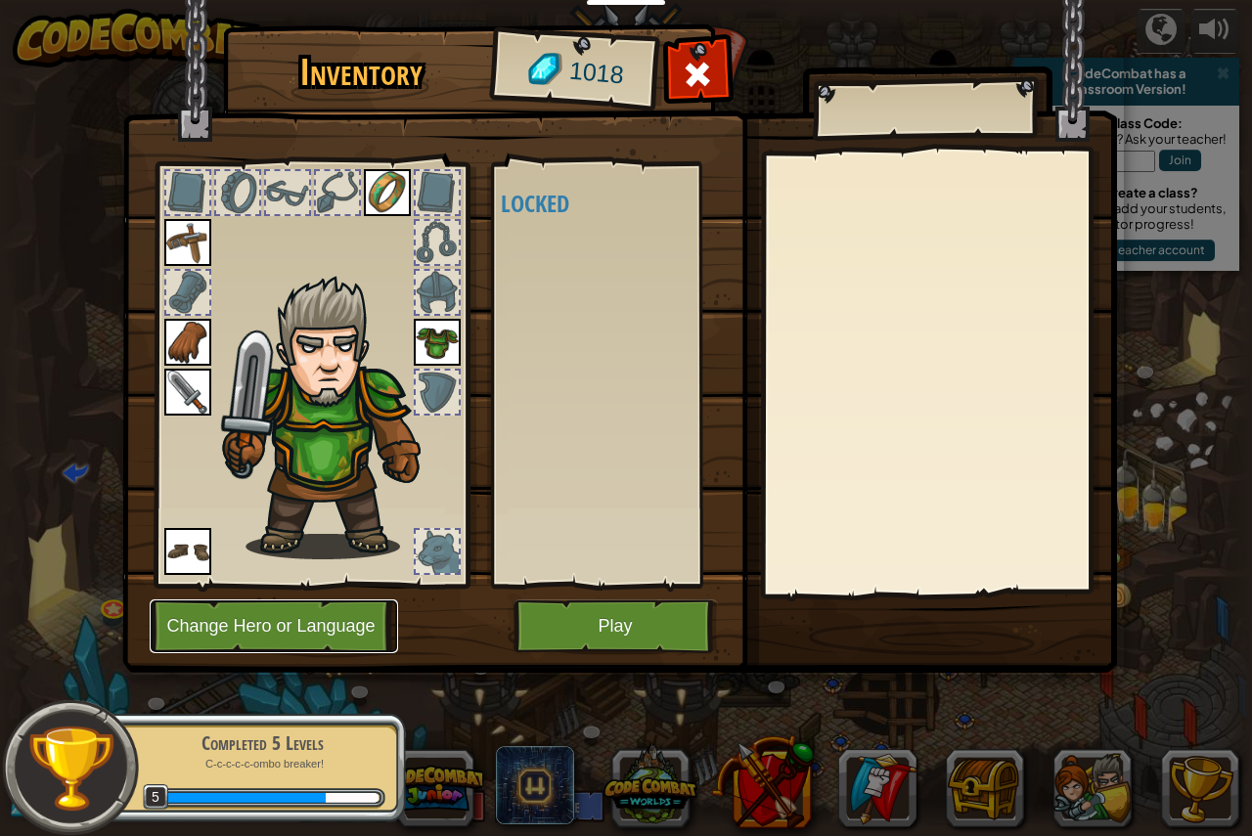
click at [334, 610] on button "Change Hero or Language" at bounding box center [274, 626] width 248 height 54
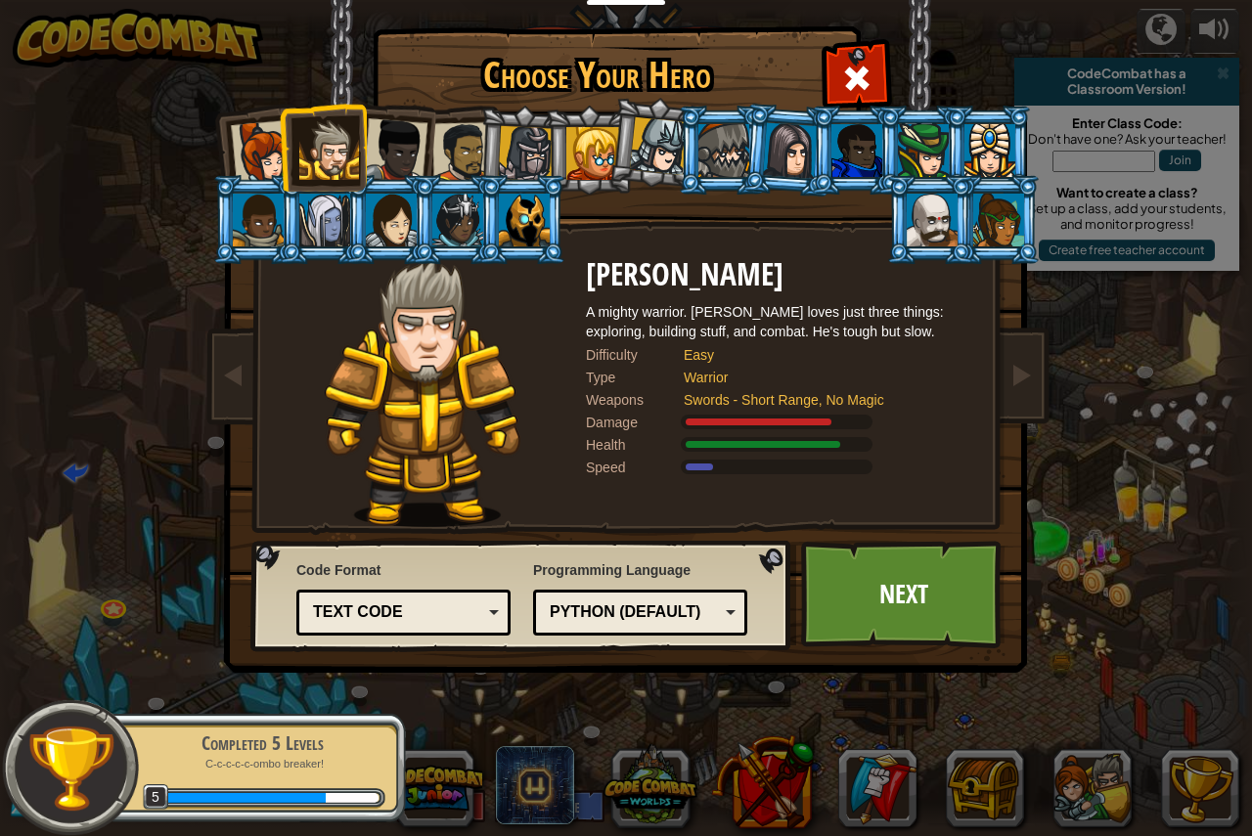
click at [1043, 403] on img at bounding box center [629, 323] width 847 height 700
click at [1026, 400] on link at bounding box center [1020, 376] width 39 height 82
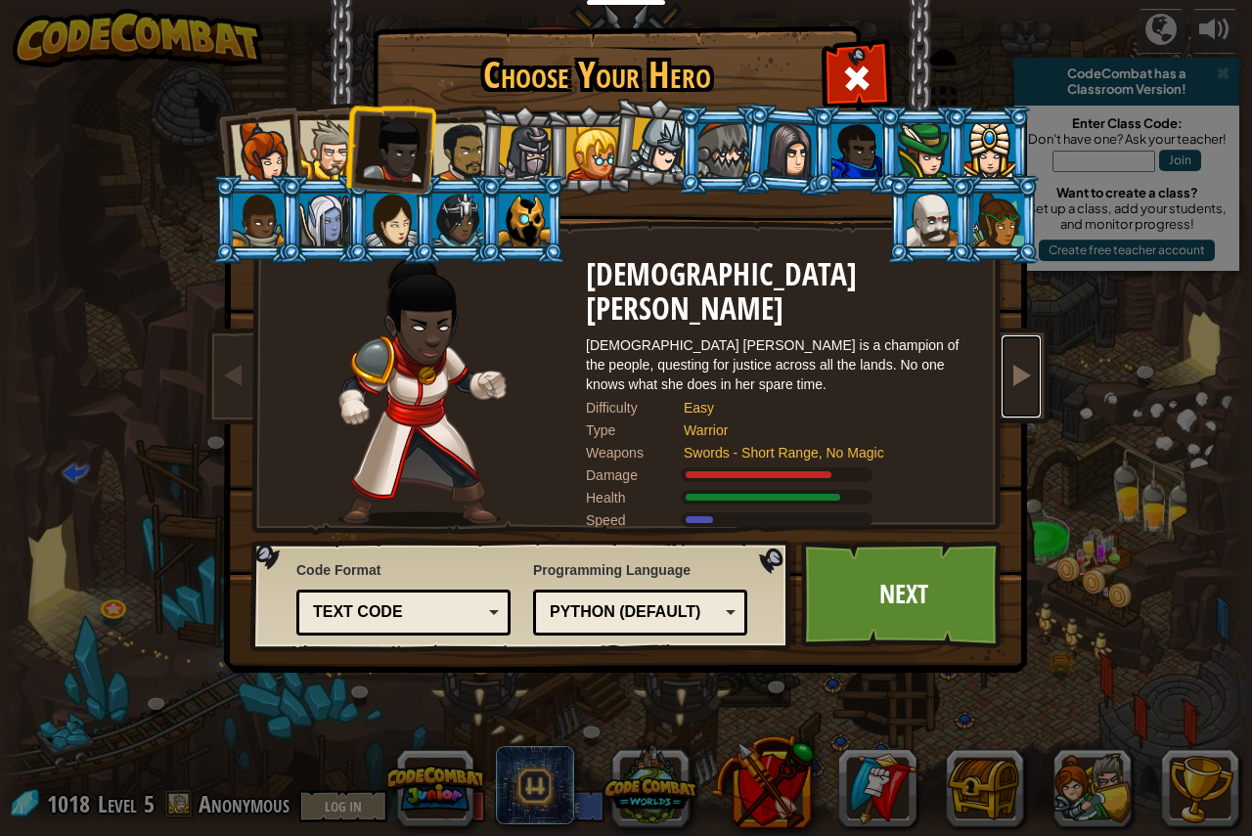
click at [1007, 365] on link at bounding box center [1020, 376] width 39 height 82
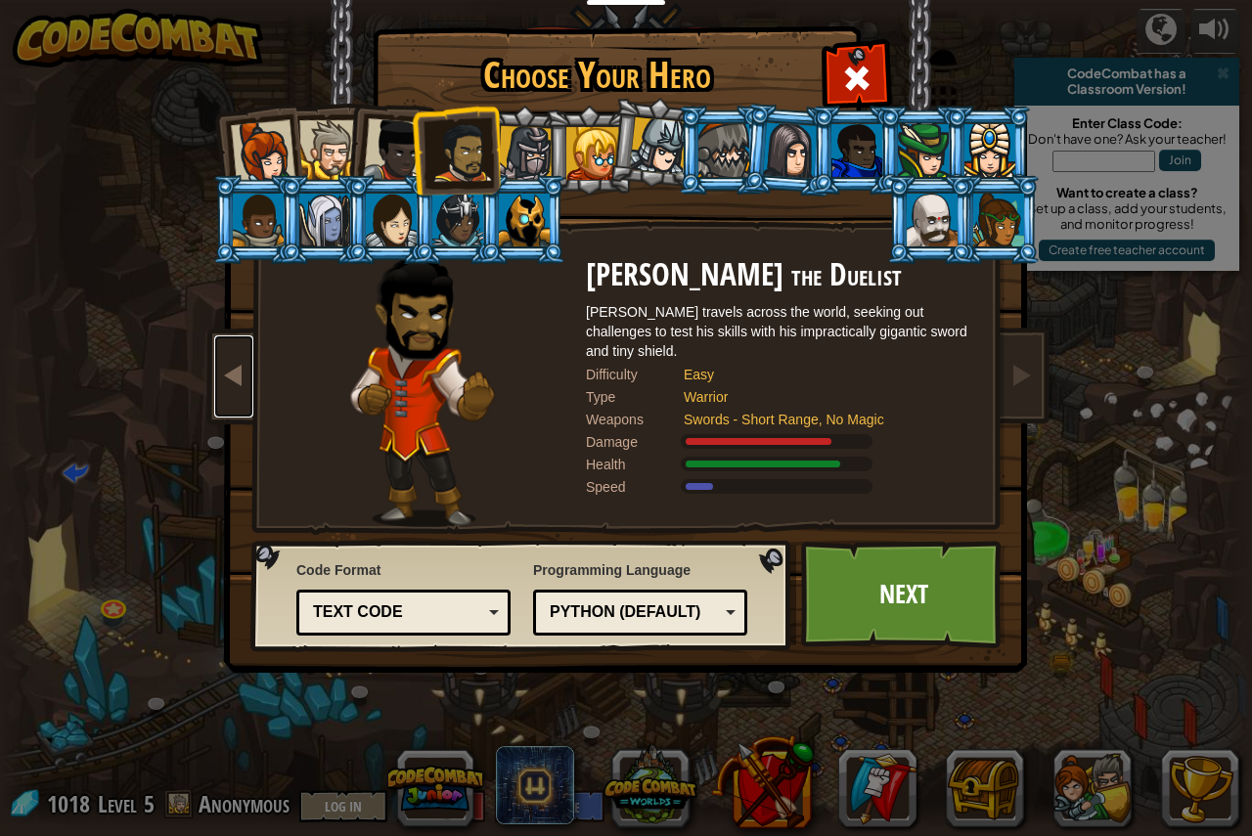
click at [231, 359] on link at bounding box center [233, 376] width 39 height 82
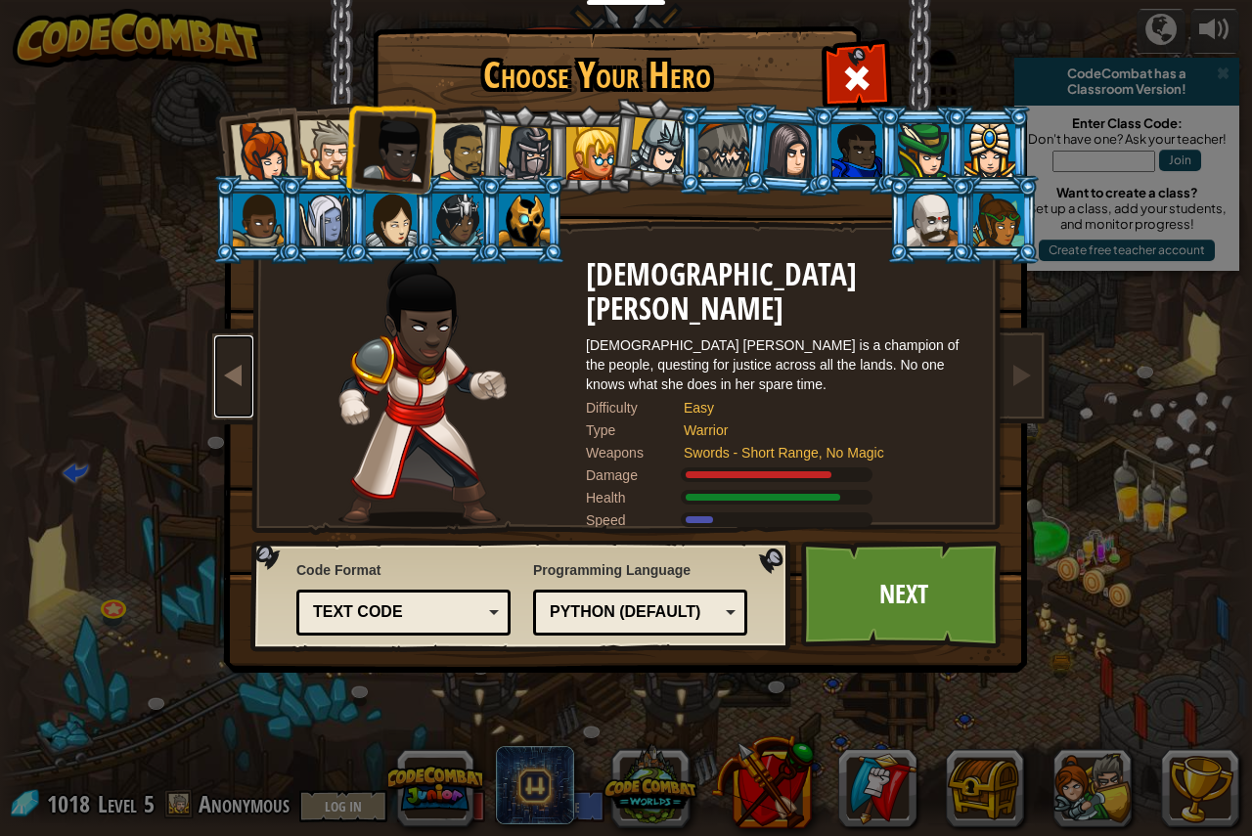
click at [231, 359] on link at bounding box center [233, 376] width 39 height 82
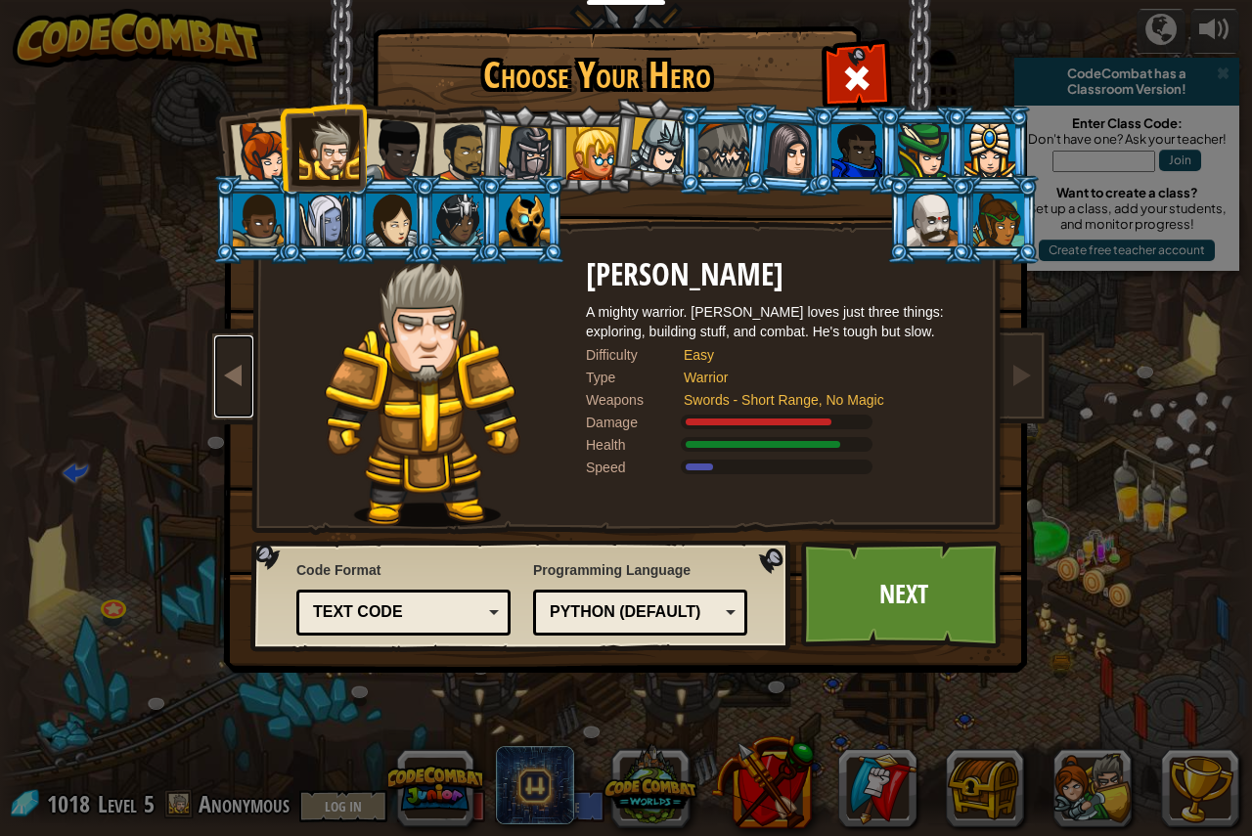
click at [246, 358] on link at bounding box center [233, 376] width 39 height 82
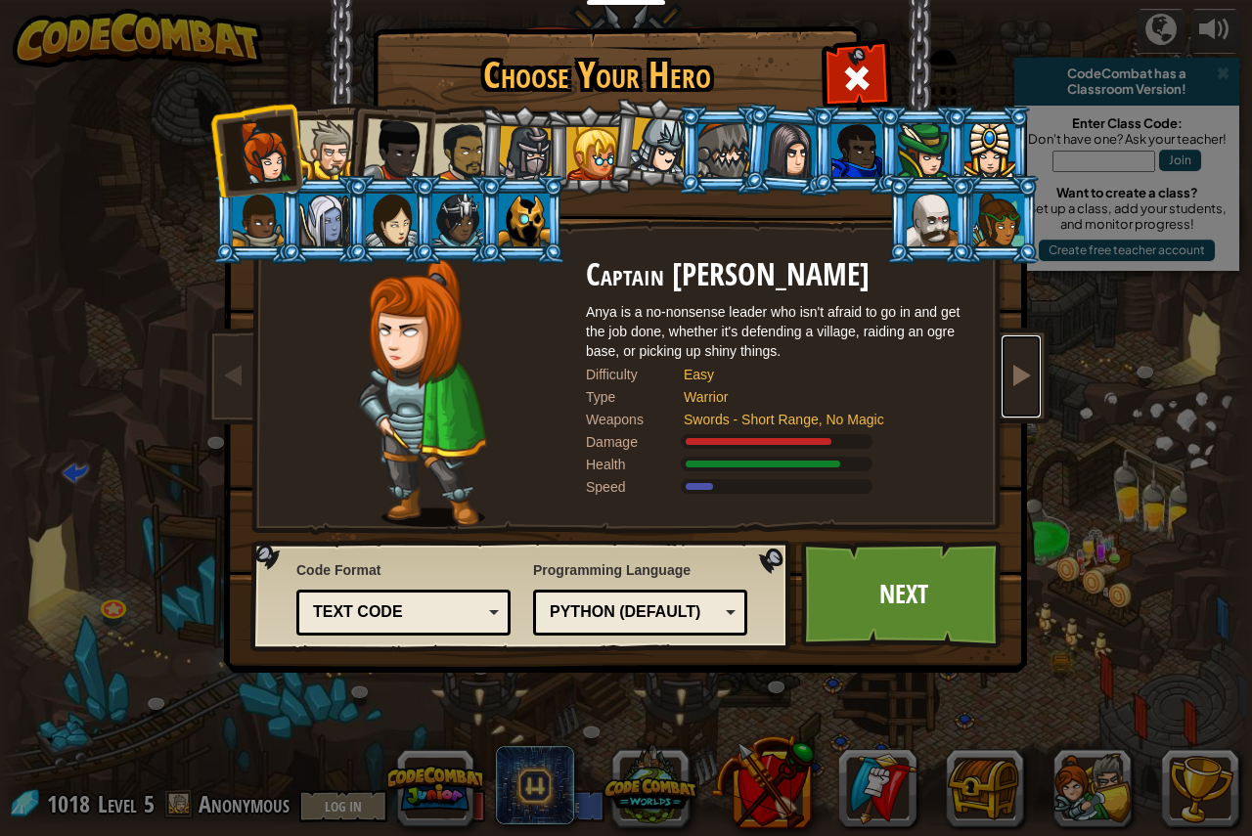
click at [1001, 382] on link at bounding box center [1020, 376] width 39 height 82
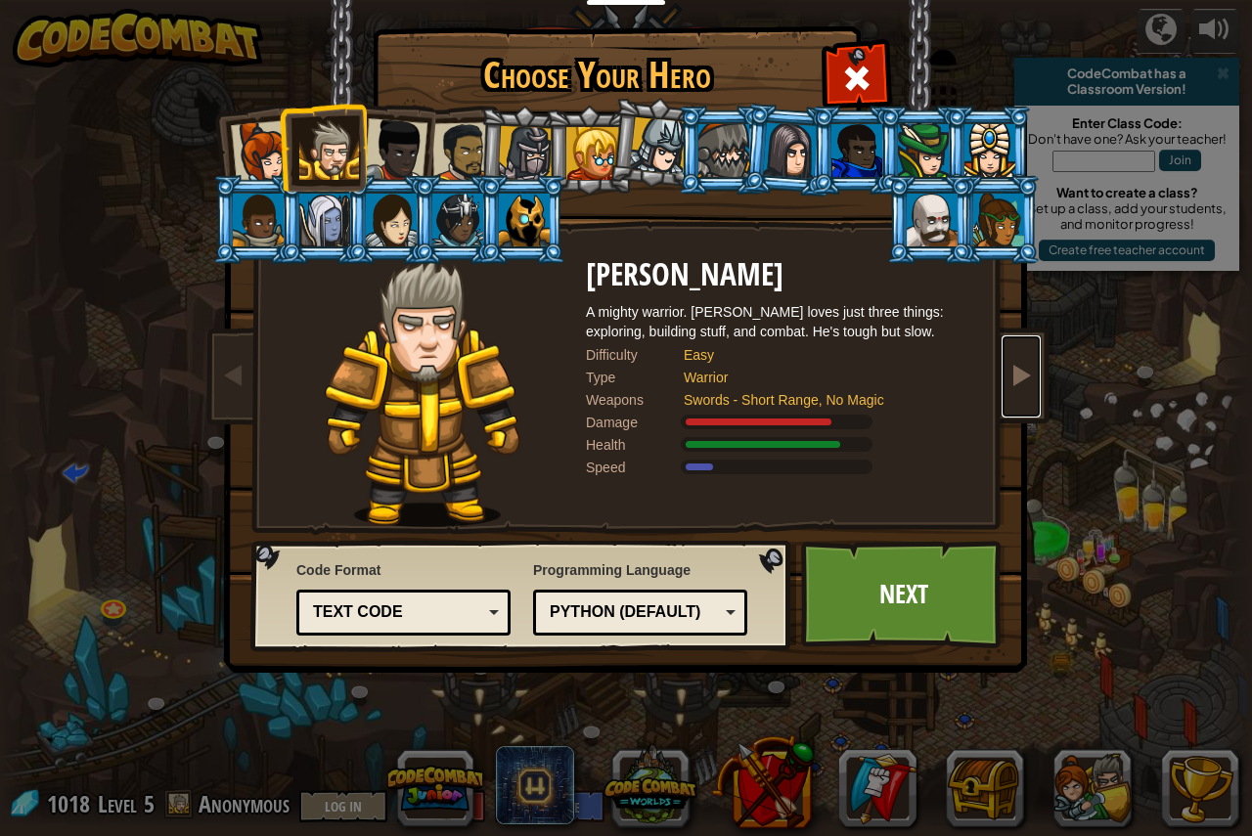
click at [1001, 382] on link at bounding box center [1020, 376] width 39 height 82
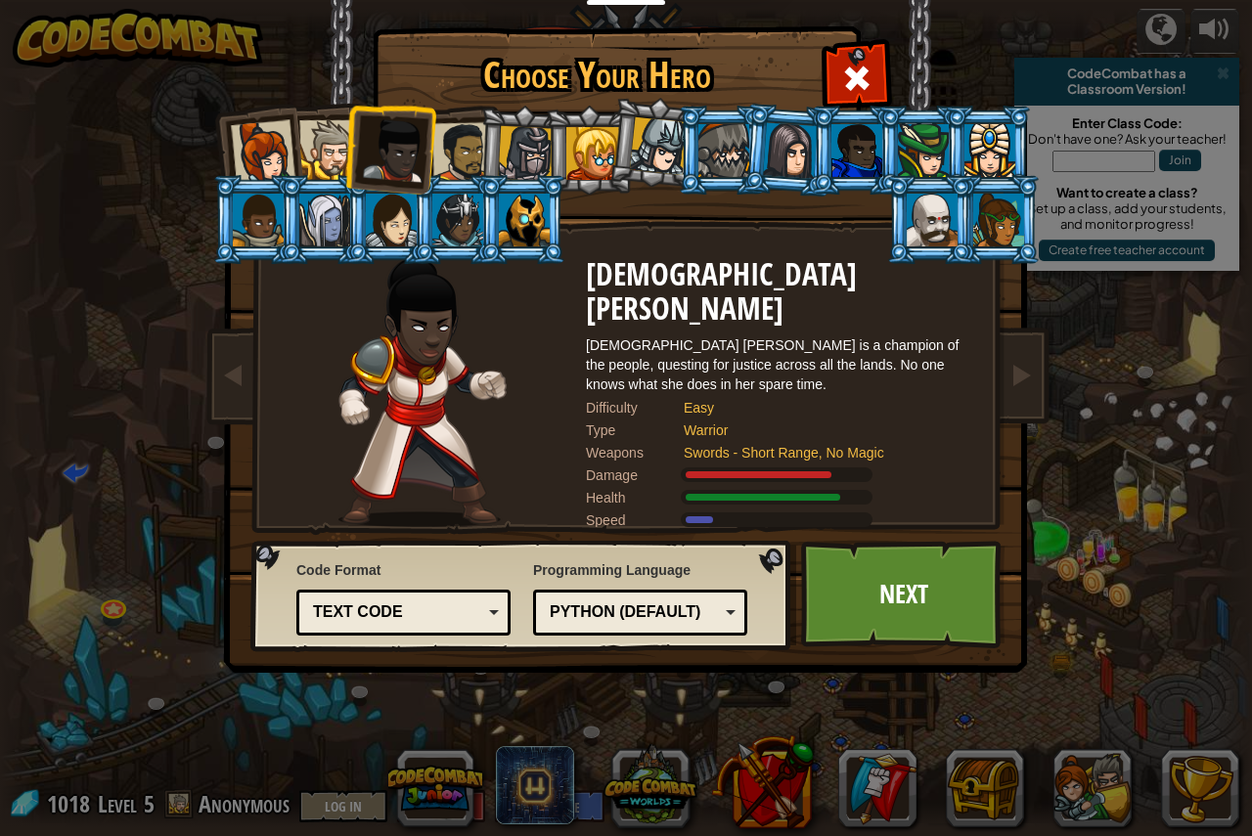
click at [1000, 382] on img at bounding box center [629, 323] width 847 height 700
click at [1020, 388] on link at bounding box center [1020, 376] width 39 height 82
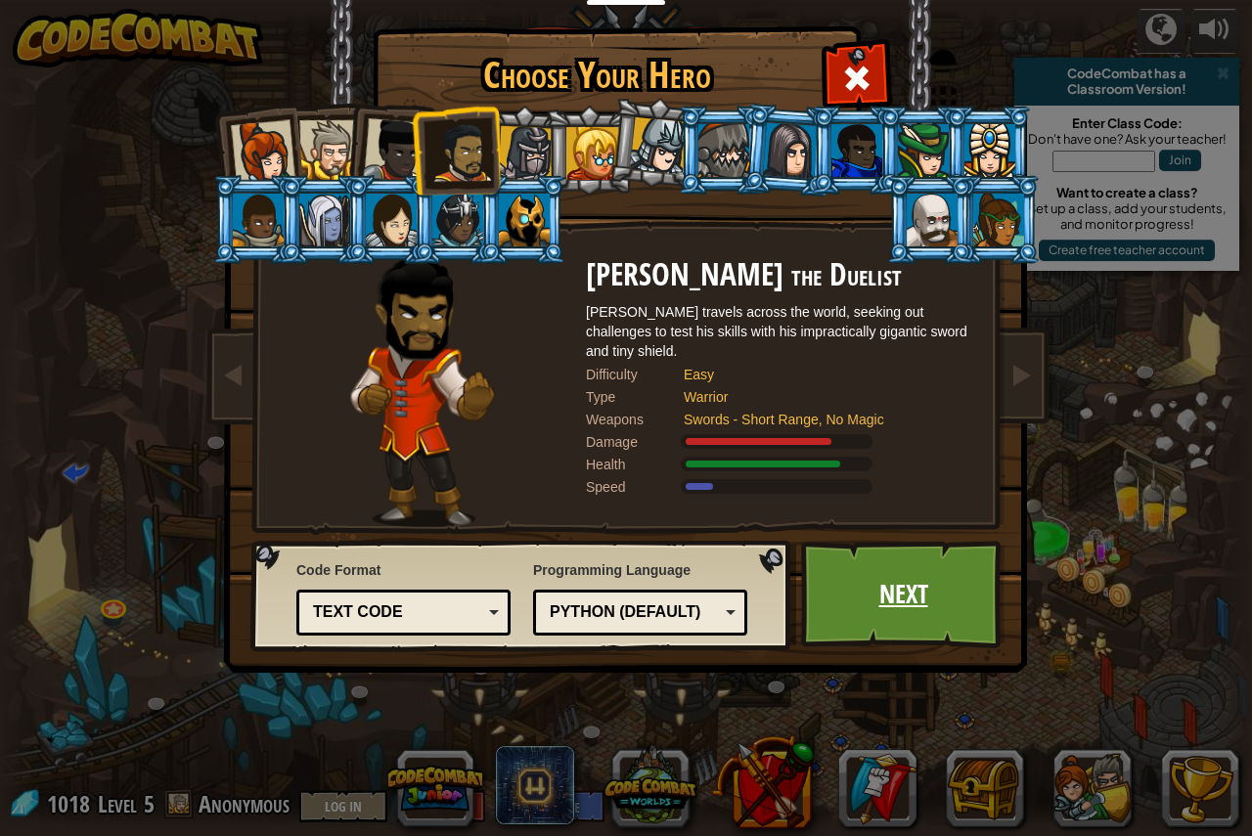
click at [857, 579] on link "Next" at bounding box center [903, 595] width 204 height 108
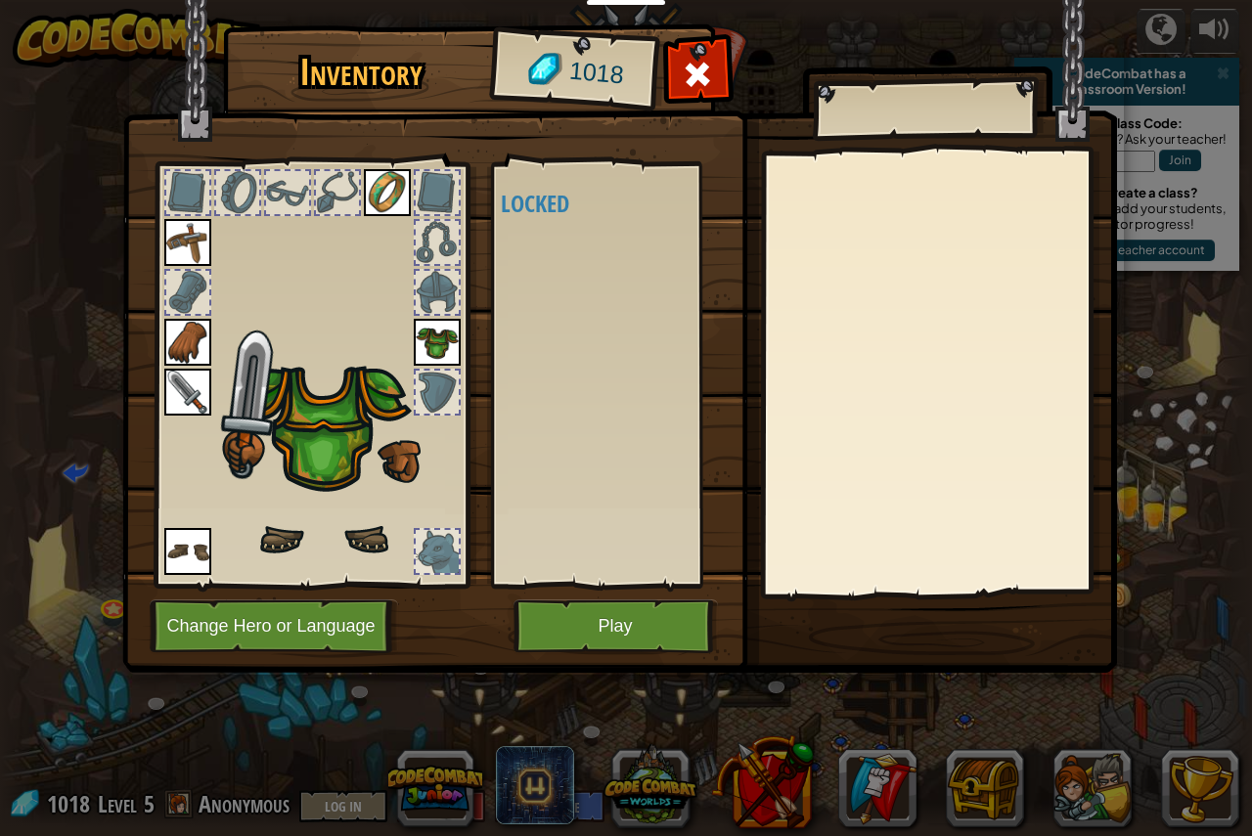
click at [353, 447] on img at bounding box center [320, 394] width 305 height 336
click at [612, 612] on button "Play" at bounding box center [615, 626] width 204 height 54
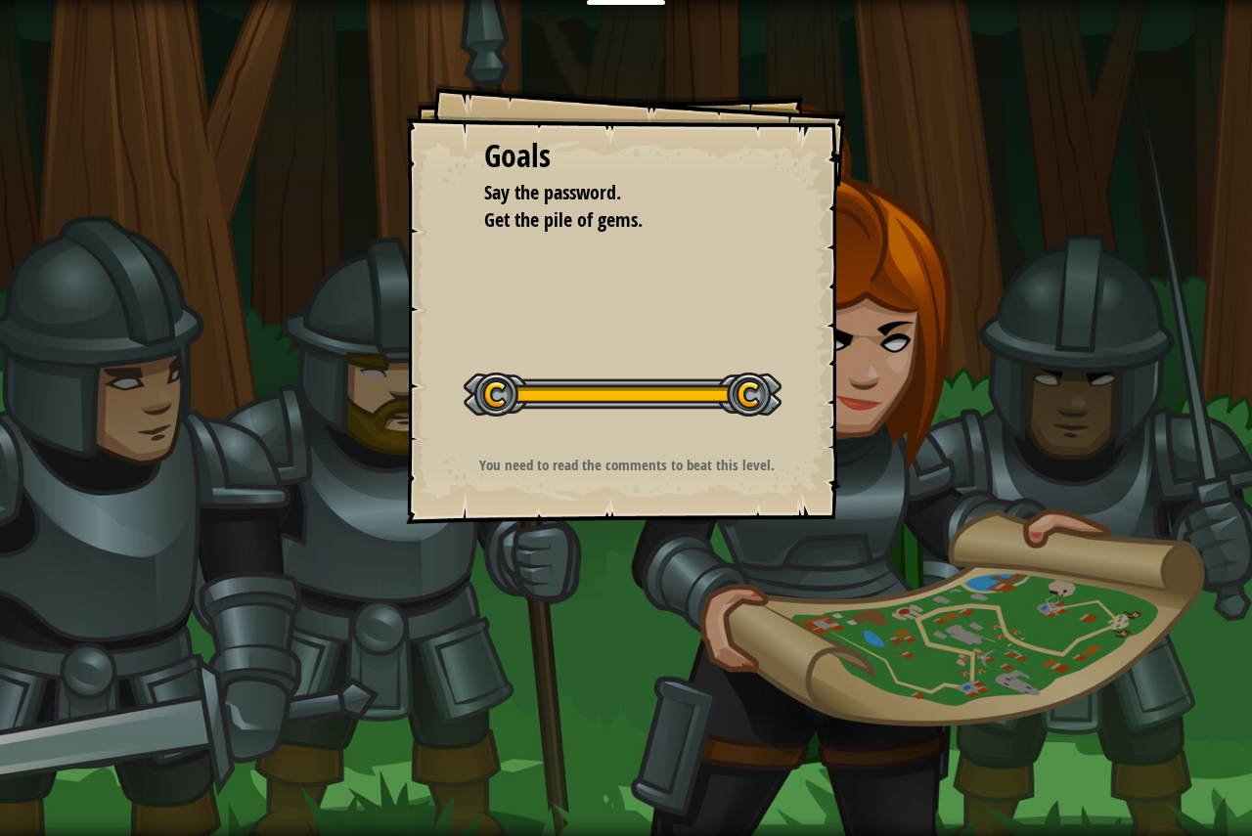
click at [301, 630] on div "Goals Say the password. Get the pile of gems. Start Level Error loading from se…" at bounding box center [626, 418] width 1252 height 836
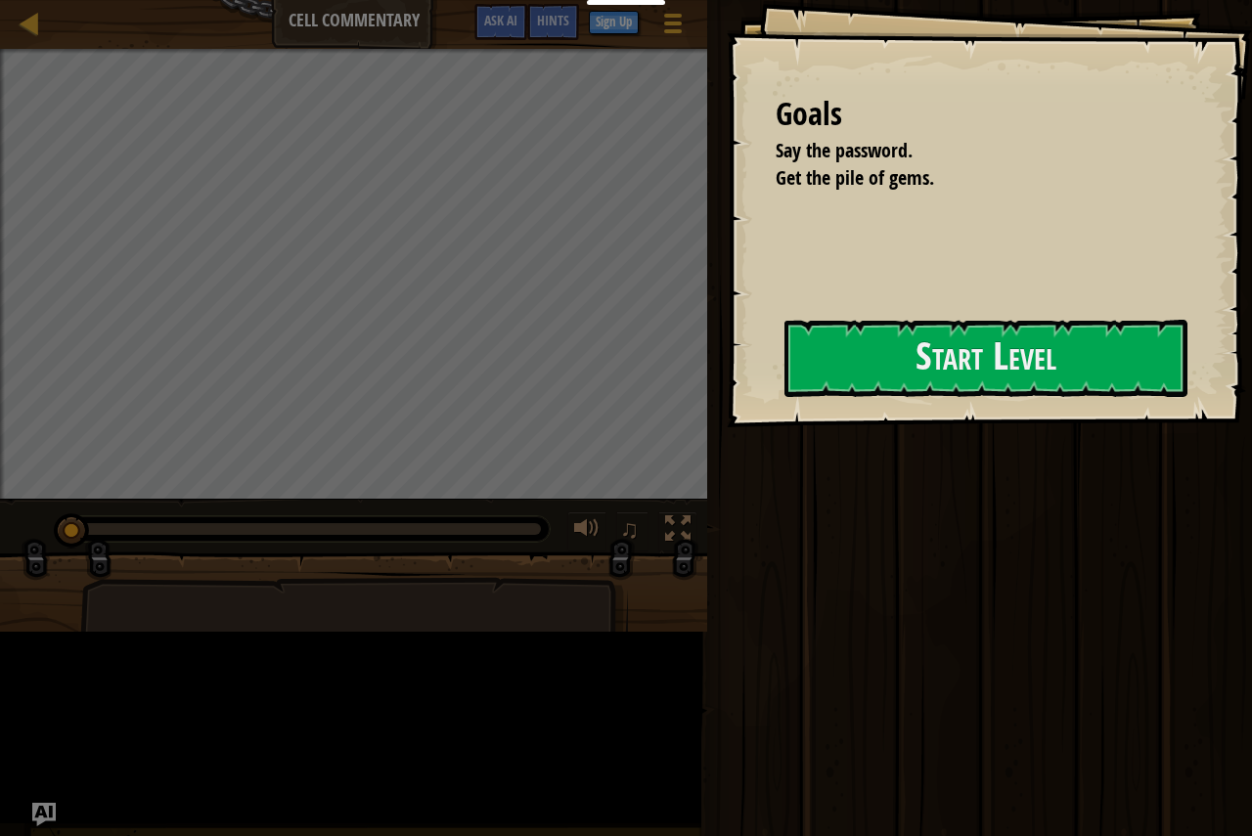
click at [1046, 676] on div "Run Submit Done" at bounding box center [976, 413] width 551 height 826
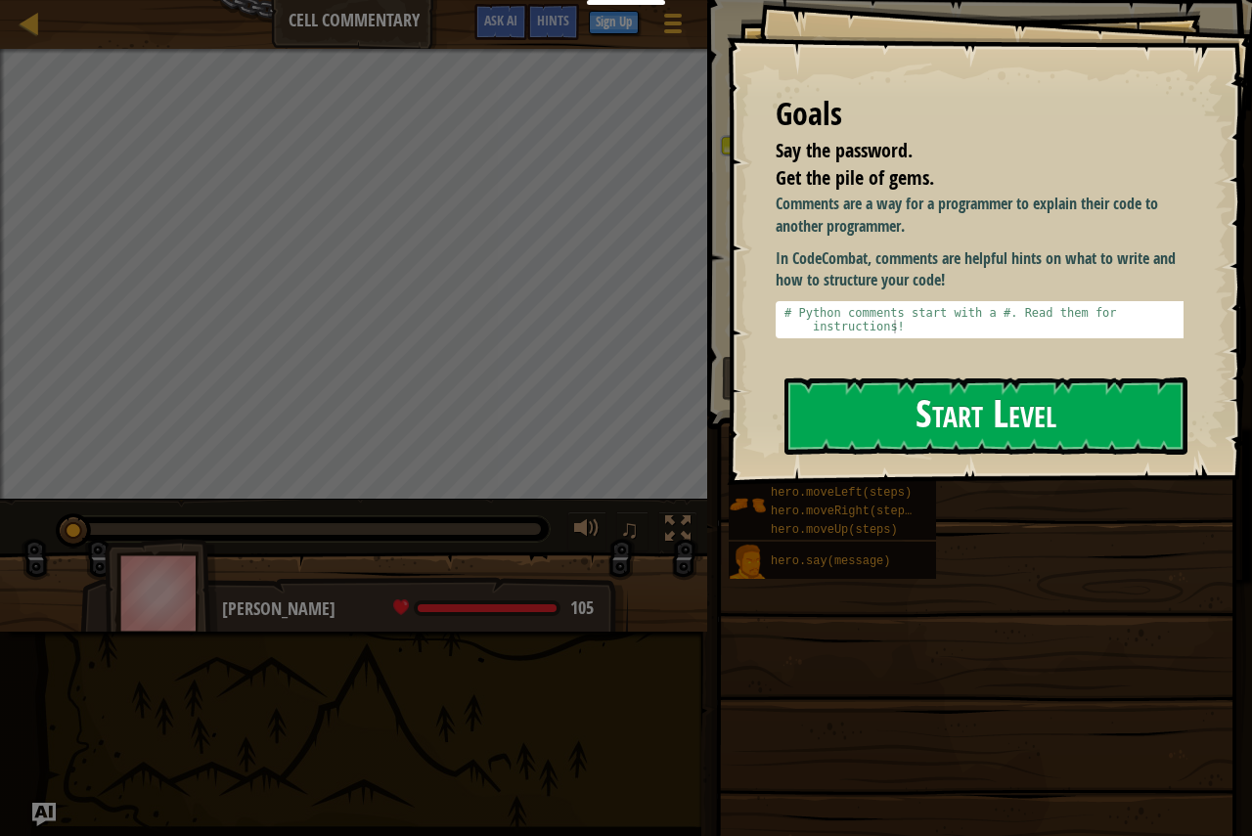
click at [973, 440] on button "Start Level" at bounding box center [985, 415] width 403 height 77
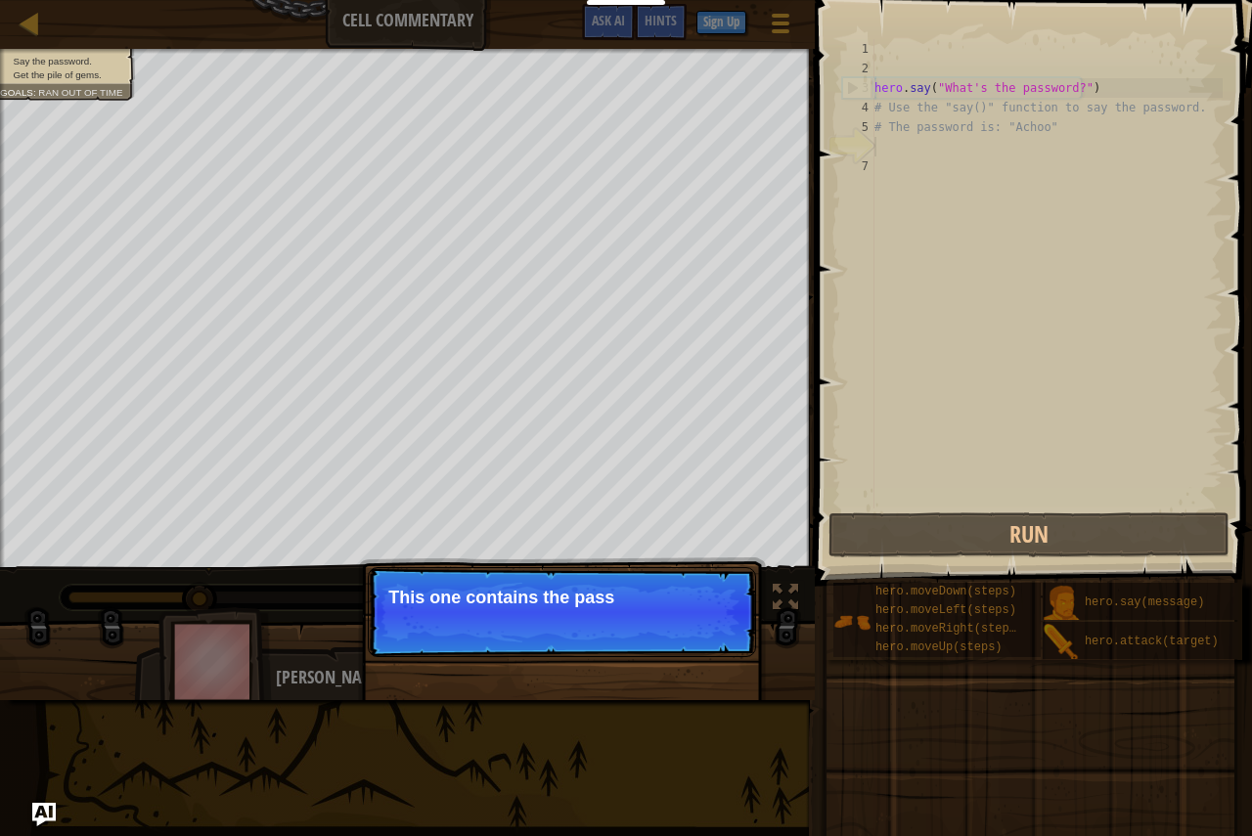
click at [697, 633] on p "Skip (esc) Continue This one contains the pass" at bounding box center [562, 612] width 388 height 90
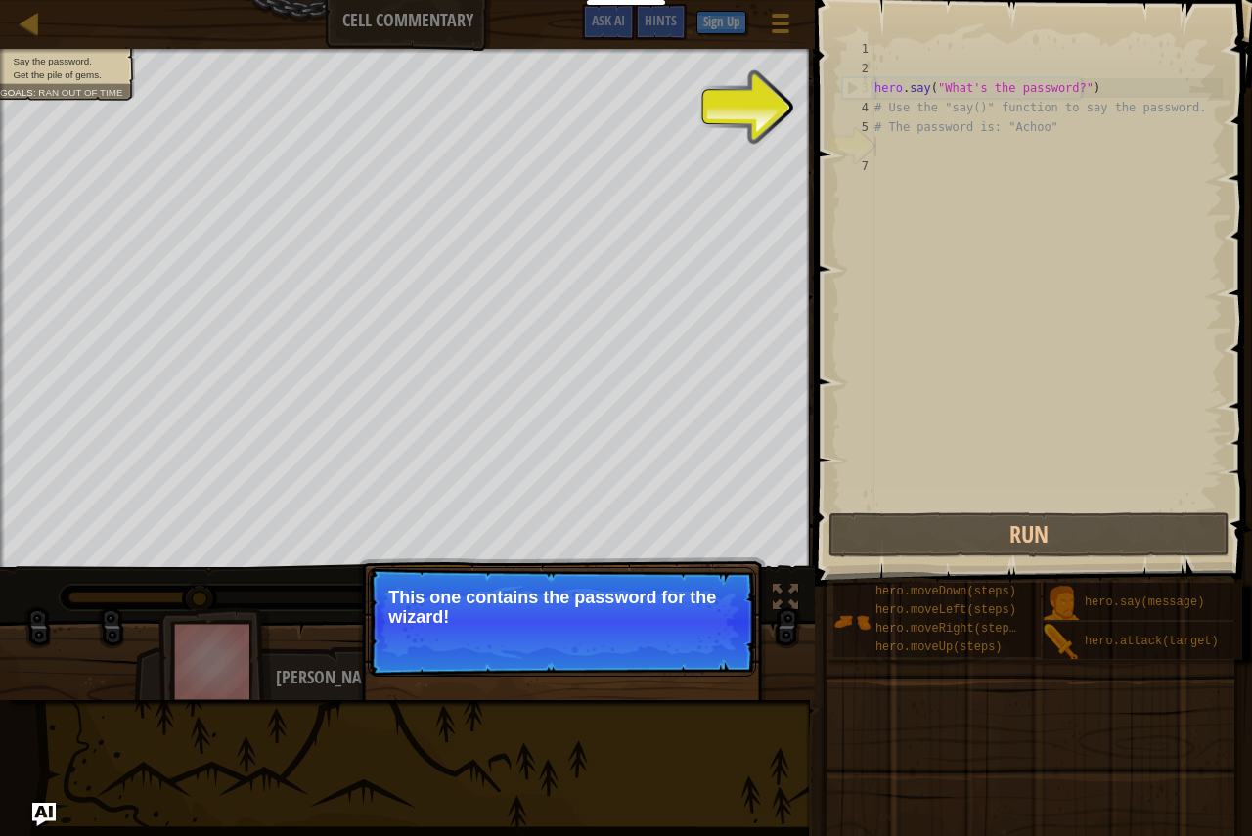
click at [651, 638] on div "Skip (esc) Continue" at bounding box center [665, 643] width 152 height 25
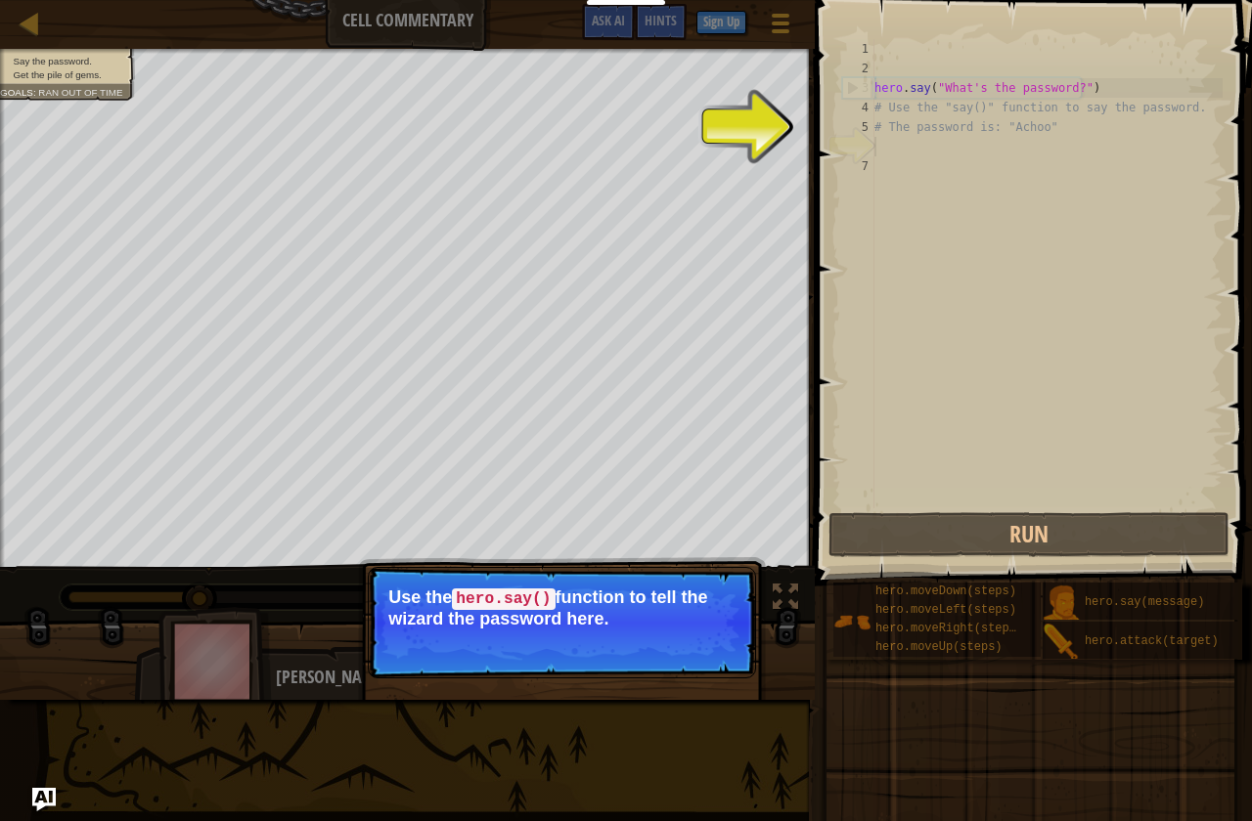
click at [706, 670] on p "Skip (esc) Continue Use the hero.say() function to tell the wizard the password…" at bounding box center [562, 622] width 388 height 111
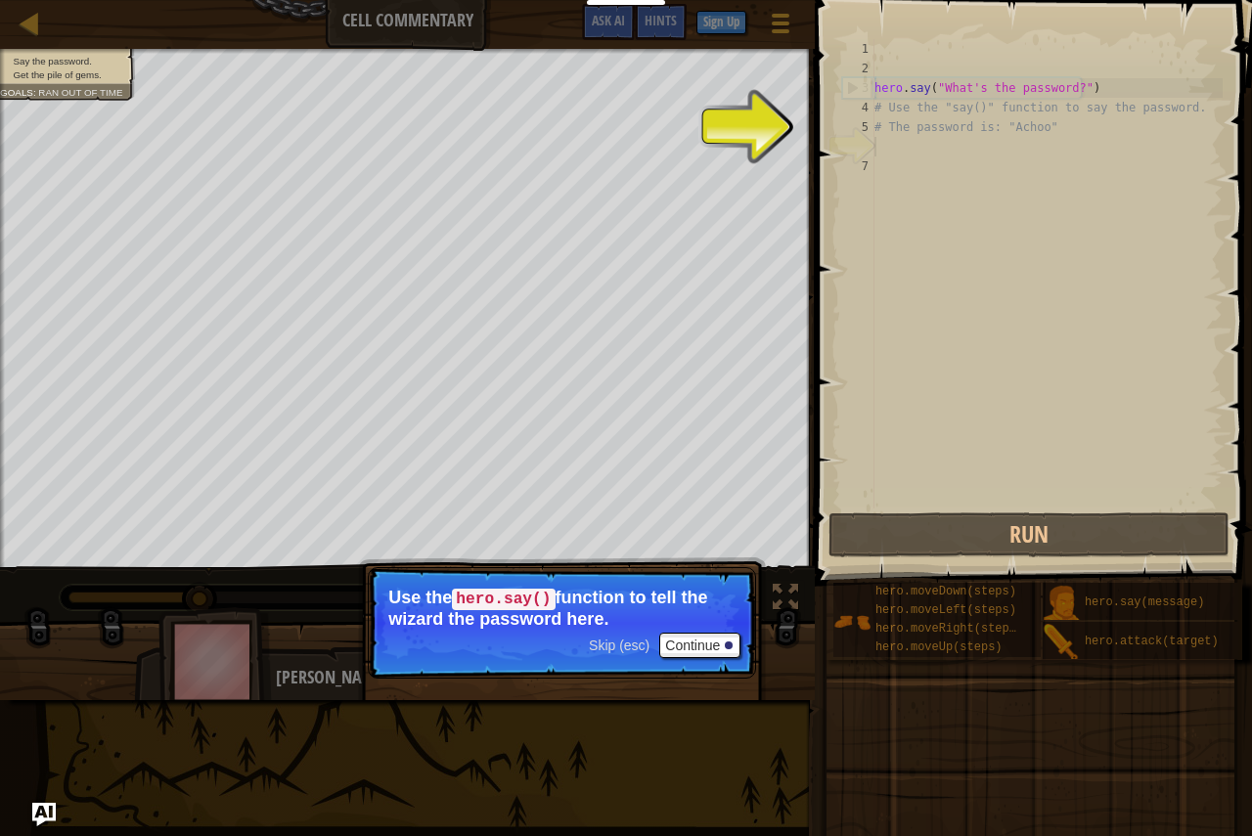
click at [917, 281] on div "hero . say ( "What's the password?" ) # Use the "say()" function to say the pas…" at bounding box center [1046, 293] width 352 height 508
drag, startPoint x: 932, startPoint y: 172, endPoint x: 809, endPoint y: 317, distance: 190.1
click at [932, 173] on div "hero . say ( "What's the password?" ) # Use the "say()" function to say the pas…" at bounding box center [1046, 293] width 352 height 508
click at [677, 651] on button "Continue" at bounding box center [699, 645] width 81 height 25
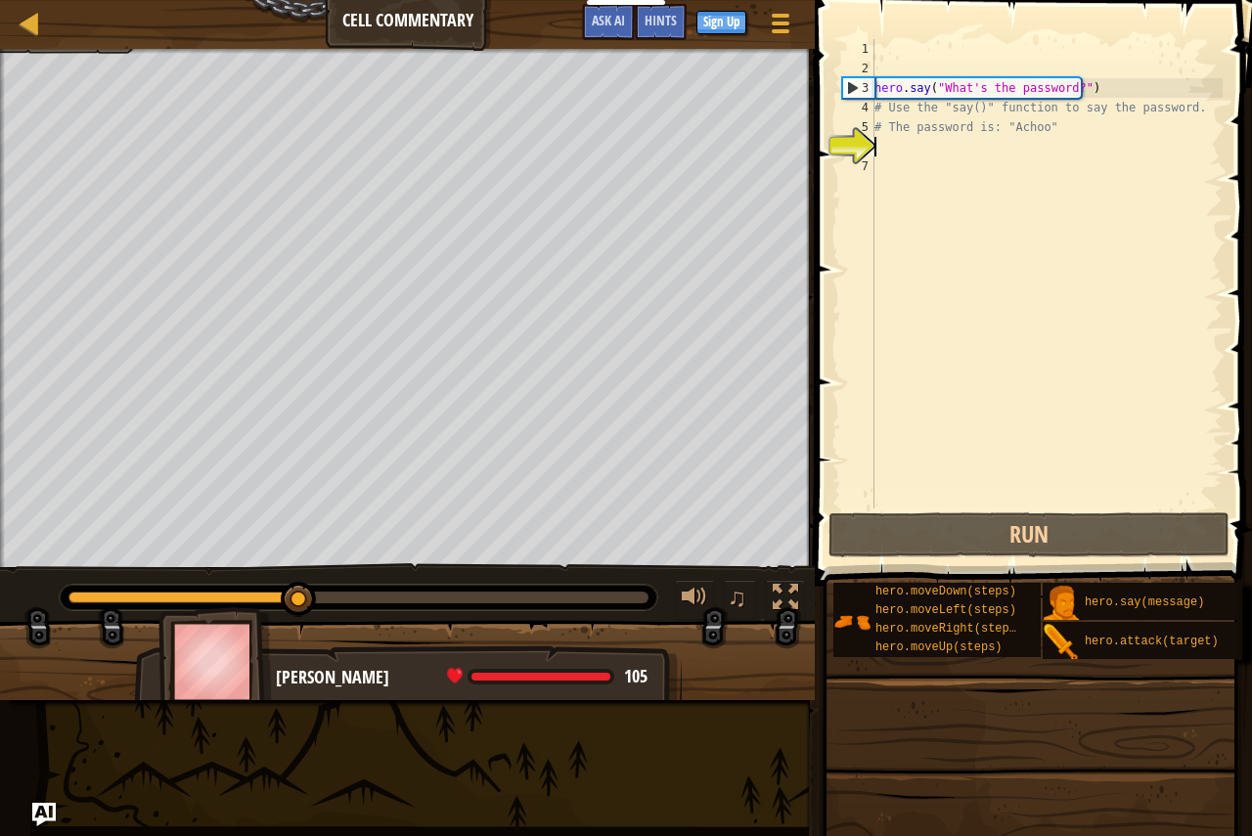
click at [936, 143] on div "hero . say ( "What's the password?" ) # Use the "say()" function to say the pas…" at bounding box center [1046, 293] width 352 height 508
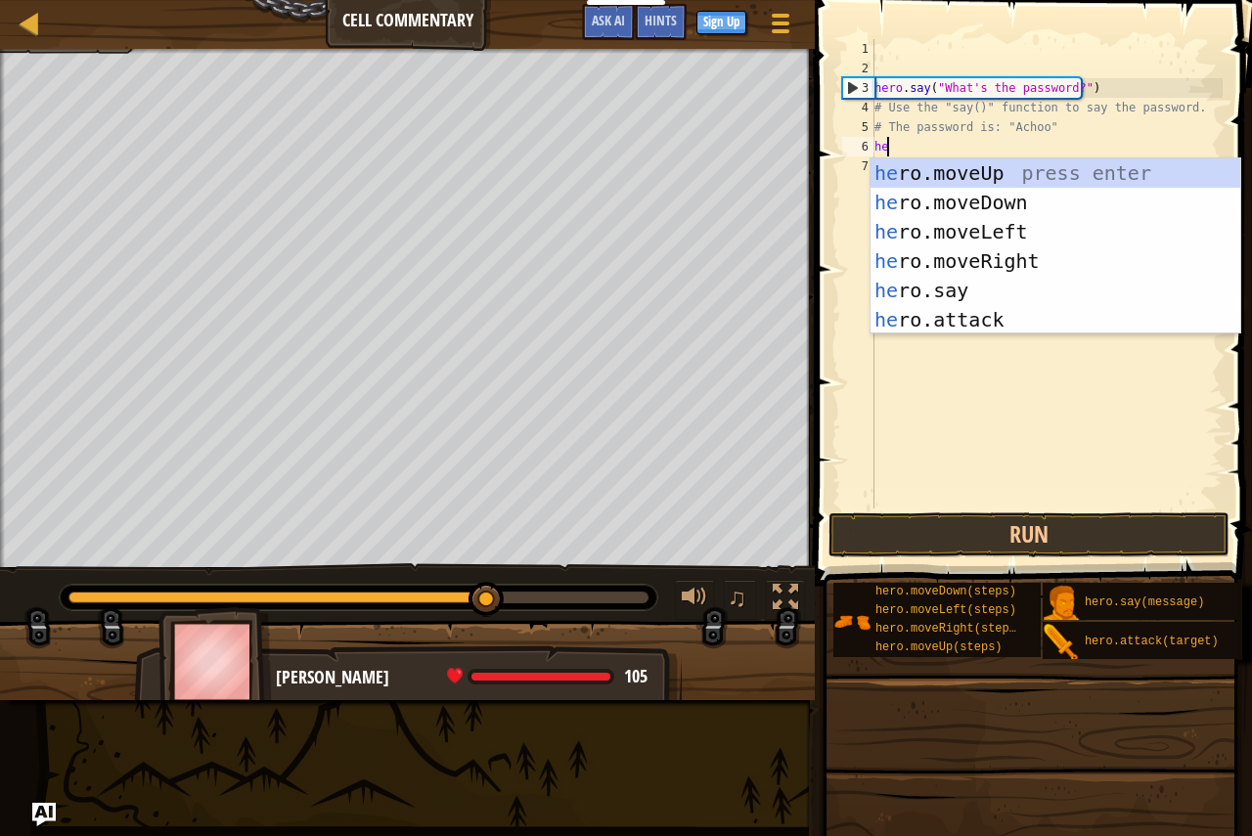
scroll to position [9, 1]
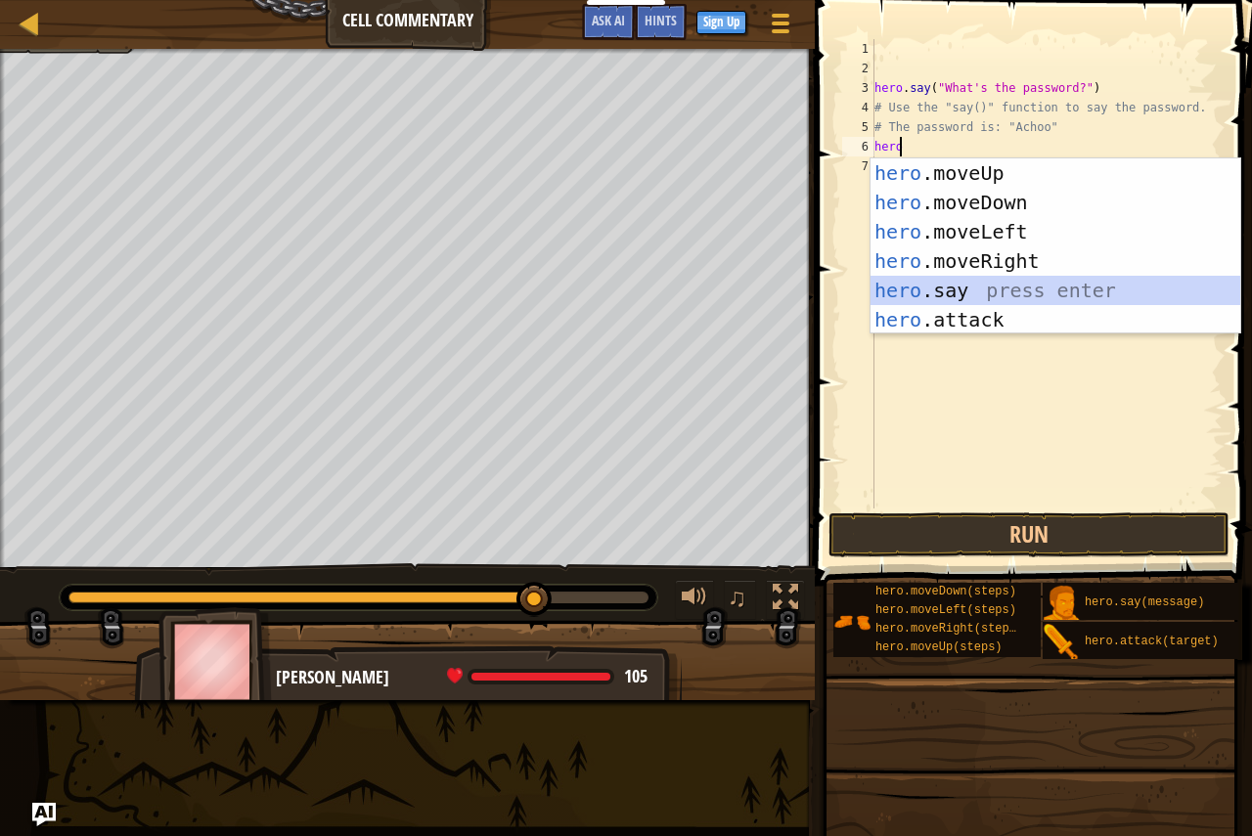
click at [976, 288] on div "hero .moveUp press enter hero .moveDown press enter hero .moveLeft press enter …" at bounding box center [1055, 275] width 370 height 235
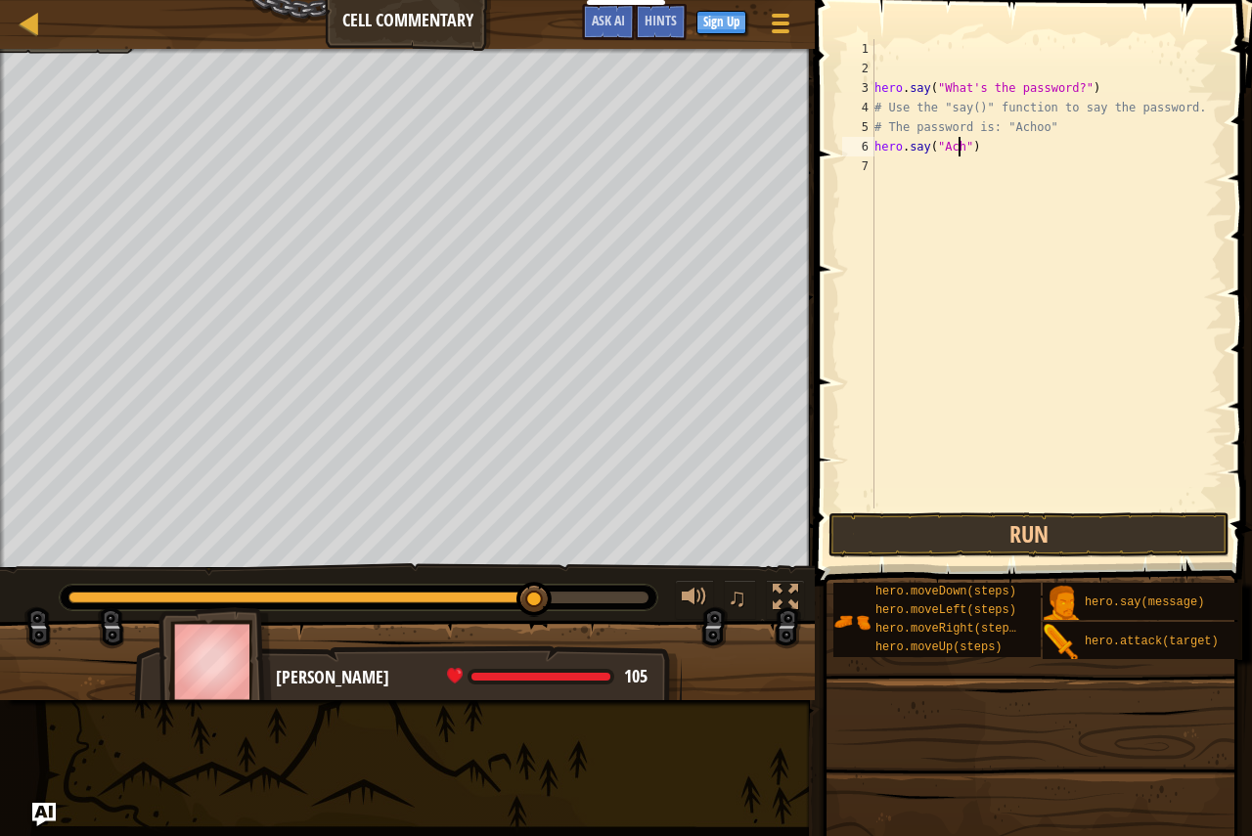
scroll to position [9, 8]
type textarea "hero.say("Achoo")"
click at [962, 528] on button "Run" at bounding box center [1028, 534] width 401 height 45
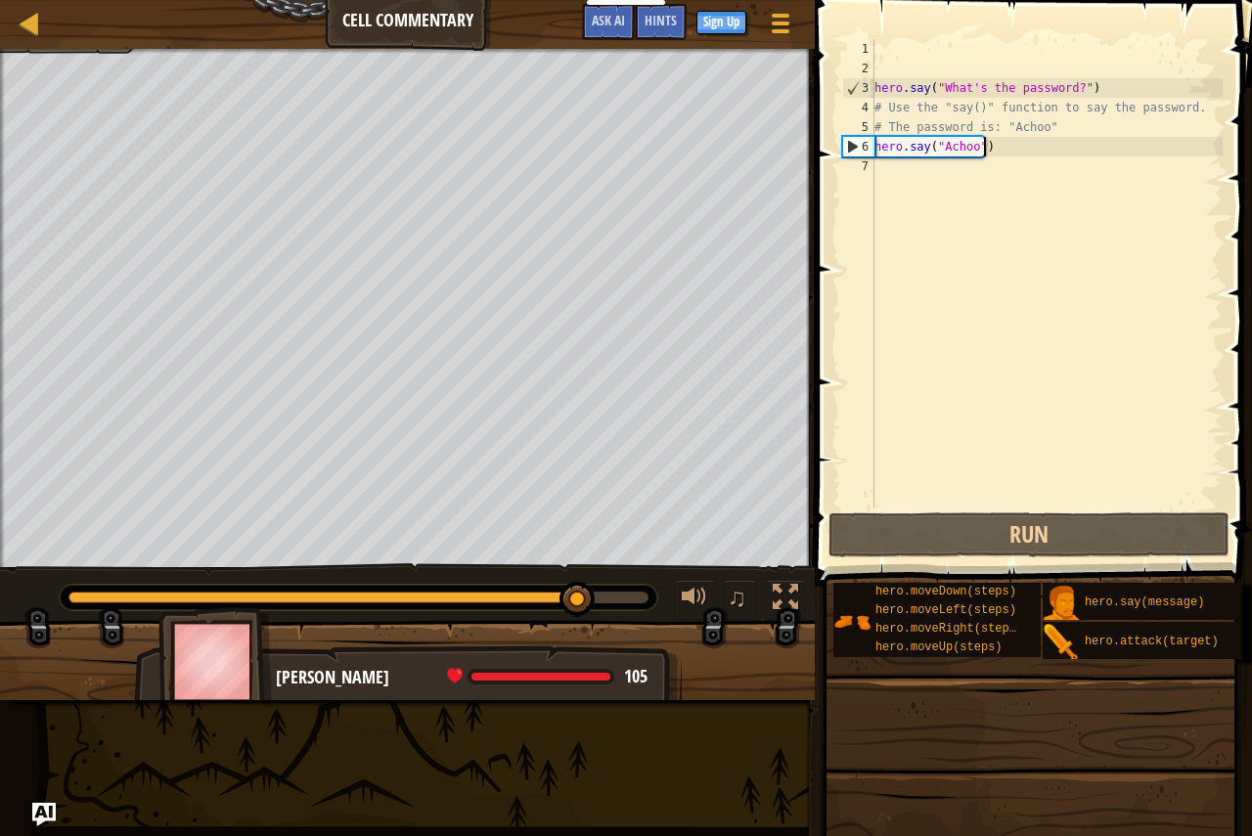
click at [1019, 137] on div "hero . say ( "What's the password?" ) # Use the "say()" function to say the pas…" at bounding box center [1046, 293] width 352 height 508
click at [1011, 155] on div "hero . say ( "What's the password?" ) # Use the "say()" function to say the pas…" at bounding box center [1046, 293] width 352 height 508
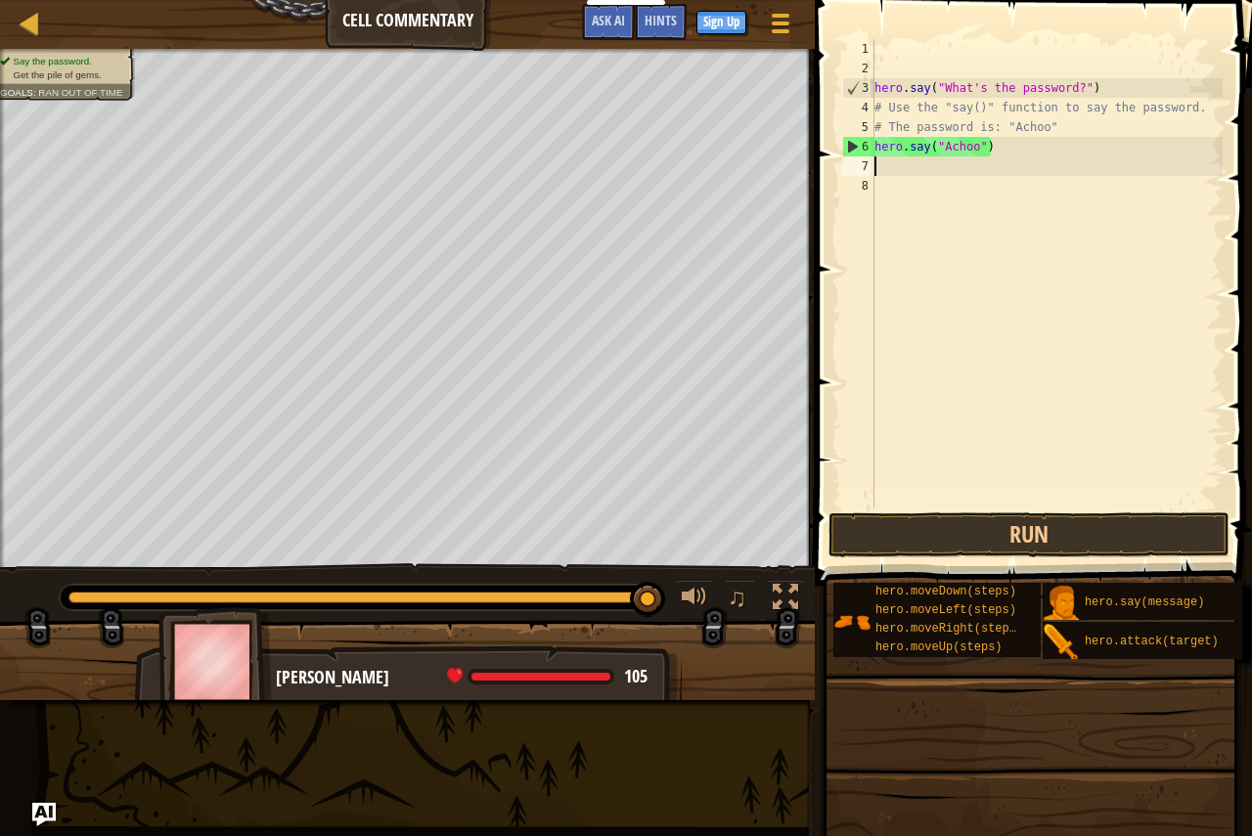
scroll to position [9, 0]
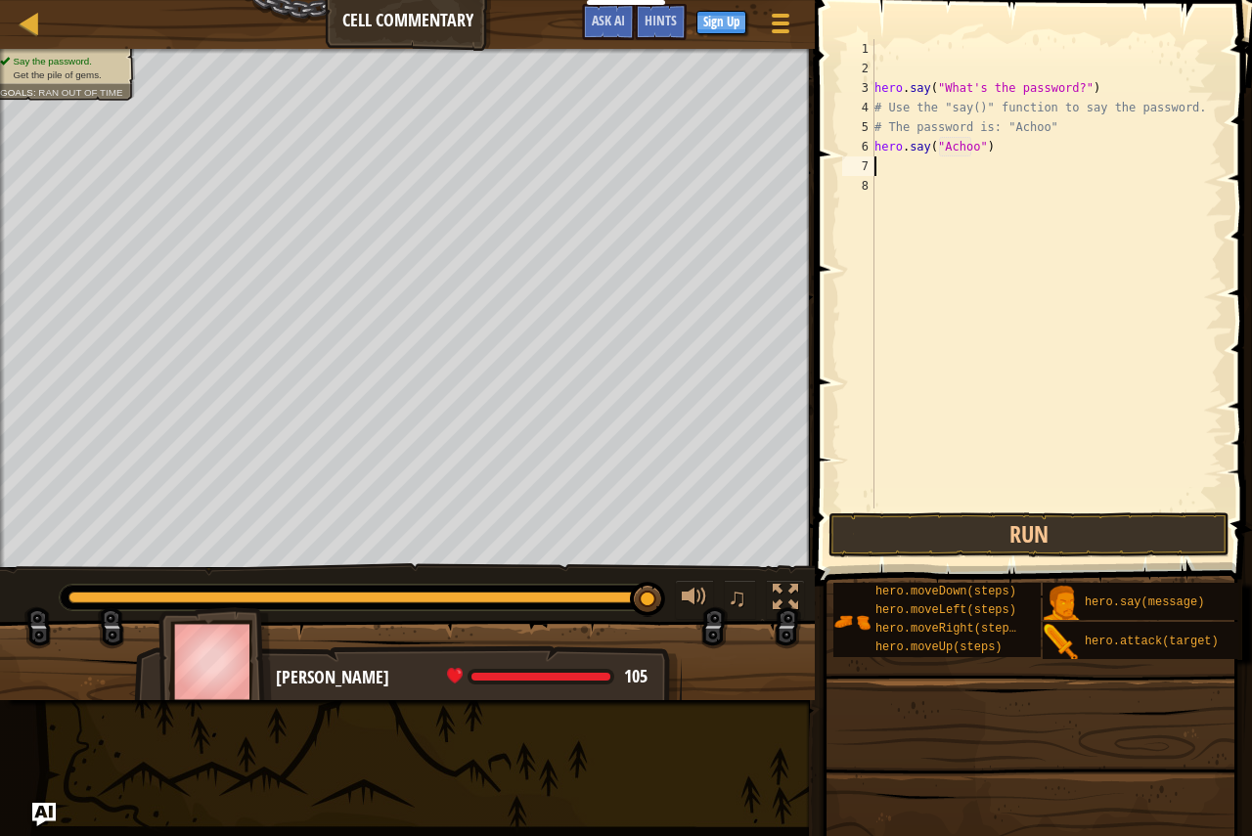
type textarea "H"
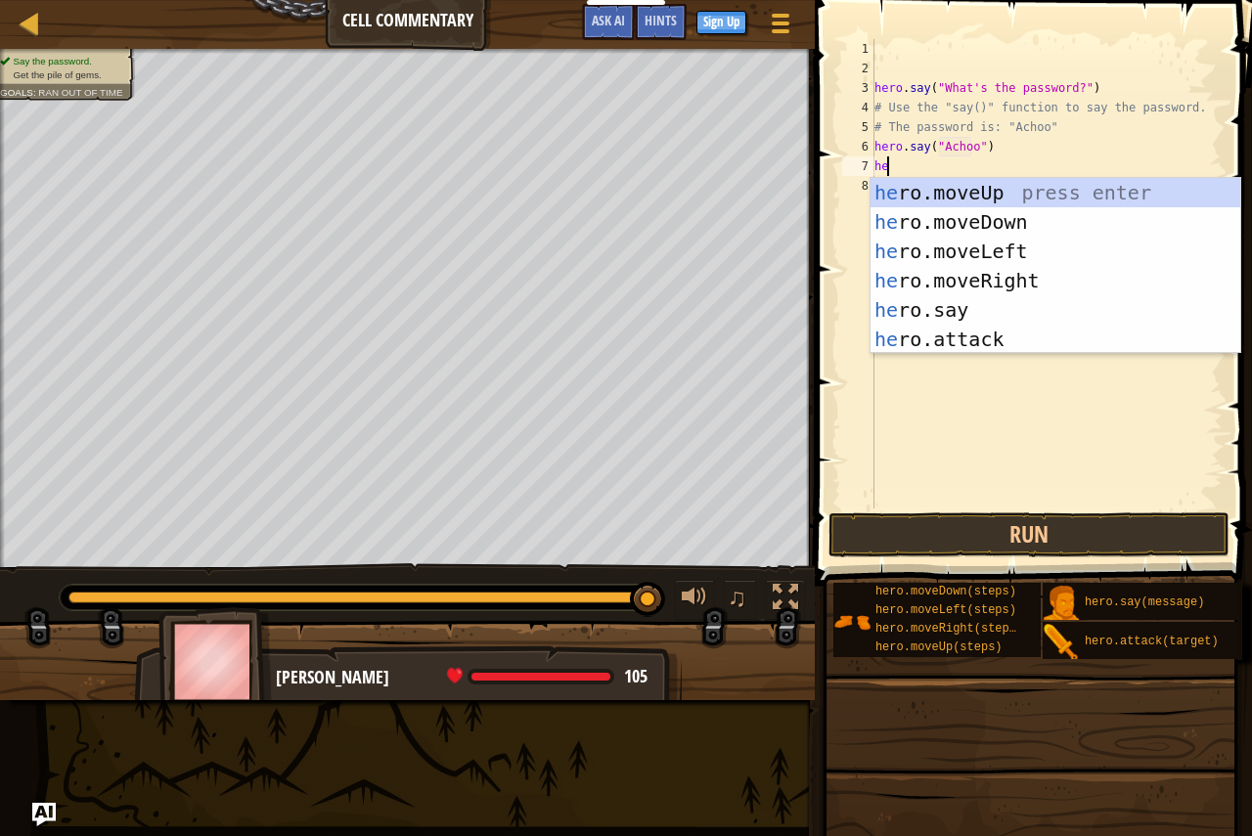
scroll to position [9, 1]
type textarea "hero"
click at [994, 192] on div "hero .moveUp press enter hero .moveDown press enter hero .moveLeft press enter …" at bounding box center [1055, 295] width 370 height 235
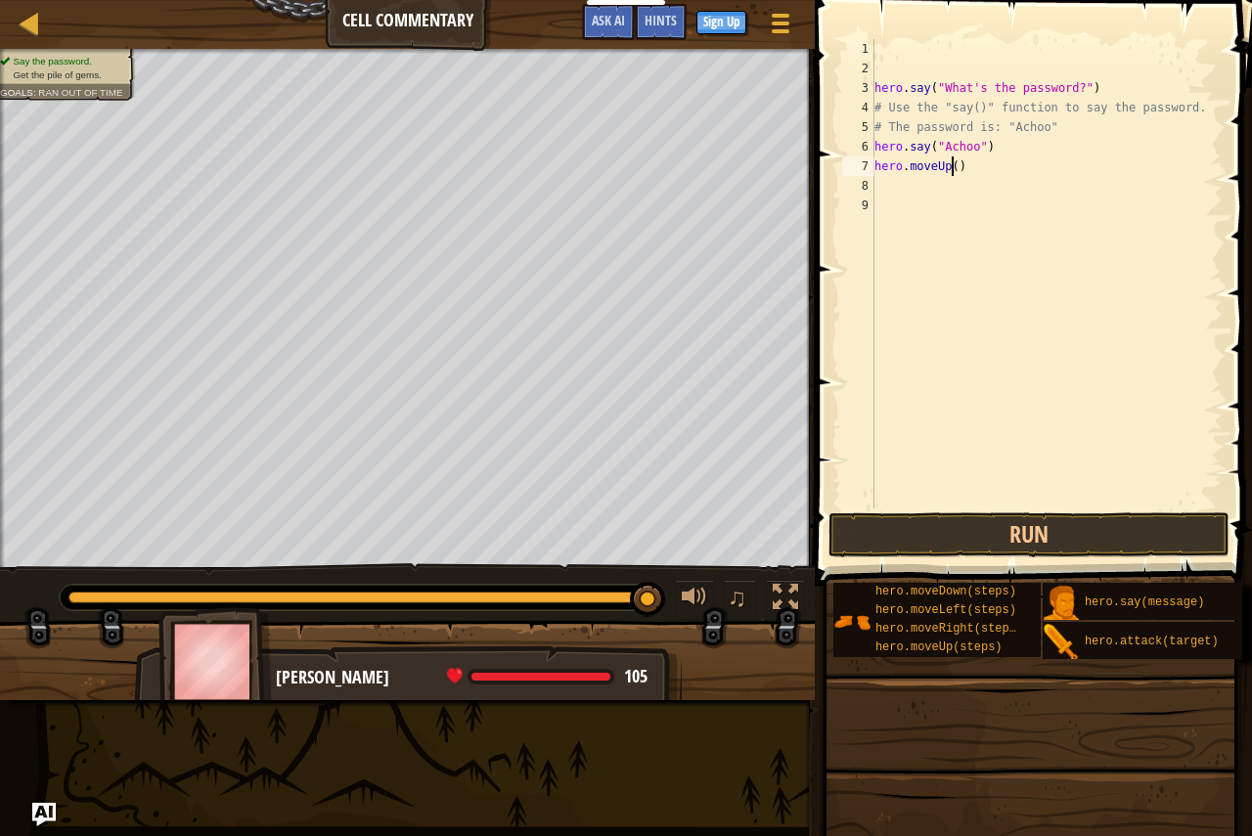
click at [950, 162] on div "hero . say ( "What's the password?" ) # Use the "say()" function to say the pas…" at bounding box center [1046, 293] width 352 height 508
type textarea "hero.moveUp(3)"
click at [1094, 551] on button "Run" at bounding box center [1028, 534] width 401 height 45
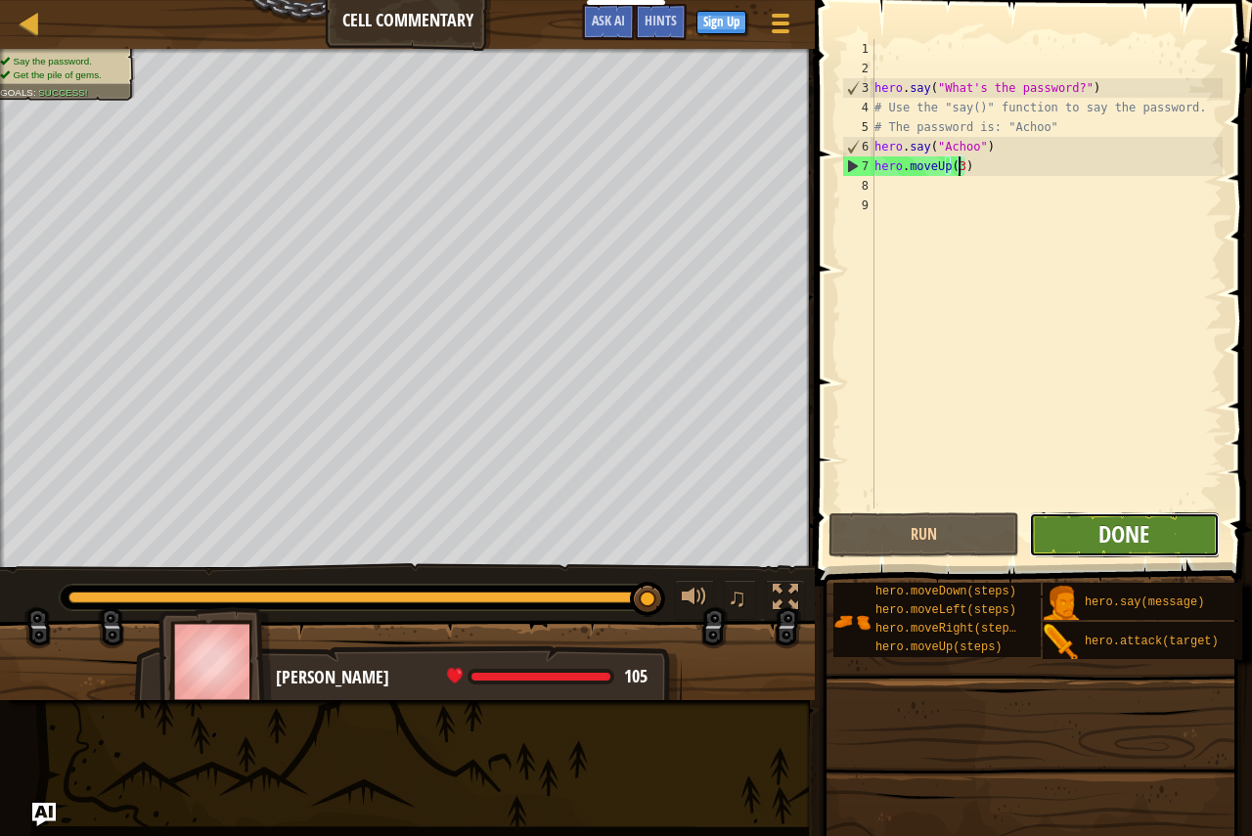
click at [1111, 528] on span "Done" at bounding box center [1123, 533] width 51 height 31
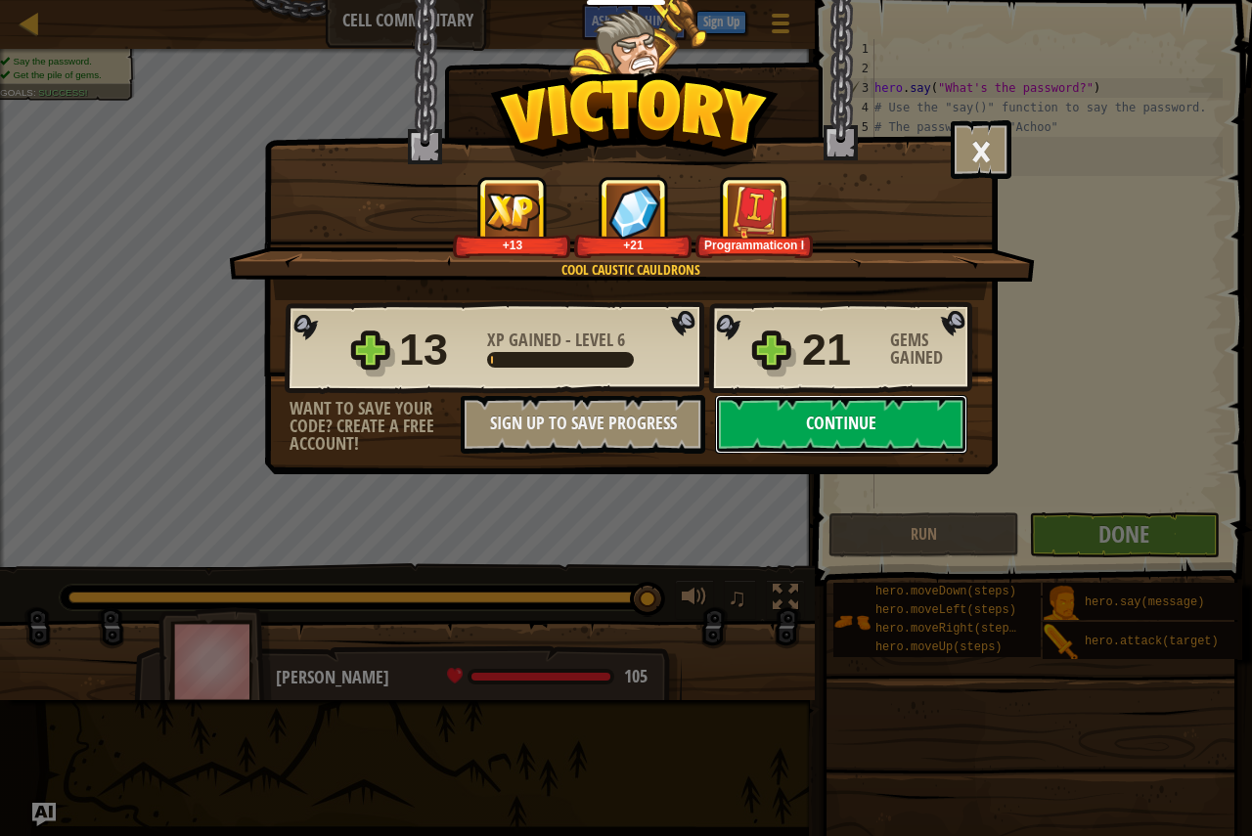
click at [932, 420] on button "Continue" at bounding box center [841, 424] width 252 height 59
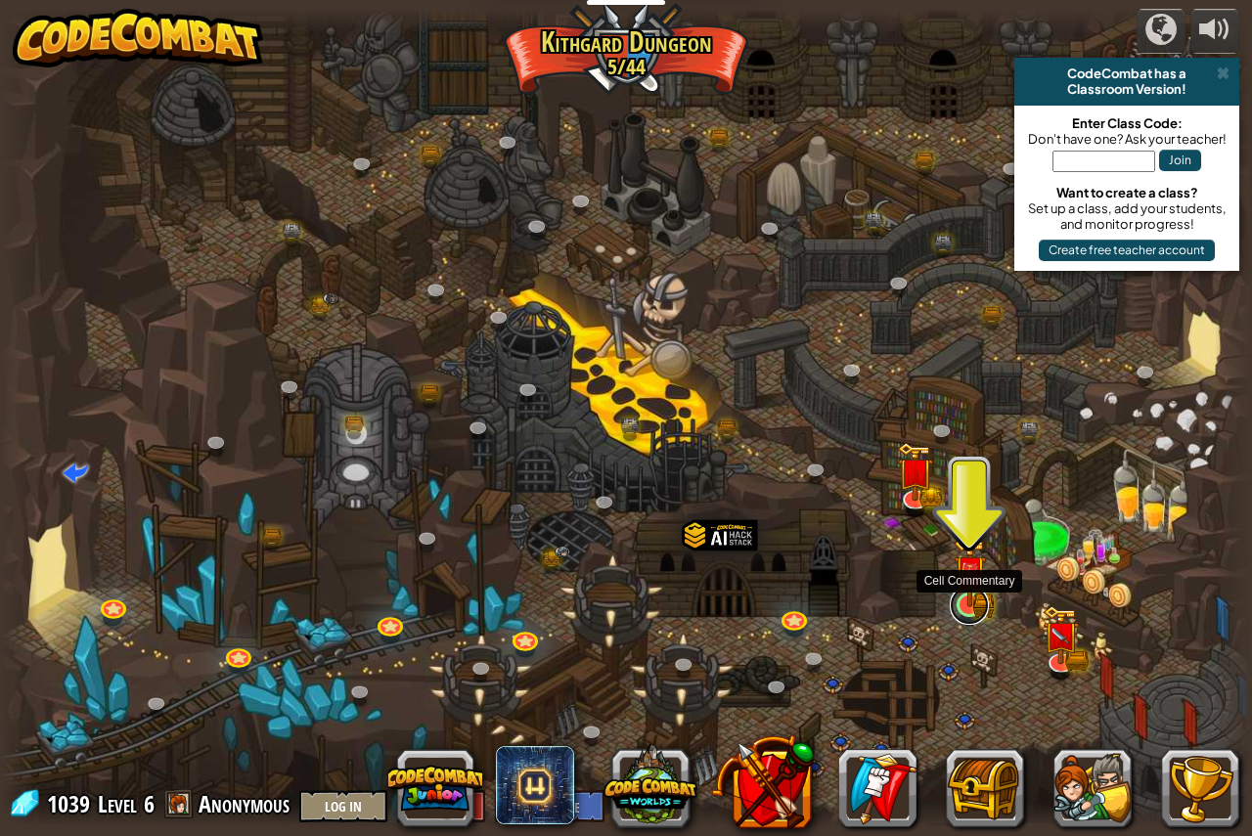
click at [982, 611] on link at bounding box center [969, 605] width 39 height 39
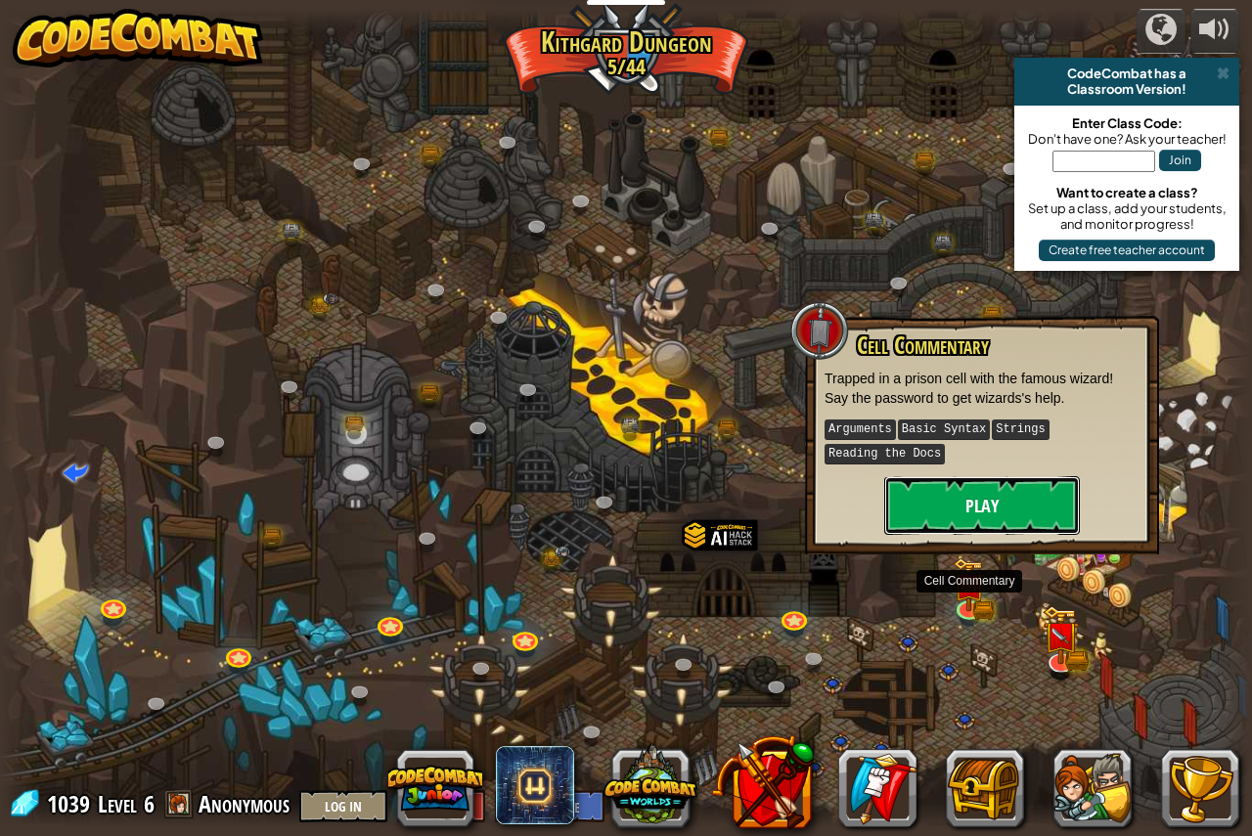
click at [944, 509] on button "Play" at bounding box center [982, 505] width 196 height 59
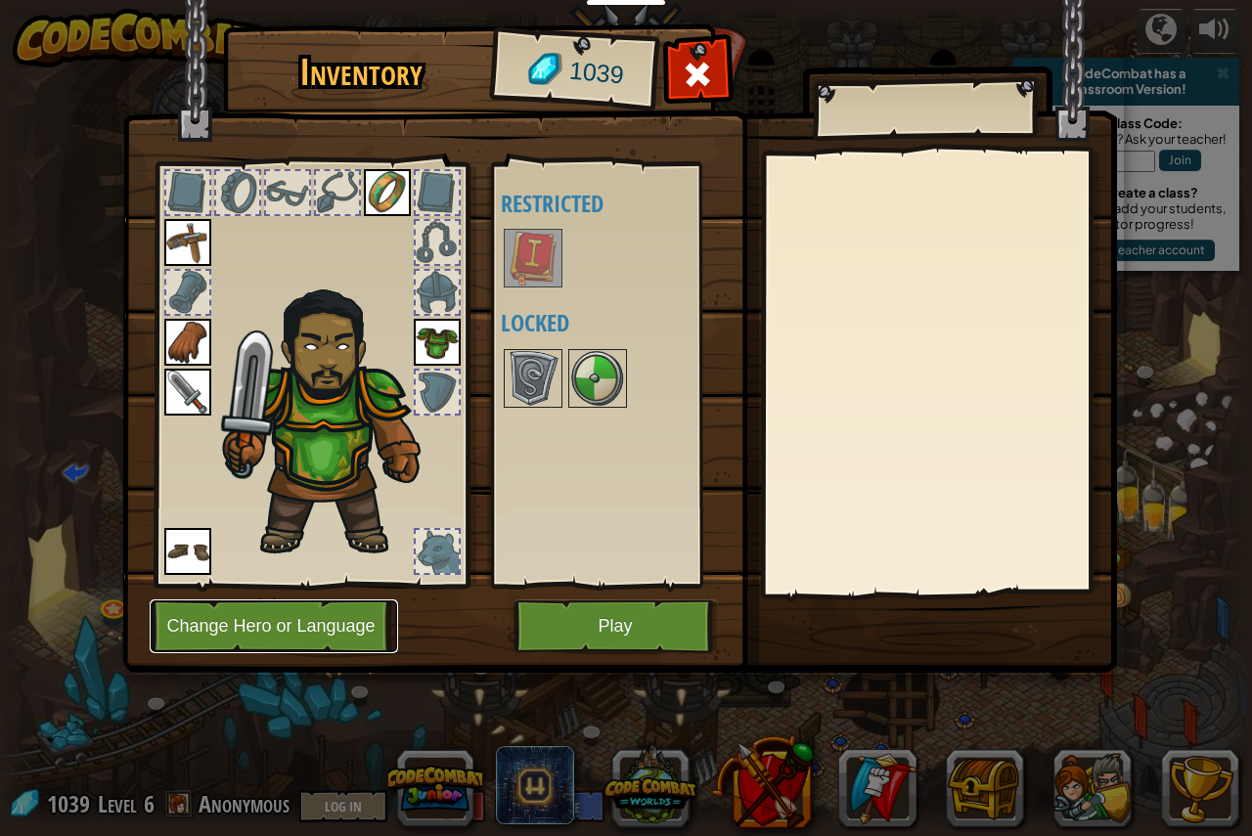
click at [325, 614] on button "Change Hero or Language" at bounding box center [274, 626] width 248 height 54
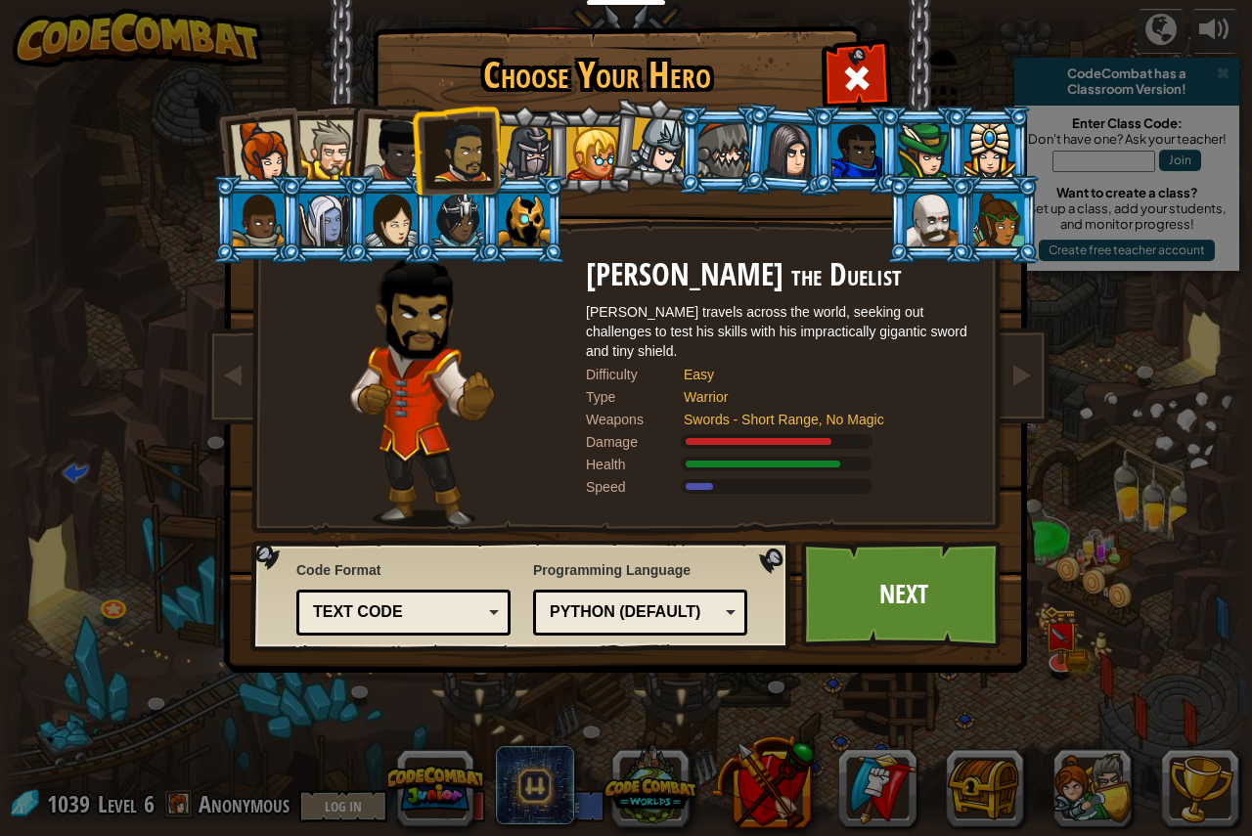
click at [297, 149] on li at bounding box center [256, 150] width 96 height 96
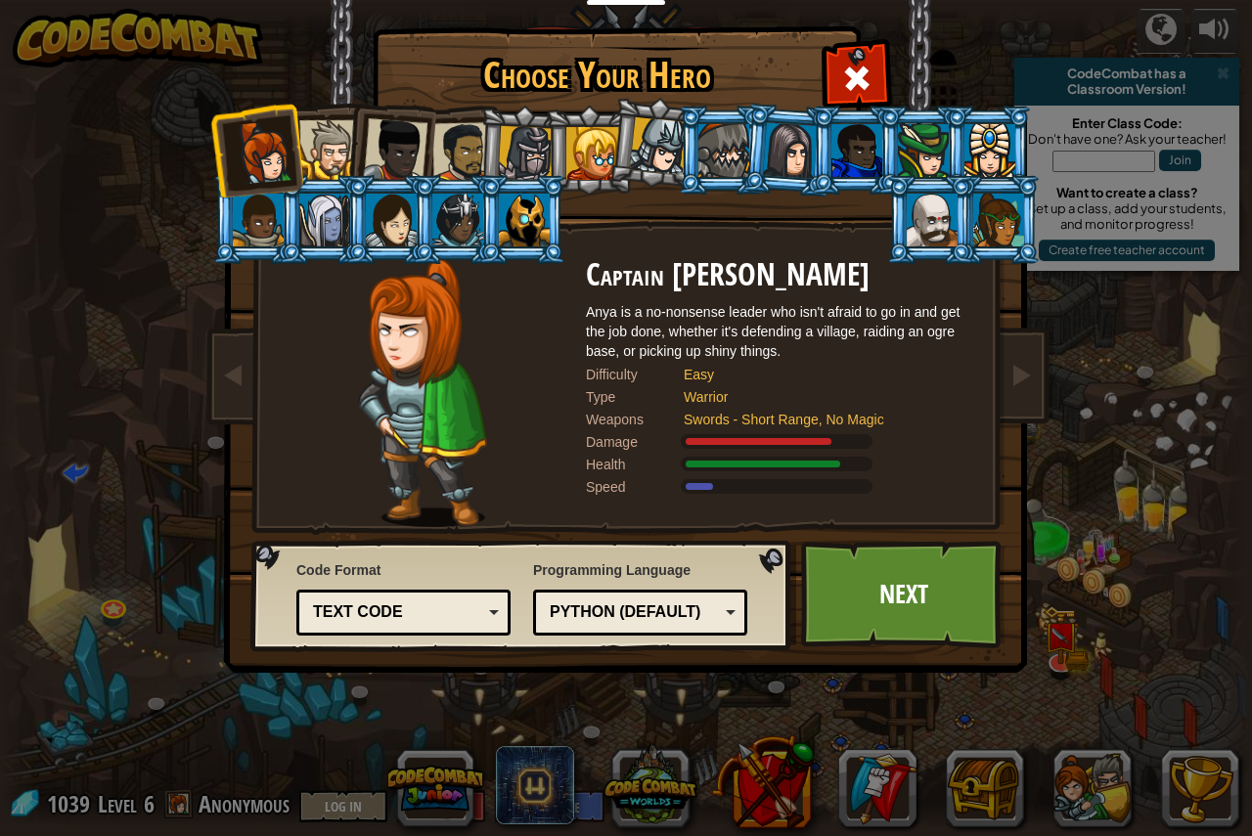
click at [339, 140] on div at bounding box center [329, 150] width 60 height 60
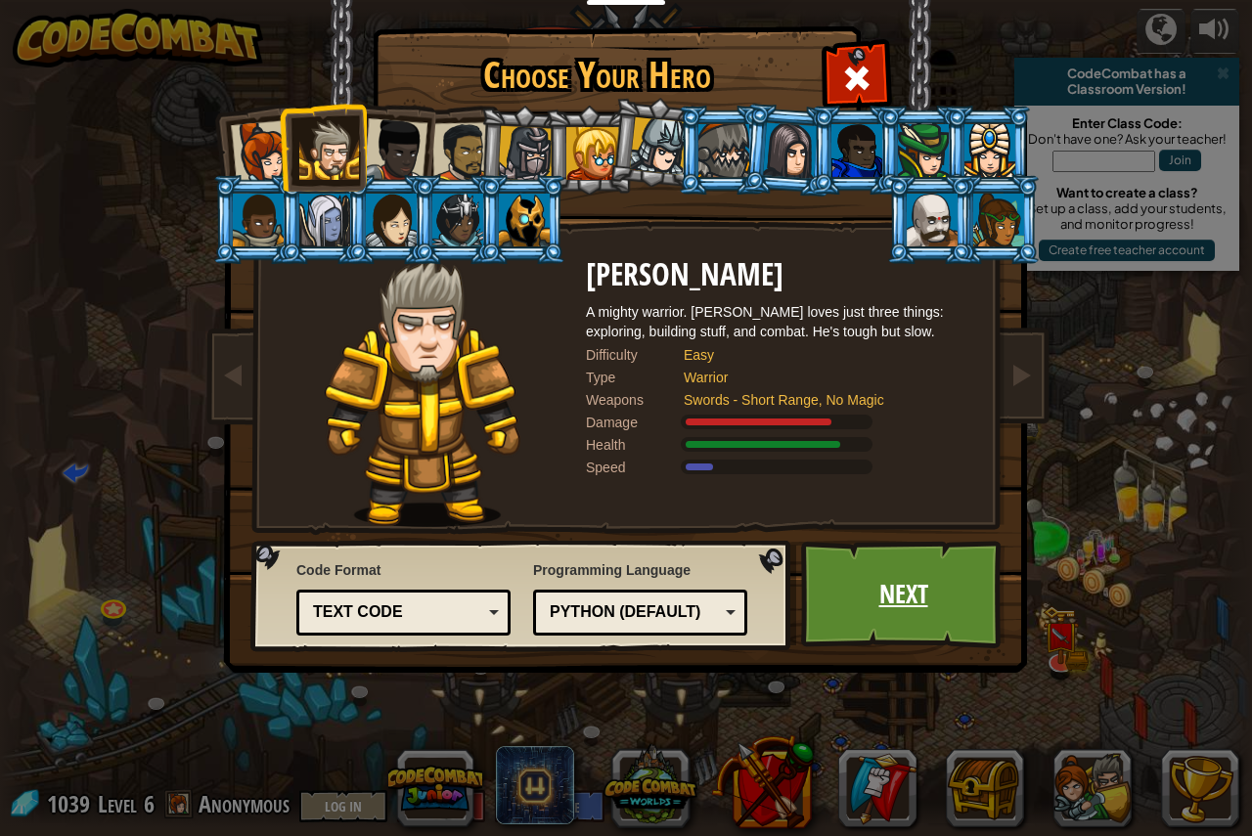
click at [906, 597] on link "Next" at bounding box center [903, 595] width 204 height 108
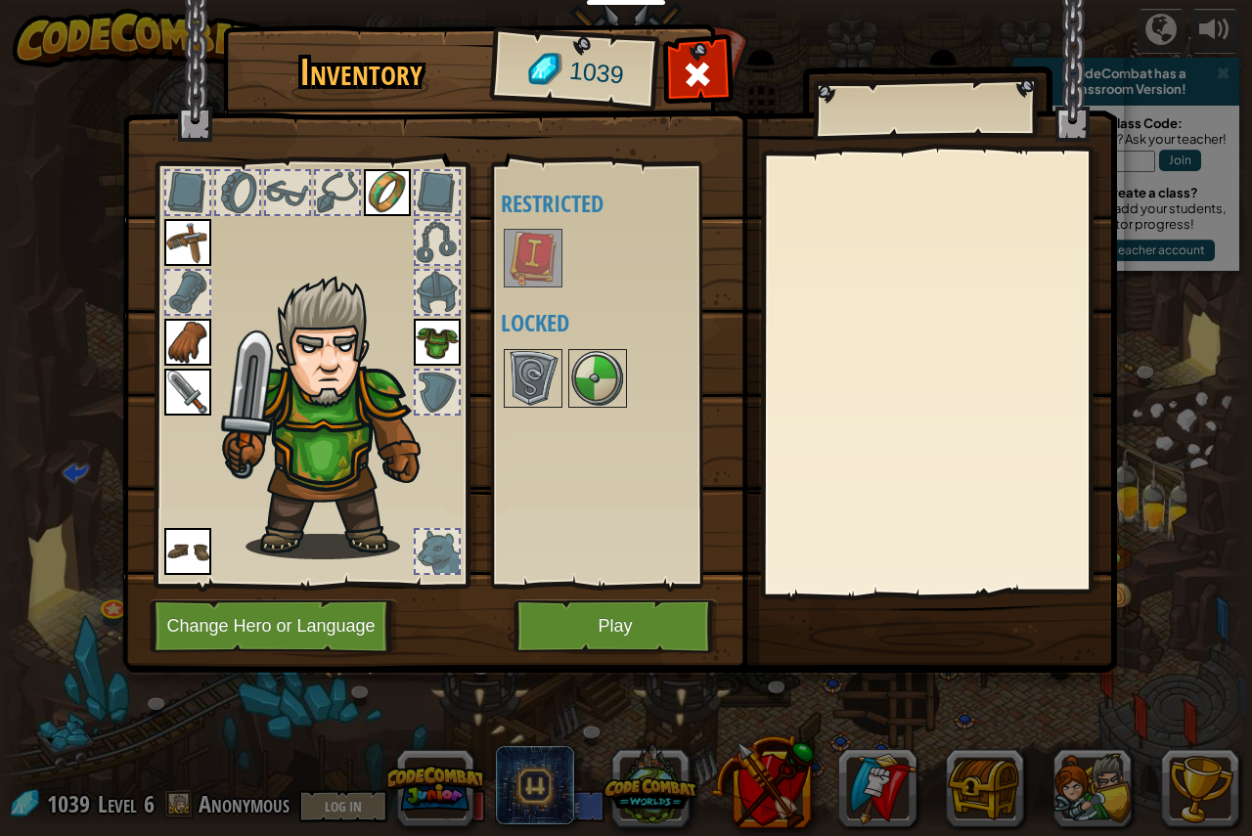
click at [543, 267] on img at bounding box center [533, 258] width 55 height 55
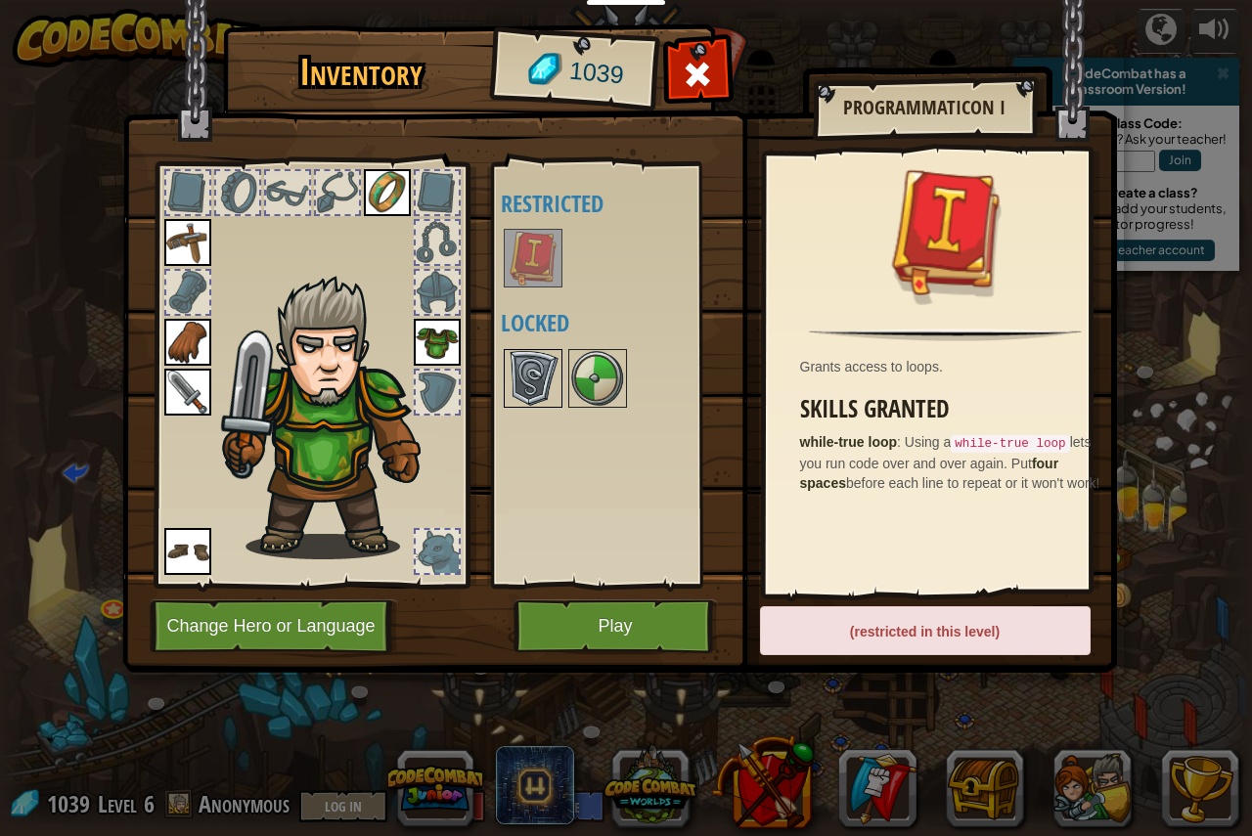
click at [527, 381] on img at bounding box center [533, 378] width 55 height 55
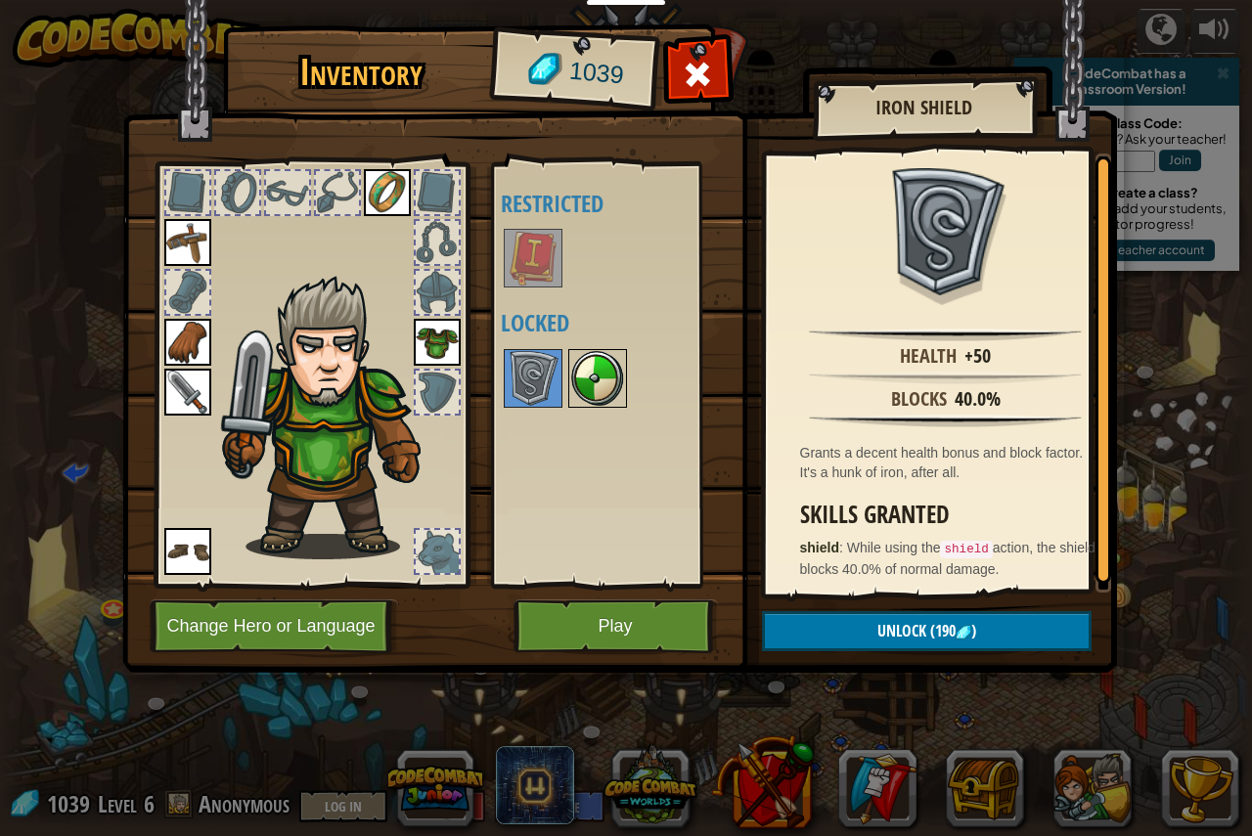
click at [607, 379] on img at bounding box center [597, 378] width 55 height 55
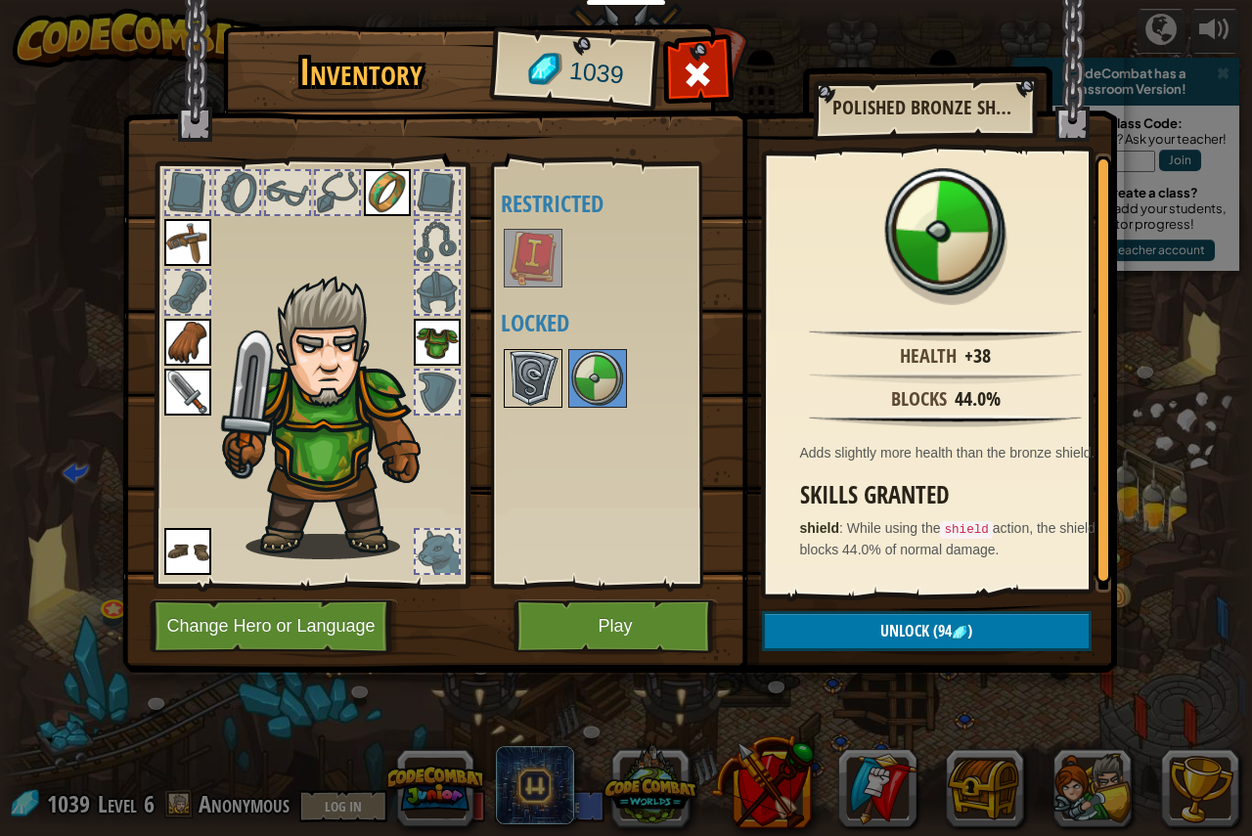
click at [551, 364] on img at bounding box center [533, 378] width 55 height 55
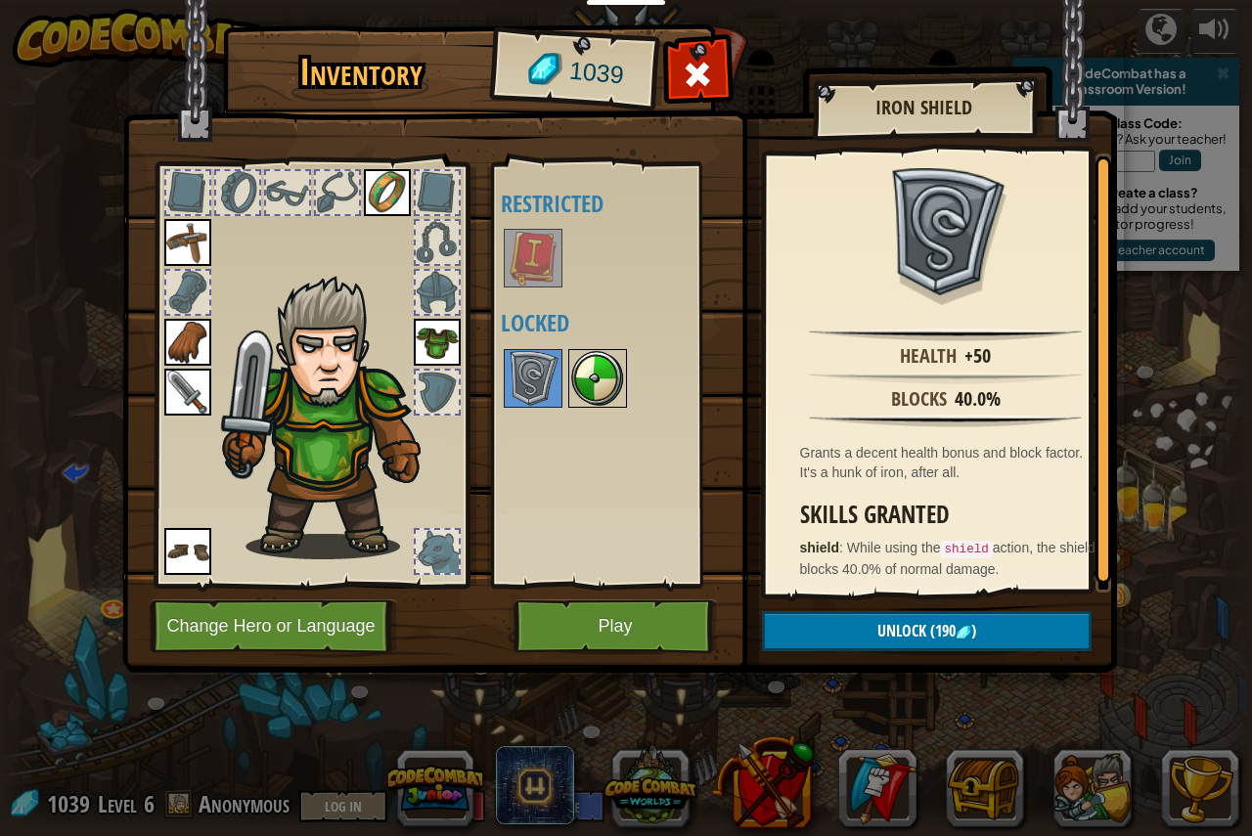
click at [595, 384] on img at bounding box center [597, 378] width 55 height 55
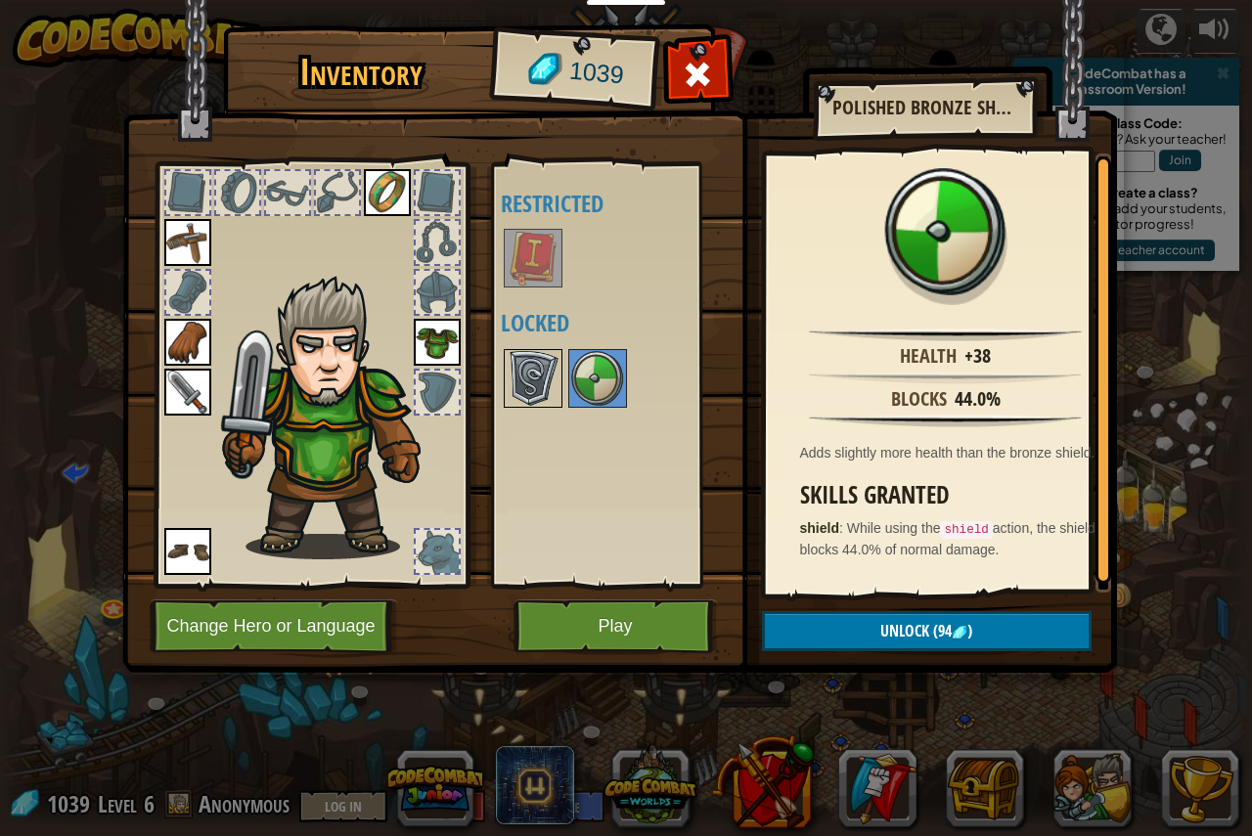
click at [538, 401] on img at bounding box center [533, 378] width 55 height 55
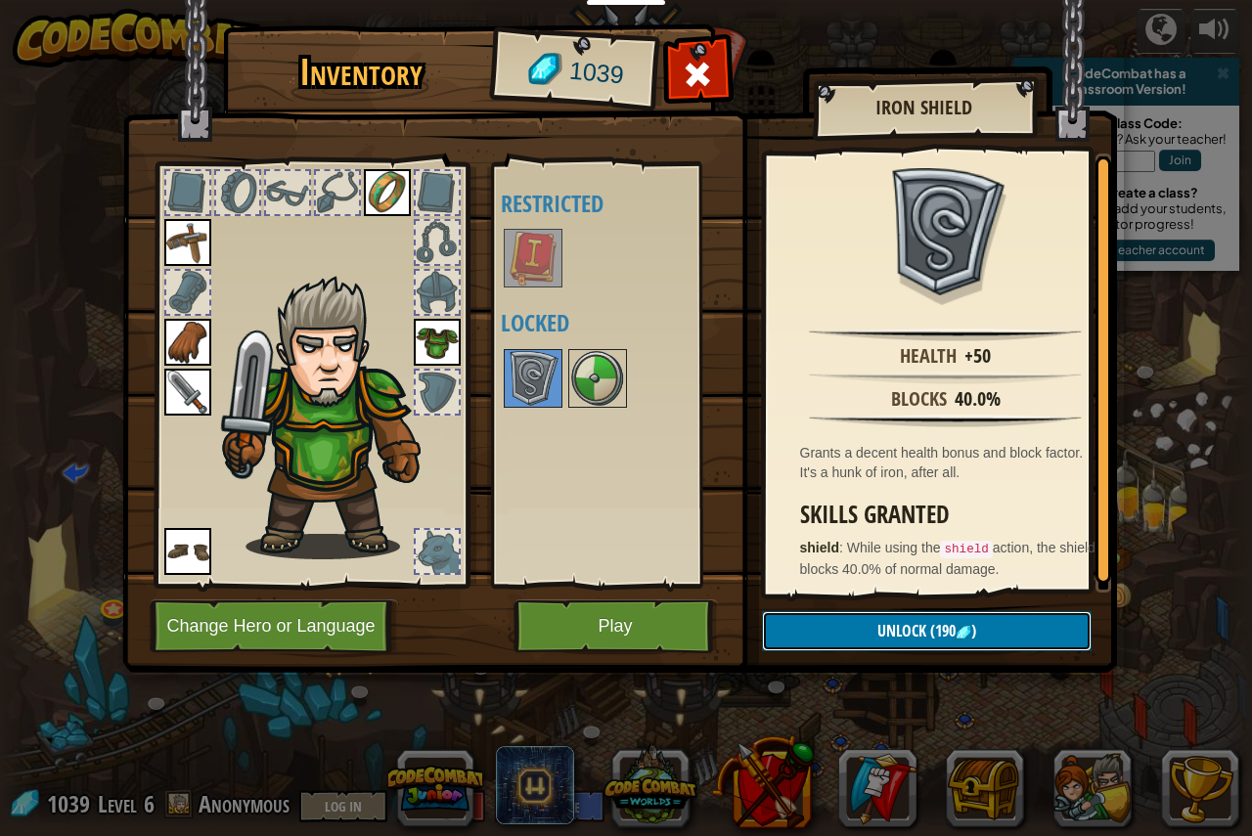
click at [1018, 629] on button "Unlock (190 )" at bounding box center [927, 631] width 330 height 40
click at [596, 400] on img at bounding box center [597, 378] width 55 height 55
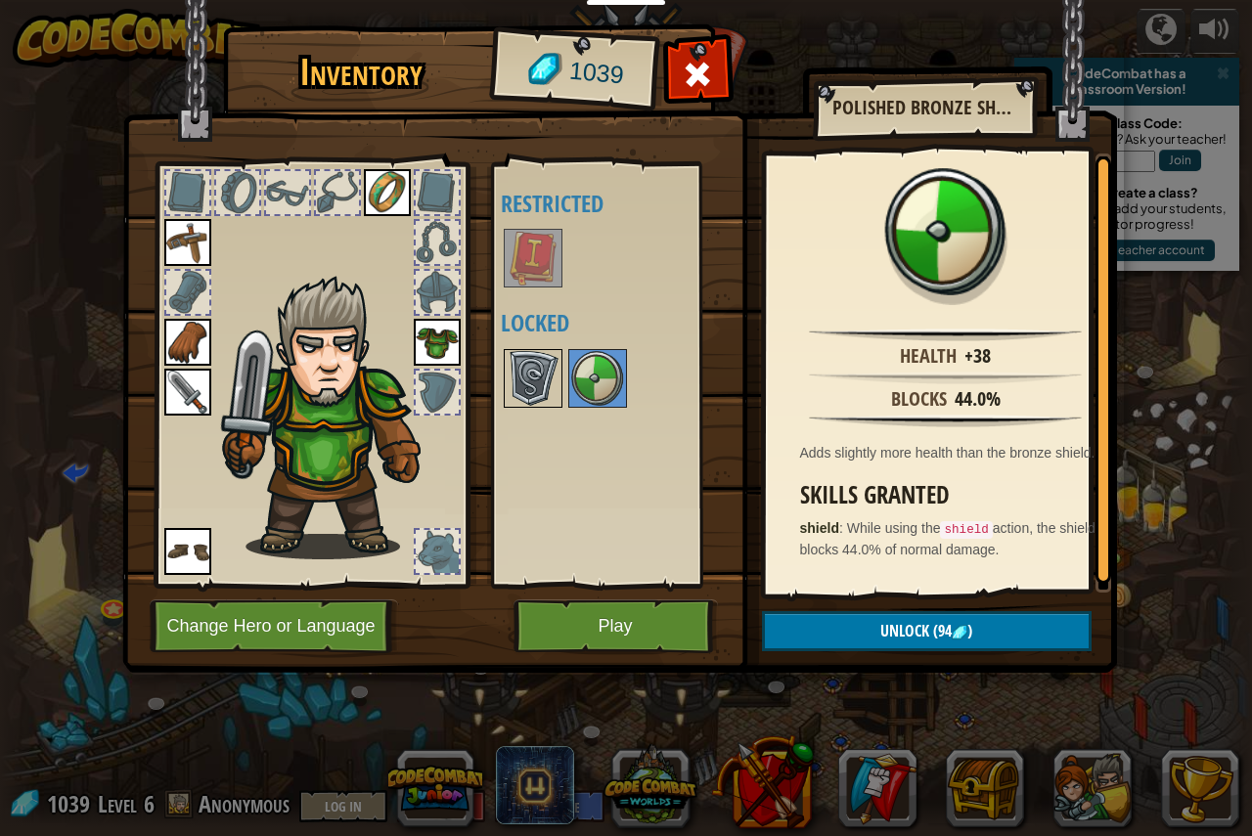
click at [525, 381] on img at bounding box center [533, 378] width 55 height 55
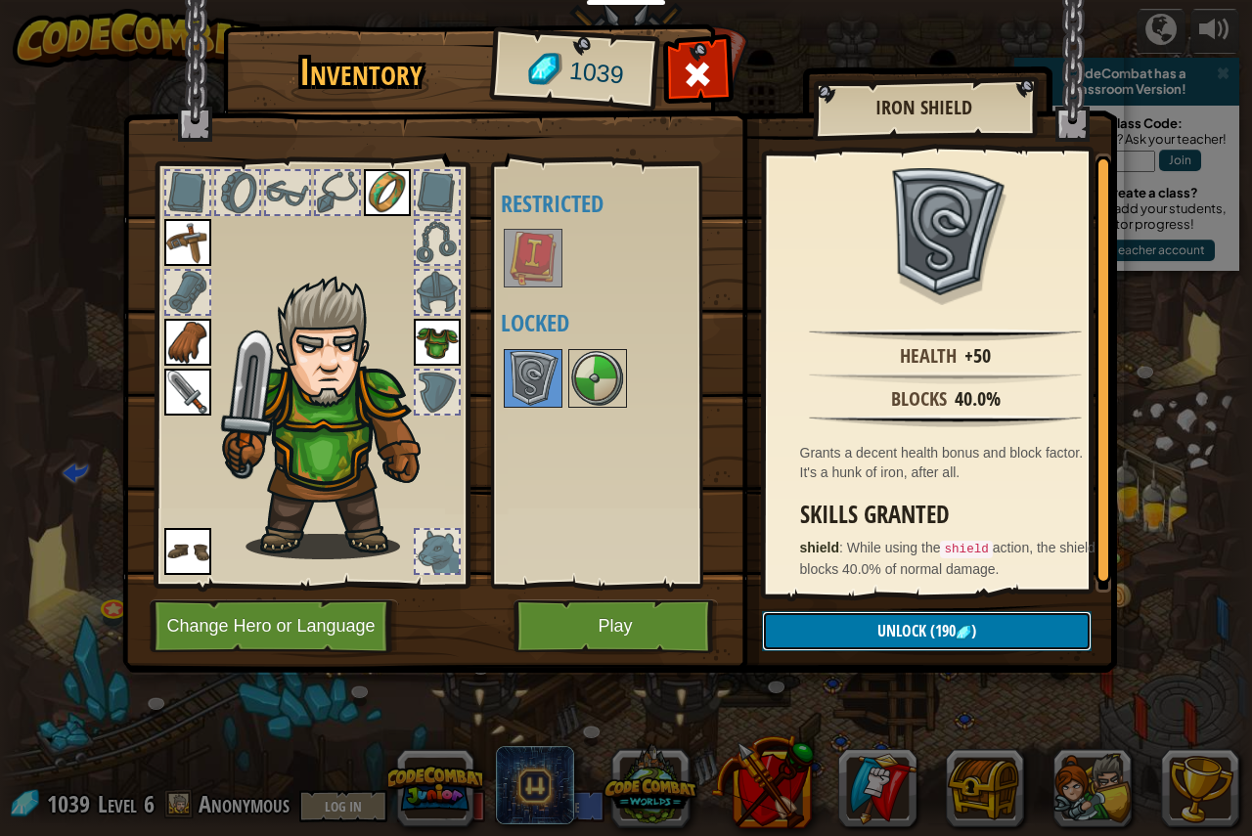
click at [882, 627] on span "Unlock" at bounding box center [901, 631] width 49 height 22
click at [895, 615] on button "Confirm" at bounding box center [927, 631] width 330 height 40
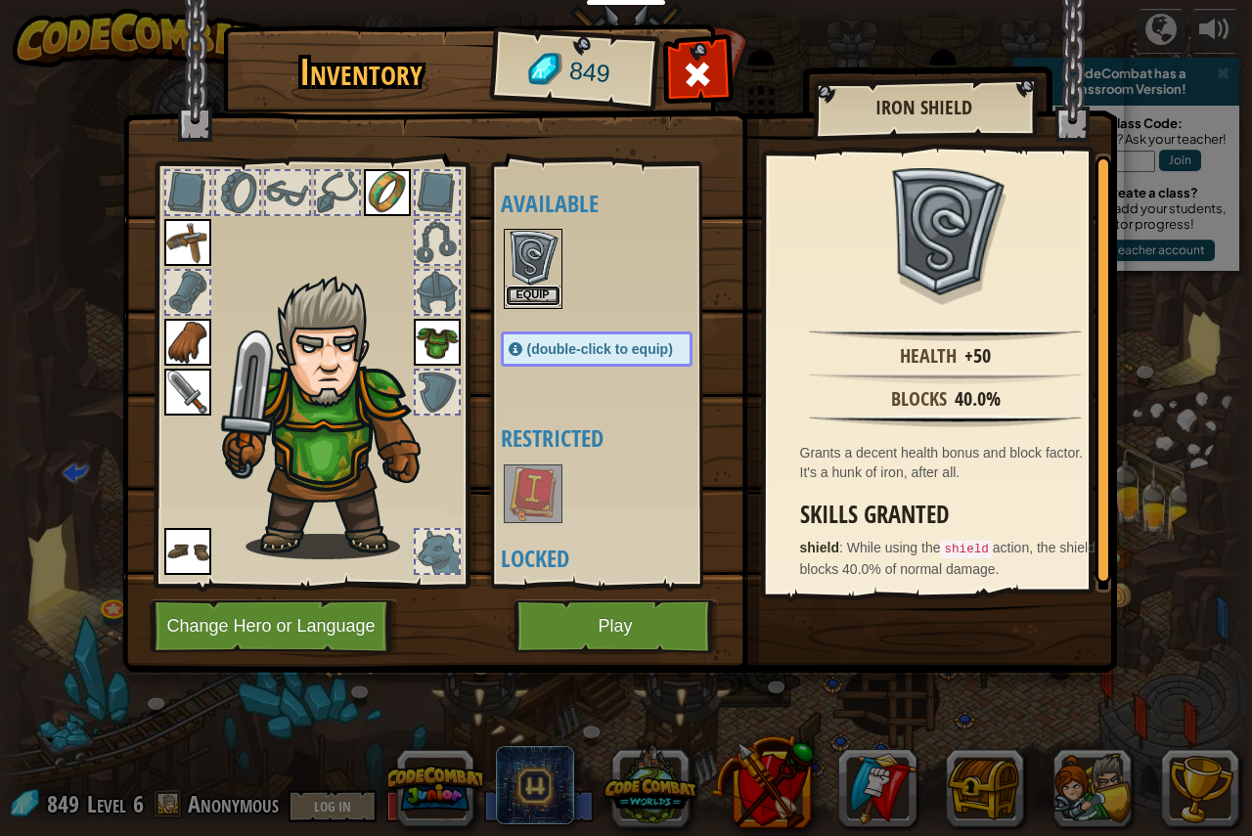
click at [532, 297] on button "Equip" at bounding box center [533, 296] width 55 height 21
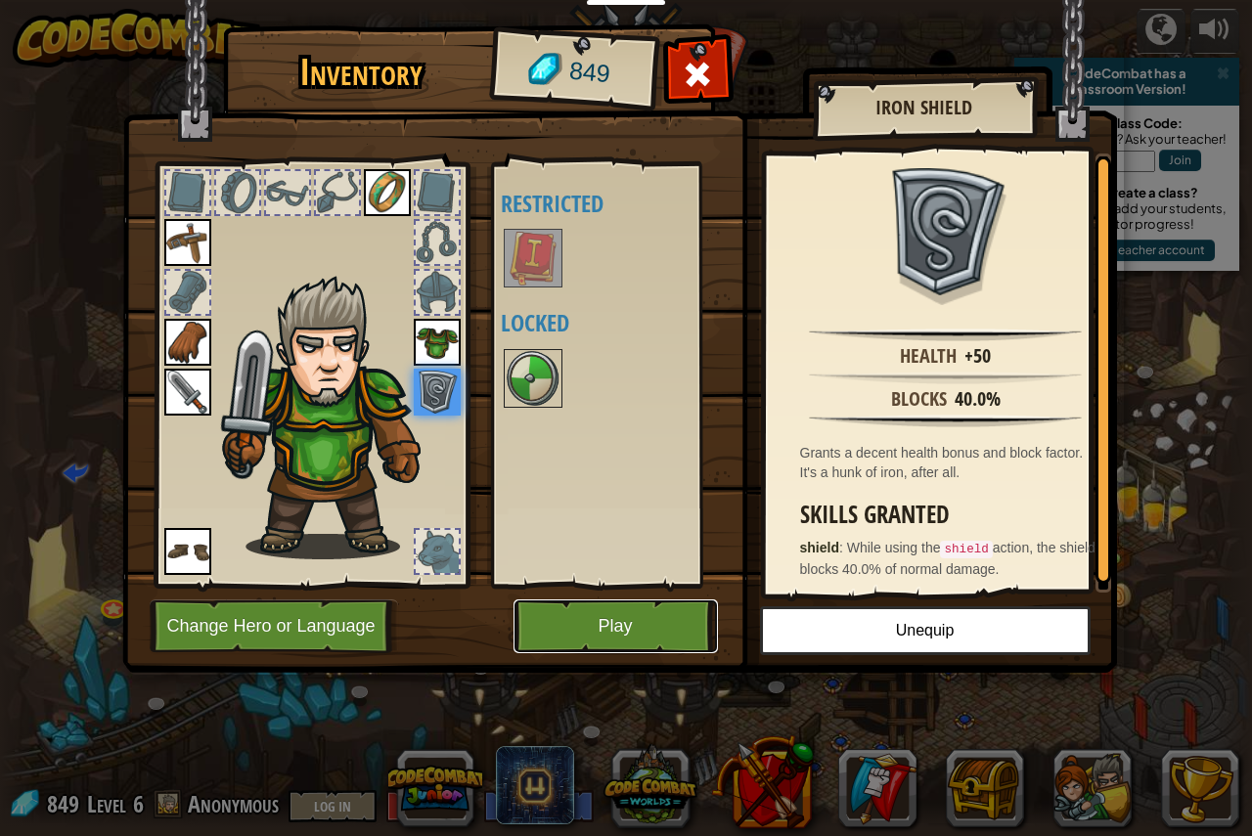
click at [664, 642] on button "Play" at bounding box center [615, 626] width 204 height 54
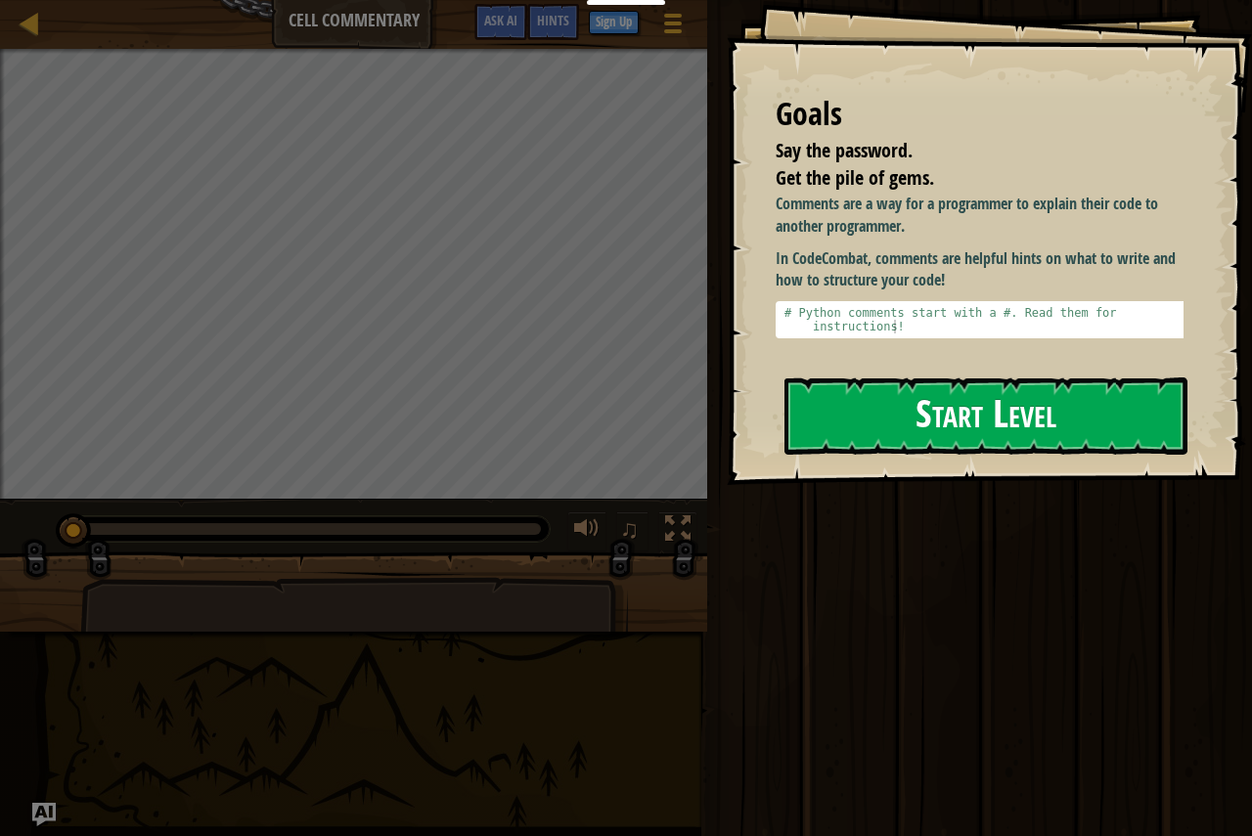
click at [1001, 454] on button "Start Level" at bounding box center [985, 415] width 403 height 77
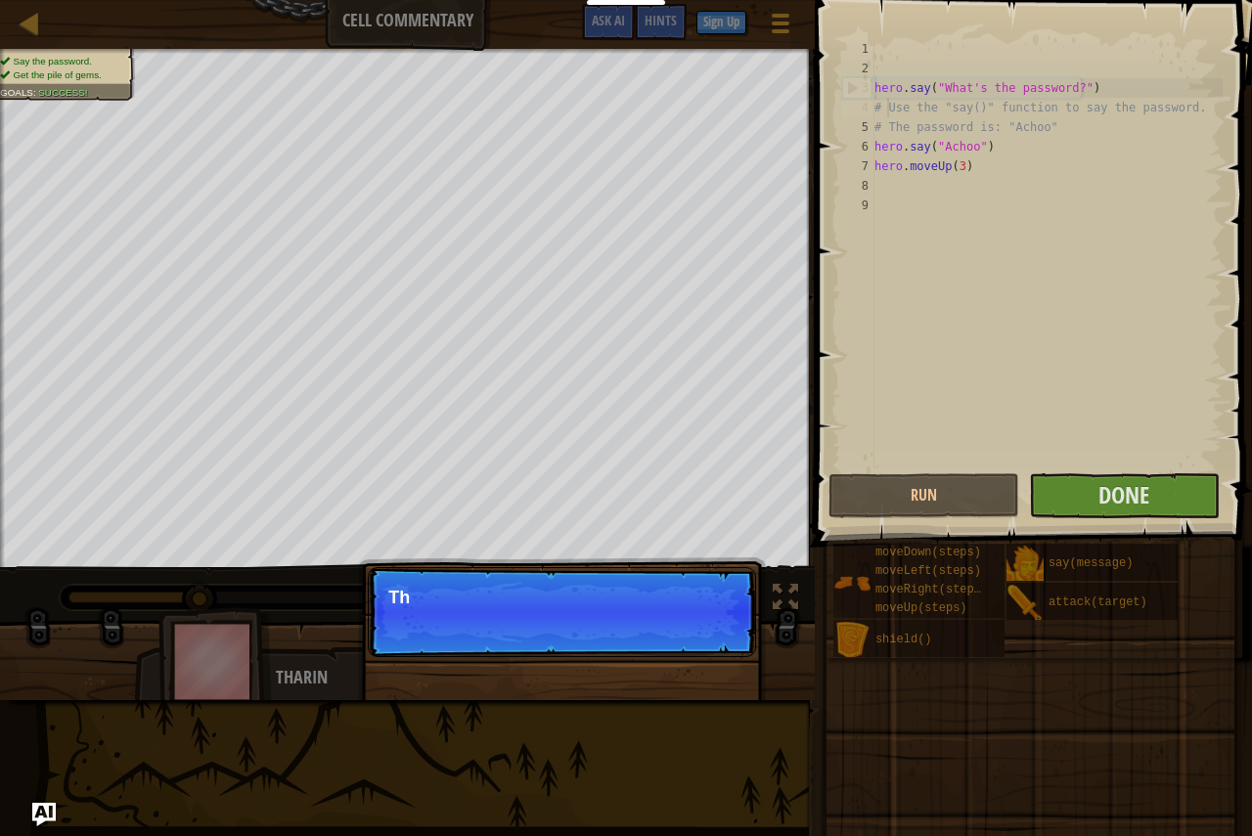
click at [885, 98] on div "hero . say ( "What's the password?" ) # Use the "say()" function to say the pas…" at bounding box center [1046, 273] width 352 height 469
type textarea "# Use the "say()" function to say the password."
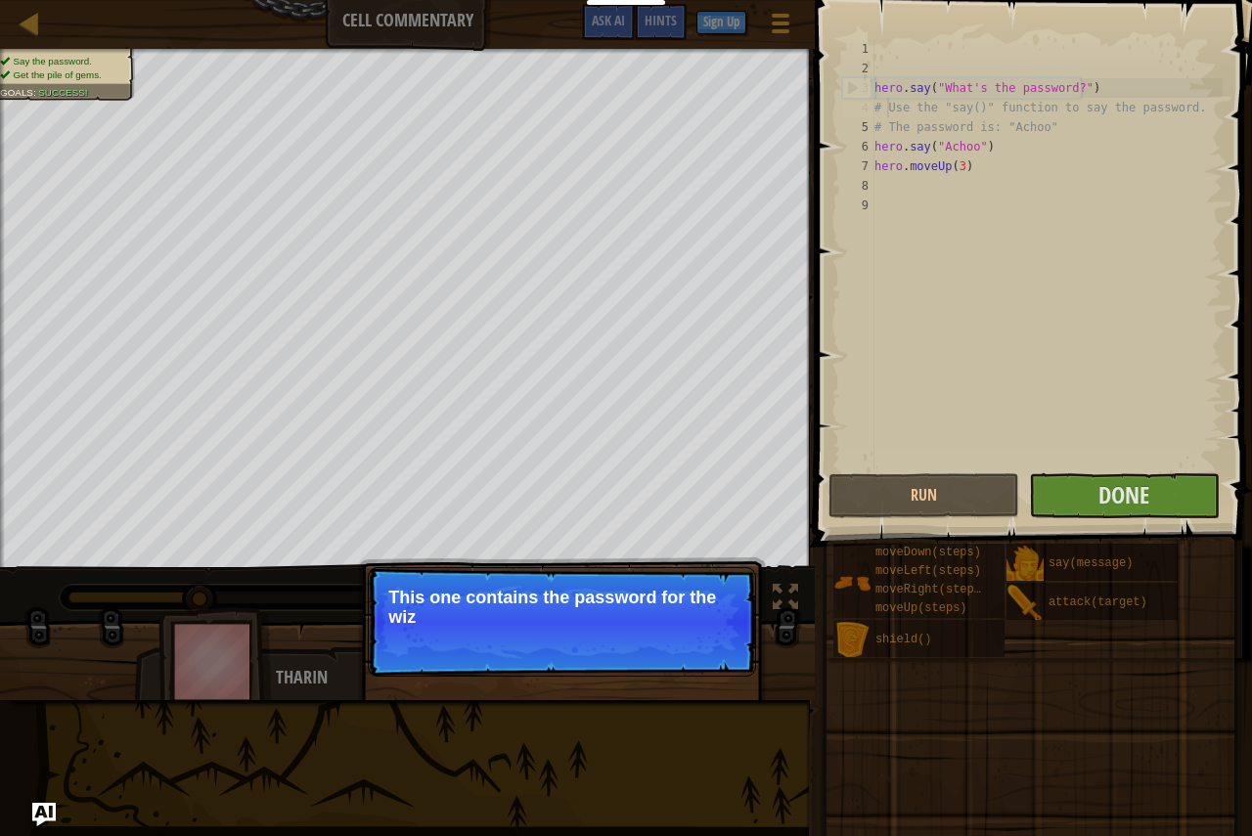
click at [741, 595] on p "Skip (esc) Continue This one contains the password for the wiz" at bounding box center [562, 622] width 388 height 110
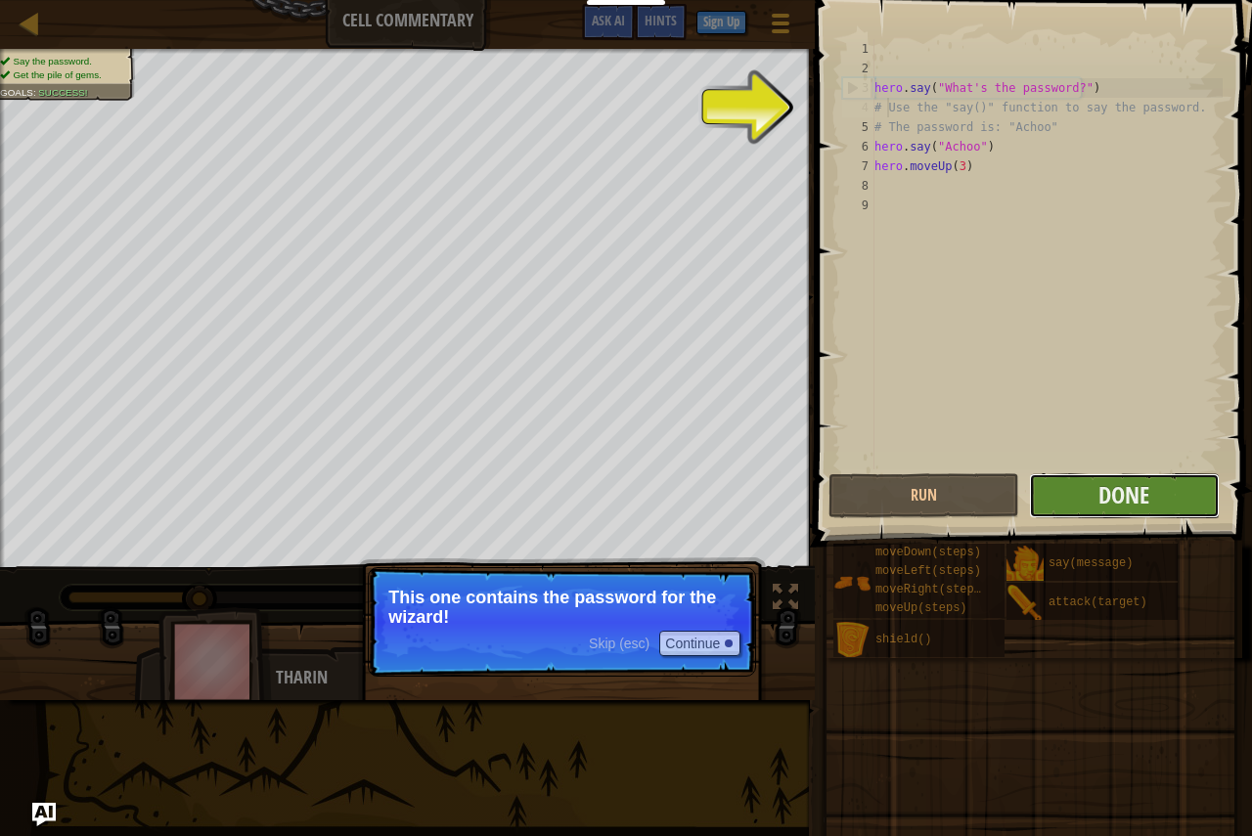
click at [1061, 491] on button "Done" at bounding box center [1124, 495] width 191 height 45
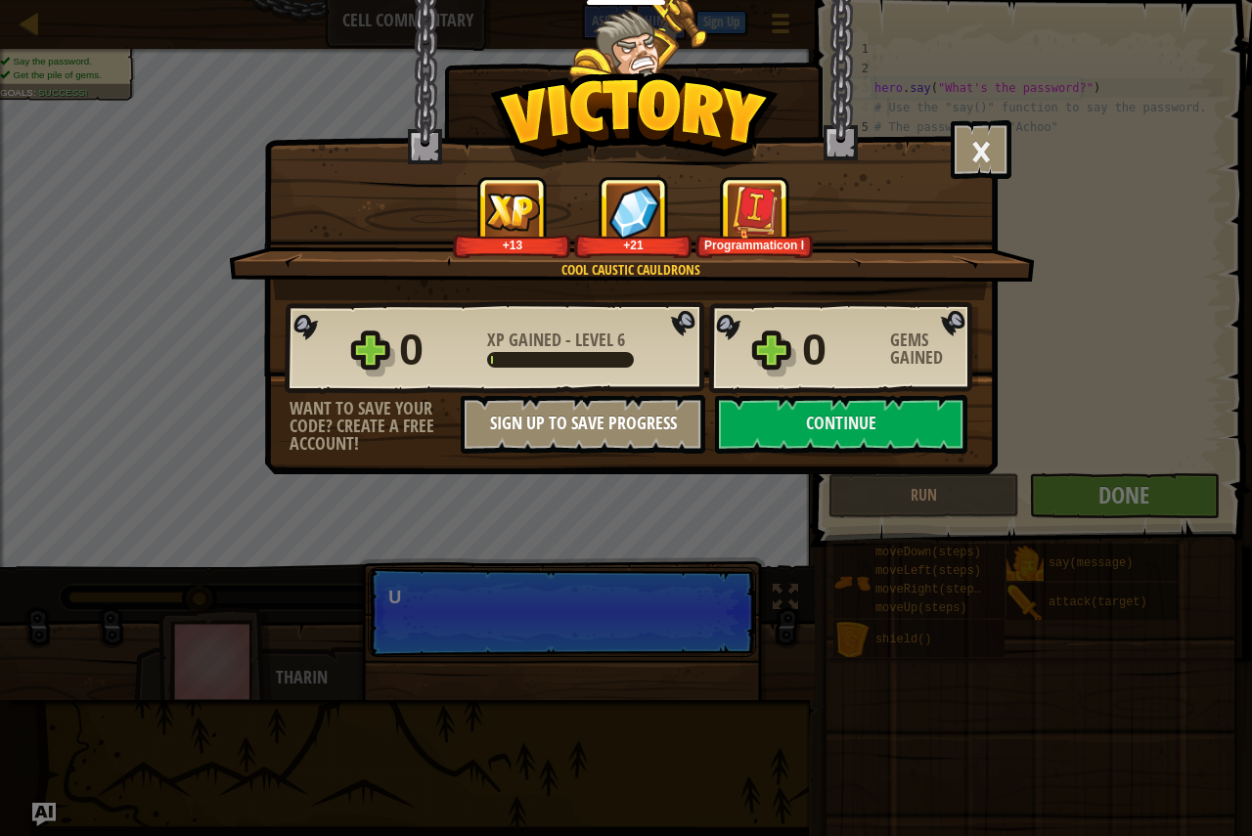
scroll to position [9, 2]
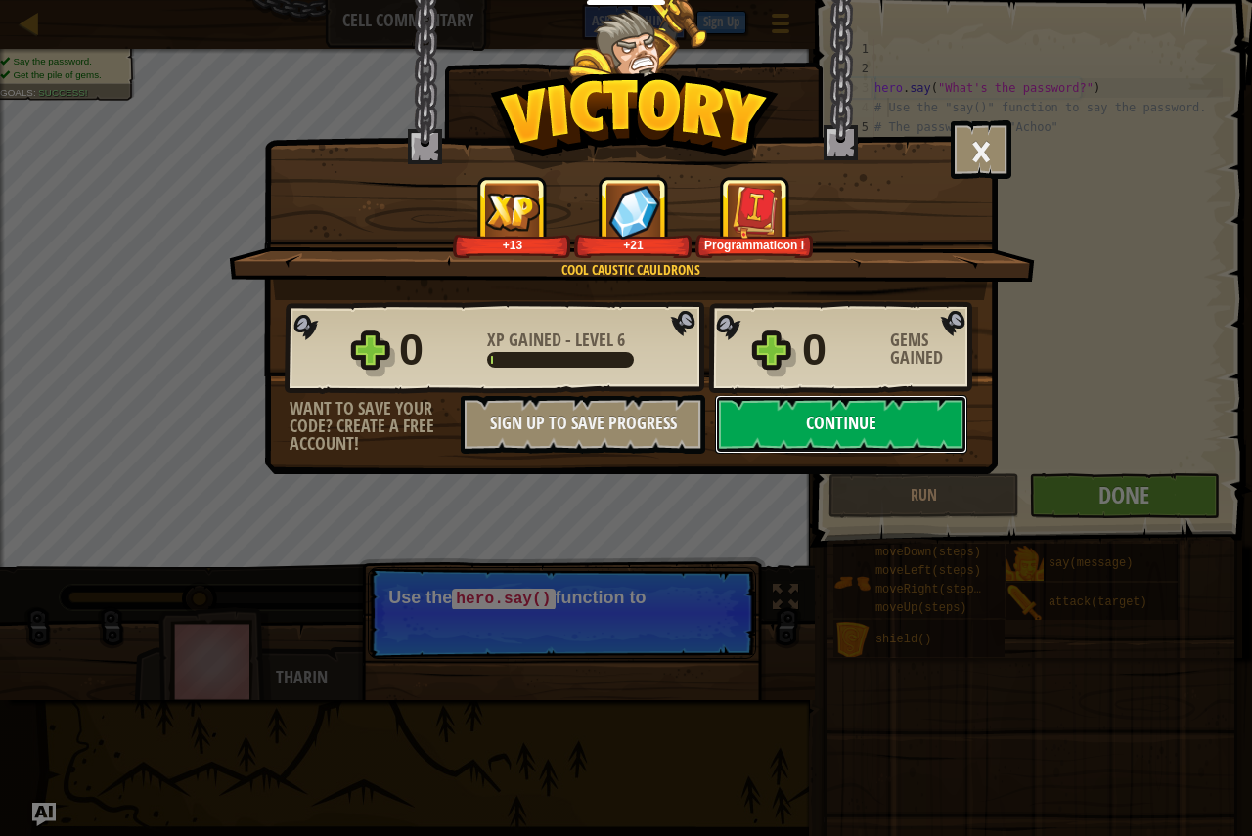
click at [818, 429] on button "Continue" at bounding box center [841, 424] width 252 height 59
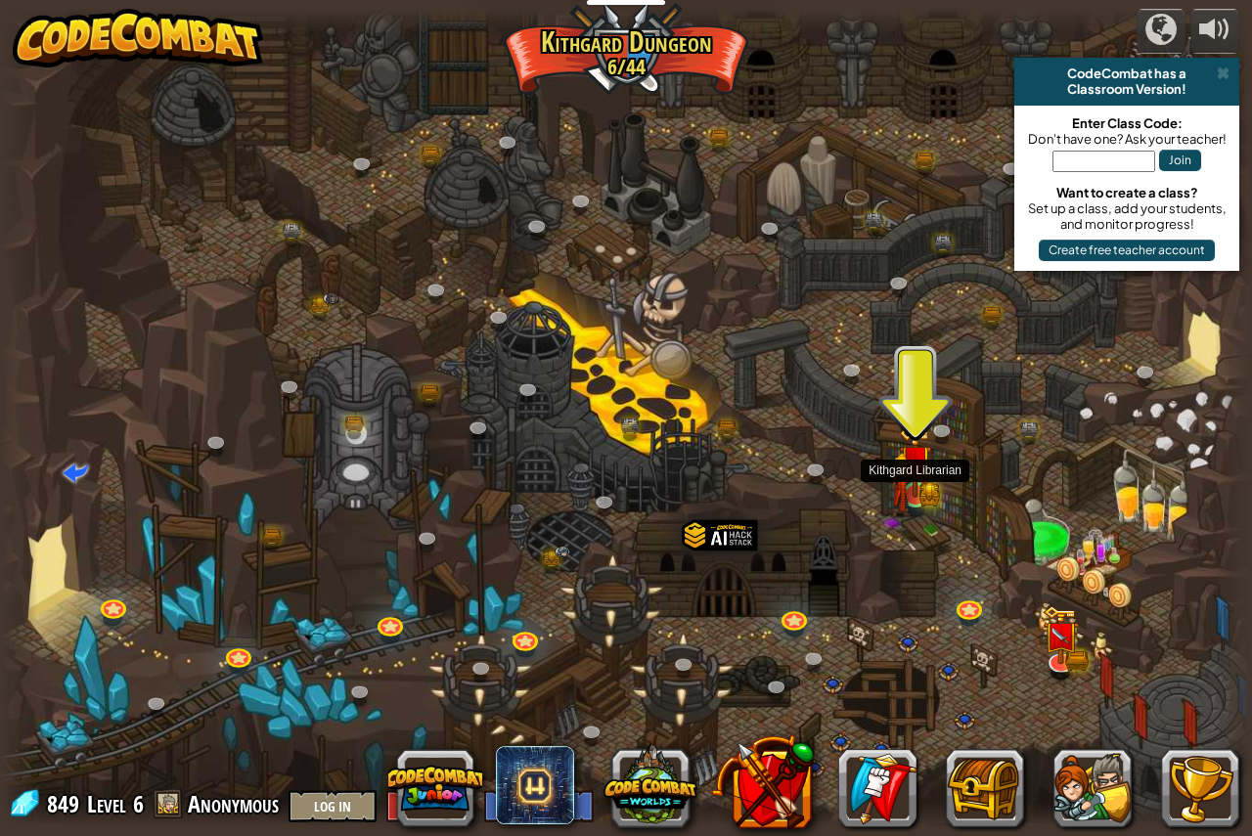
click at [914, 491] on img at bounding box center [915, 460] width 32 height 71
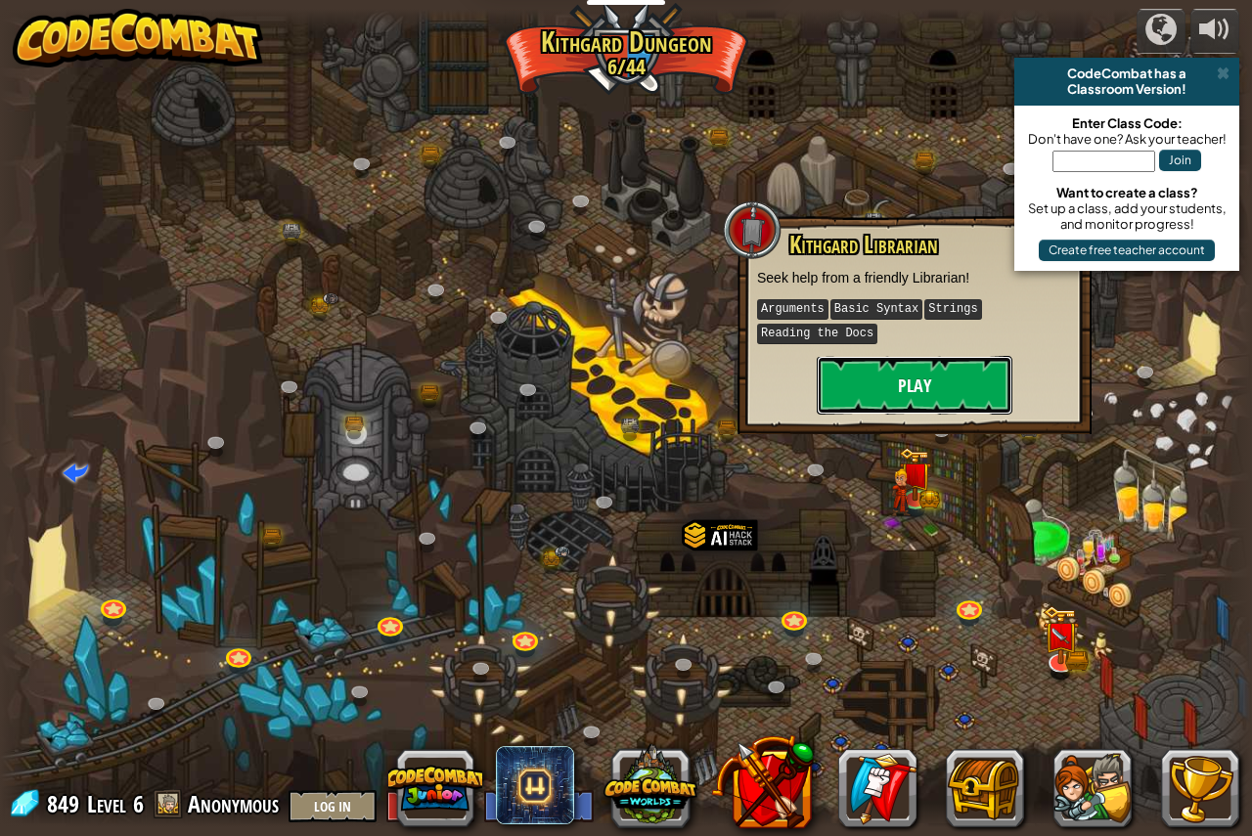
click at [932, 401] on button "Play" at bounding box center [915, 385] width 196 height 59
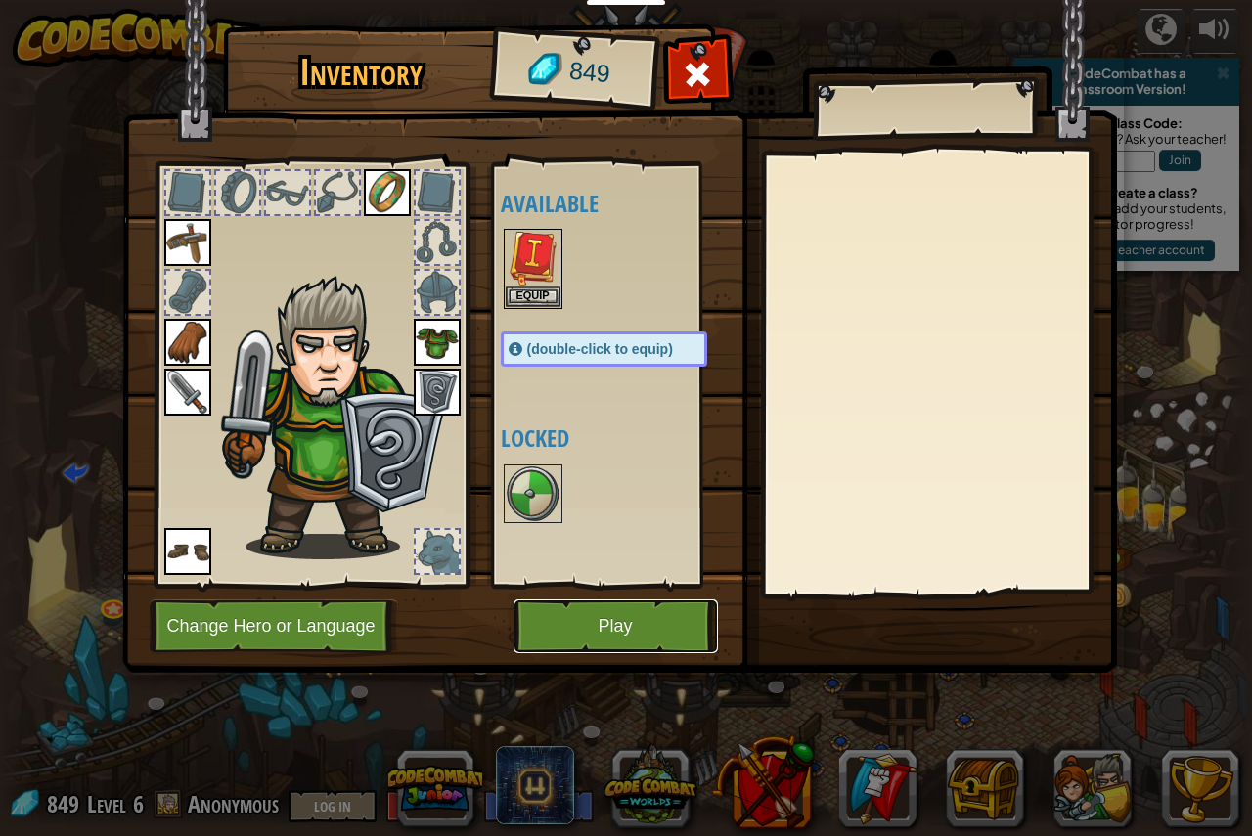
drag, startPoint x: 611, startPoint y: 629, endPoint x: 582, endPoint y: 279, distance: 351.3
click at [584, 279] on div "Inventory 849 Available Equip Equip Equip Equip Equip Equip Equip Equip (double…" at bounding box center [626, 351] width 994 height 645
click at [543, 293] on button "Equip" at bounding box center [533, 296] width 55 height 21
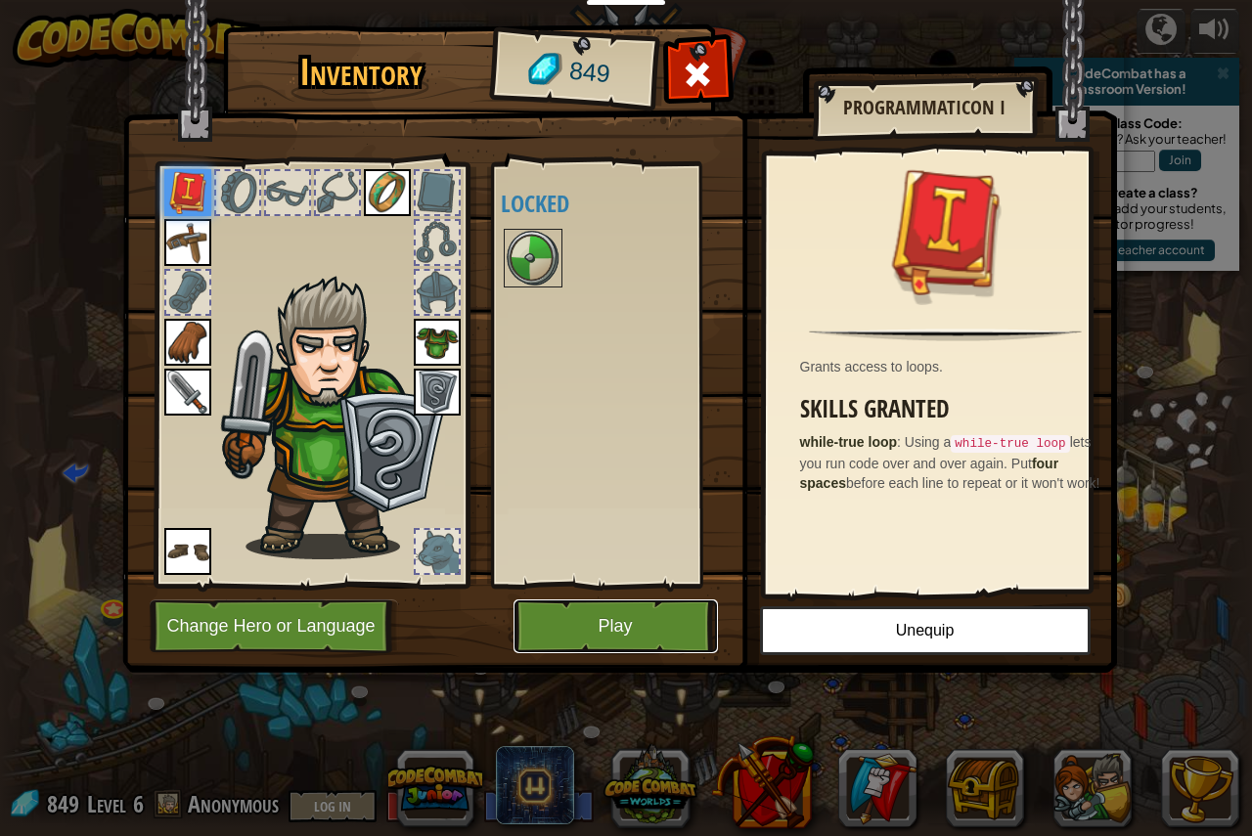
click at [585, 623] on button "Play" at bounding box center [615, 626] width 204 height 54
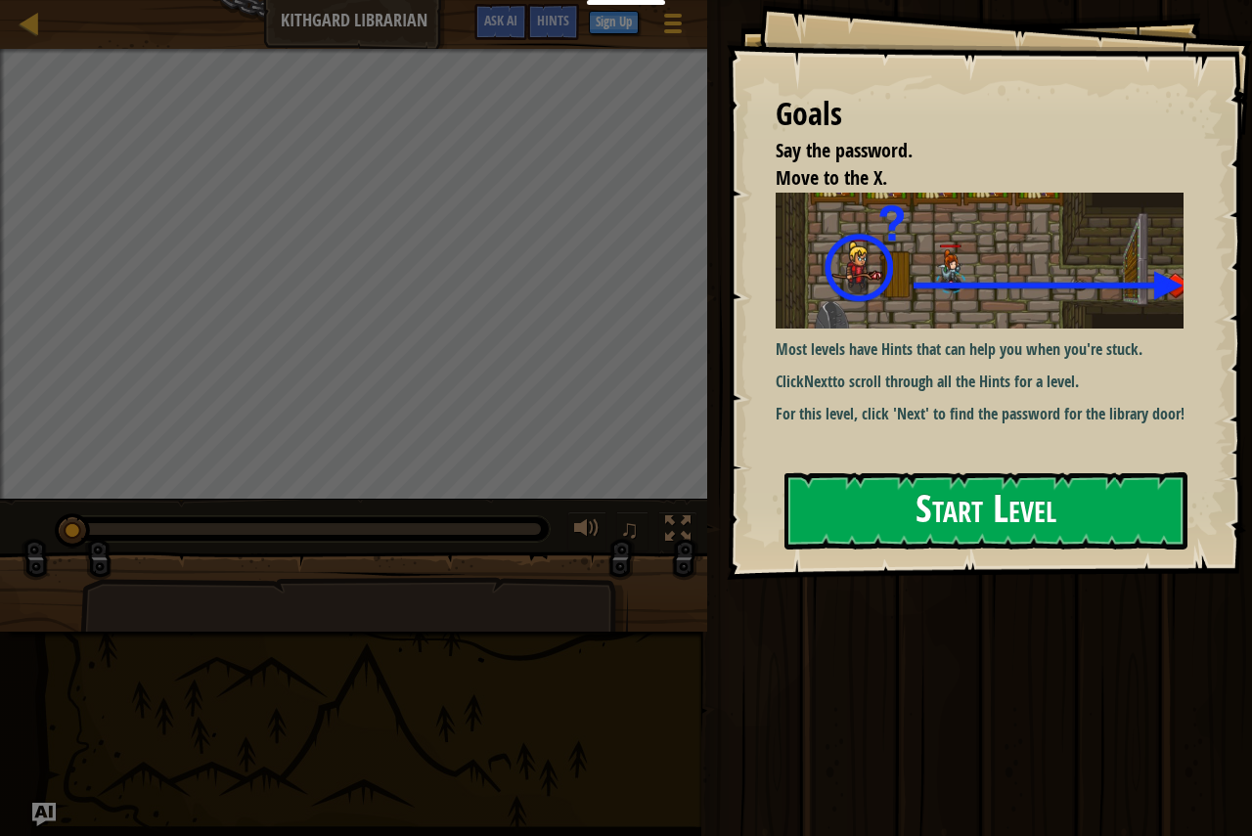
click at [1025, 511] on button "Start Level" at bounding box center [985, 510] width 403 height 77
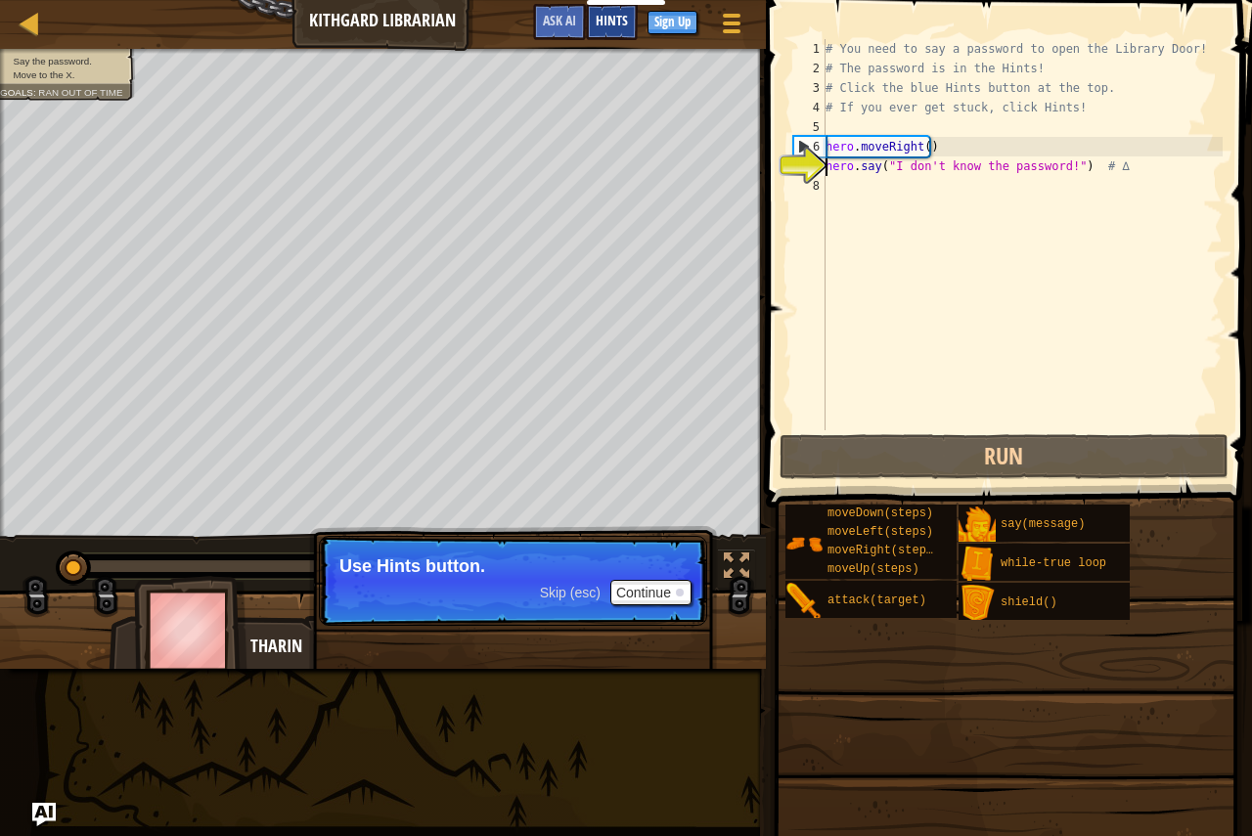
click at [600, 11] on div "Hints" at bounding box center [612, 22] width 52 height 36
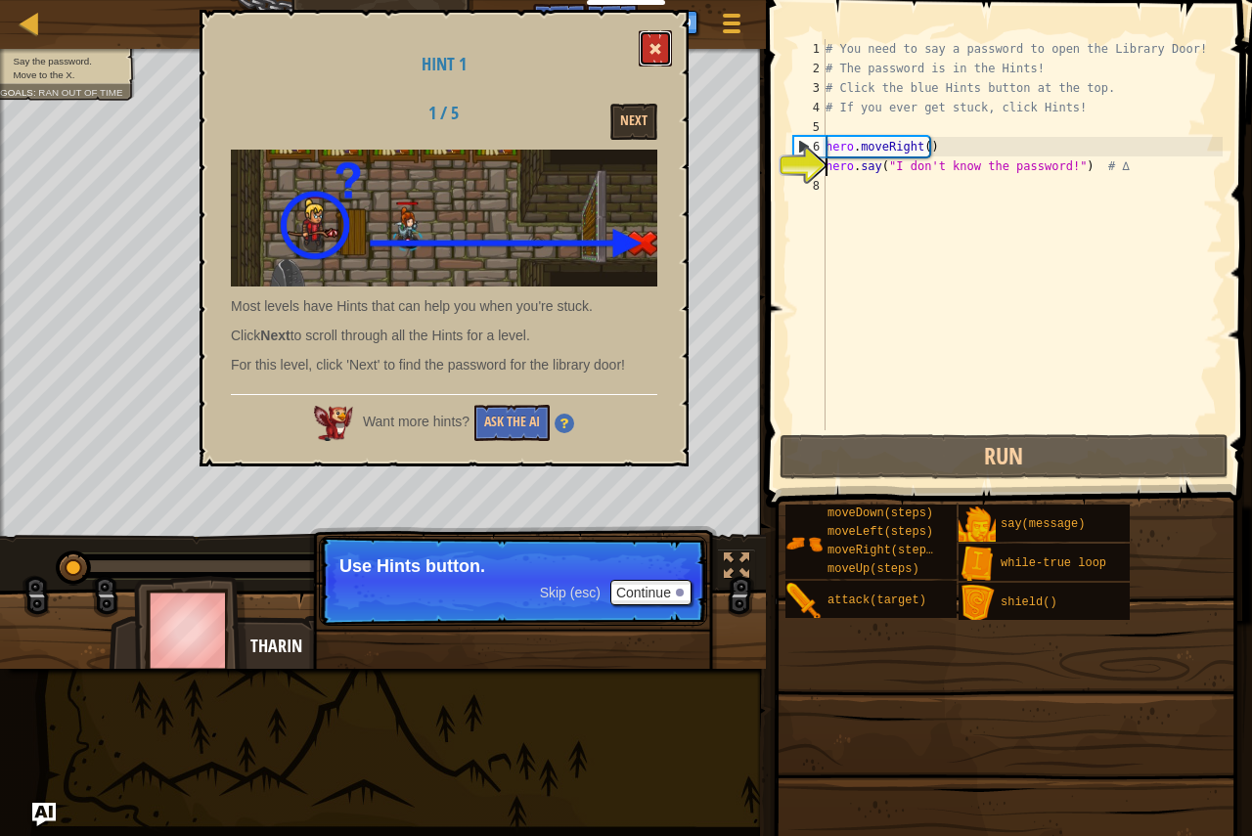
click at [650, 46] on span at bounding box center [655, 49] width 14 height 14
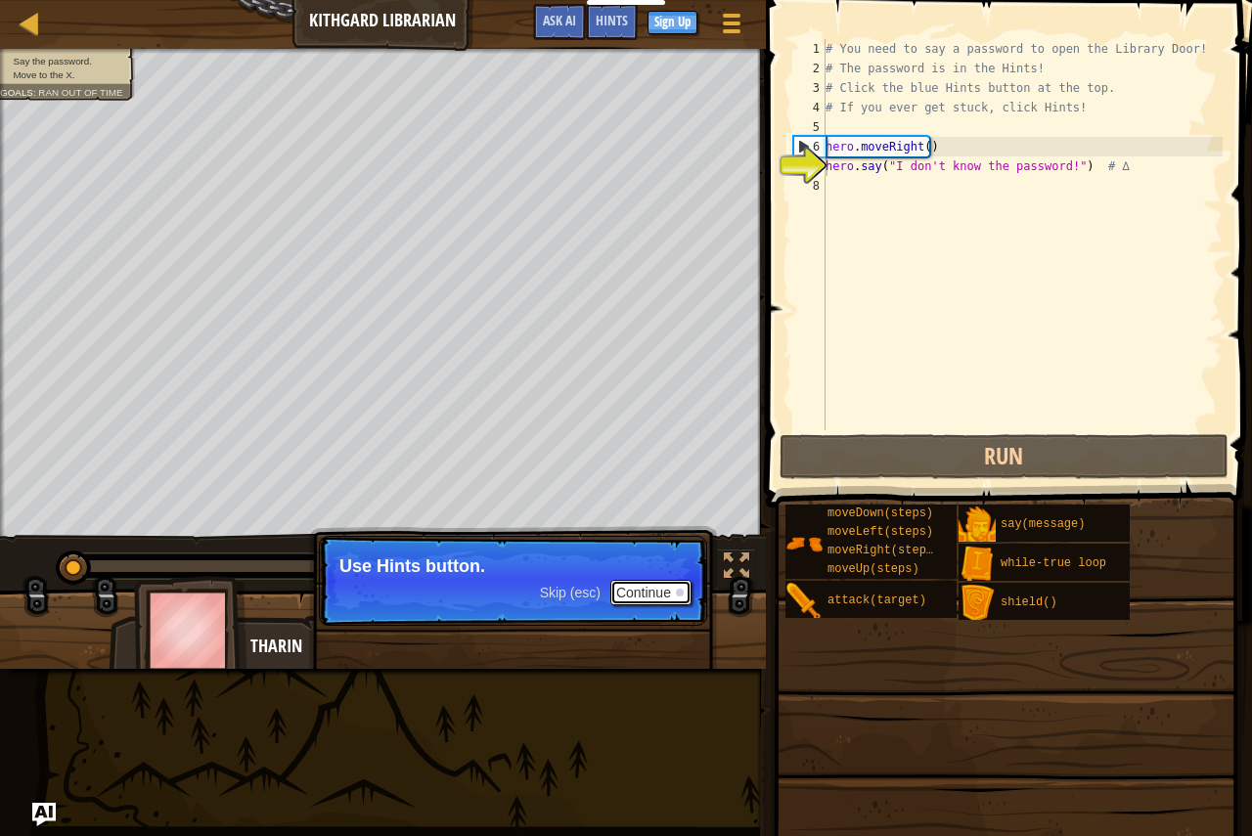
click at [645, 591] on button "Continue" at bounding box center [650, 592] width 81 height 25
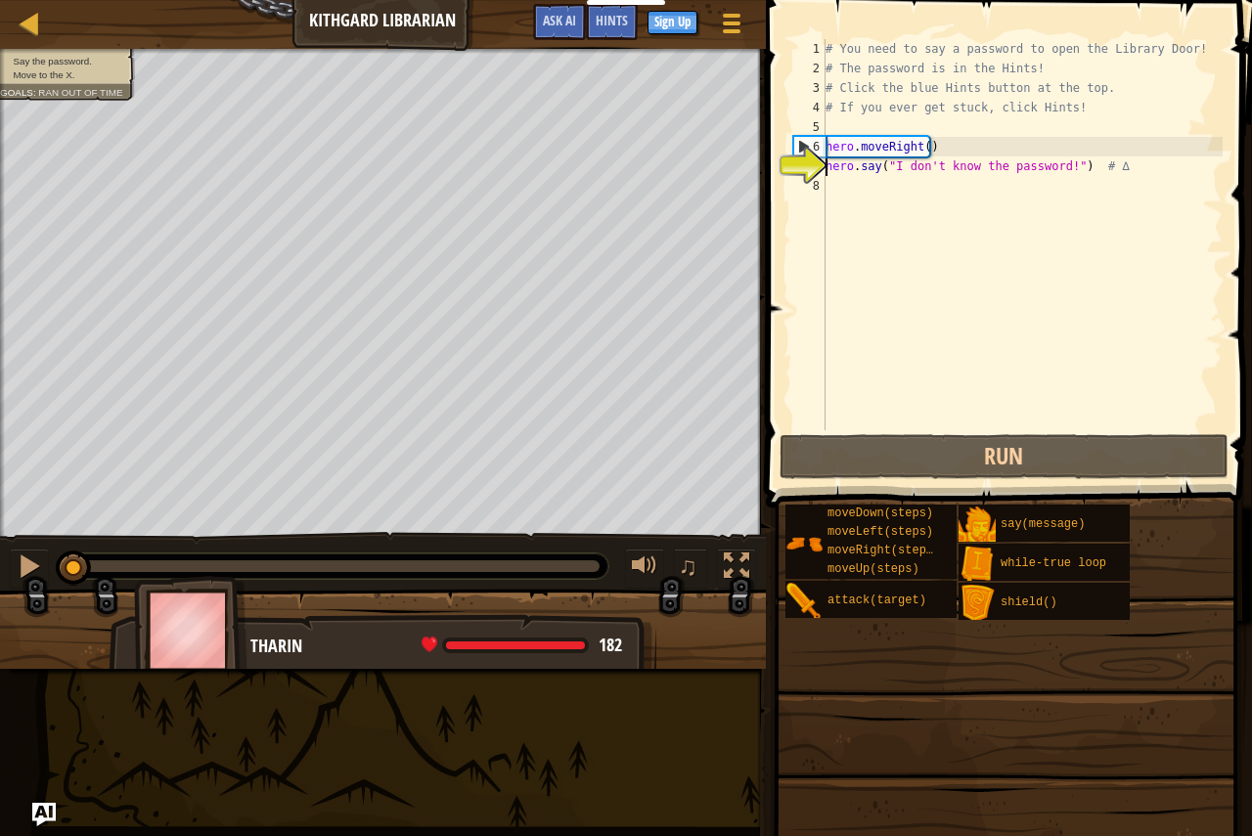
click at [1147, 163] on div "# You need to say a password to open the Library Door! # The password is in the…" at bounding box center [1021, 254] width 401 height 430
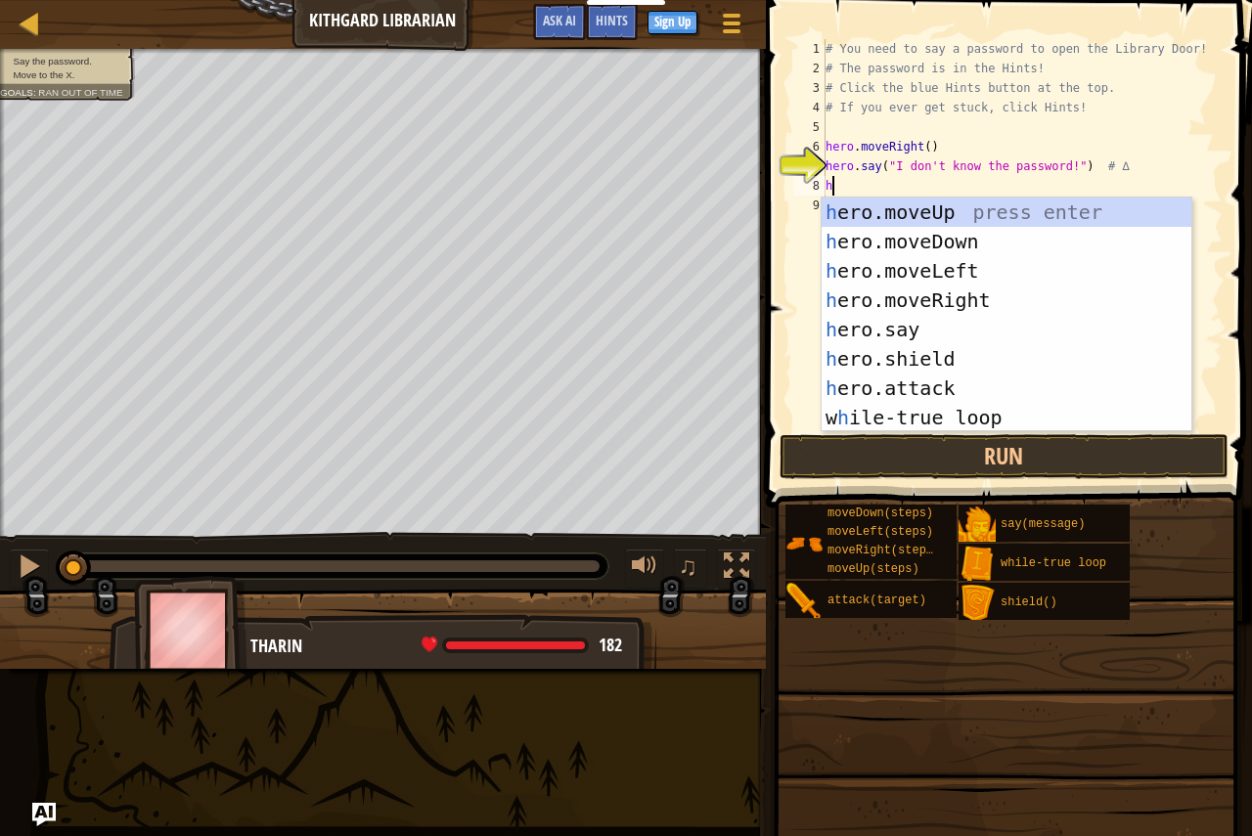
scroll to position [9, 0]
type textarea "hero"
click at [1055, 297] on div "hero .moveUp press enter hero .moveDown press enter hero .moveLeft press enter …" at bounding box center [1006, 344] width 370 height 293
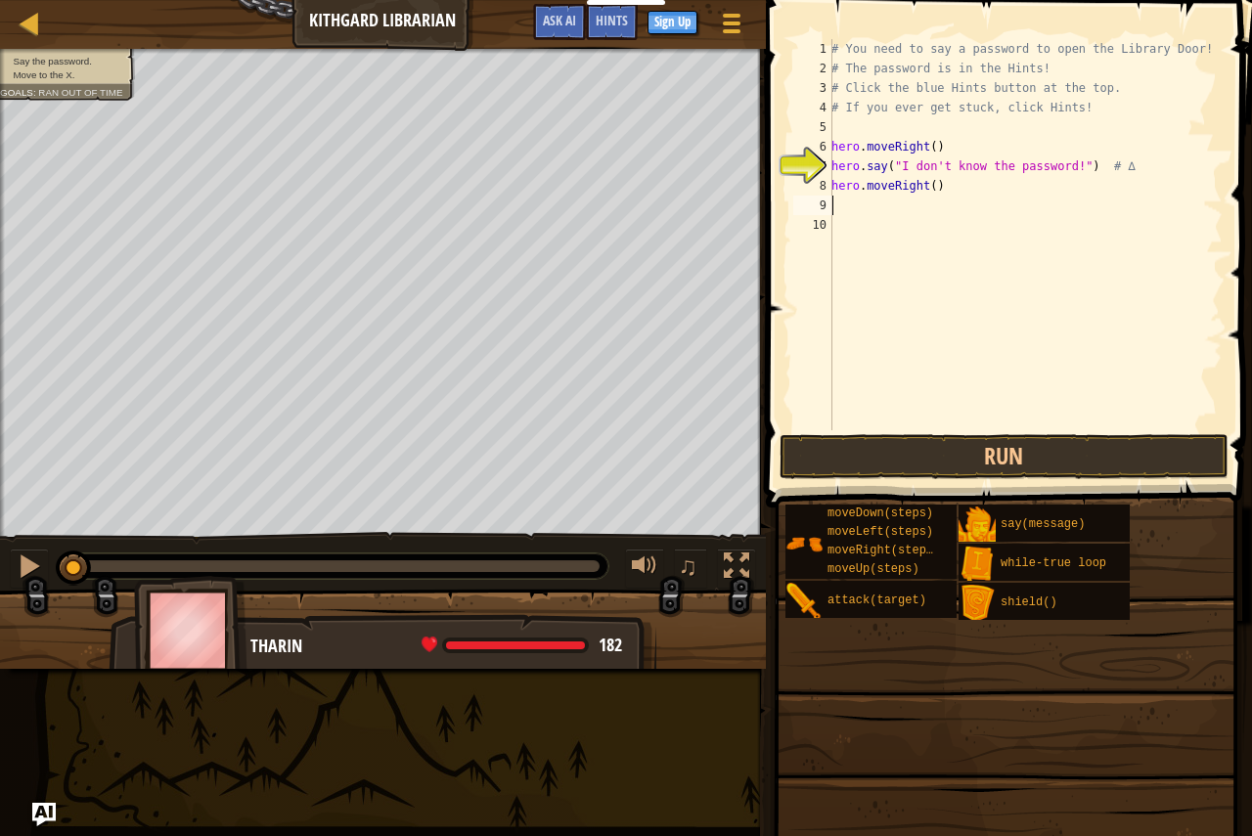
scroll to position [9, 0]
click at [1021, 443] on button "Run" at bounding box center [1003, 456] width 449 height 45
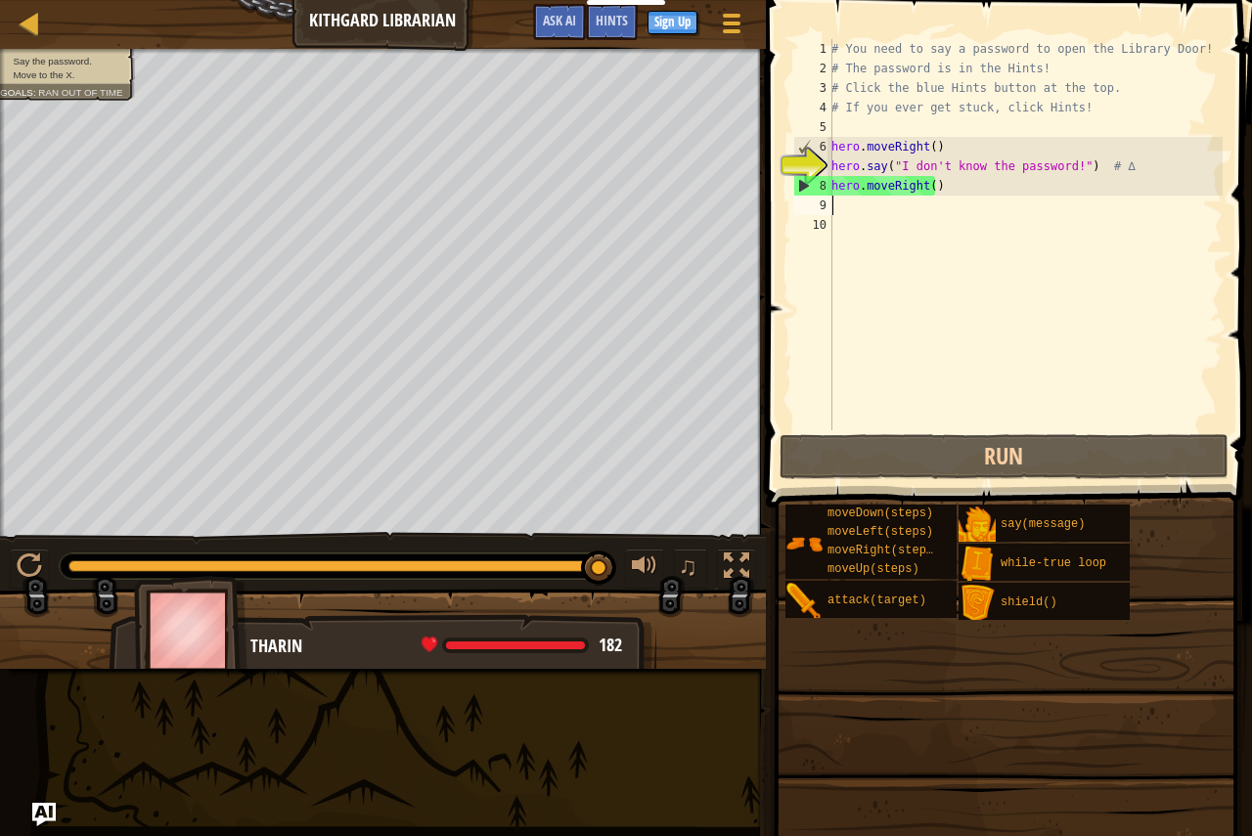
click at [956, 219] on div "# You need to say a password to open the Library Door! # The password is in the…" at bounding box center [1024, 254] width 395 height 430
click at [958, 202] on div "# You need to say a password to open the Library Door! # The password is in the…" at bounding box center [1024, 254] width 395 height 430
click at [1128, 178] on div "# You need to say a password to open the Library Door! # The password is in the…" at bounding box center [1024, 254] width 395 height 430
drag, startPoint x: 1061, startPoint y: 166, endPoint x: 895, endPoint y: 168, distance: 166.2
click at [895, 168] on div "# You need to say a password to open the Library Door! # The password is in the…" at bounding box center [1024, 254] width 395 height 430
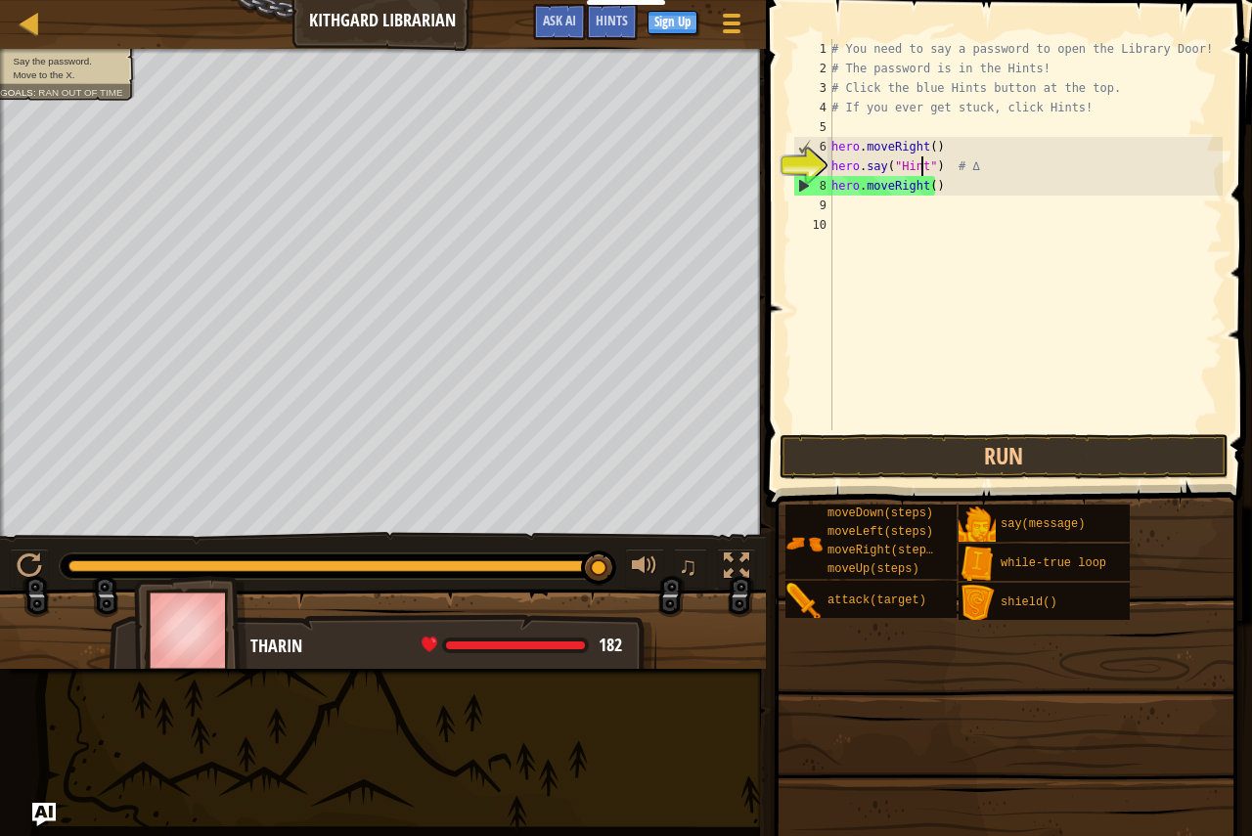
type textarea "hero.say("Hints") # ∆"
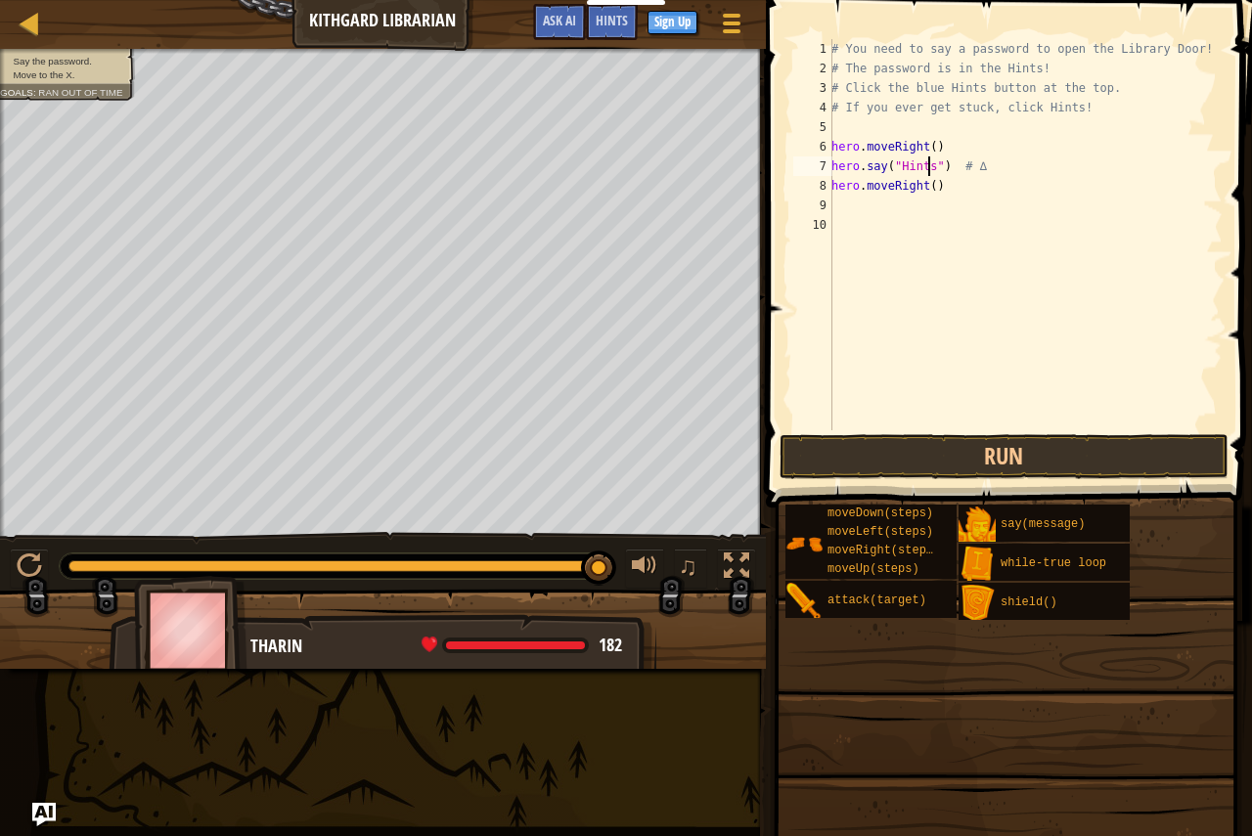
click at [875, 200] on div "# You need to say a password to open the Library Door! # The password is in the…" at bounding box center [1024, 254] width 395 height 430
click at [952, 454] on button "Run" at bounding box center [1003, 456] width 449 height 45
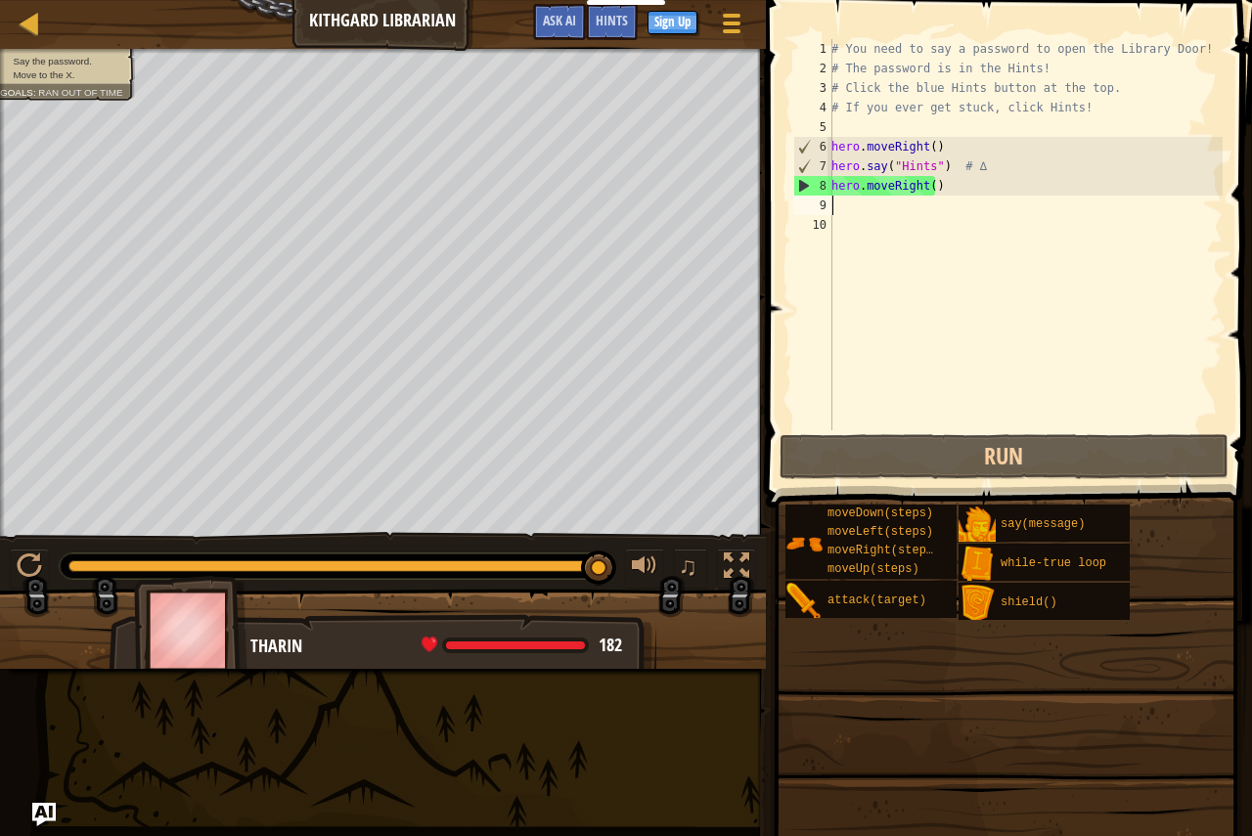
click at [932, 168] on div "# You need to say a password to open the Library Door! # The password is in the…" at bounding box center [1024, 254] width 395 height 430
drag, startPoint x: 927, startPoint y: 170, endPoint x: 898, endPoint y: 166, distance: 29.6
click at [898, 166] on div "# You need to say a password to open the Library Door! # The password is in the…" at bounding box center [1024, 254] width 395 height 430
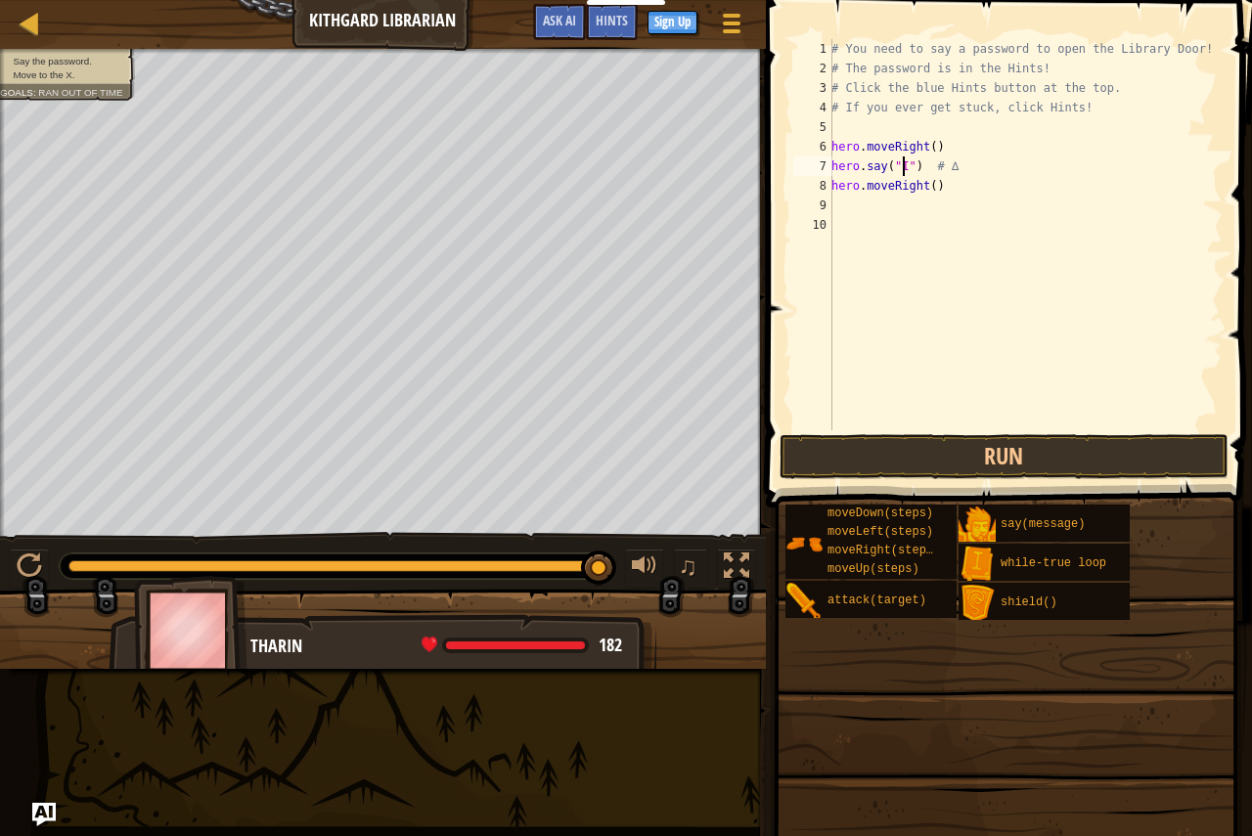
scroll to position [9, 6]
click at [611, 23] on span "Hints" at bounding box center [612, 20] width 32 height 19
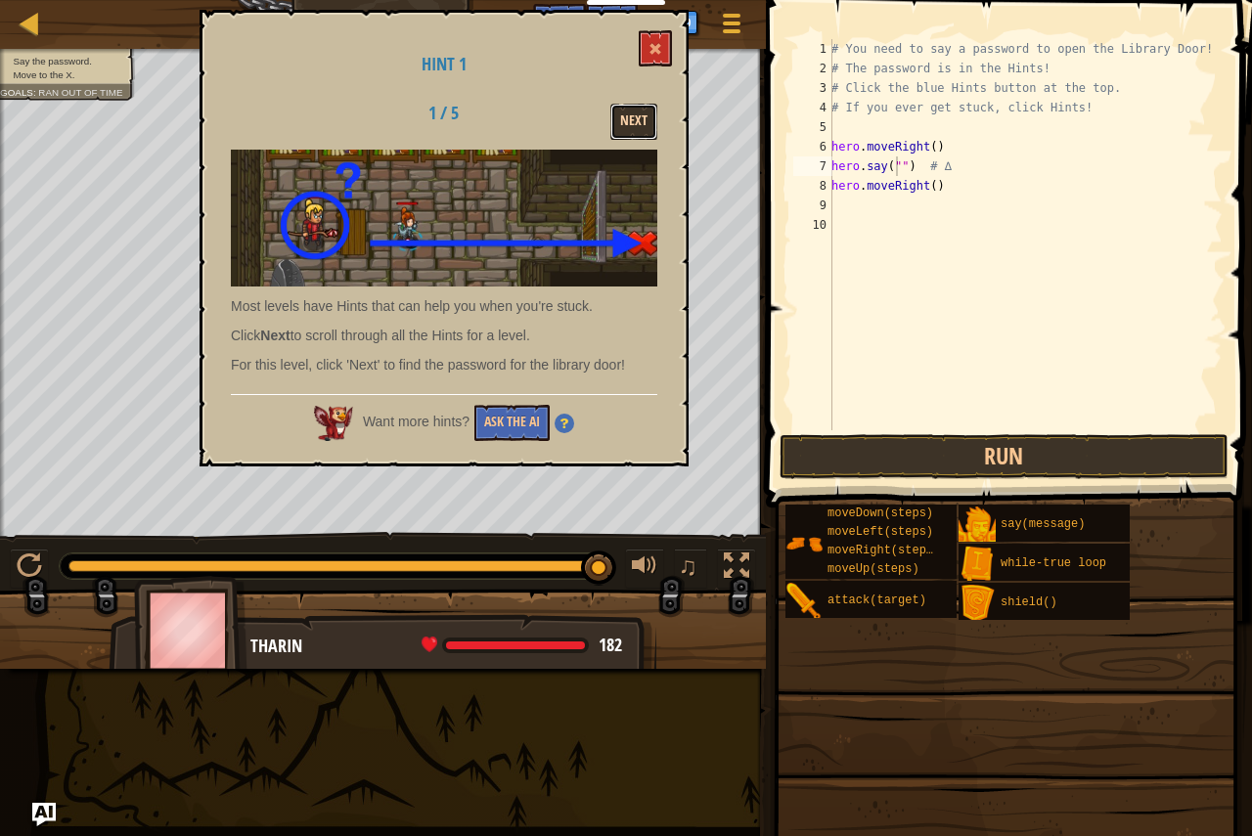
click at [624, 130] on button "Next" at bounding box center [633, 122] width 47 height 36
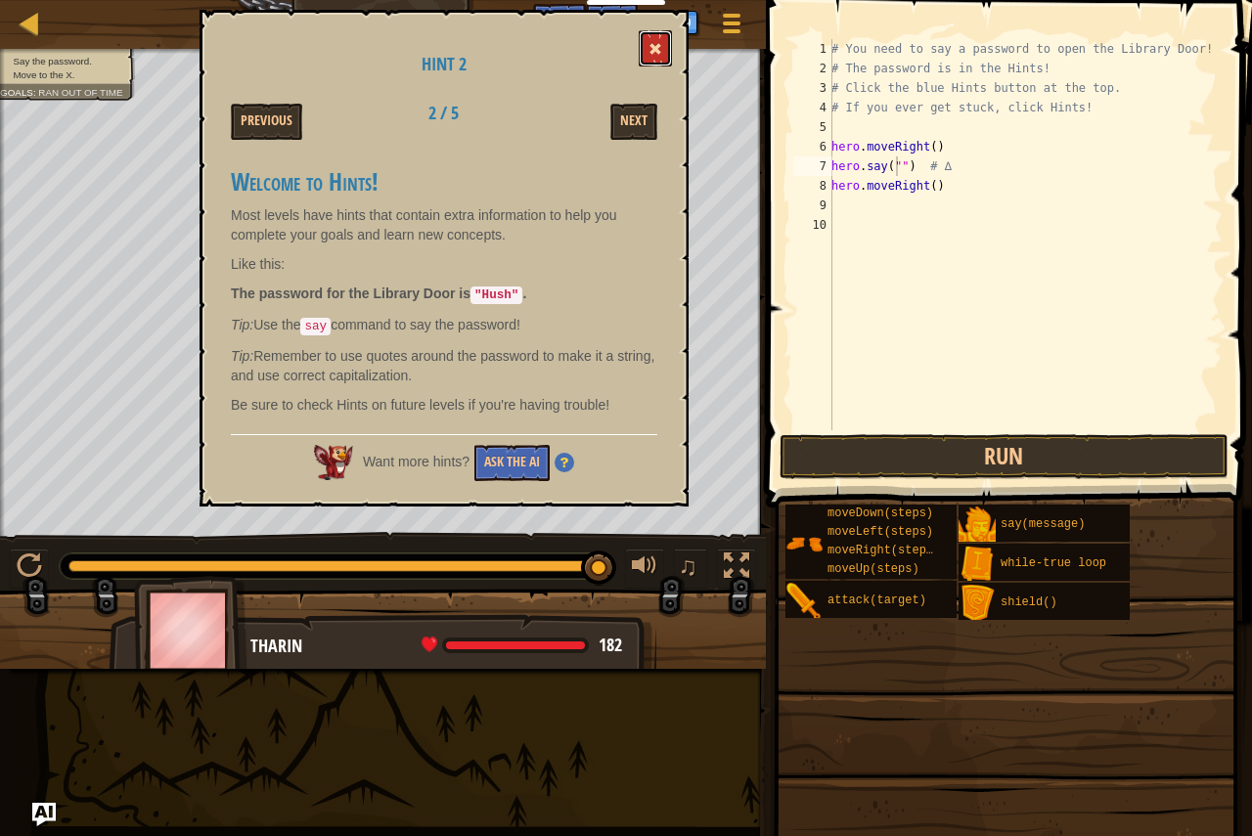
click at [652, 35] on button at bounding box center [655, 48] width 33 height 36
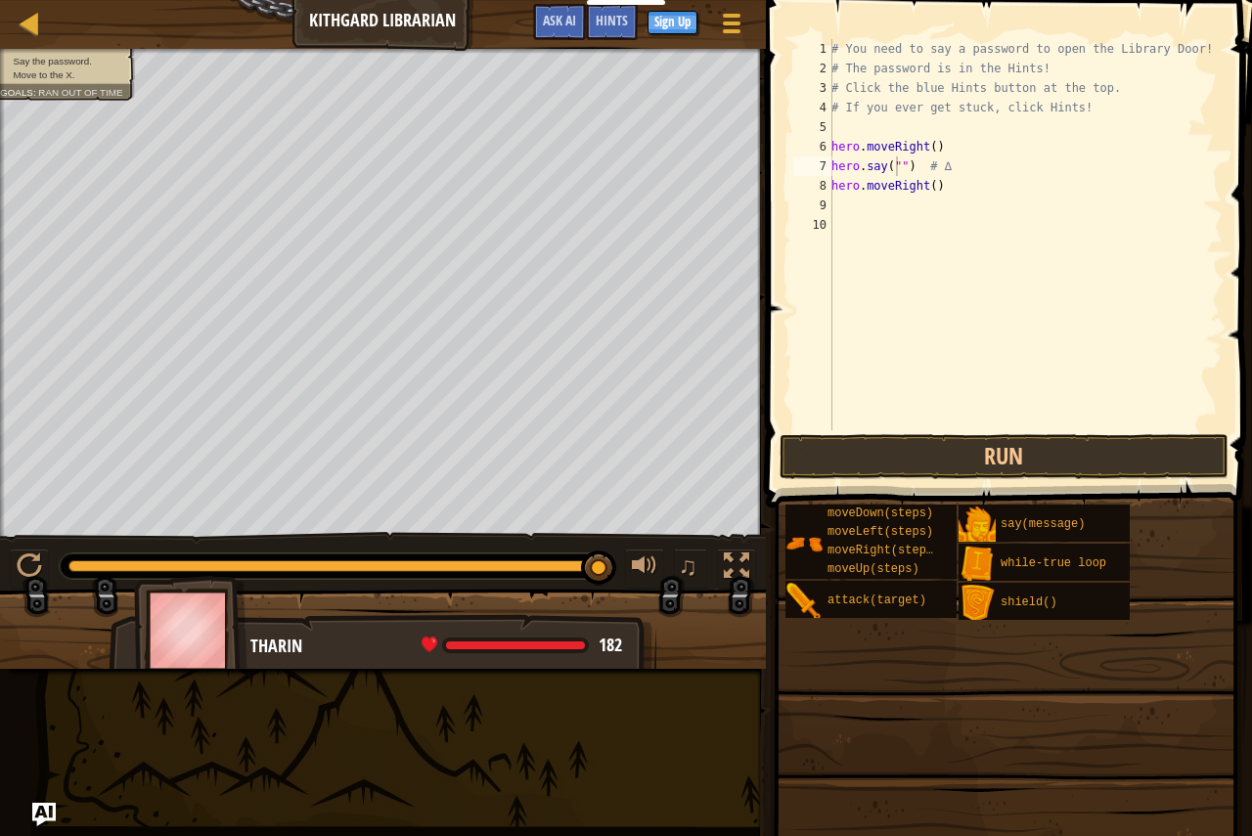
click at [896, 167] on div "# You need to say a password to open the Library Door! # The password is in the…" at bounding box center [1024, 254] width 395 height 430
type textarea "hero.say("Hush") # ∆"
click at [988, 426] on div "# You need to say a password to open the Library Door! # The password is in the…" at bounding box center [1024, 254] width 395 height 430
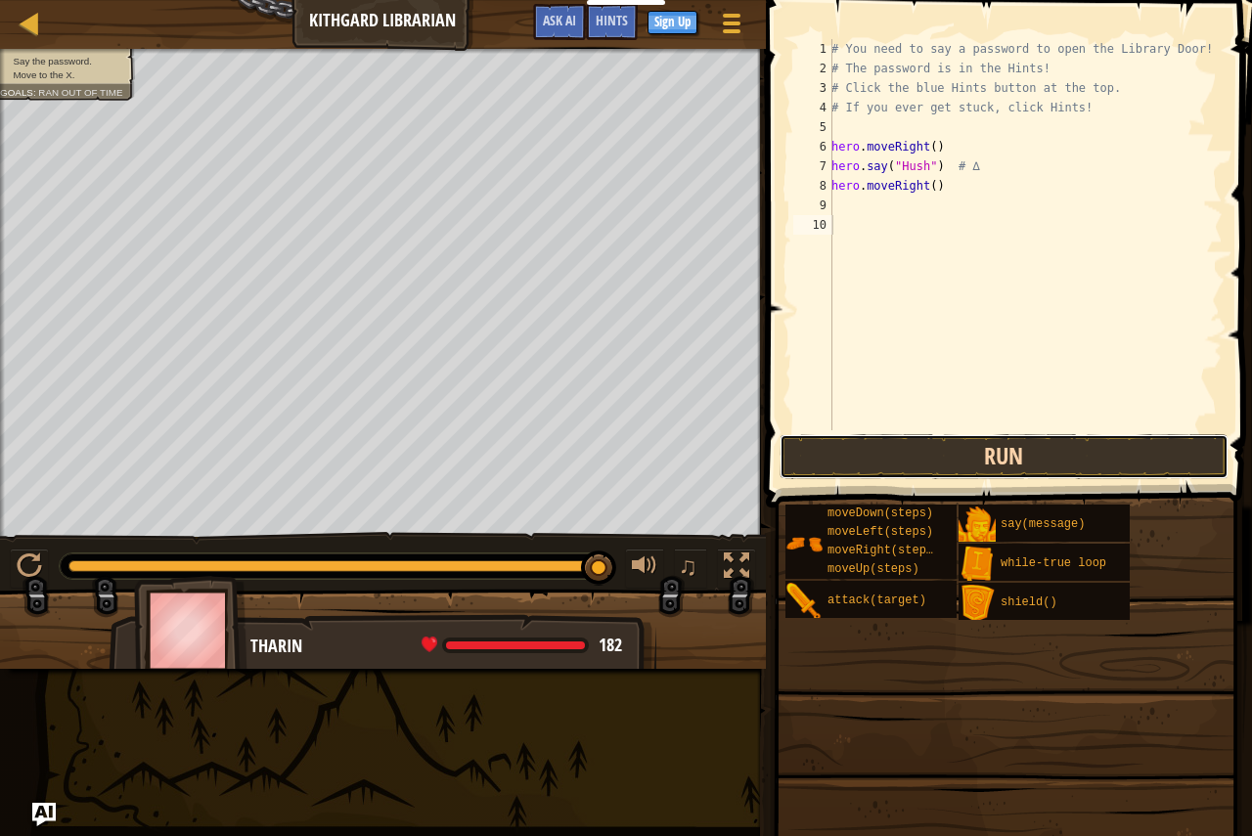
click at [993, 439] on button "Run" at bounding box center [1003, 456] width 449 height 45
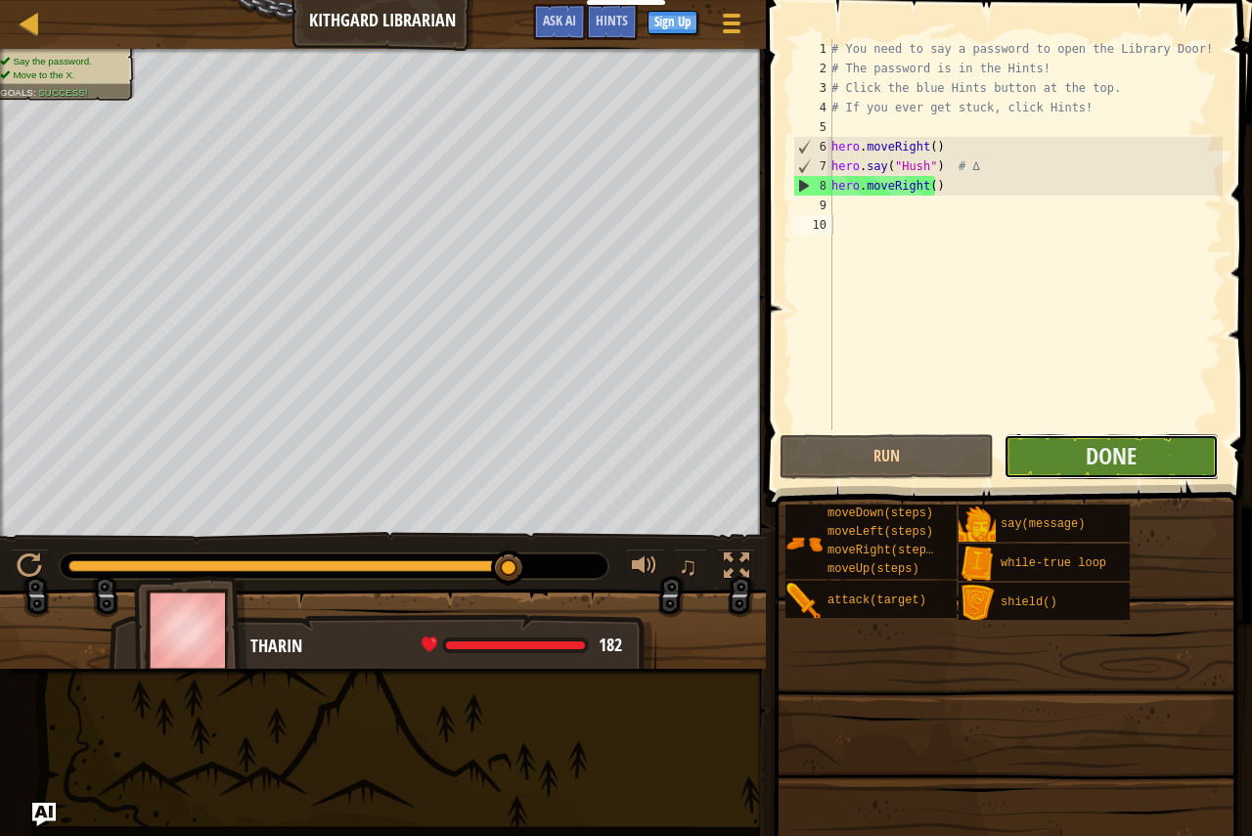
click at [1147, 443] on button "Done" at bounding box center [1110, 456] width 214 height 45
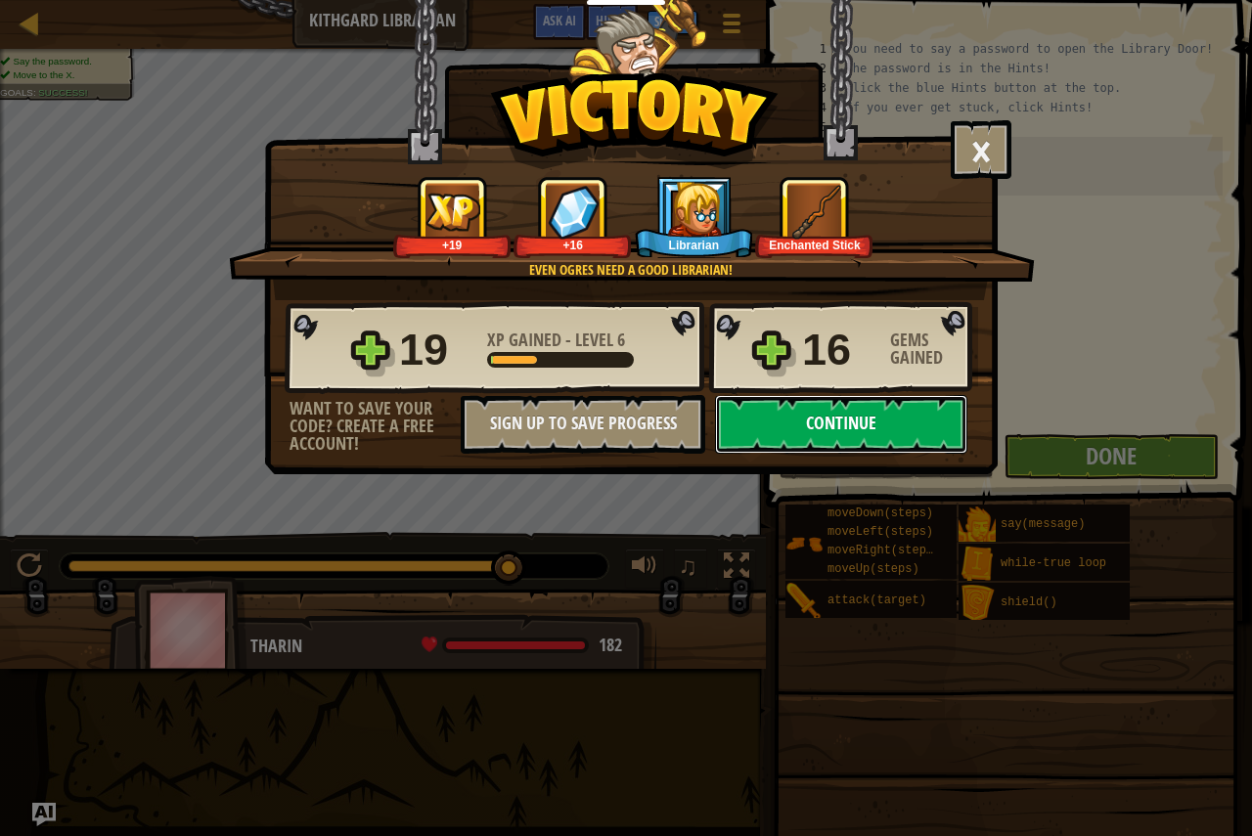
click at [888, 426] on button "Continue" at bounding box center [841, 424] width 252 height 59
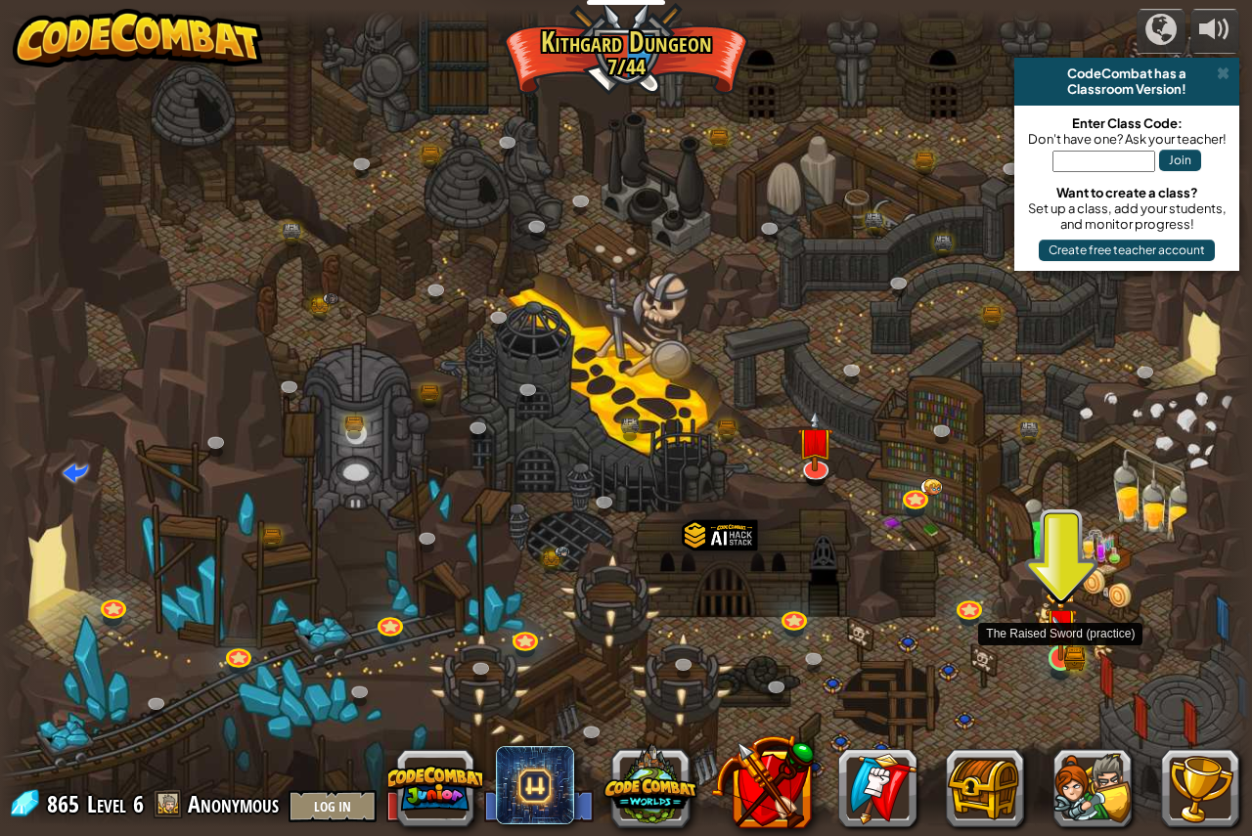
click at [1061, 659] on img at bounding box center [1060, 624] width 32 height 71
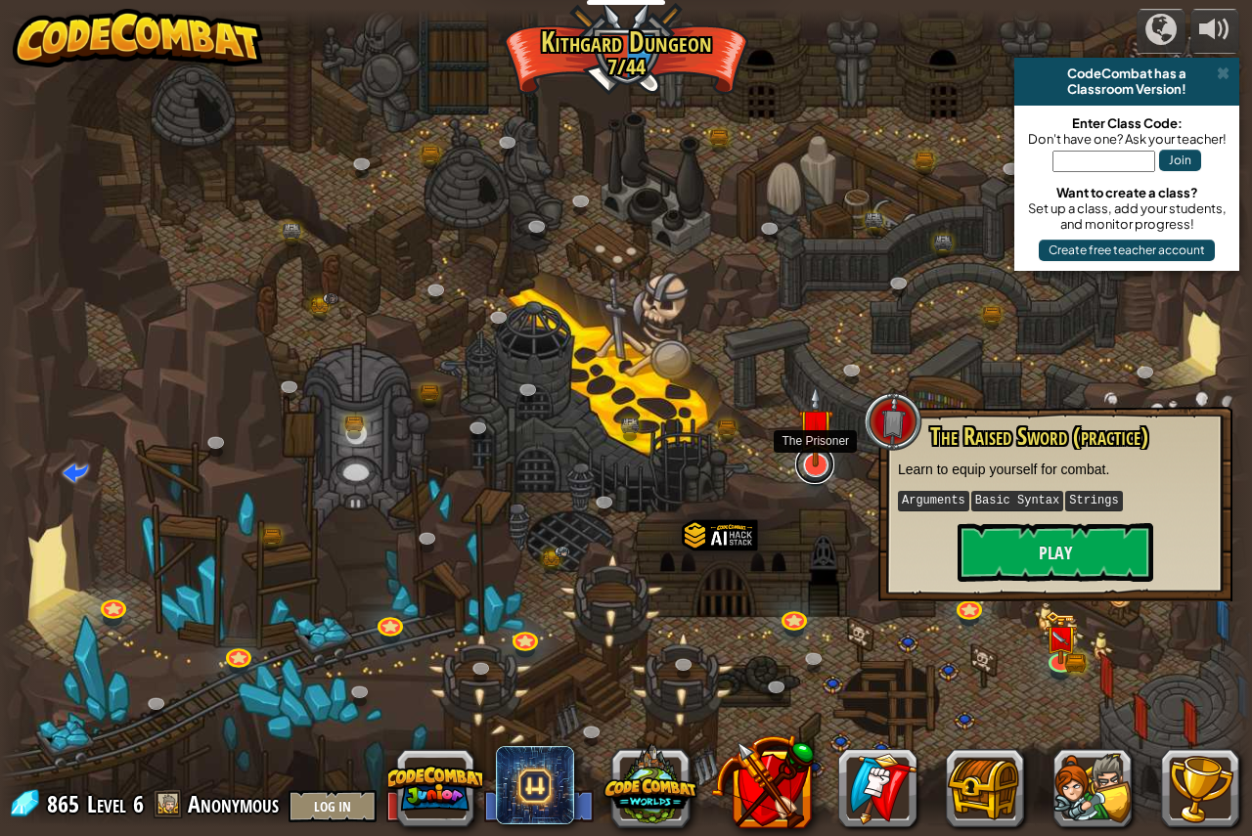
click at [805, 472] on link at bounding box center [814, 464] width 39 height 39
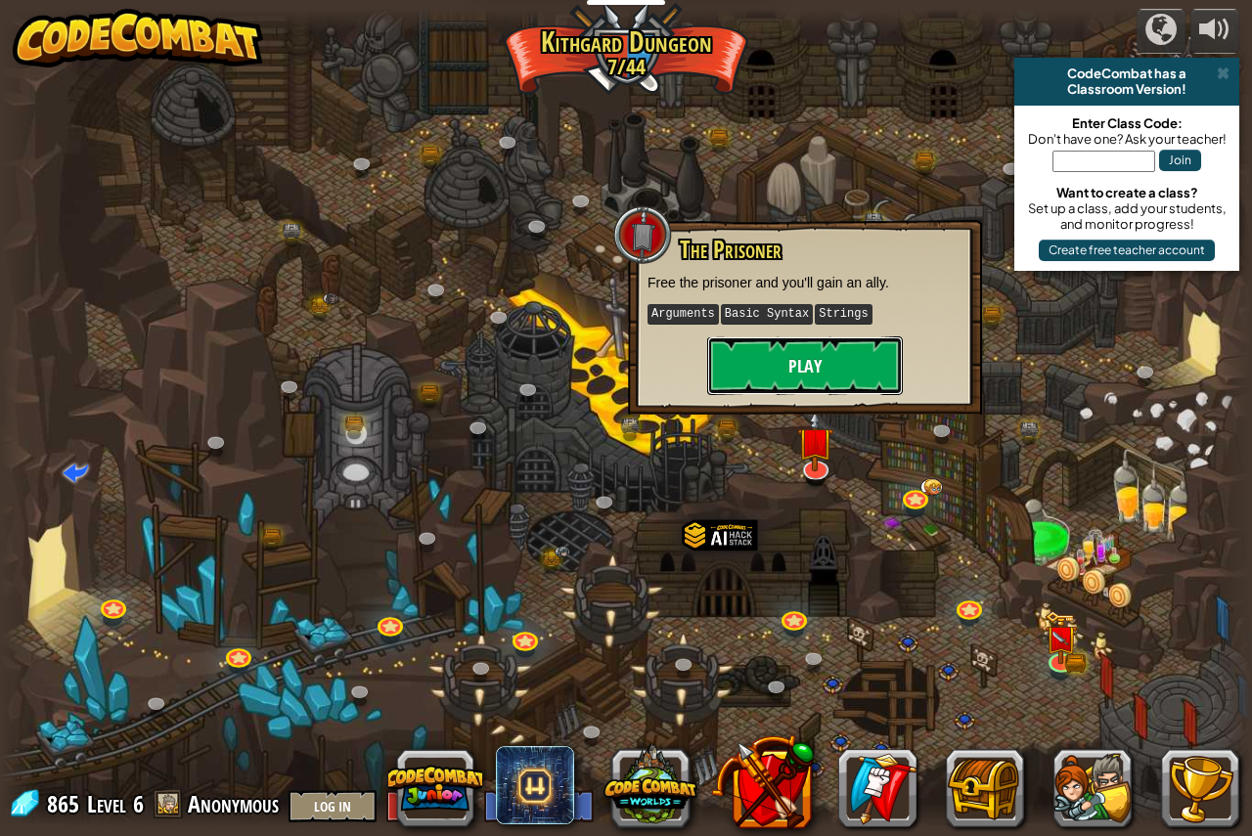
click at [801, 367] on button "Play" at bounding box center [805, 365] width 196 height 59
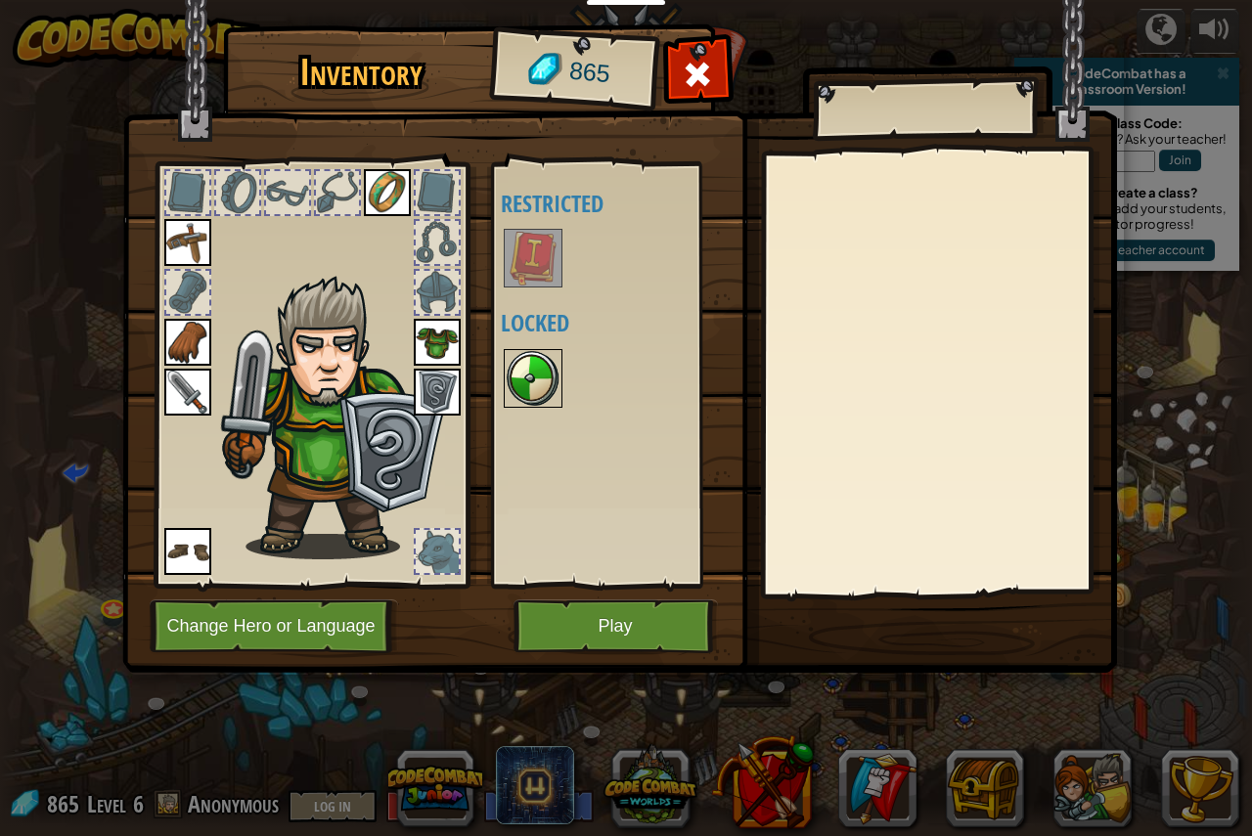
click at [518, 374] on img at bounding box center [533, 378] width 55 height 55
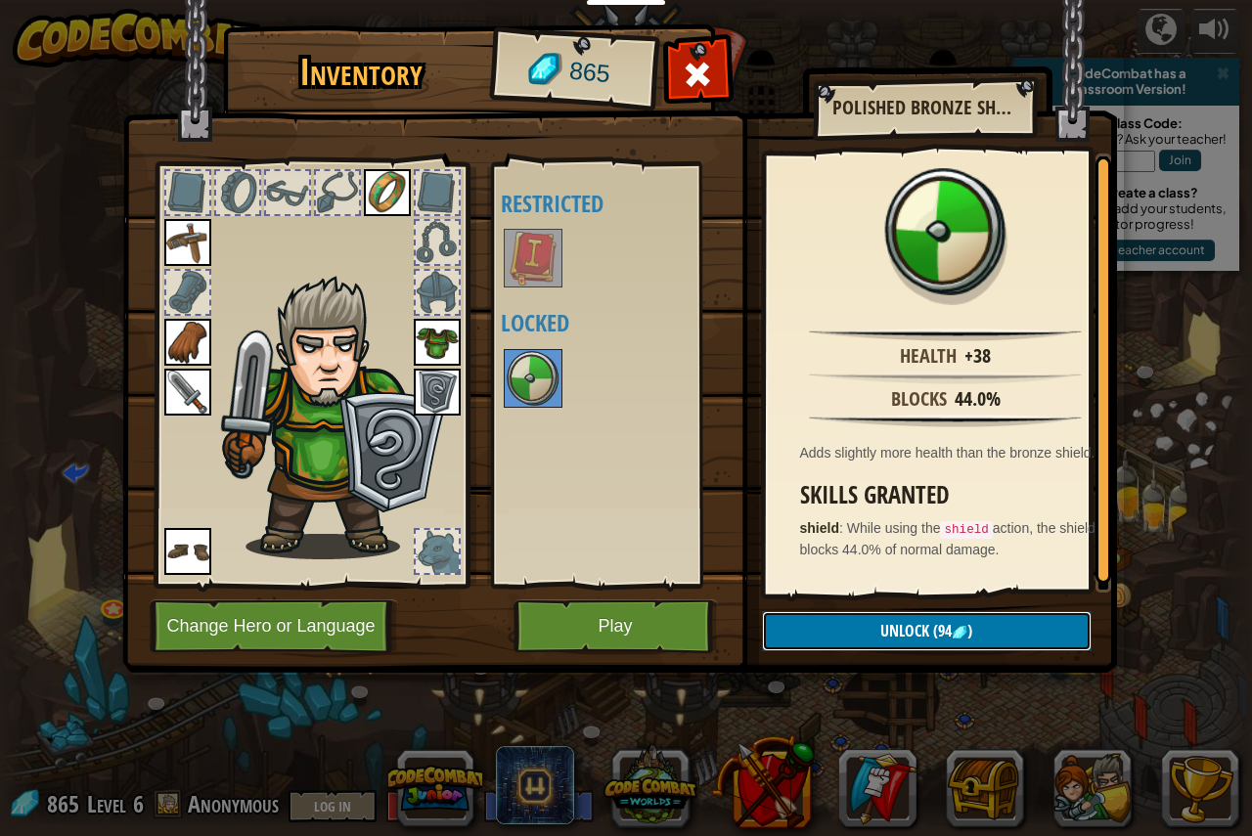
click at [911, 638] on span "Unlock" at bounding box center [904, 631] width 49 height 22
click at [911, 638] on button "Confirm" at bounding box center [927, 631] width 330 height 40
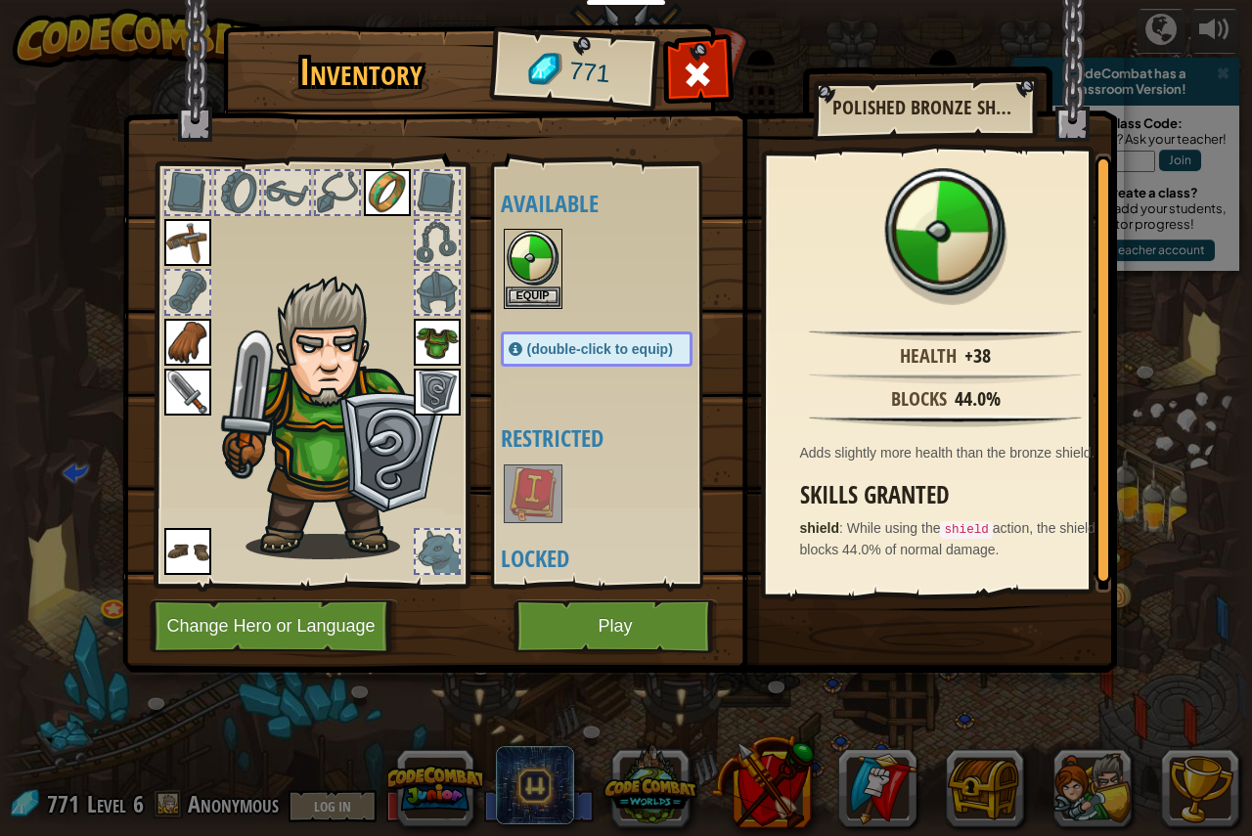
click at [310, 658] on img at bounding box center [619, 318] width 994 height 710
click at [323, 622] on button "Change Hero or Language" at bounding box center [274, 626] width 248 height 54
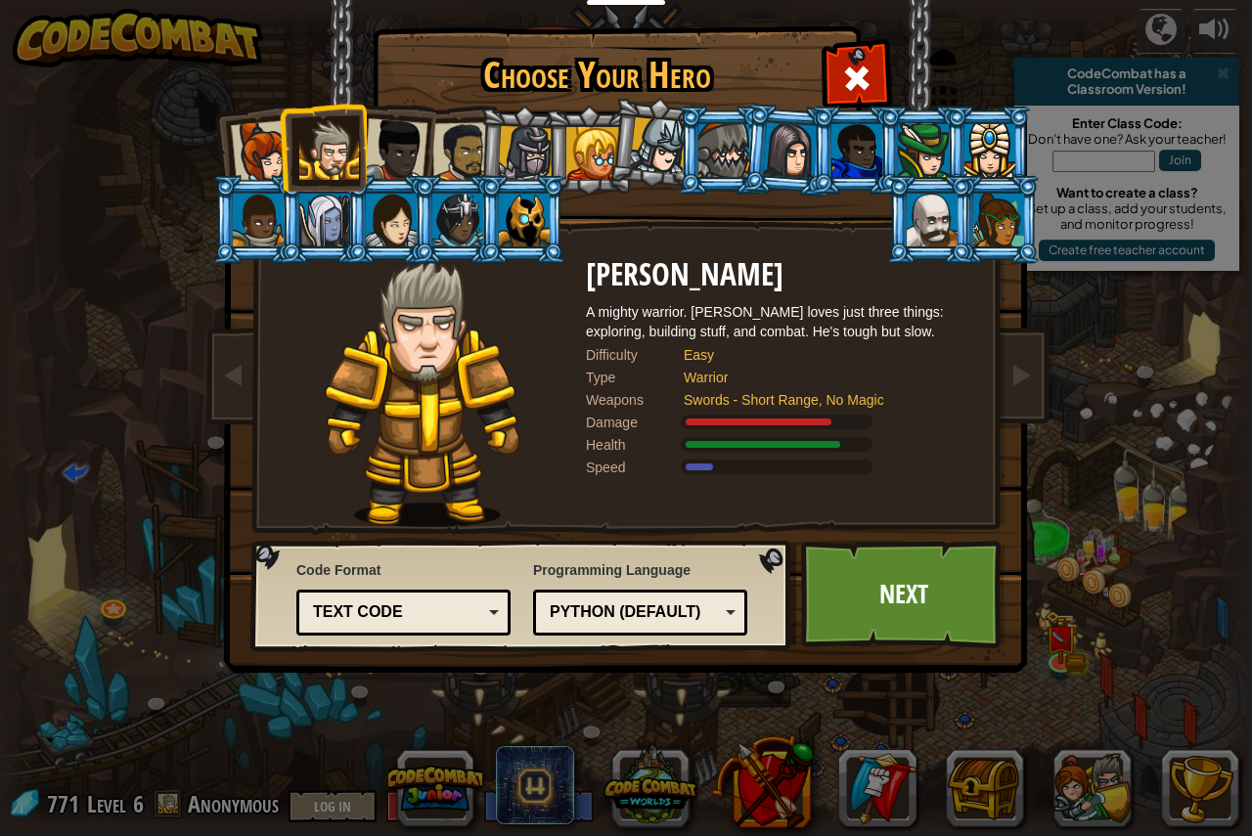
click at [604, 163] on div at bounding box center [592, 153] width 53 height 53
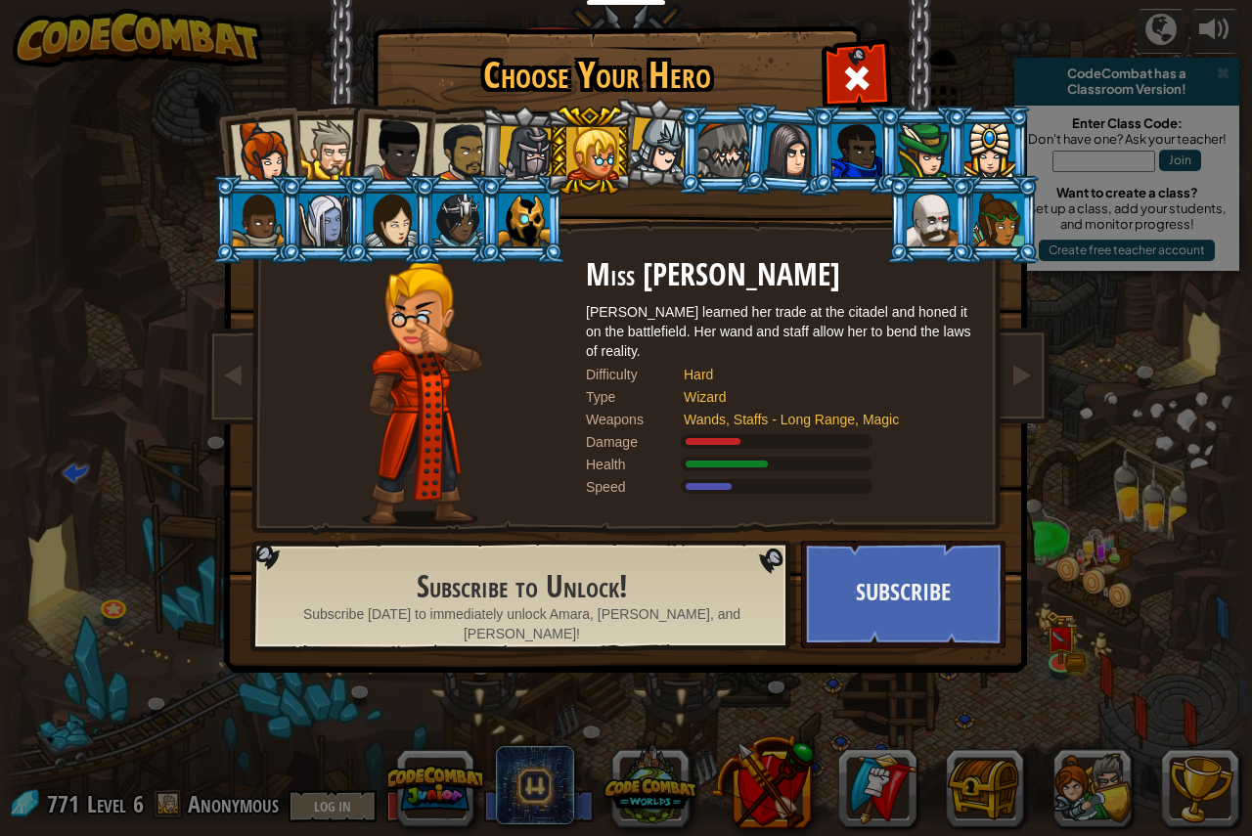
click at [298, 240] on li at bounding box center [323, 219] width 88 height 89
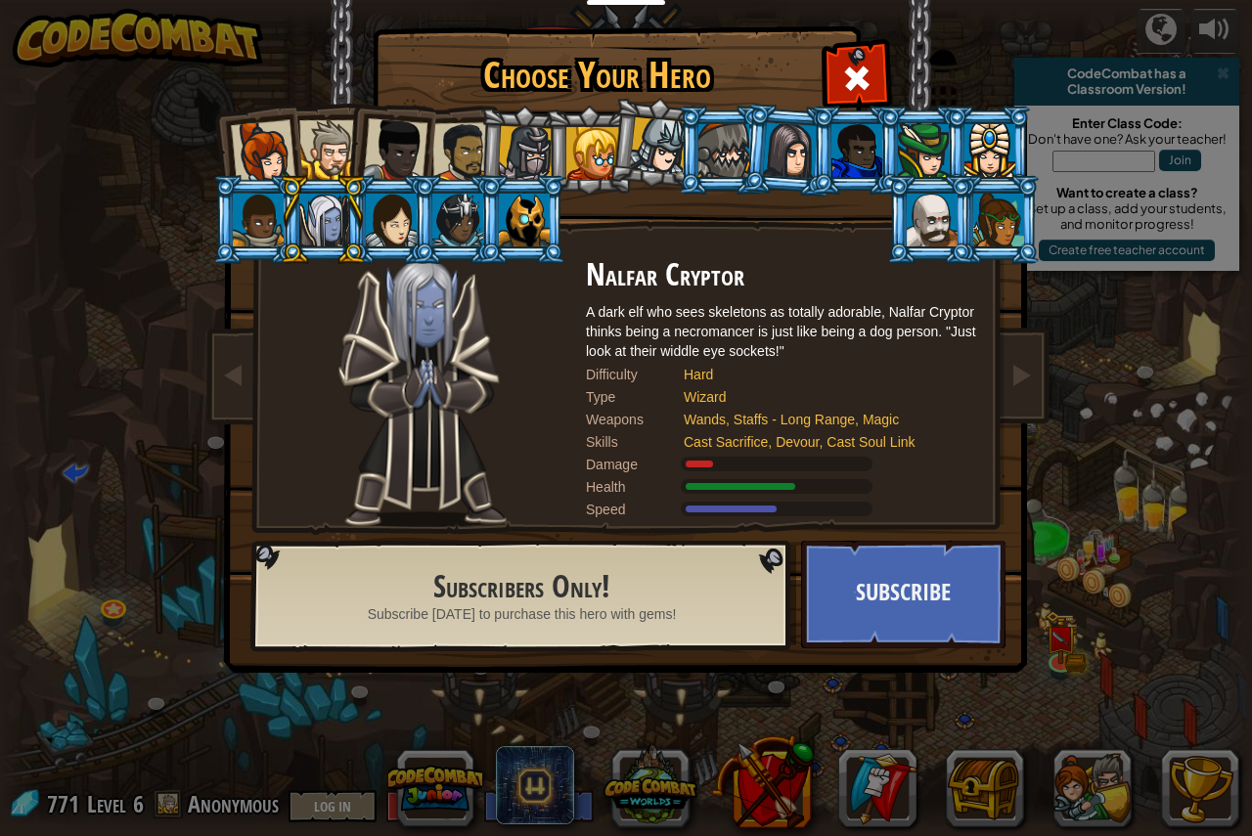
click at [332, 123] on div at bounding box center [329, 150] width 60 height 60
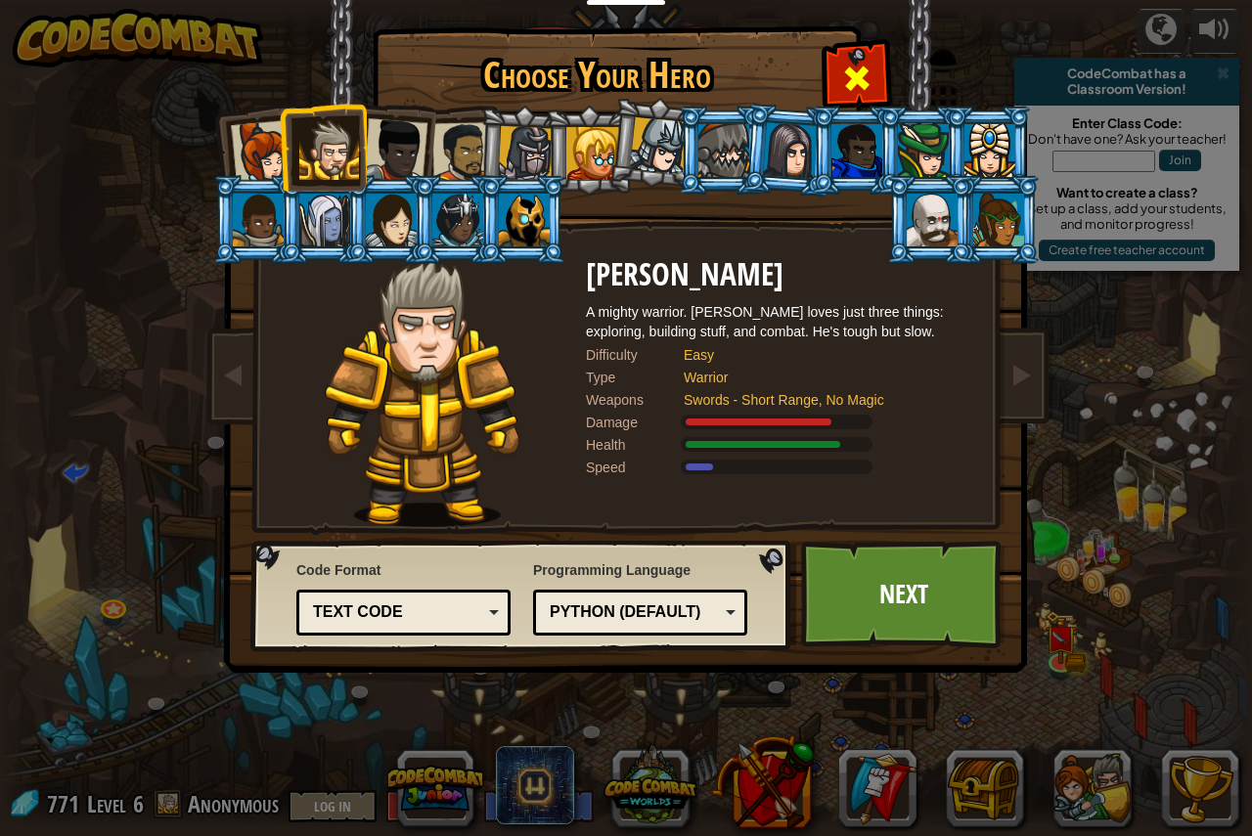
click at [862, 63] on span at bounding box center [856, 78] width 31 height 31
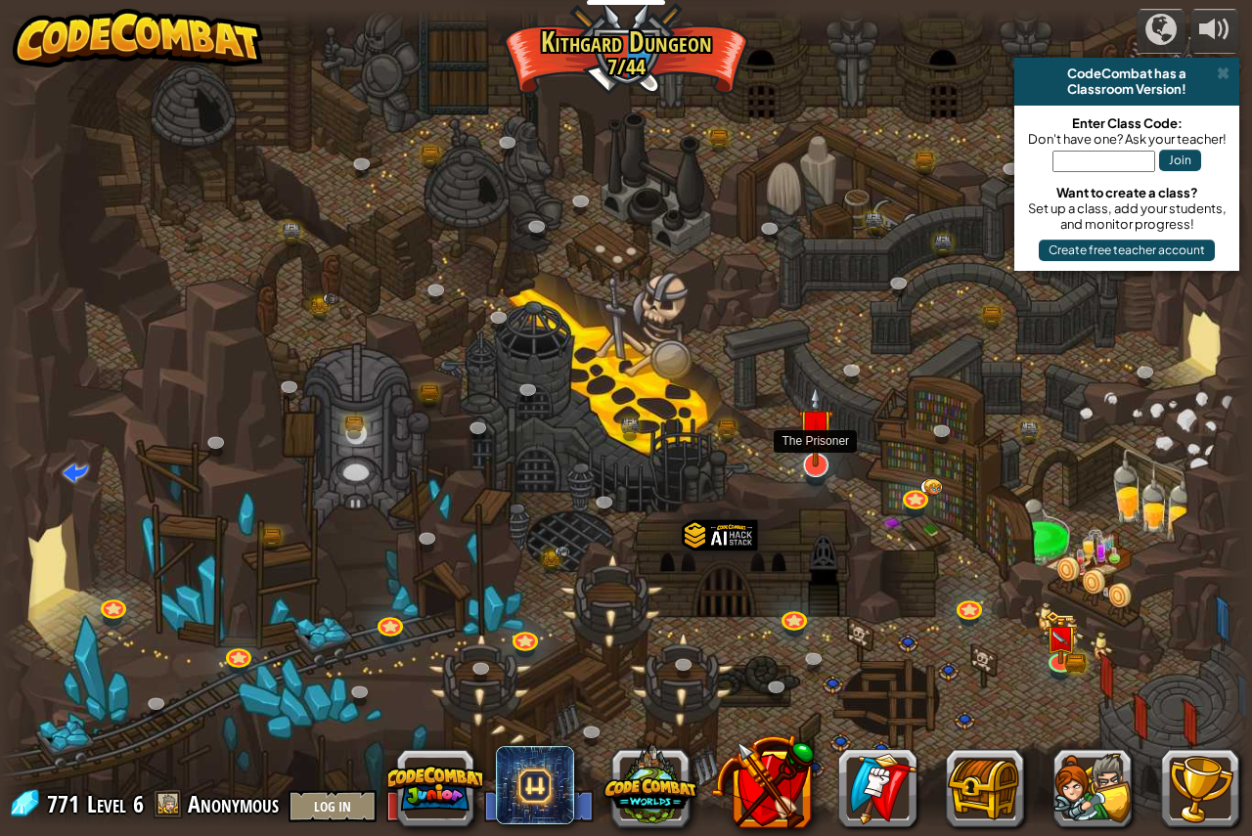
click at [818, 456] on img at bounding box center [816, 426] width 36 height 82
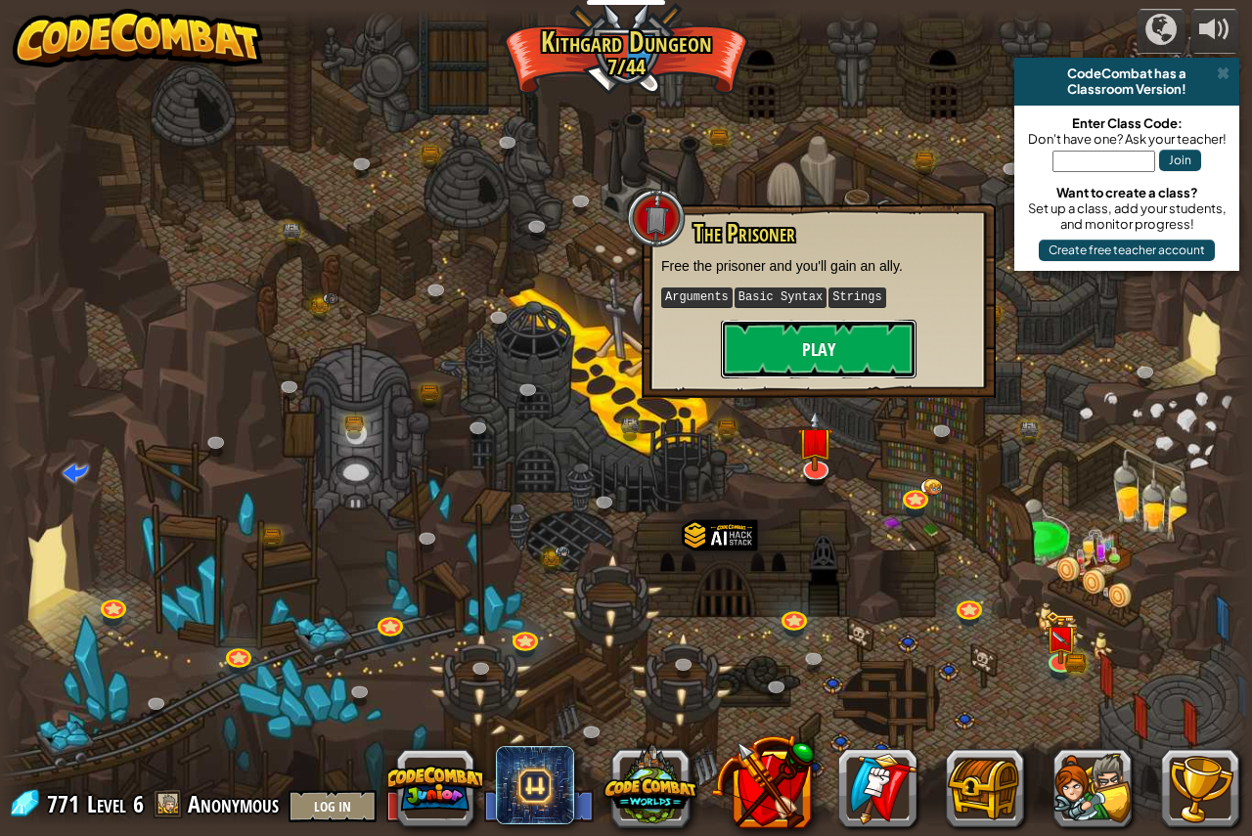
click at [837, 353] on button "Play" at bounding box center [819, 349] width 196 height 59
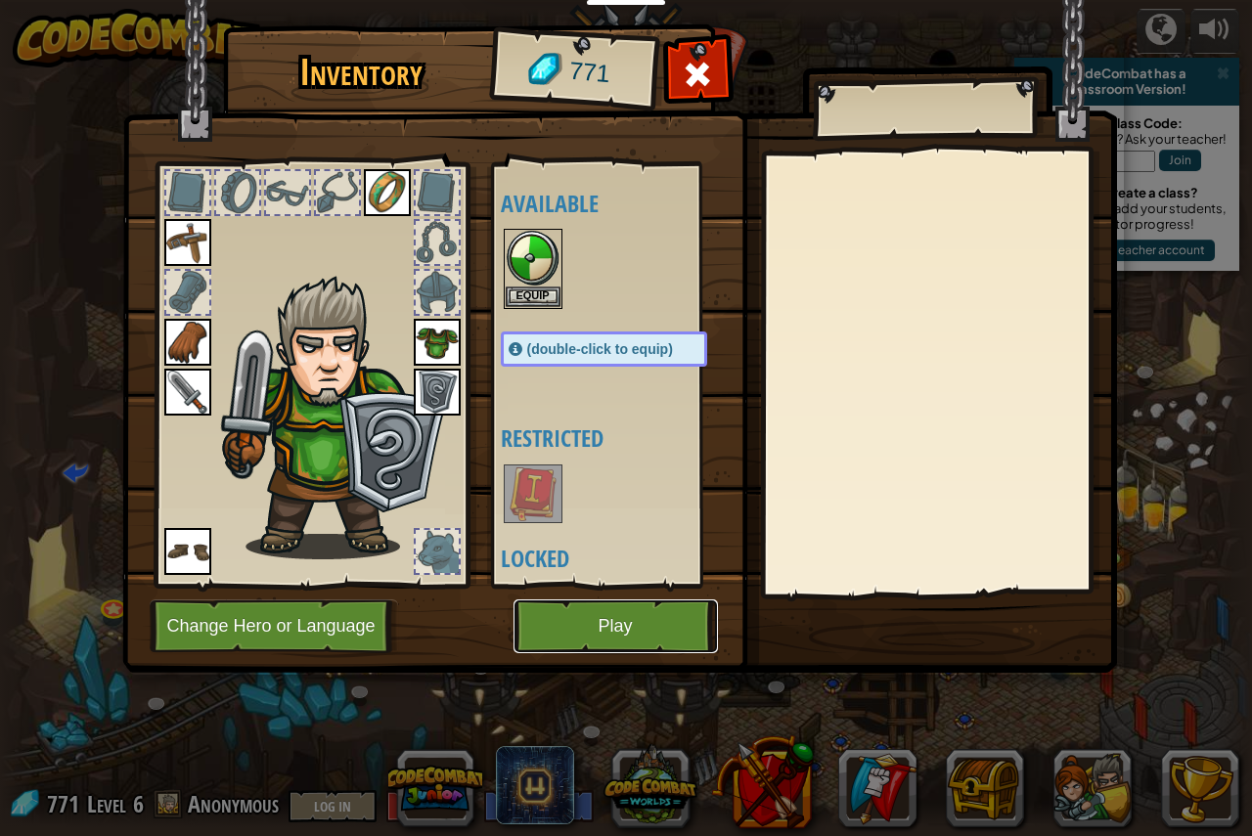
click at [574, 641] on button "Play" at bounding box center [615, 626] width 204 height 54
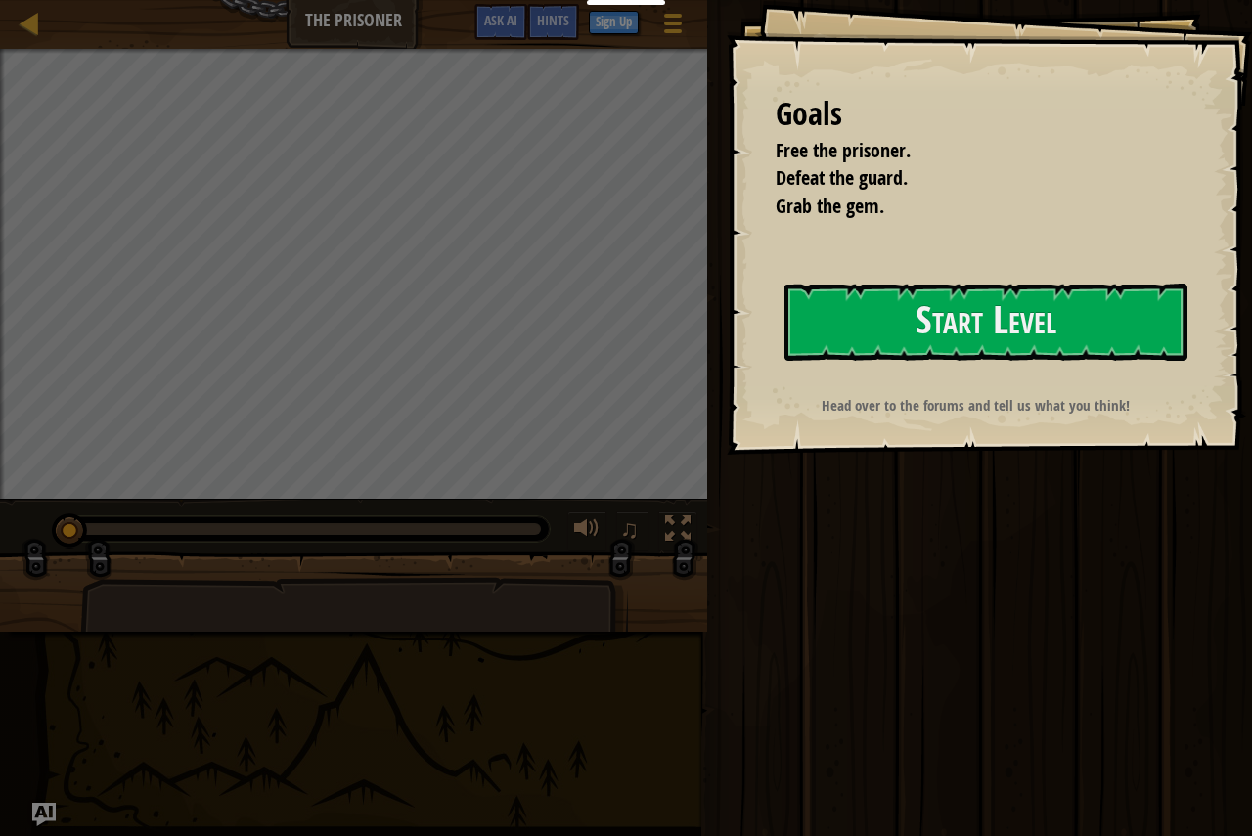
click at [975, 270] on div "Goals Free the prisoner. Defeat the guard. Grab the gem. Start Level Error load…" at bounding box center [989, 227] width 525 height 455
click at [998, 326] on button "Start Level" at bounding box center [985, 322] width 403 height 77
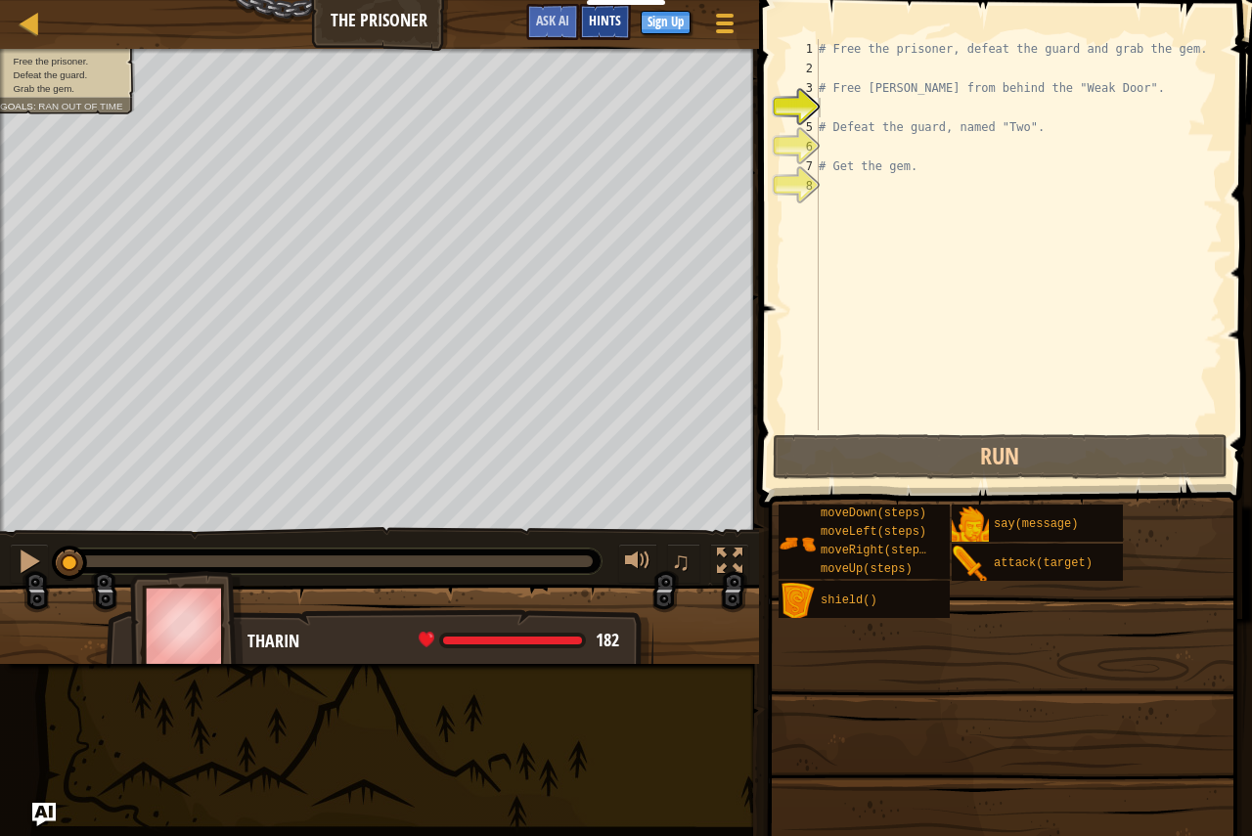
click at [605, 32] on div "Hints" at bounding box center [605, 22] width 52 height 36
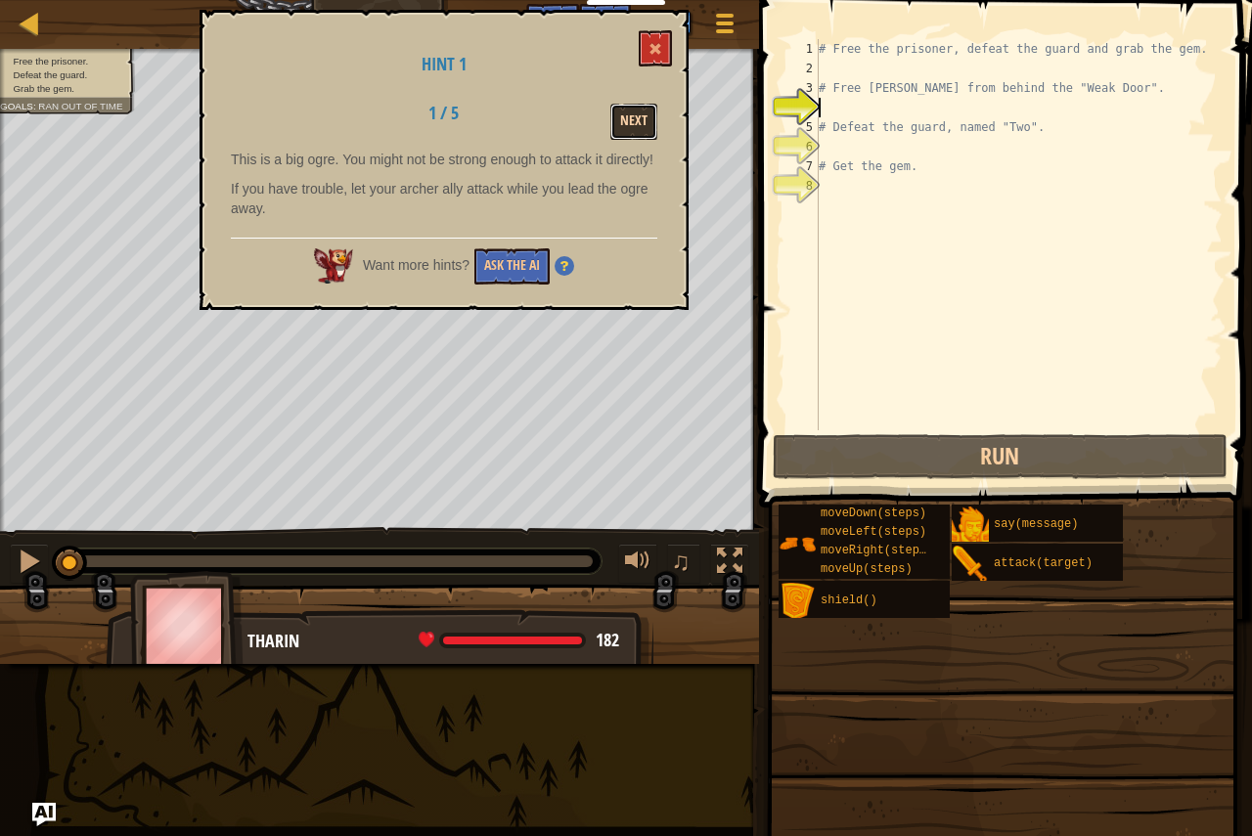
click at [647, 111] on button "Next" at bounding box center [633, 122] width 47 height 36
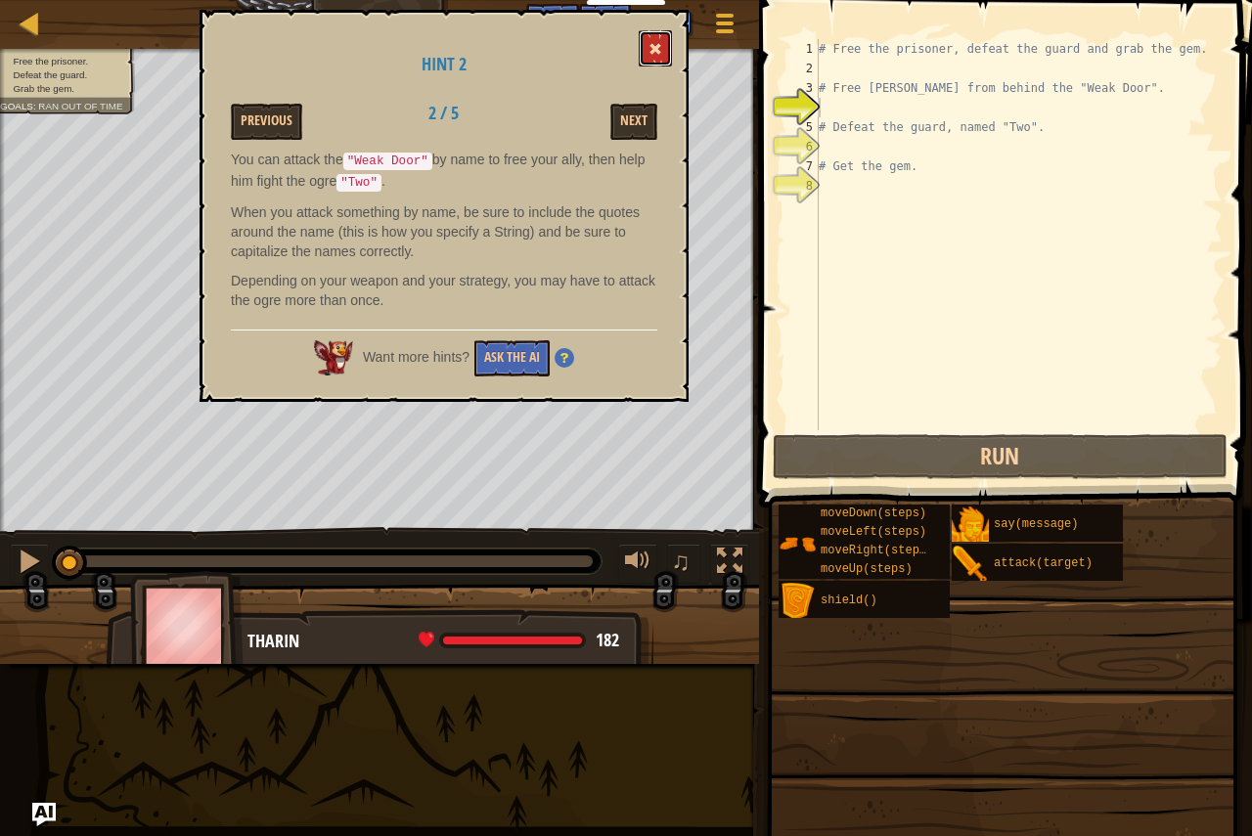
click at [648, 52] on button at bounding box center [655, 48] width 33 height 36
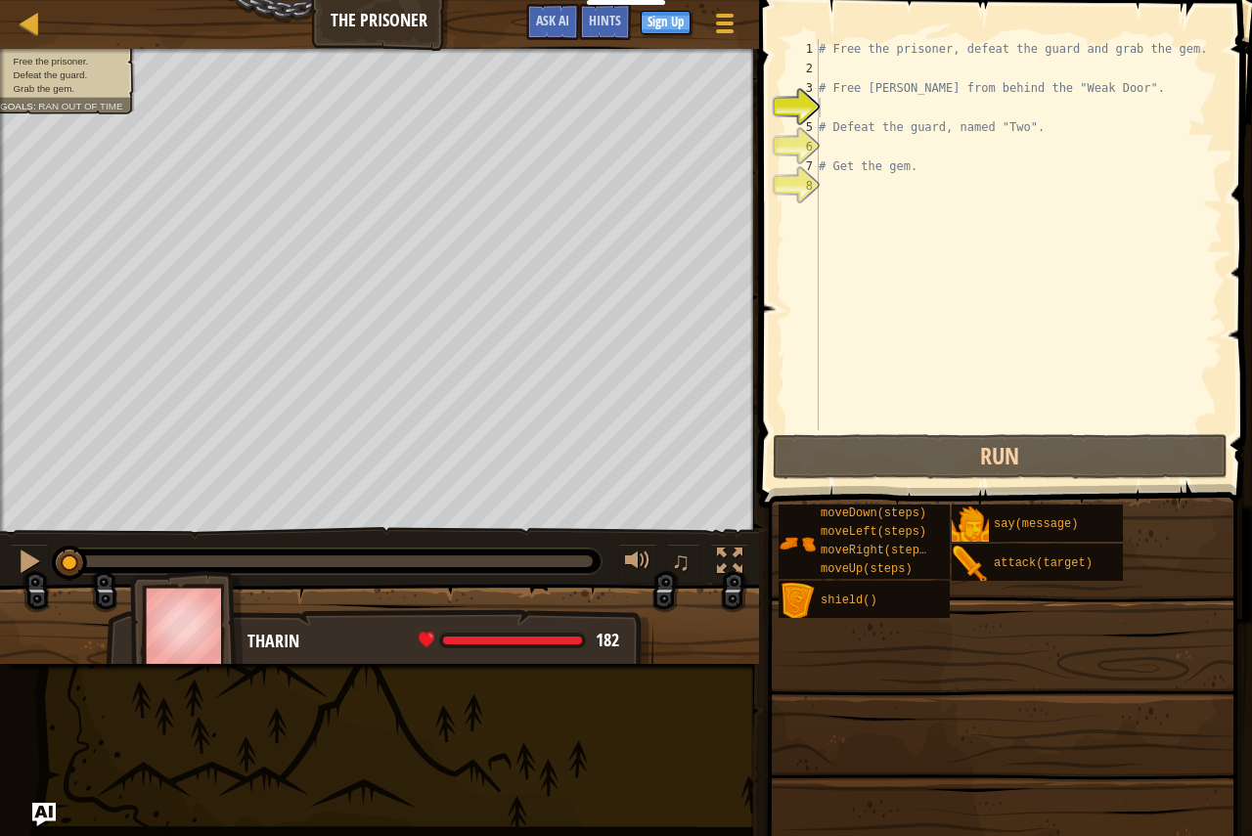
click at [999, 199] on div "# Free the prisoner, defeat the guard and grab the gem. # Free [PERSON_NAME] fr…" at bounding box center [1019, 254] width 408 height 430
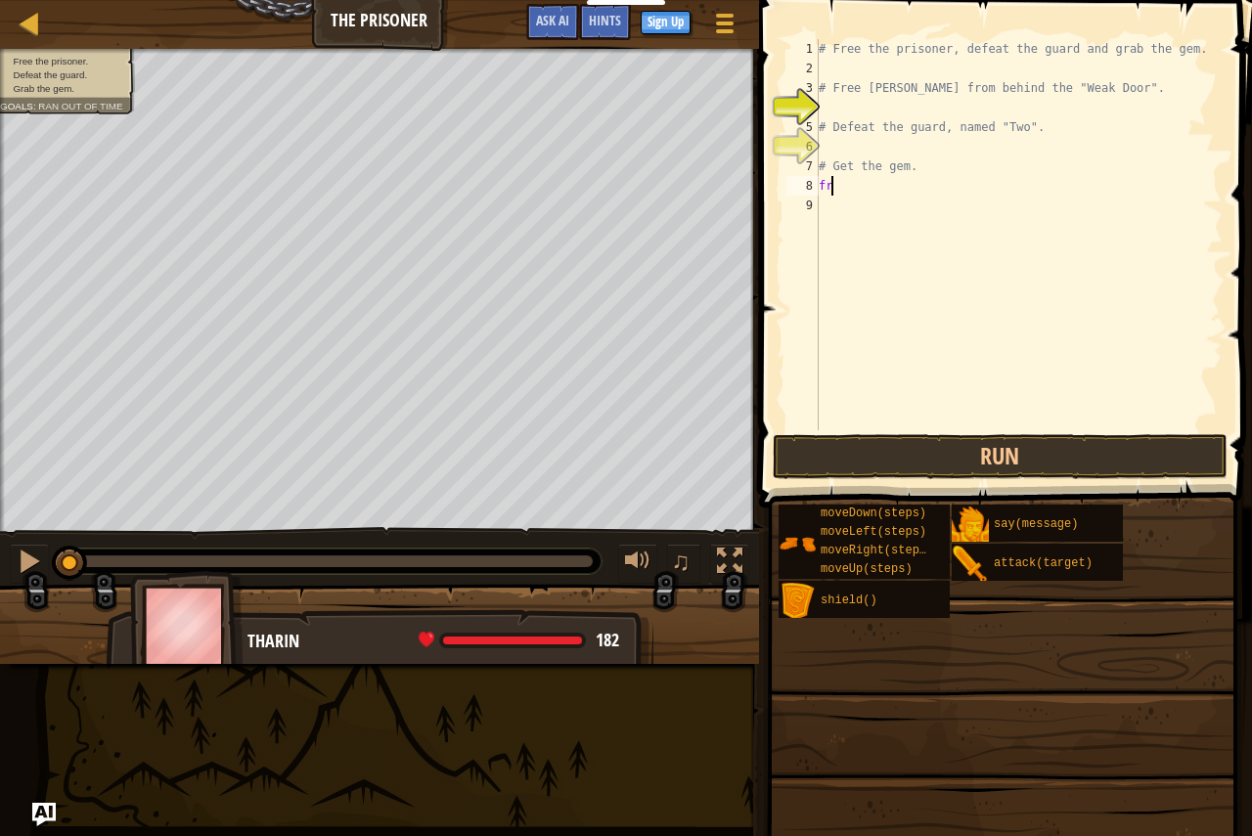
type textarea "f"
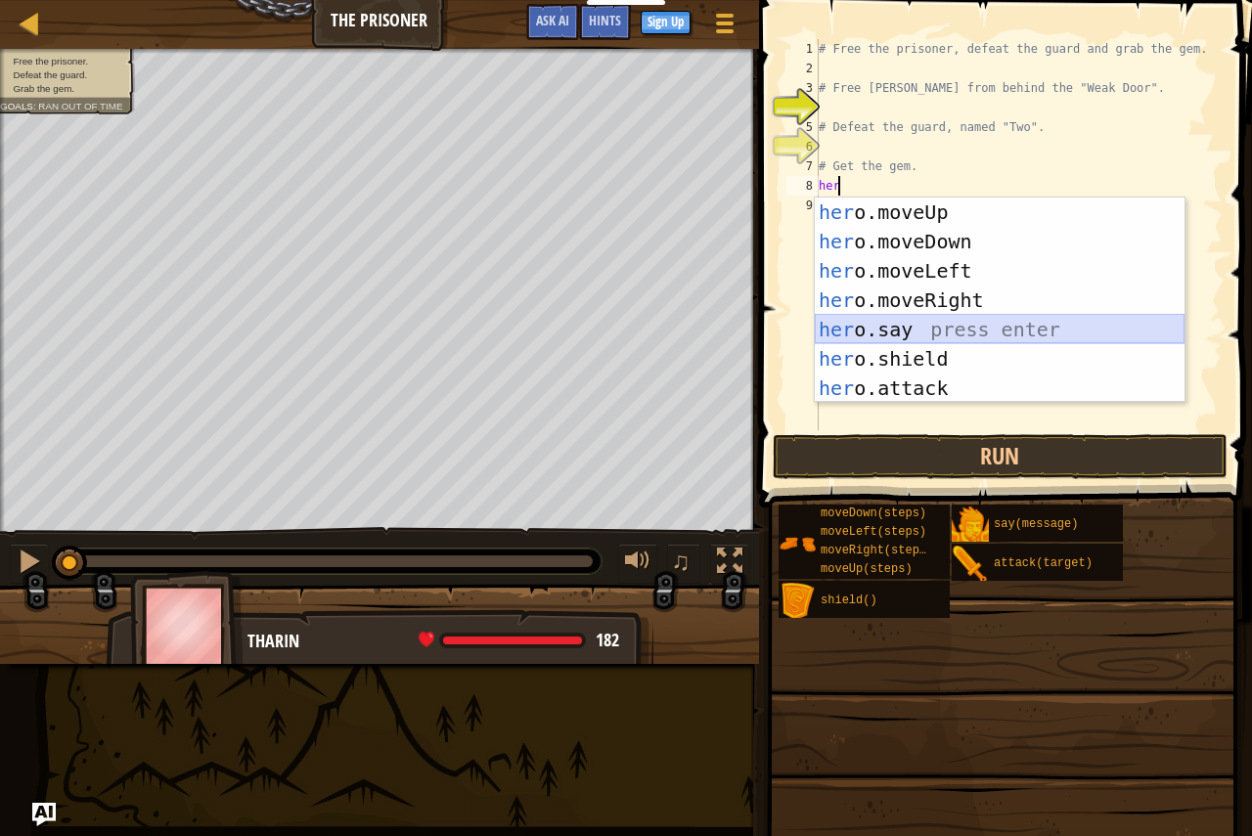
click at [1036, 331] on div "her o.moveUp press enter her o.moveDown press enter her o.moveLeft press enter …" at bounding box center [1000, 330] width 370 height 264
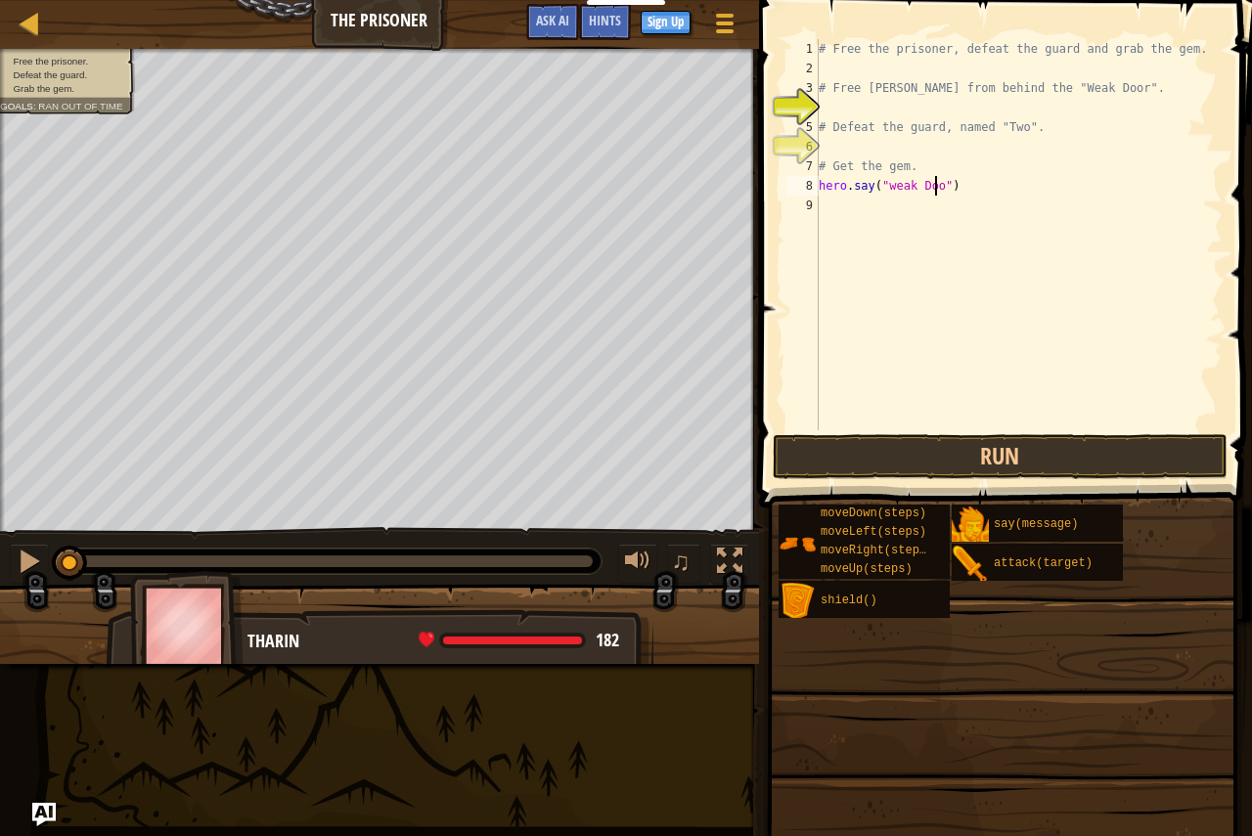
scroll to position [9, 10]
click at [1004, 175] on div "# Free the prisoner, defeat the guard and grab the gem. # Free [PERSON_NAME] fr…" at bounding box center [1019, 254] width 408 height 430
click at [991, 191] on div "# Free the prisoner, defeat the guard and grab the gem. # Free [PERSON_NAME] fr…" at bounding box center [1019, 254] width 408 height 430
type textarea "hero.say("weak Door")"
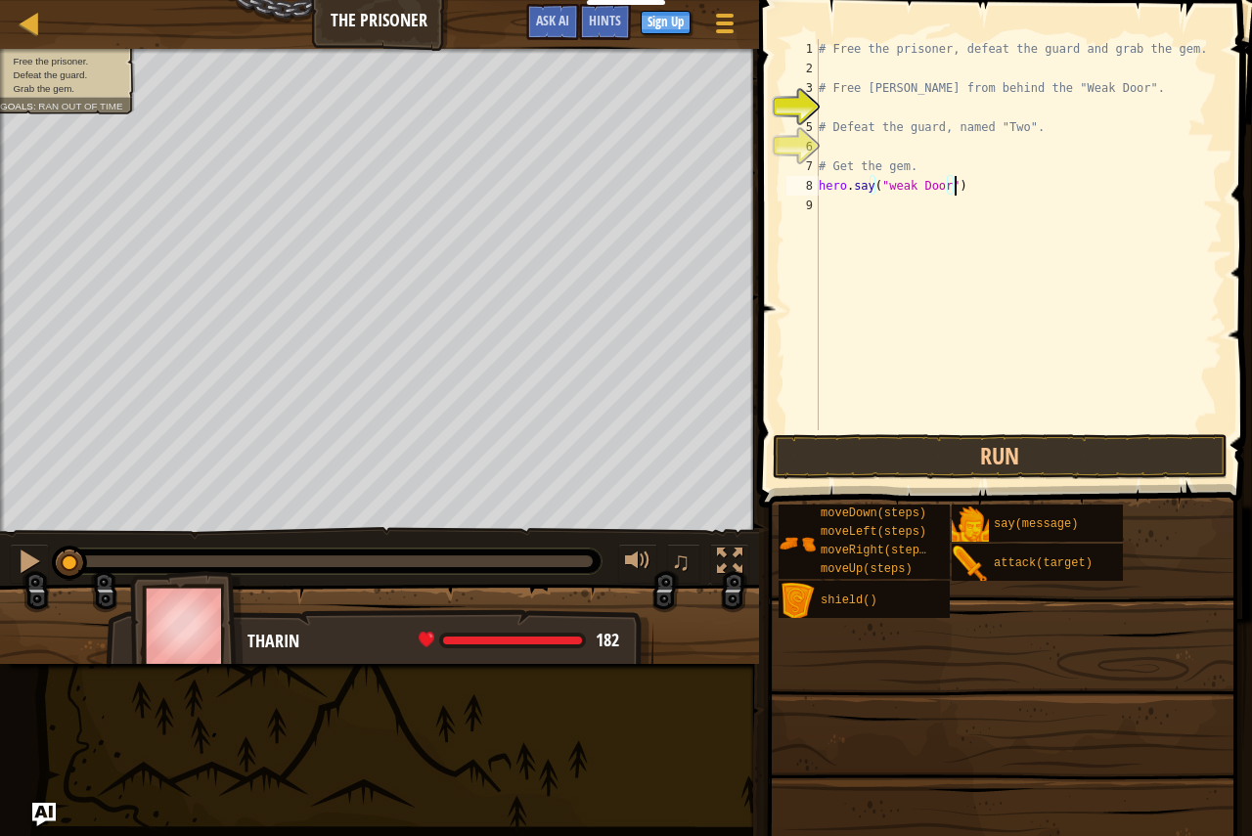
scroll to position [9, 0]
click at [825, 183] on div "# Free the prisoner, defeat the guard and grab the gem. # Free [PERSON_NAME] fr…" at bounding box center [1021, 254] width 402 height 430
click at [834, 175] on div "# Free the prisoner, defeat the guard and grab the gem. # Free [PERSON_NAME] fr…" at bounding box center [1021, 254] width 402 height 430
type textarea "# Get the gem."
drag, startPoint x: 926, startPoint y: 158, endPoint x: 923, endPoint y: 169, distance: 11.1
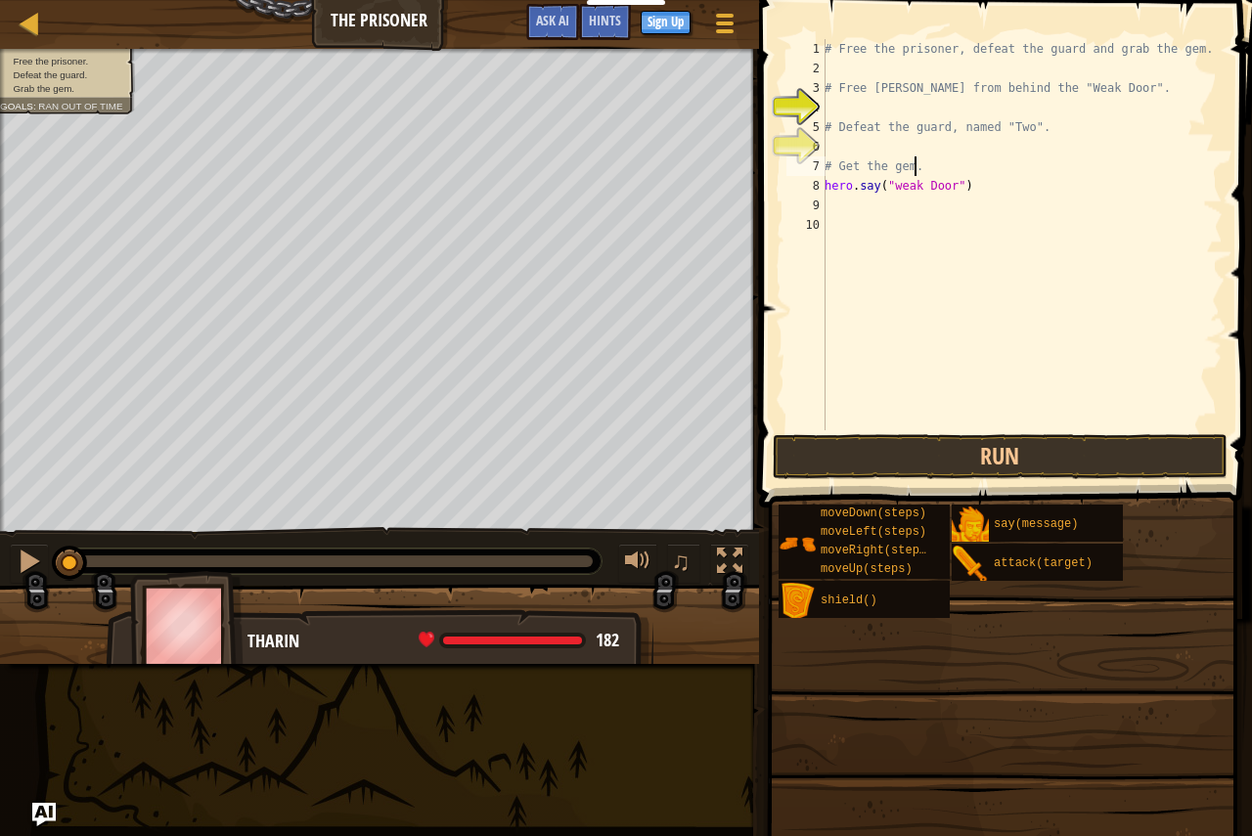
click at [927, 158] on div "# Free the prisoner, defeat the guard and grab the gem. # Free [PERSON_NAME] fr…" at bounding box center [1021, 254] width 402 height 430
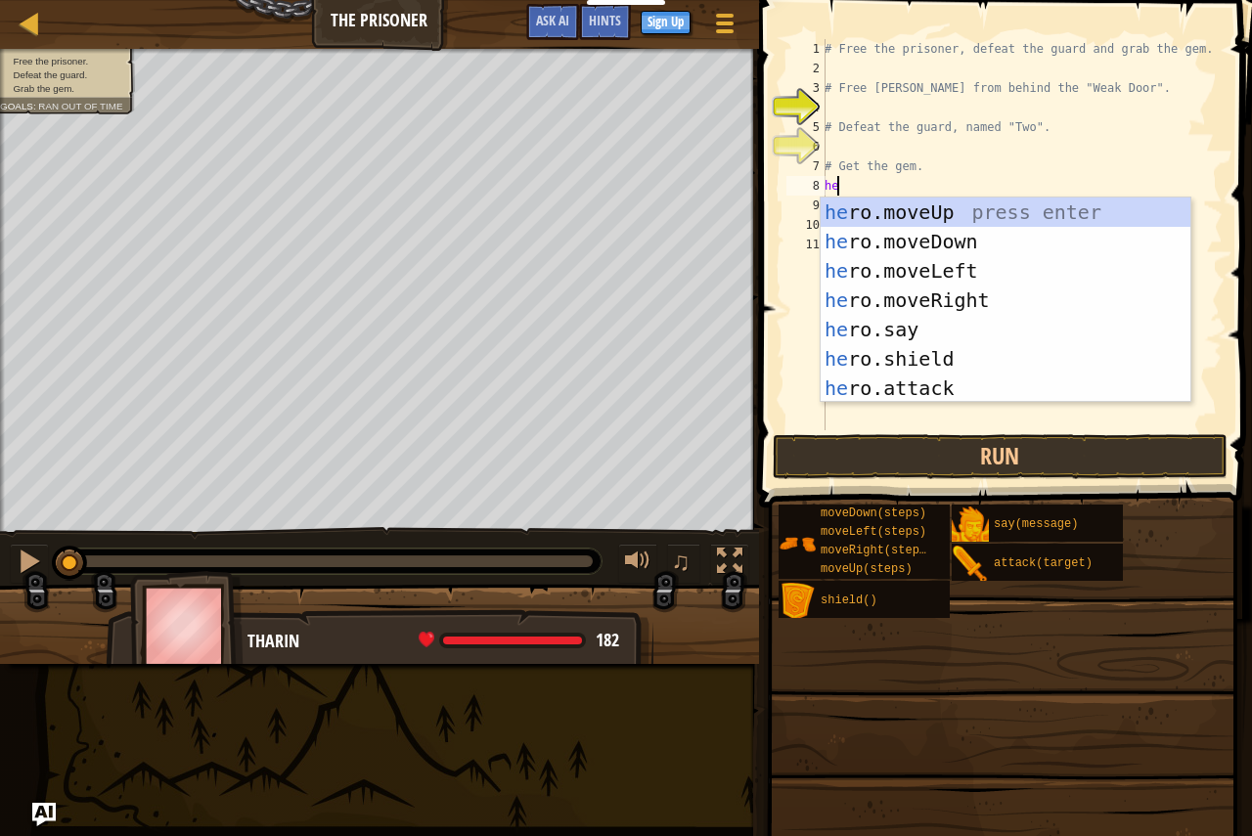
type textarea "hero"
click at [927, 297] on div "hero .moveUp press enter hero .moveDown press enter hero .moveLeft press enter …" at bounding box center [1005, 330] width 370 height 264
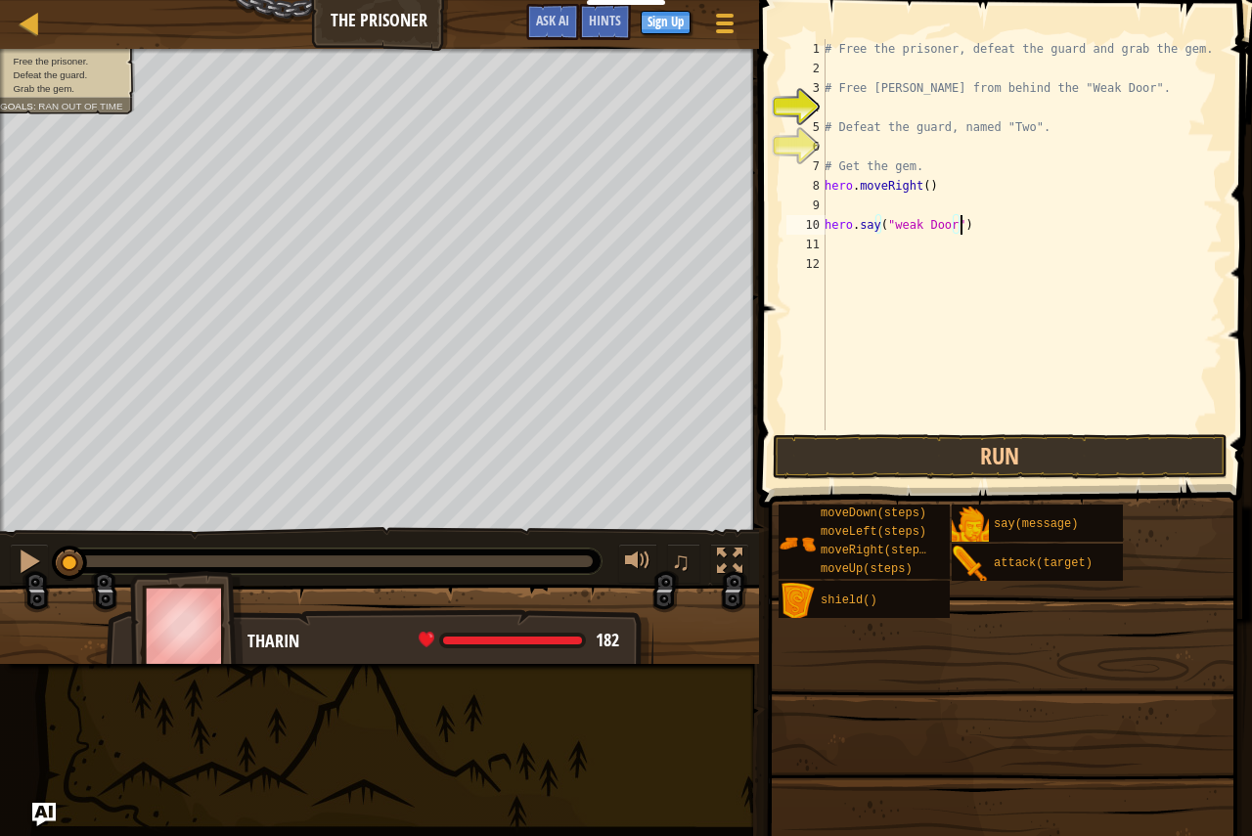
click at [978, 233] on div "# Free the prisoner, defeat the guard and grab the gem. # Free [PERSON_NAME] fr…" at bounding box center [1021, 254] width 402 height 430
click at [823, 229] on div "10" at bounding box center [805, 225] width 39 height 20
type textarea "hero.say("weak Door")"
click at [975, 212] on div "# Free the prisoner, defeat the guard and grab the gem. # Free [PERSON_NAME] fr…" at bounding box center [1021, 254] width 402 height 430
click at [837, 230] on div "# Free the prisoner, defeat the guard and grab the gem. # Free [PERSON_NAME] fr…" at bounding box center [1021, 254] width 402 height 430
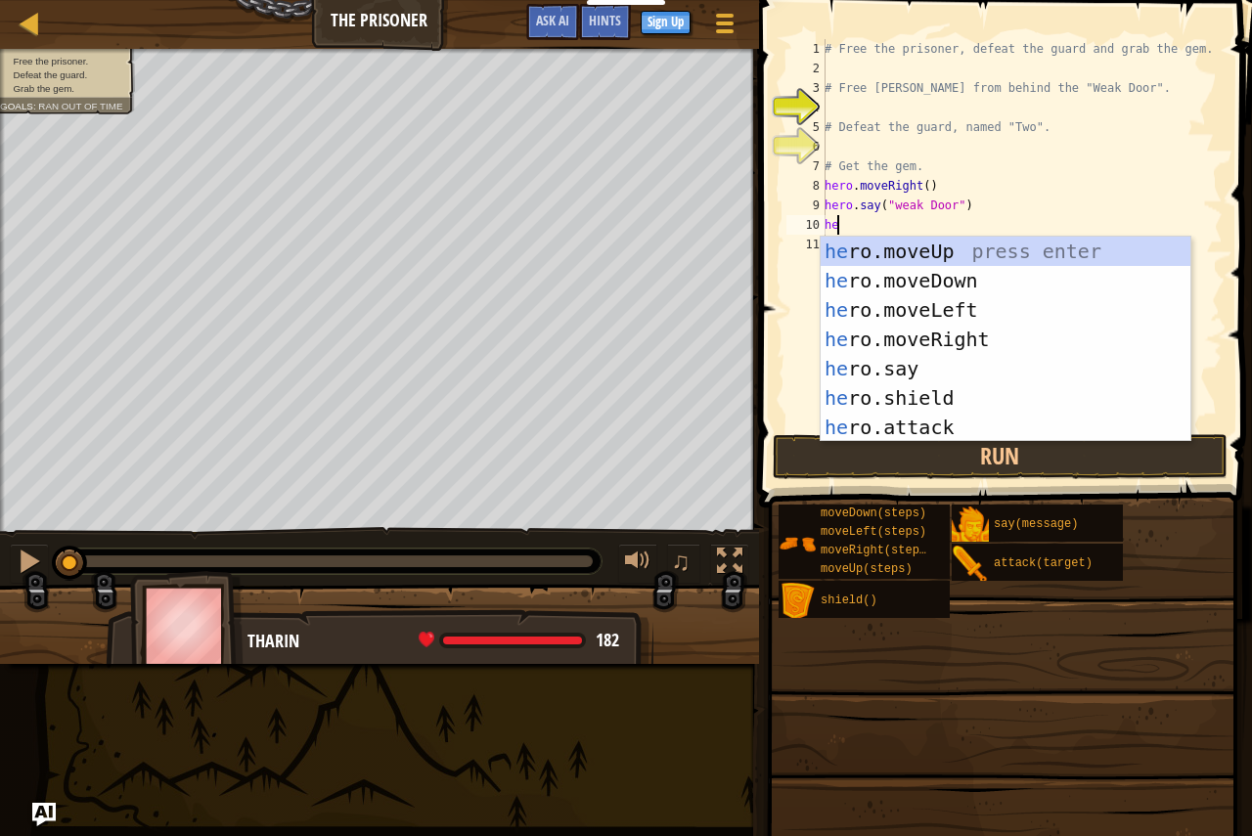
type textarea "hero"
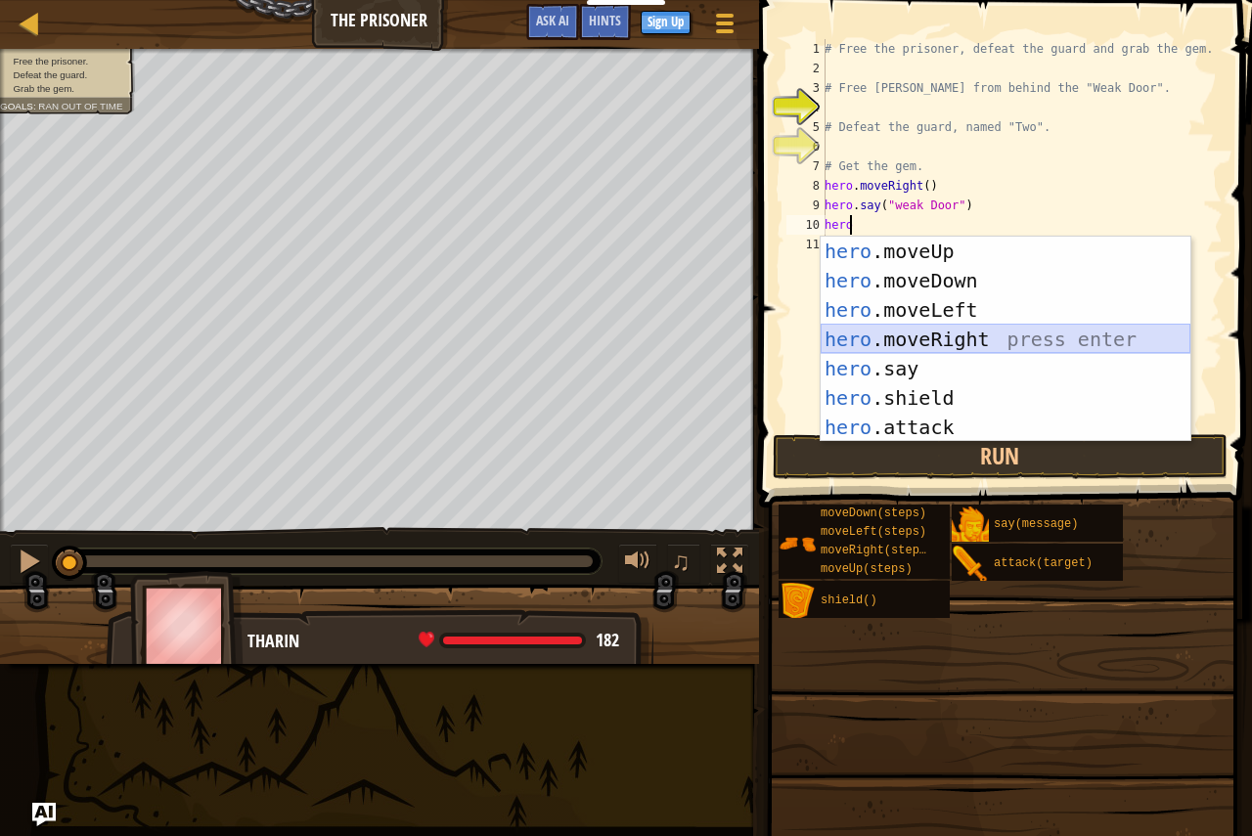
click at [934, 335] on div "hero .moveUp press enter hero .moveDown press enter hero .moveLeft press enter …" at bounding box center [1005, 369] width 370 height 264
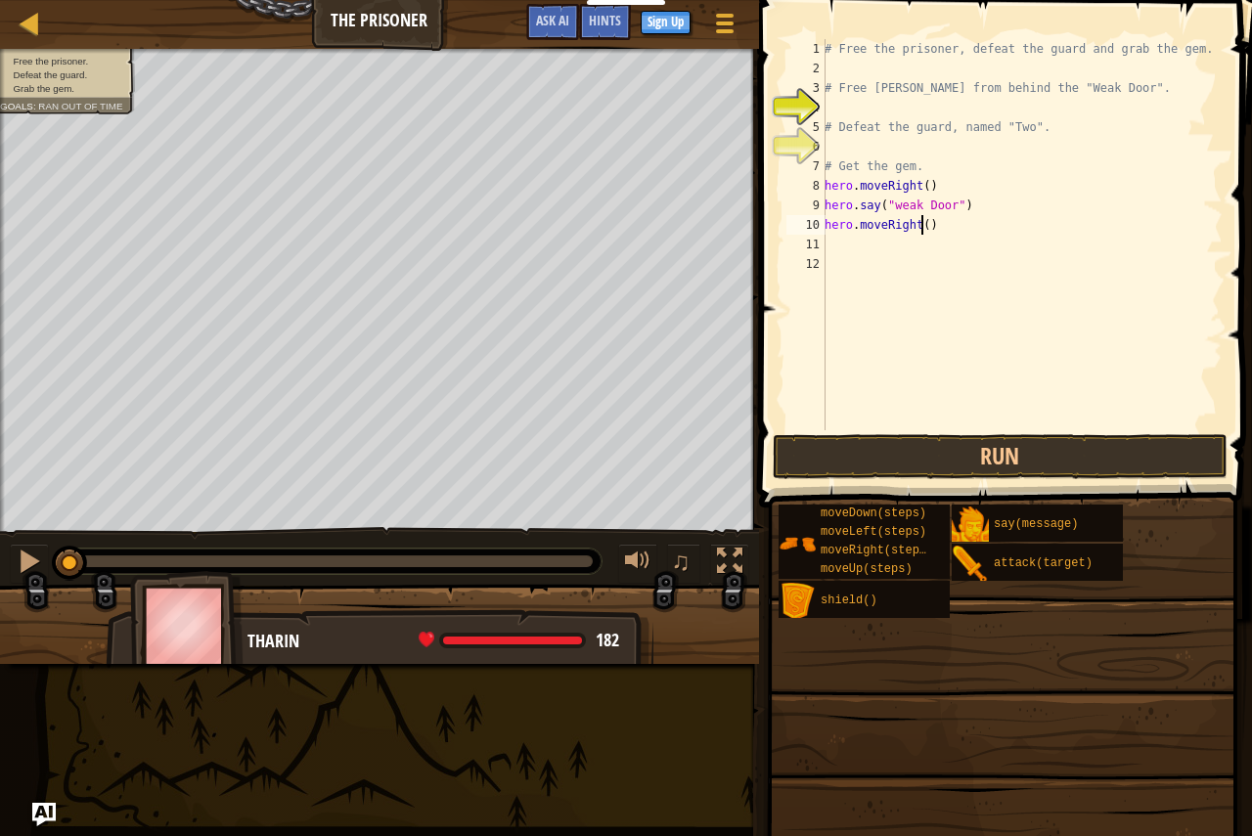
click at [918, 225] on div "# Free the prisoner, defeat the guard and grab the gem. # Free [PERSON_NAME] fr…" at bounding box center [1021, 254] width 402 height 430
type textarea "hero.moveRight(3)"
click at [965, 235] on div "# Free the prisoner, defeat the guard and grab the gem. # Free [PERSON_NAME] fr…" at bounding box center [1021, 254] width 402 height 430
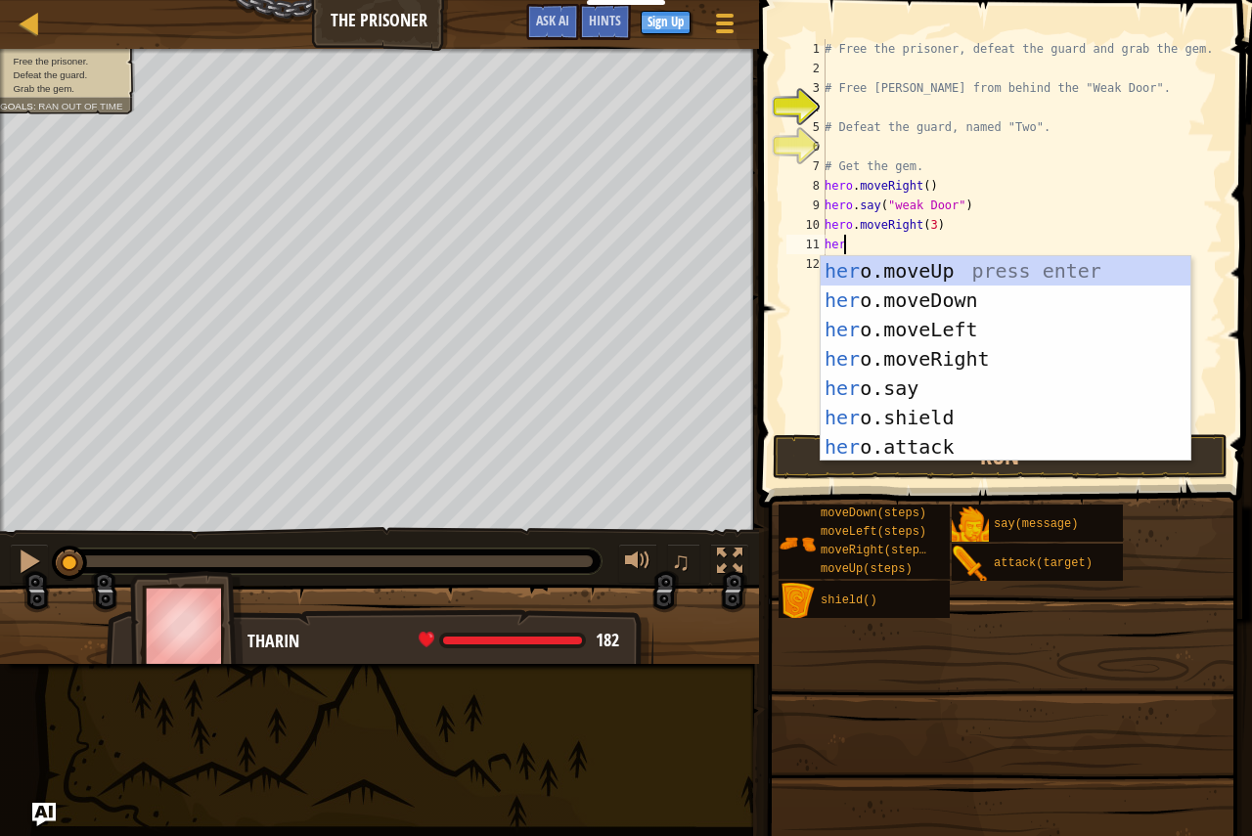
scroll to position [9, 1]
type textarea "hero."
click at [882, 294] on div "hero. moveUp press enter hero. moveDown press enter hero. moveLeft press enter …" at bounding box center [1005, 388] width 370 height 264
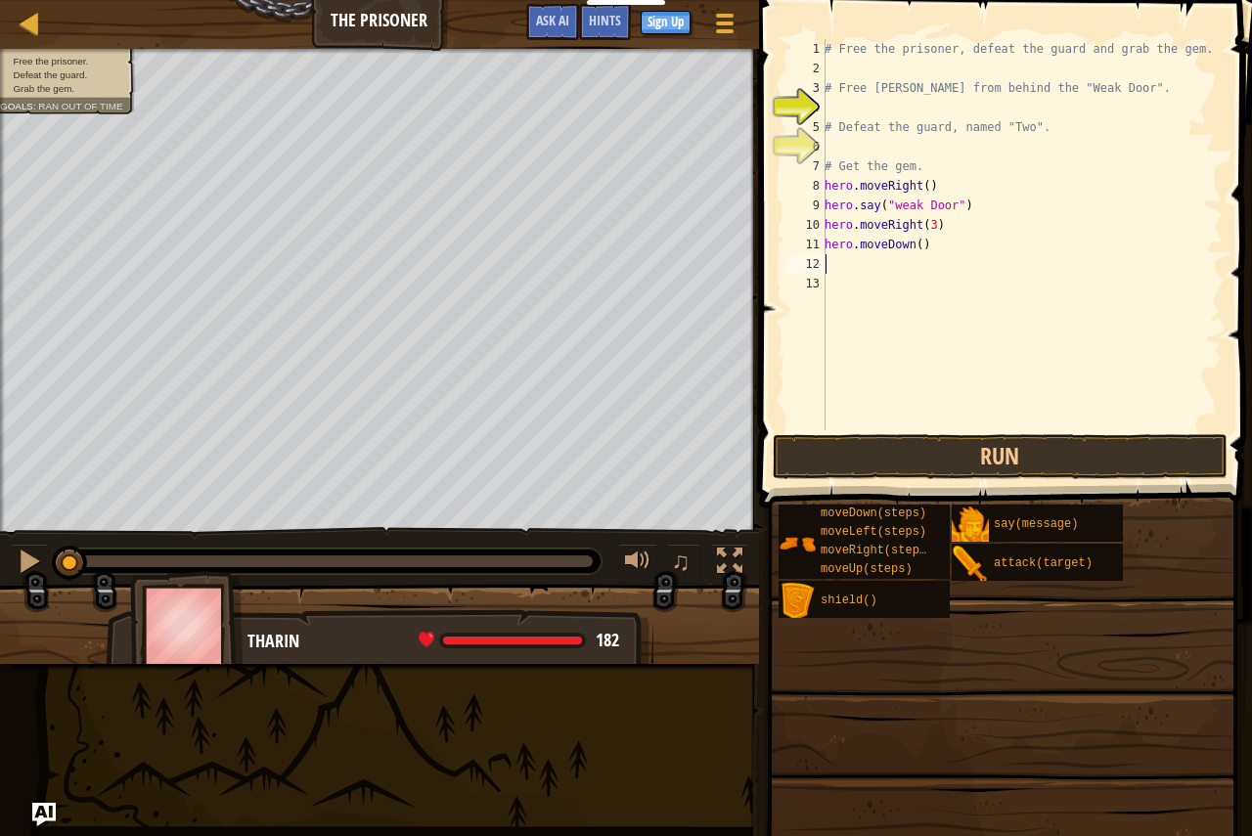
scroll to position [9, 0]
click at [909, 248] on div "# Free the prisoner, defeat the guard and grab the gem. # Free [PERSON_NAME] fr…" at bounding box center [1021, 254] width 402 height 430
click at [915, 247] on div "# Free the prisoner, defeat the guard and grab the gem. # Free [PERSON_NAME] fr…" at bounding box center [1021, 254] width 402 height 430
type textarea "hero.moveDown(4)"
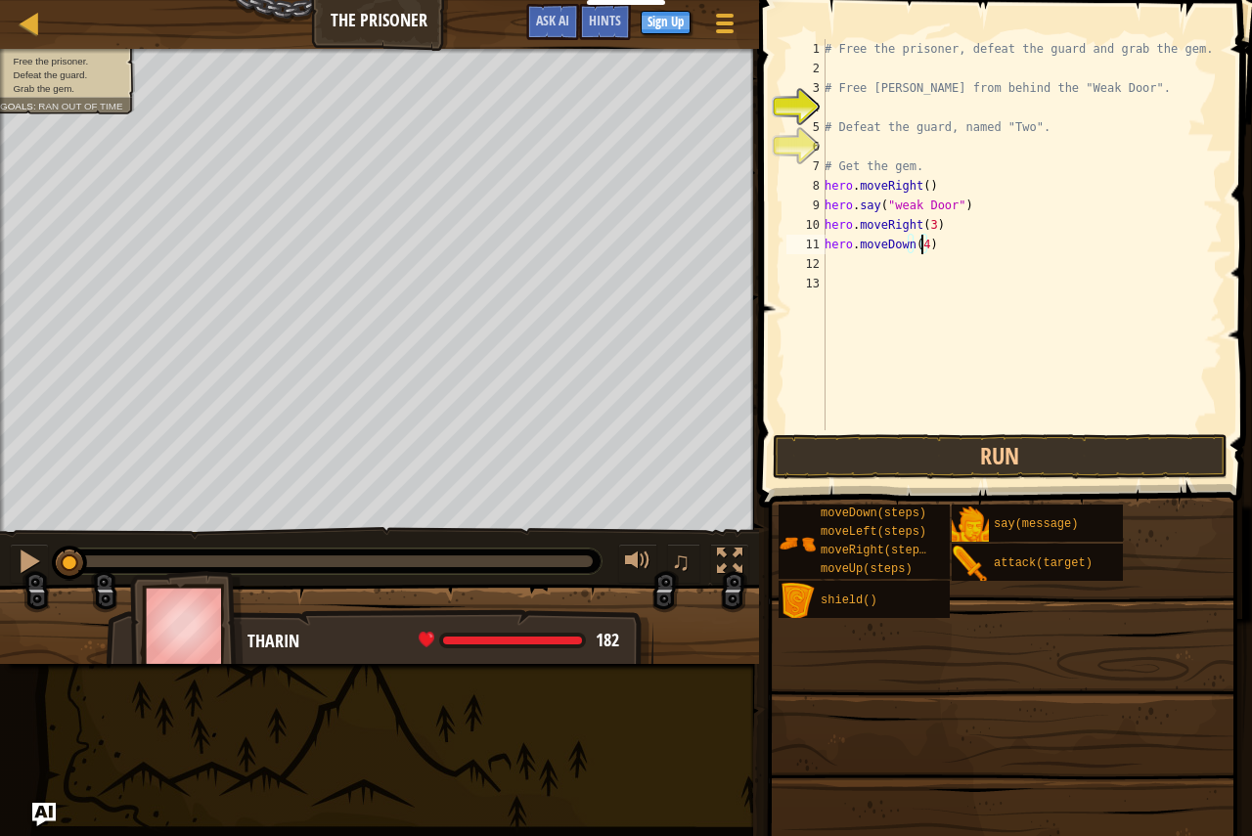
click at [956, 244] on div "# Free the prisoner, defeat the guard and grab the gem. # Free [PERSON_NAME] fr…" at bounding box center [1021, 254] width 402 height 430
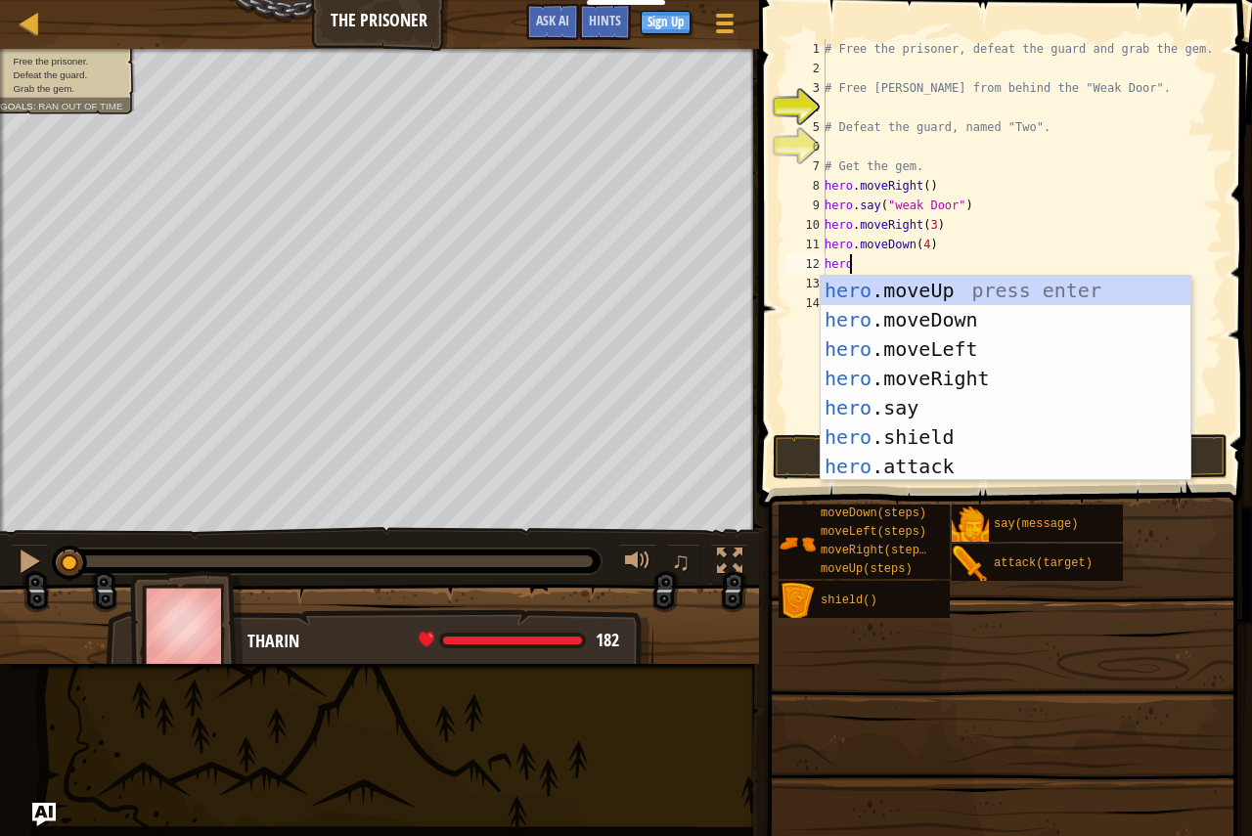
scroll to position [9, 1]
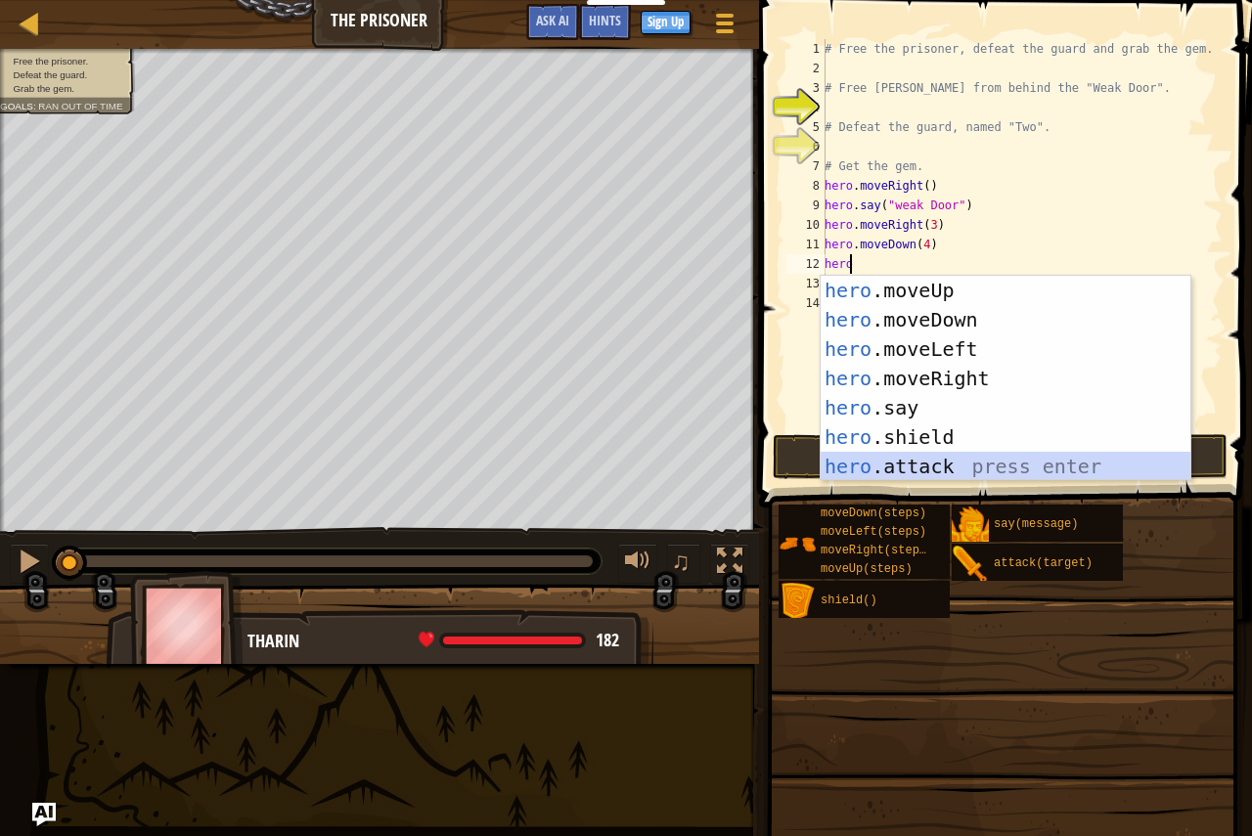
click at [897, 465] on div "hero .moveUp press enter hero .moveDown press enter hero .moveLeft press enter …" at bounding box center [1005, 408] width 370 height 264
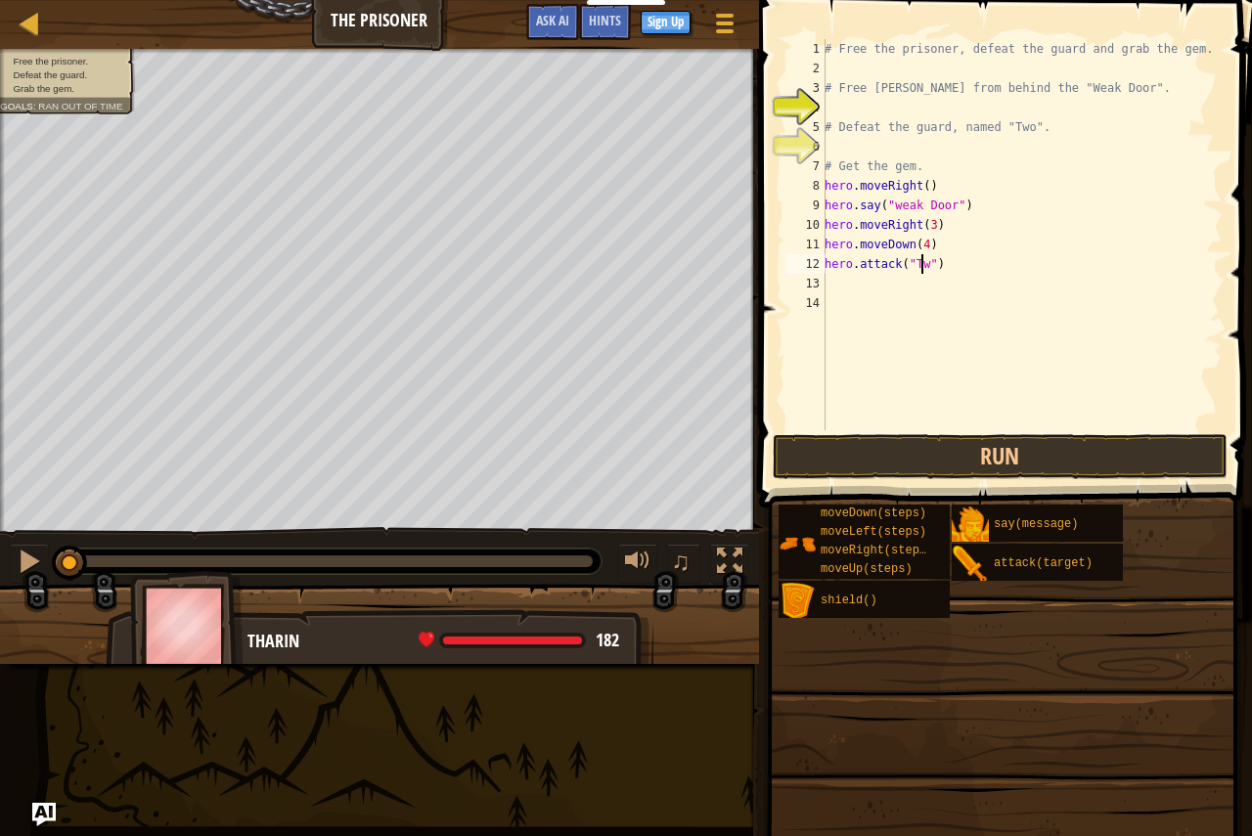
scroll to position [9, 8]
type textarea "hero.attack("Two")"
click at [847, 287] on div "# Free the prisoner, defeat the guard and grab the gem. # Free [PERSON_NAME] fr…" at bounding box center [1021, 254] width 402 height 430
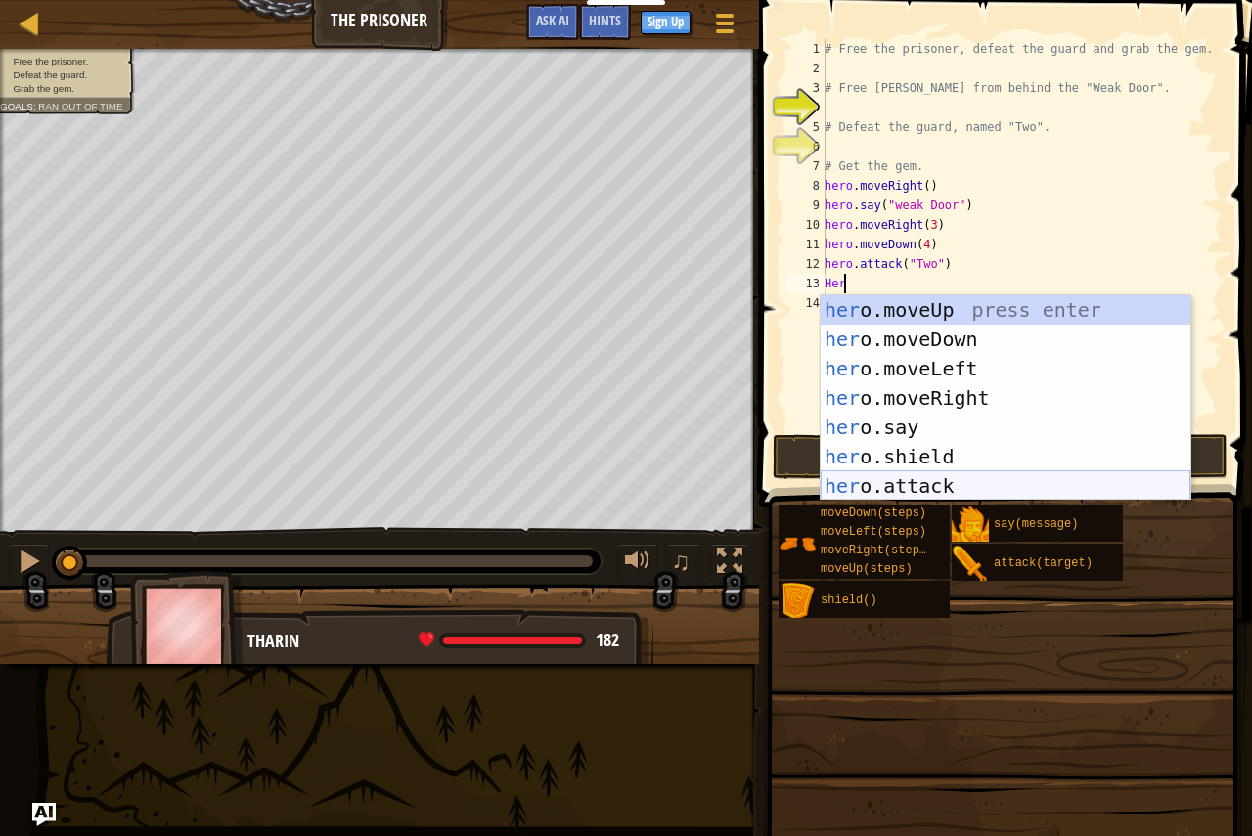
click at [921, 486] on div "her o.moveUp press enter her o.moveDown press enter her o.moveLeft press enter …" at bounding box center [1005, 427] width 370 height 264
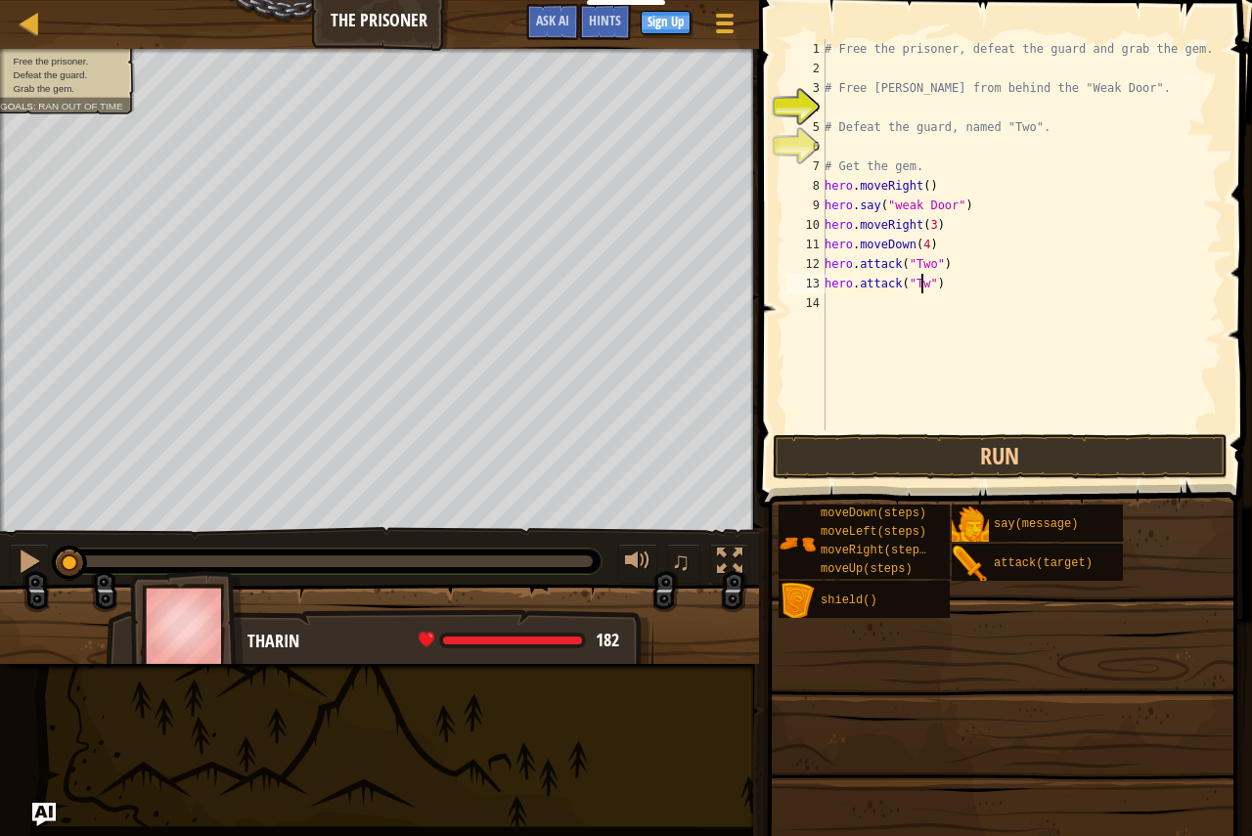
scroll to position [9, 8]
click at [1006, 466] on button "Run" at bounding box center [1001, 456] width 456 height 45
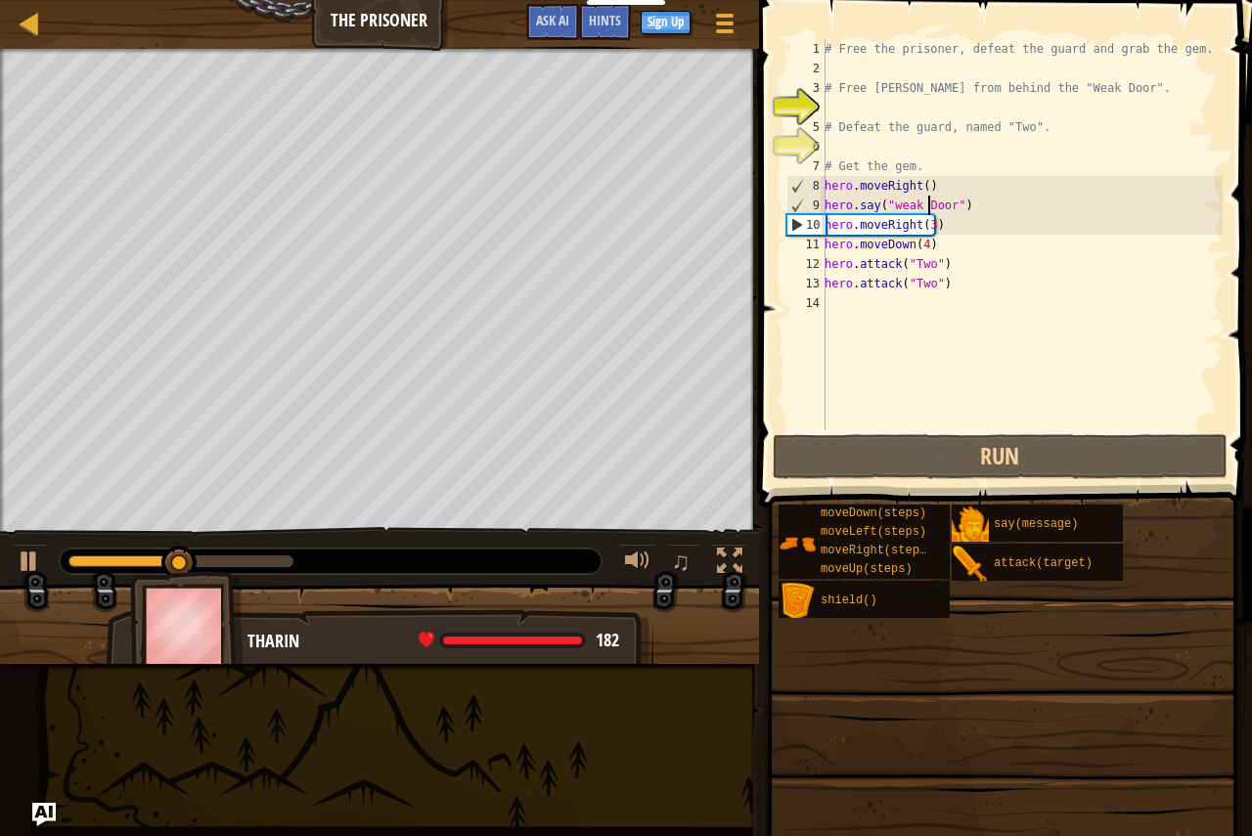
click at [927, 205] on div "# Free the prisoner, defeat the guard and grab the gem. # Free [PERSON_NAME] fr…" at bounding box center [1021, 254] width 402 height 430
click at [874, 207] on div "# Free the prisoner, defeat the guard and grab the gem. # Free [PERSON_NAME] fr…" at bounding box center [1021, 254] width 402 height 430
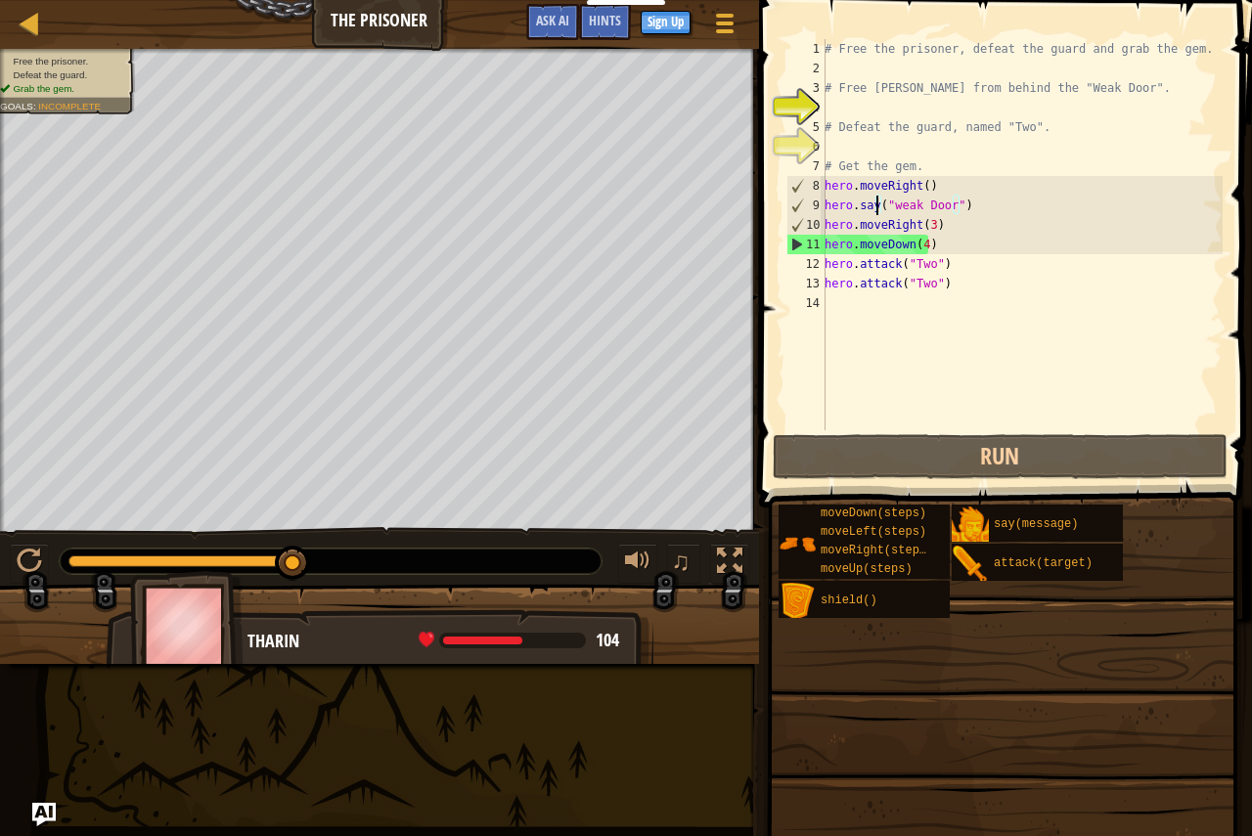
click at [918, 249] on div "# Free the prisoner, defeat the guard and grab the gem. # Free [PERSON_NAME] fr…" at bounding box center [1021, 254] width 402 height 430
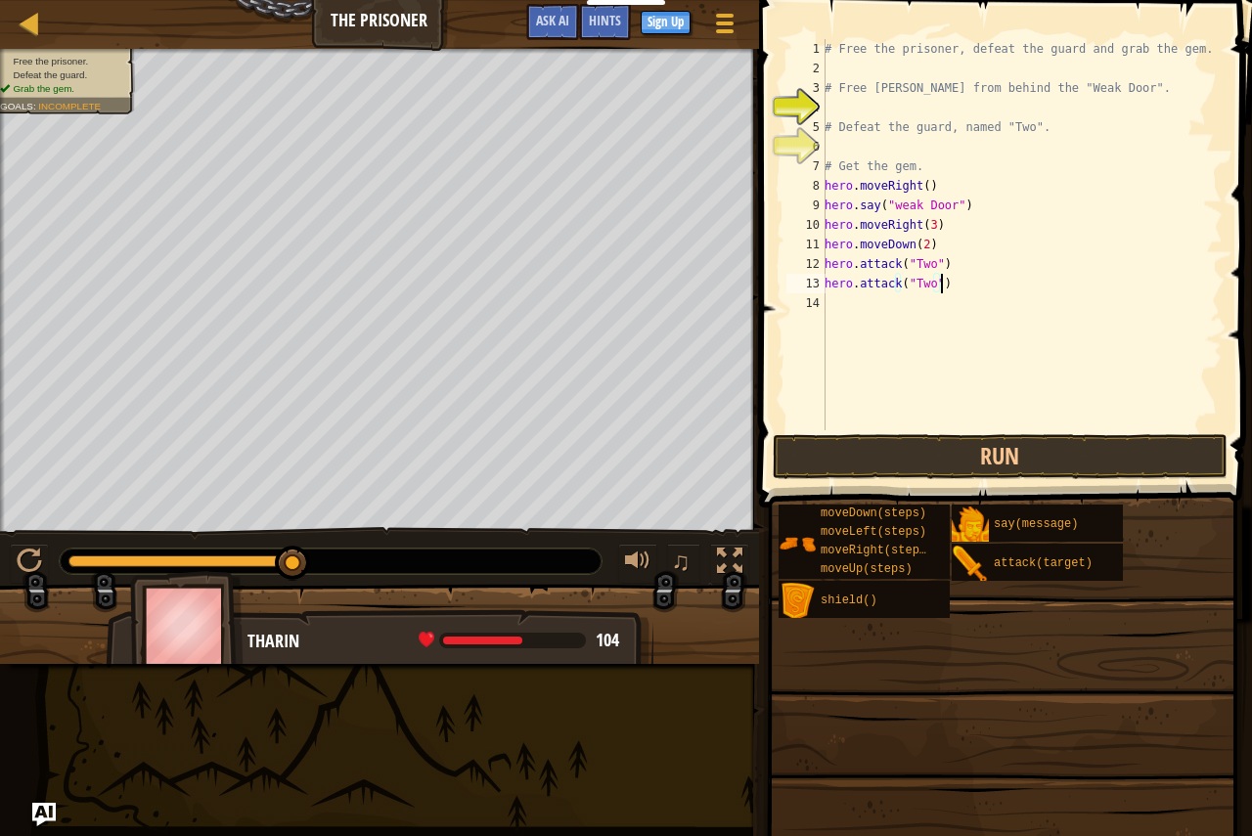
click at [954, 288] on div "# Free the prisoner, defeat the guard and grab the gem. # Free [PERSON_NAME] fr…" at bounding box center [1021, 254] width 402 height 430
type textarea "hero.attack("Two")"
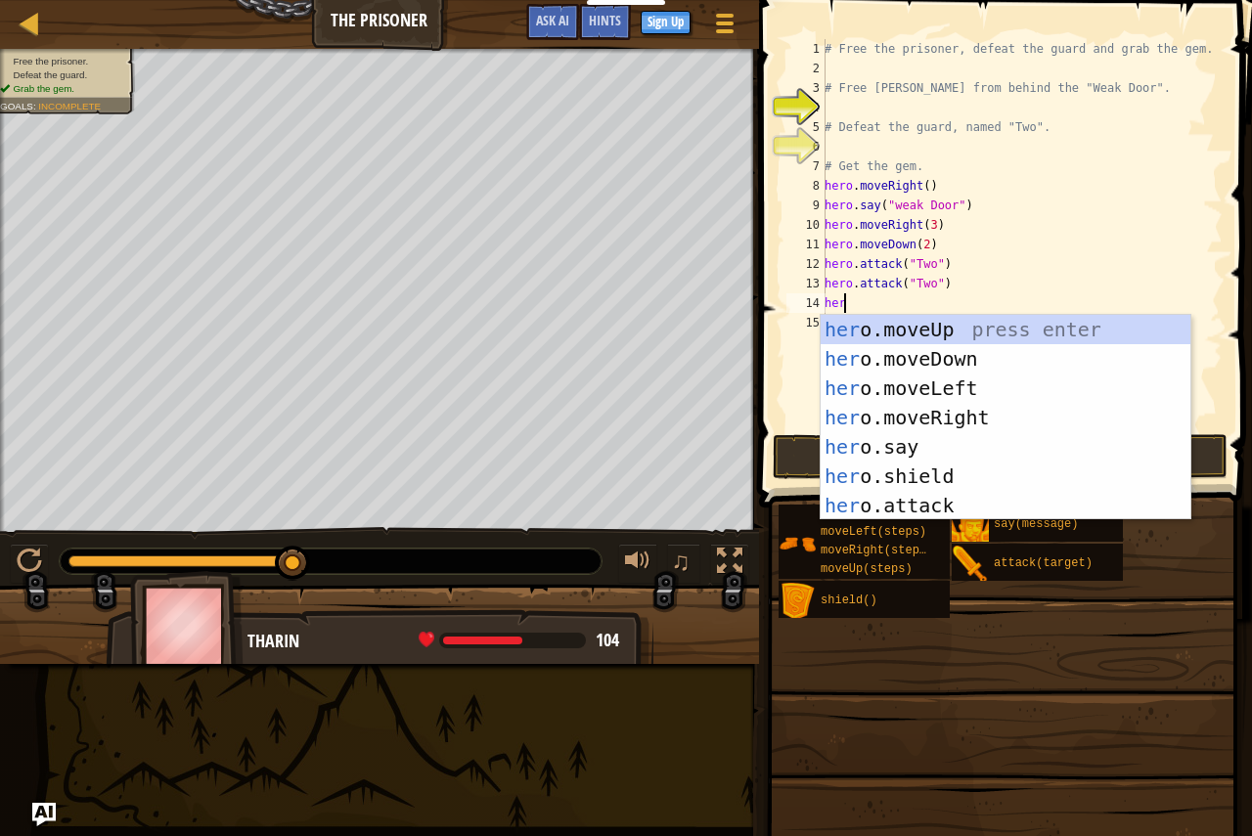
type textarea "hero"
click at [945, 351] on div "hero .moveUp press enter hero .moveDown press enter hero .moveLeft press enter …" at bounding box center [1005, 447] width 370 height 264
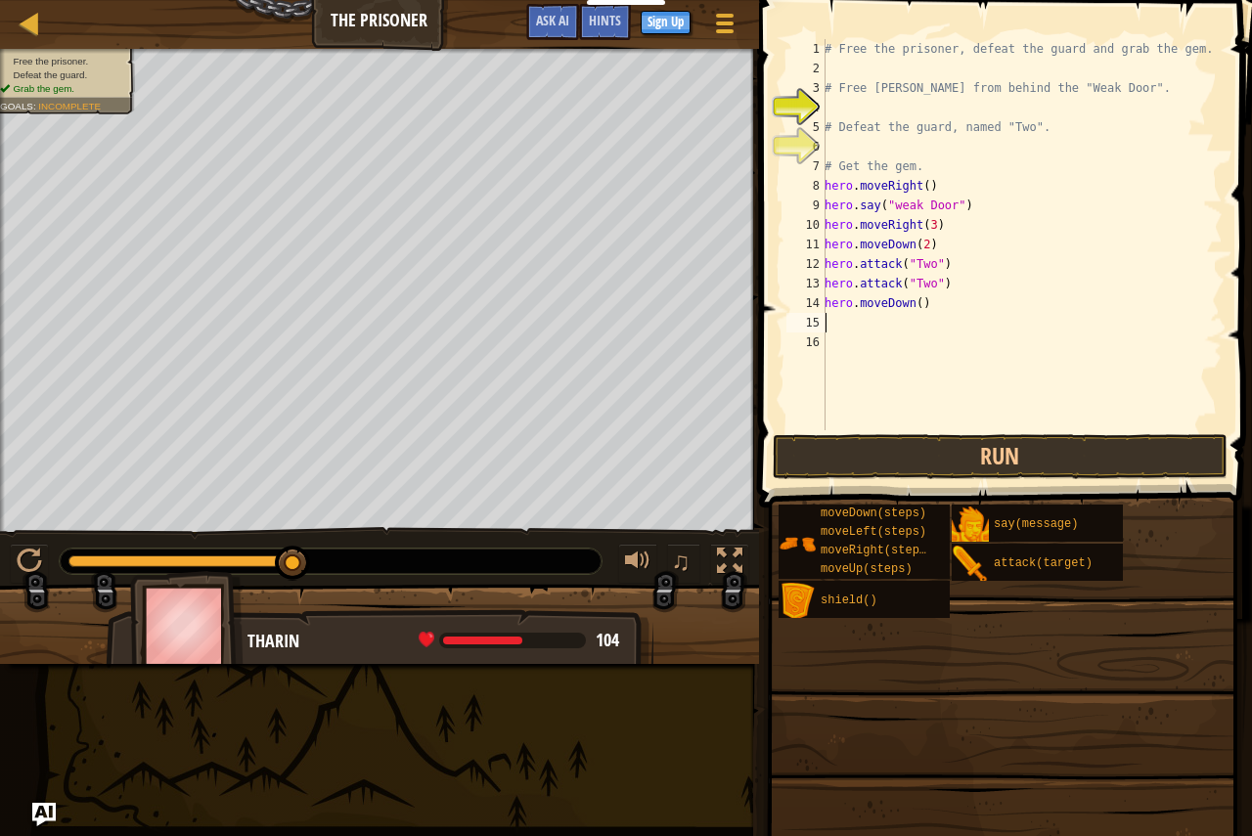
scroll to position [9, 0]
click at [909, 306] on div "# Free the prisoner, defeat the guard and grab the gem. # Free [PERSON_NAME] fr…" at bounding box center [1021, 254] width 402 height 430
click at [914, 308] on div "# Free the prisoner, defeat the guard and grab the gem. # Free [PERSON_NAME] fr…" at bounding box center [1021, 254] width 402 height 430
click at [874, 208] on div "# Free the prisoner, defeat the guard and grab the gem. # Free [PERSON_NAME] fr…" at bounding box center [1021, 254] width 402 height 430
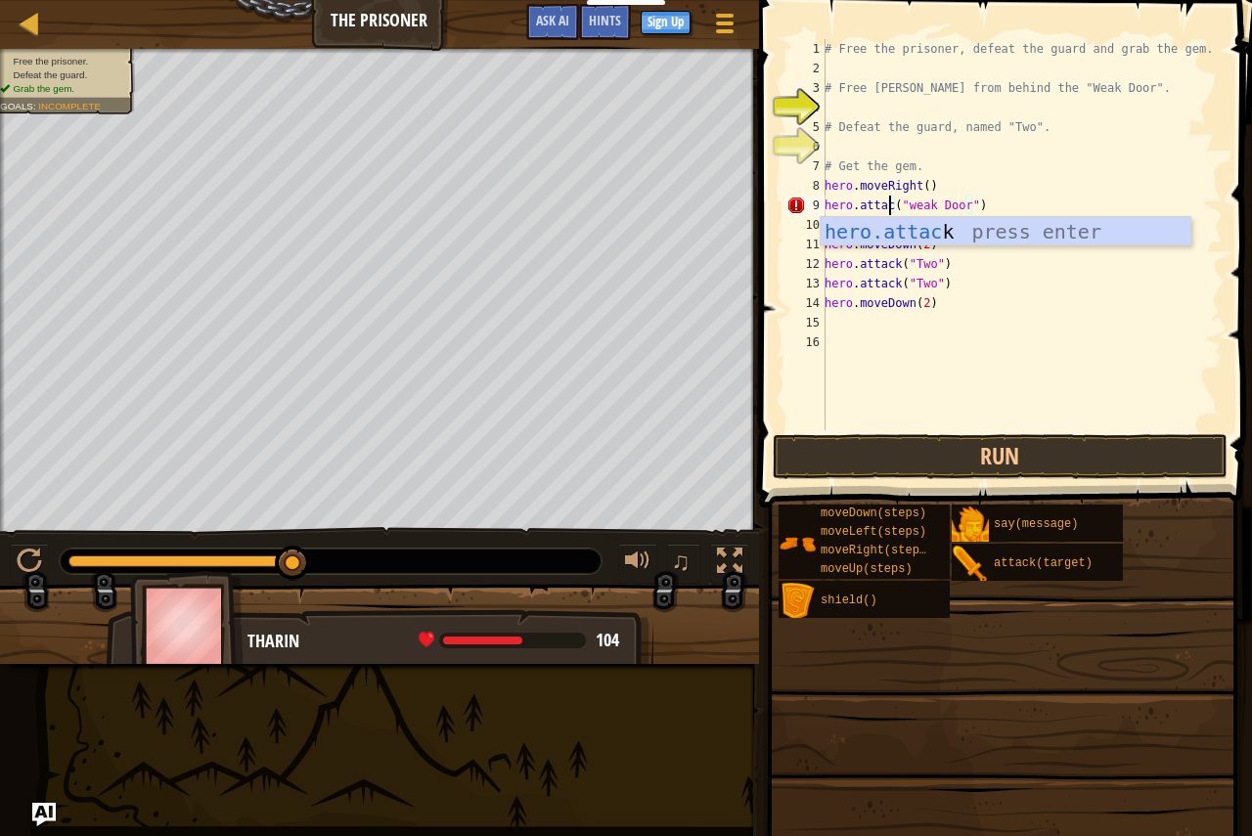
scroll to position [9, 6]
click at [1023, 240] on div "hero.attack press enter" at bounding box center [1005, 261] width 370 height 88
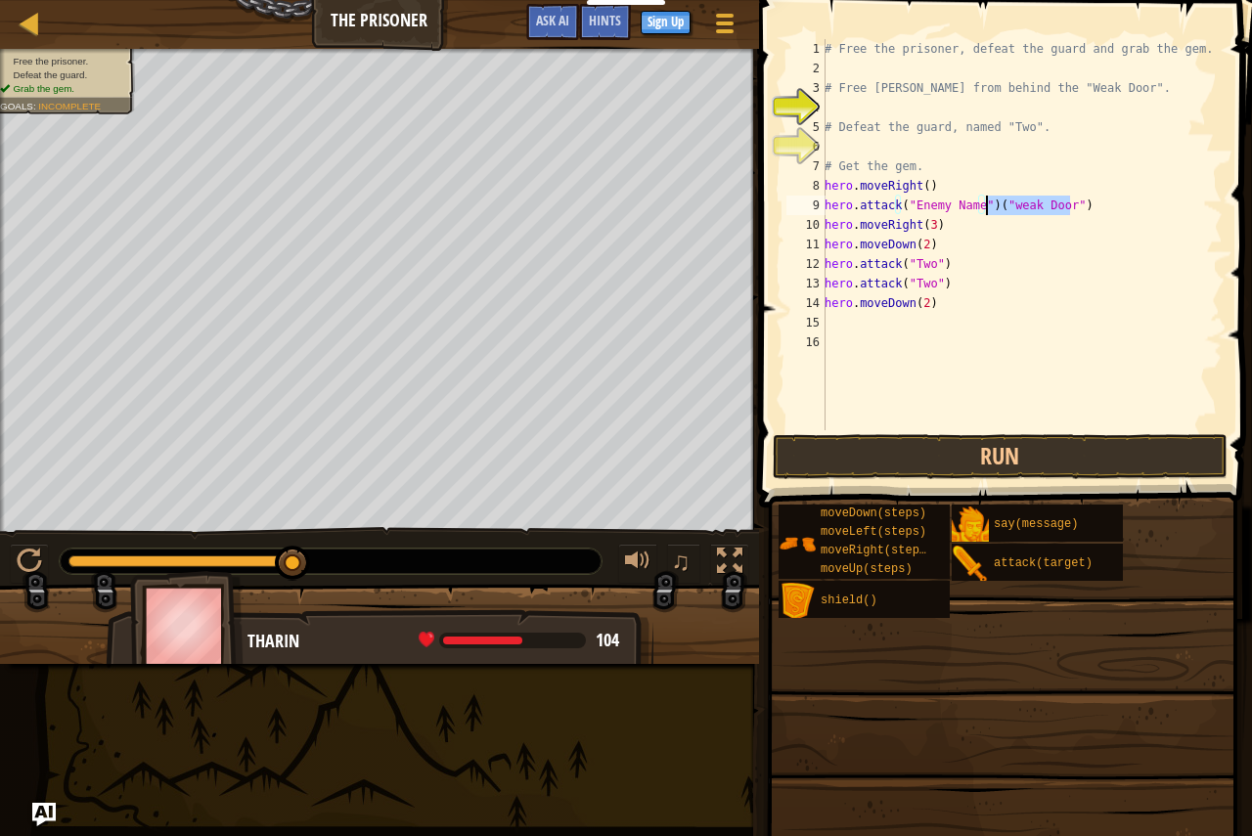
drag, startPoint x: 1096, startPoint y: 199, endPoint x: 986, endPoint y: 202, distance: 110.6
click at [986, 202] on div "# Free the prisoner, defeat the guard and grab the gem. # Free [PERSON_NAME] fr…" at bounding box center [1021, 254] width 402 height 430
click at [953, 211] on div "# Free the prisoner, defeat the guard and grab the gem. # Free [PERSON_NAME] fr…" at bounding box center [1021, 254] width 402 height 430
drag, startPoint x: 972, startPoint y: 207, endPoint x: 910, endPoint y: 199, distance: 62.1
click at [910, 199] on div "# Free the prisoner, defeat the guard and grab the gem. # Free [PERSON_NAME] fr…" at bounding box center [1021, 254] width 402 height 430
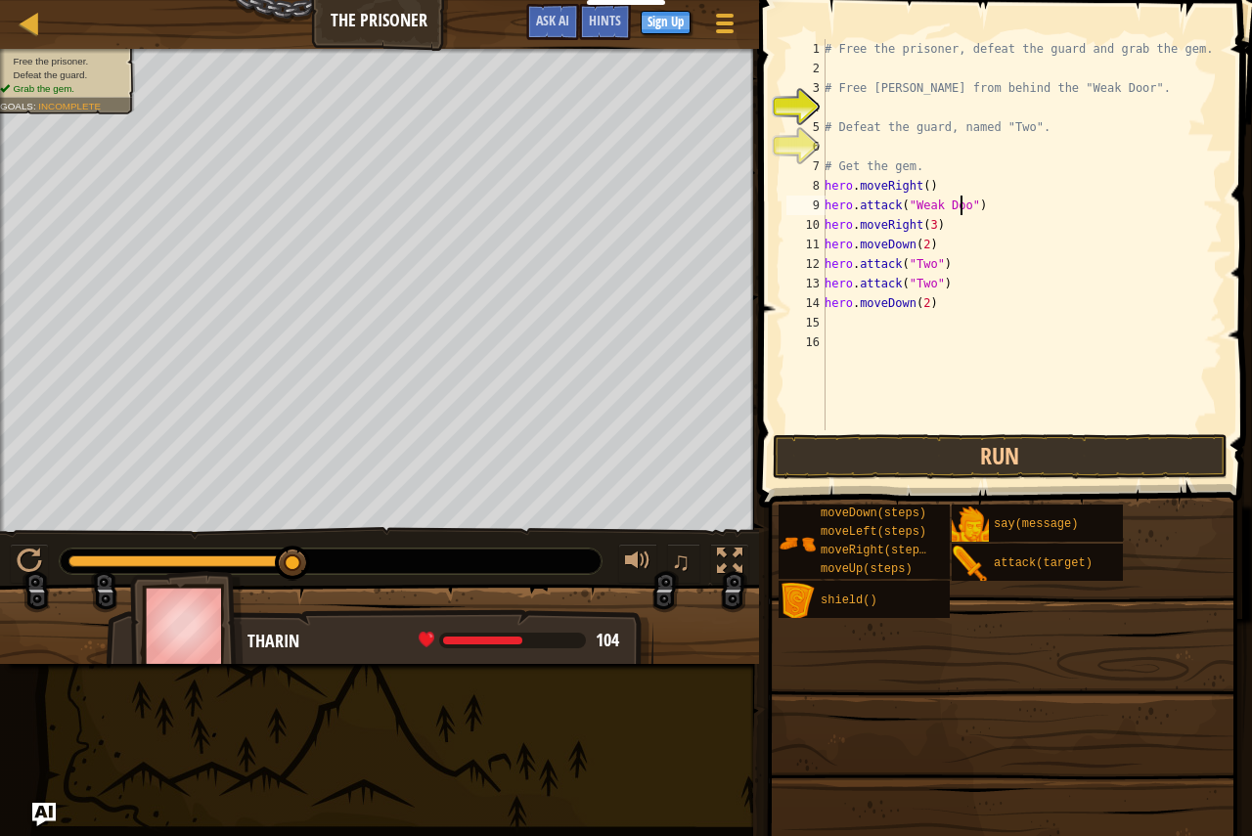
scroll to position [9, 12]
type textarea "hero.attack("Weak Door")"
click at [1037, 468] on button "Run" at bounding box center [1001, 456] width 456 height 45
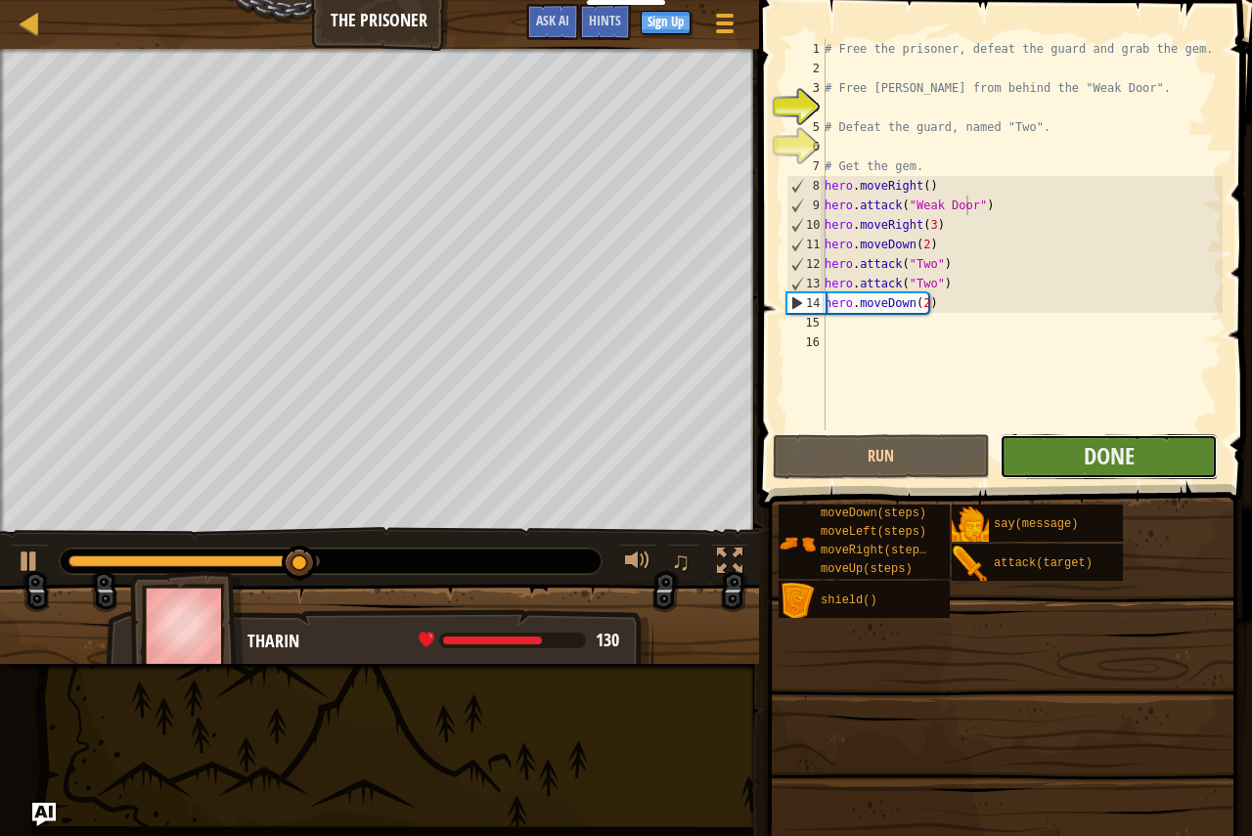
click at [1081, 445] on button "Done" at bounding box center [1108, 456] width 218 height 45
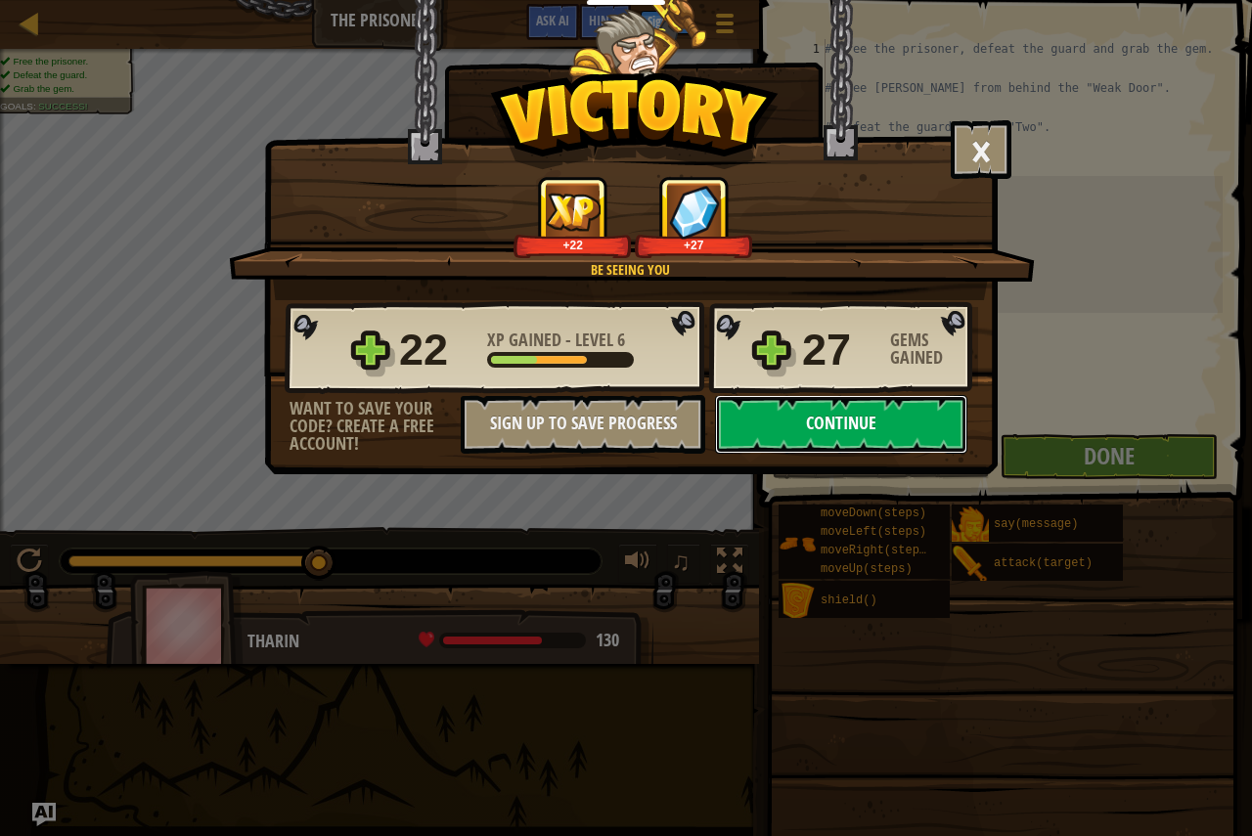
click at [821, 413] on button "Continue" at bounding box center [841, 424] width 252 height 59
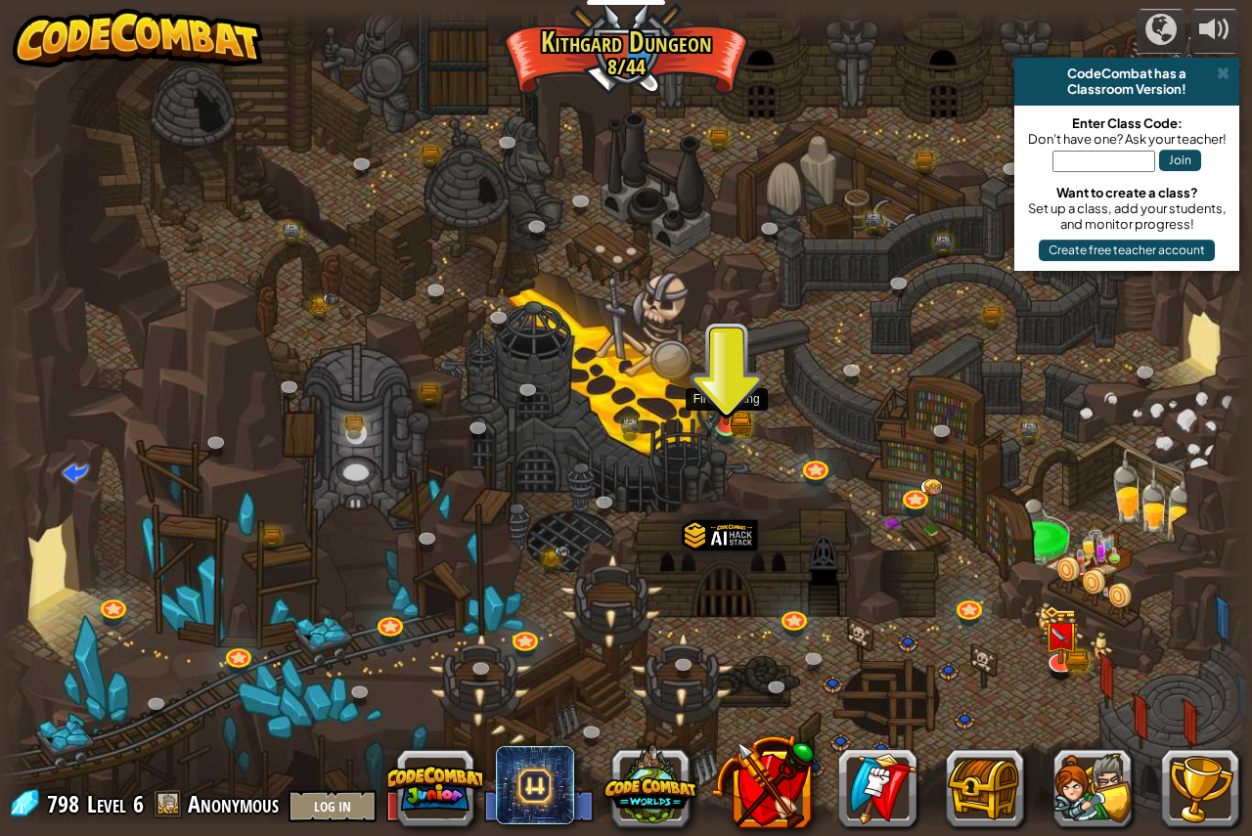
click at [731, 422] on img at bounding box center [726, 389] width 32 height 71
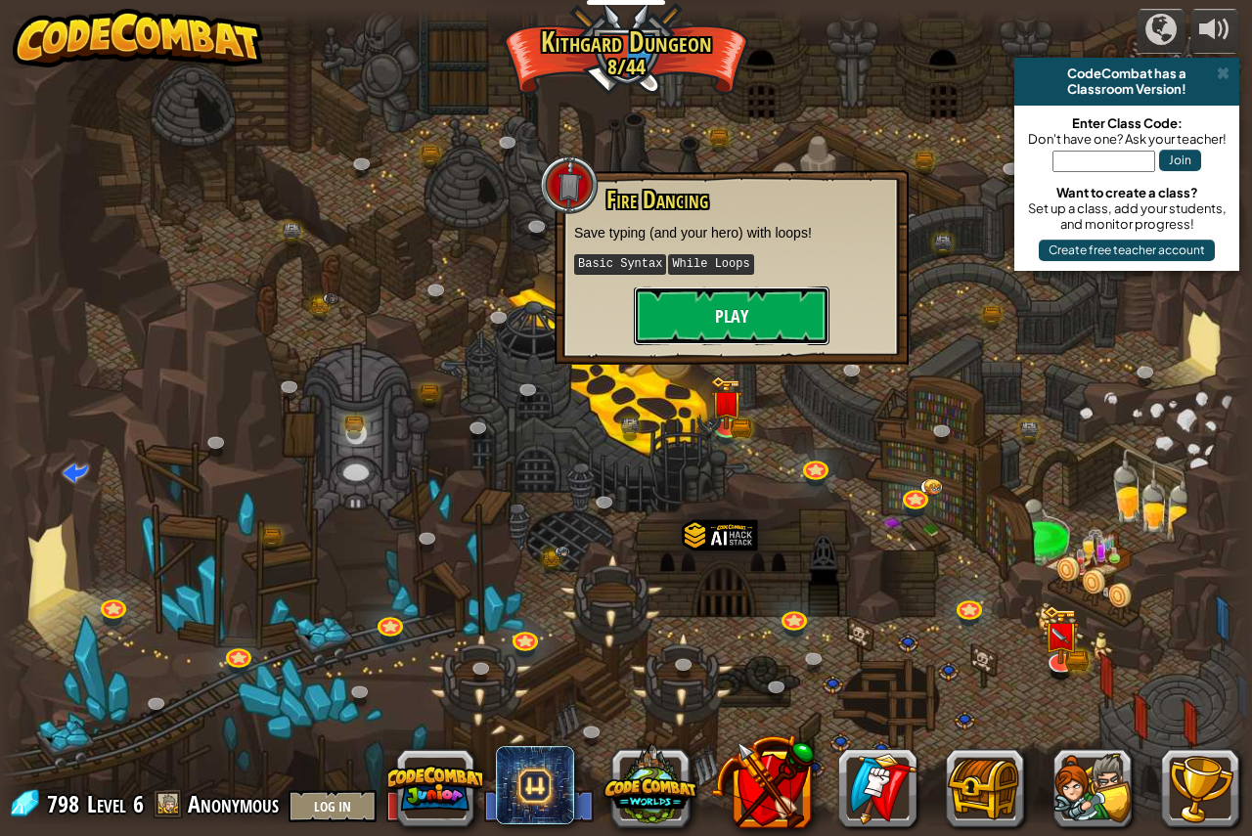
click at [727, 316] on button "Play" at bounding box center [732, 316] width 196 height 59
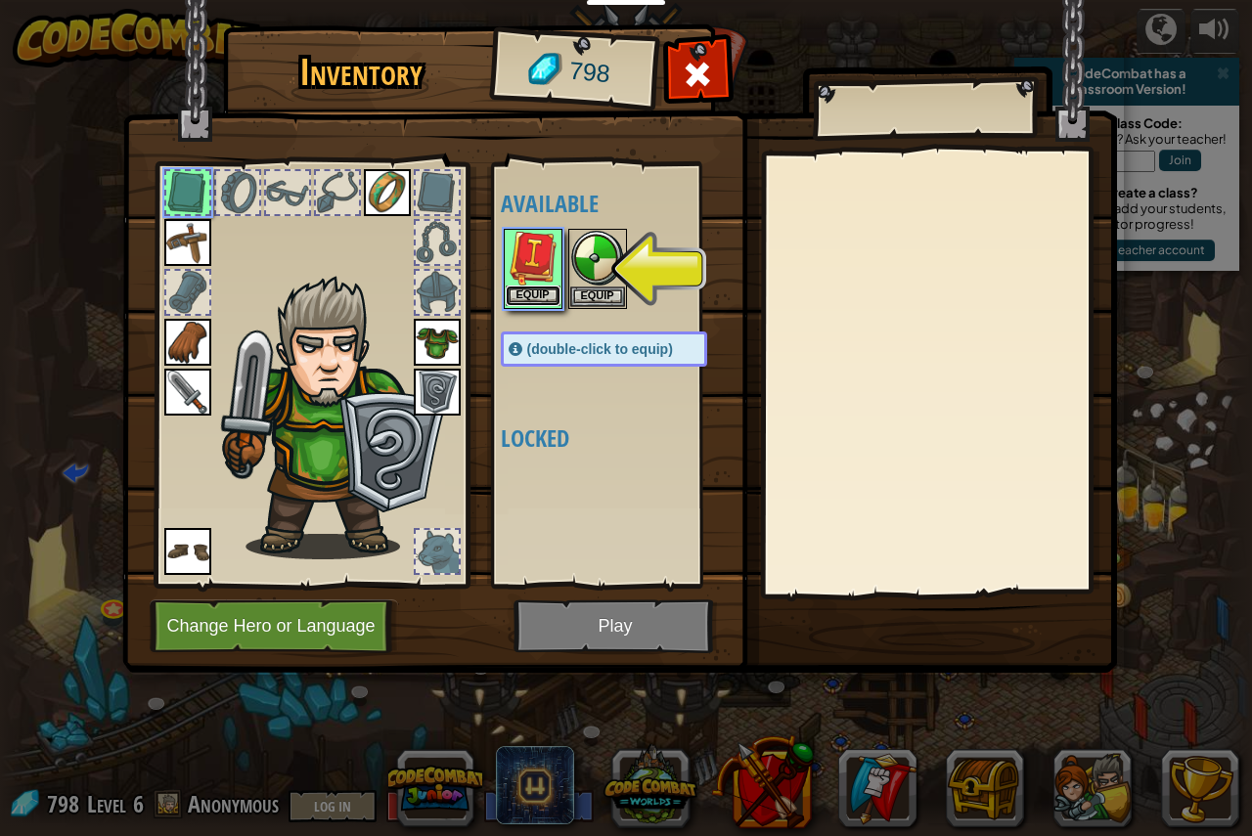
click at [536, 288] on button "Equip" at bounding box center [533, 296] width 55 height 21
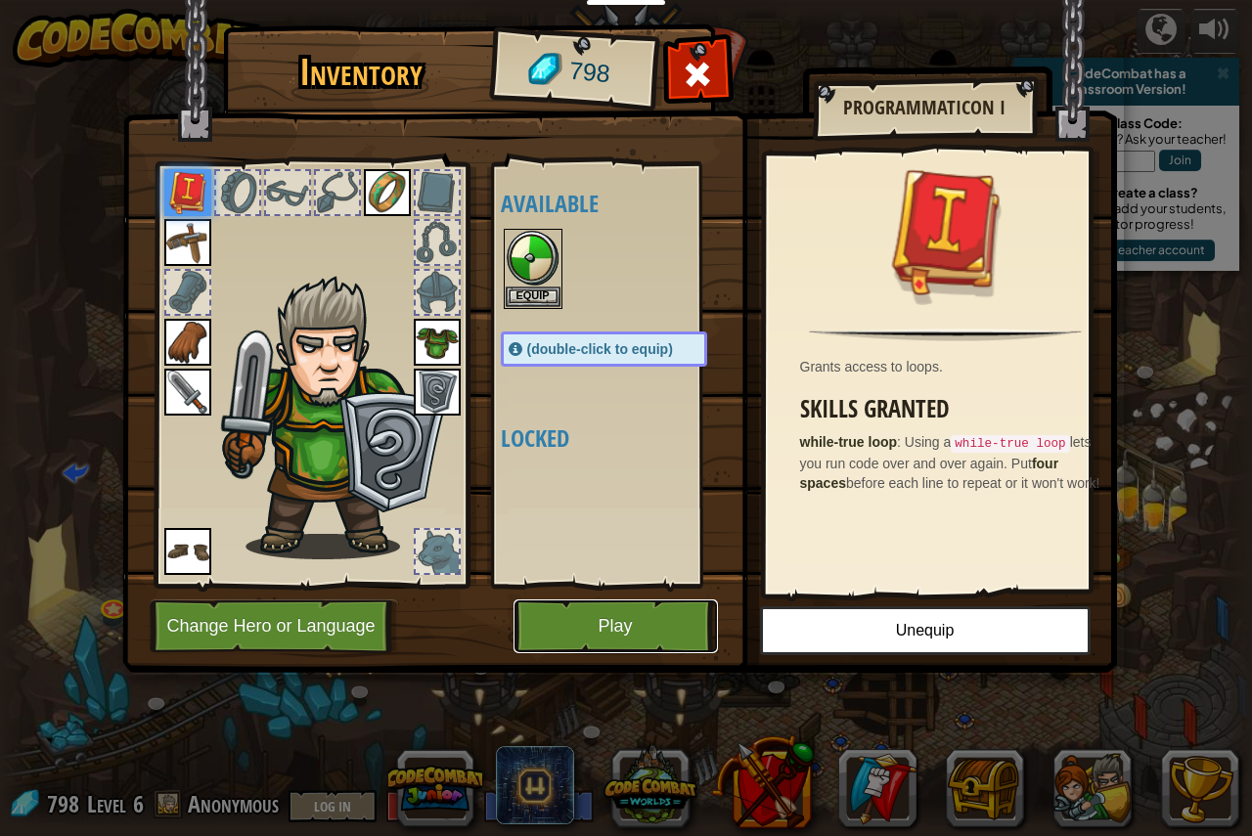
click at [597, 613] on button "Play" at bounding box center [615, 626] width 204 height 54
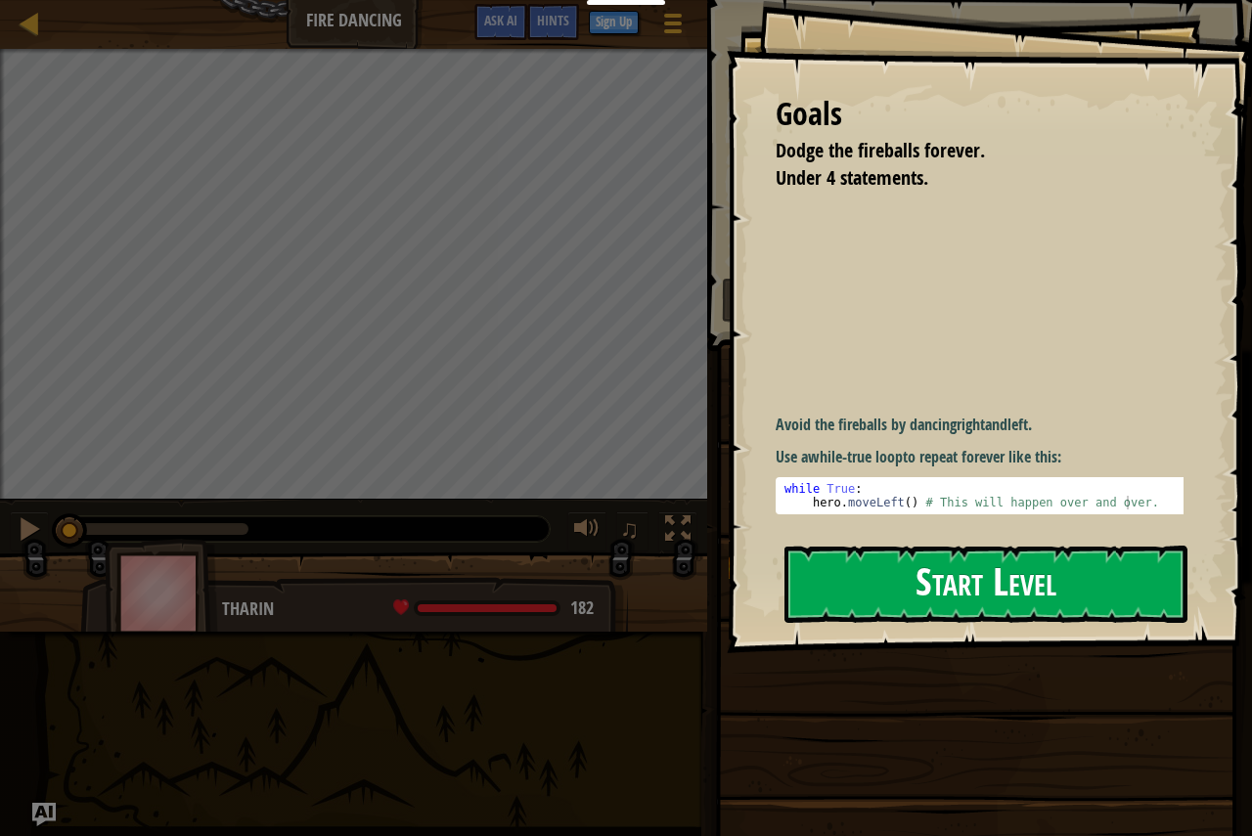
click at [917, 572] on button "Start Level" at bounding box center [985, 584] width 403 height 77
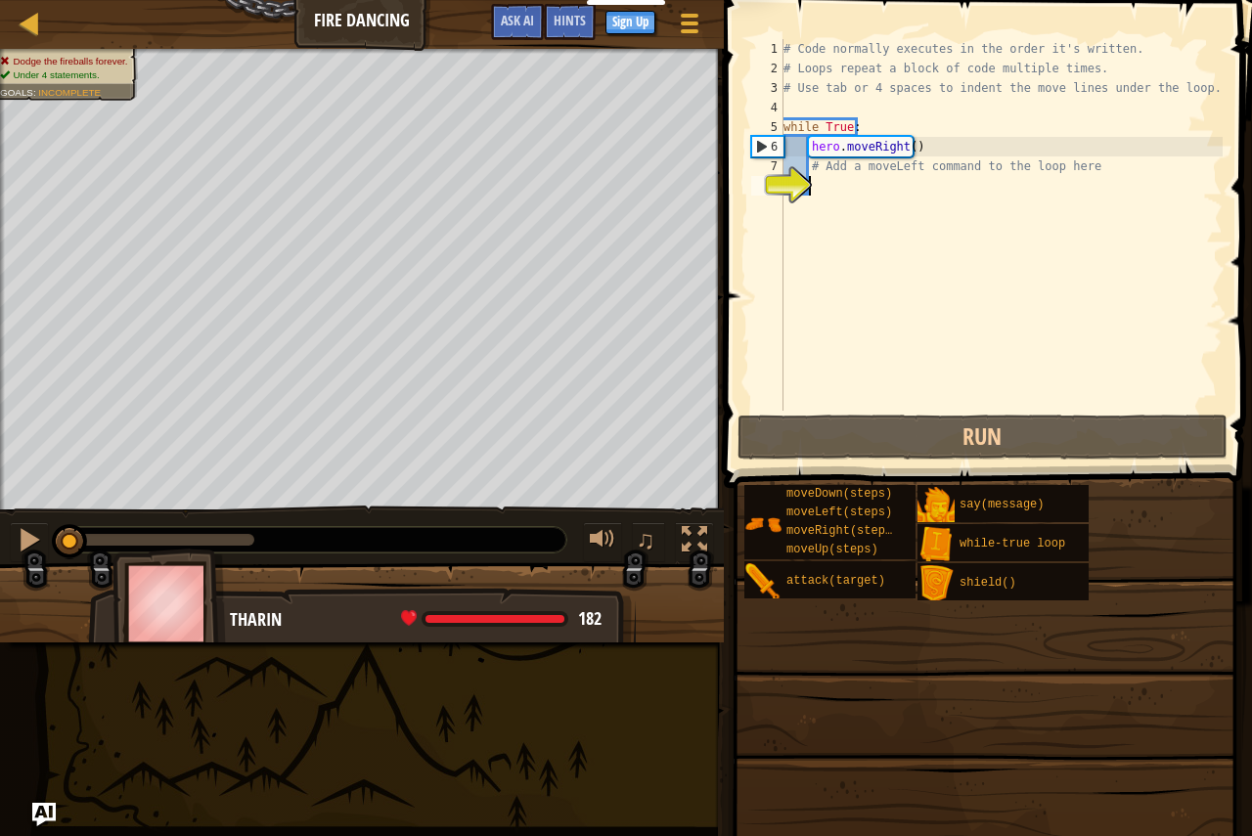
click at [946, 181] on div "# Code normally executes in the order it's written. # Loops repeat a block of c…" at bounding box center [1000, 244] width 443 height 411
click at [911, 161] on div "# Code normally executes in the order it's written. # Loops repeat a block of c…" at bounding box center [1000, 244] width 443 height 411
type textarea "# Add a moveLeft command to the loop here"
